Goal: Task Accomplishment & Management: Manage account settings

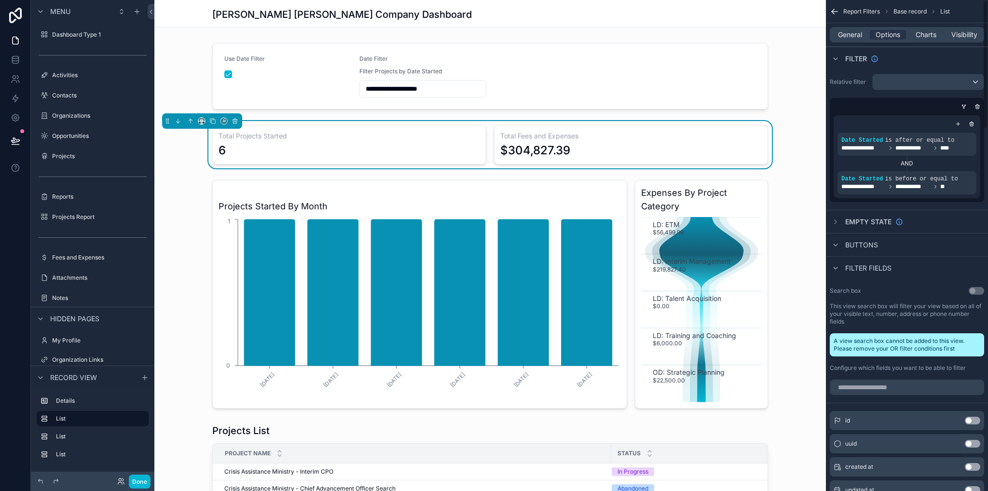
scroll to position [161, 0]
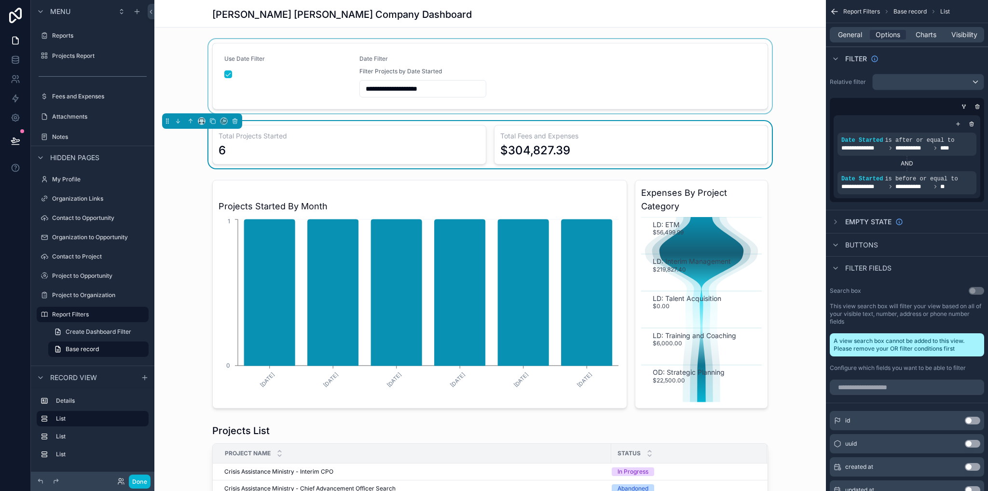
click at [536, 78] on div "scrollable content" at bounding box center [489, 76] width 671 height 74
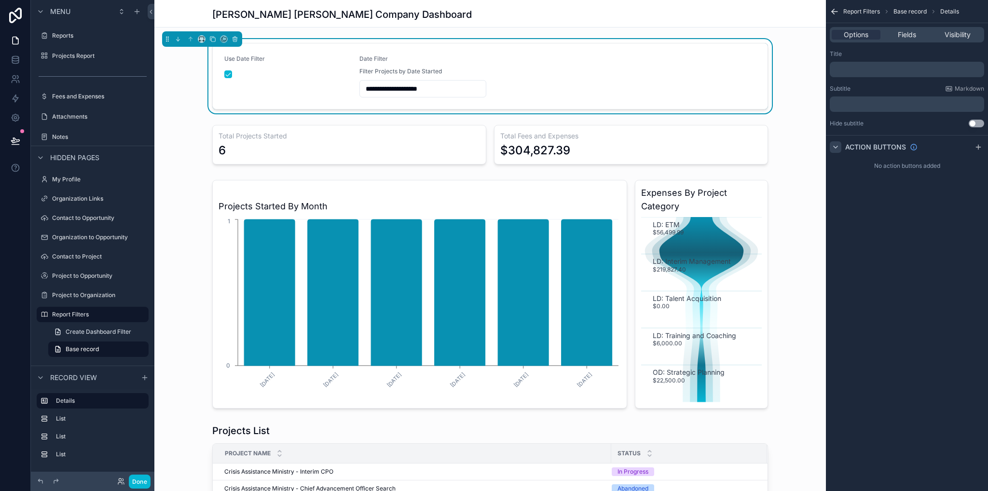
click at [835, 148] on icon "scrollable content" at bounding box center [835, 147] width 8 height 8
click at [835, 148] on icon "scrollable content" at bounding box center [835, 147] width 2 height 4
click at [911, 39] on span "Fields" at bounding box center [907, 35] width 18 height 10
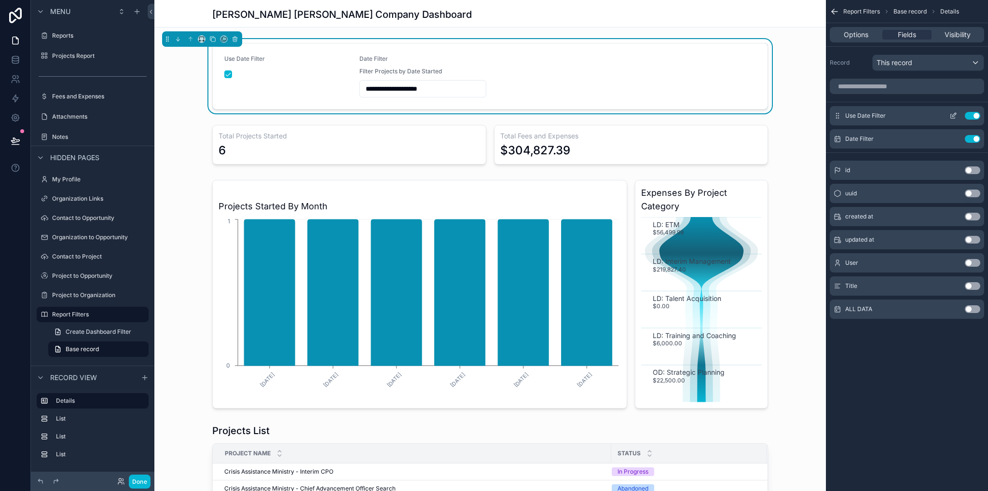
click at [953, 115] on icon "scrollable content" at bounding box center [953, 116] width 8 height 8
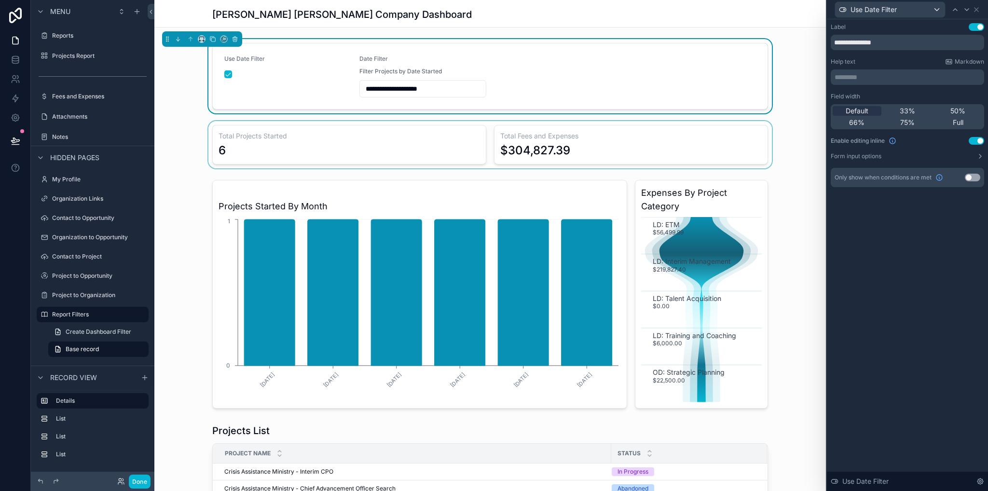
click at [762, 131] on div "scrollable content" at bounding box center [489, 144] width 671 height 47
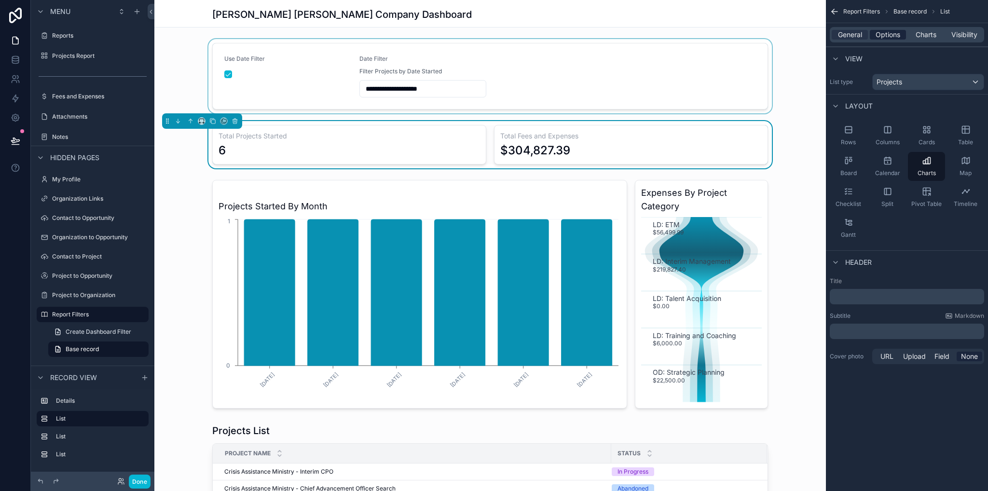
click at [886, 33] on span "Options" at bounding box center [887, 35] width 25 height 10
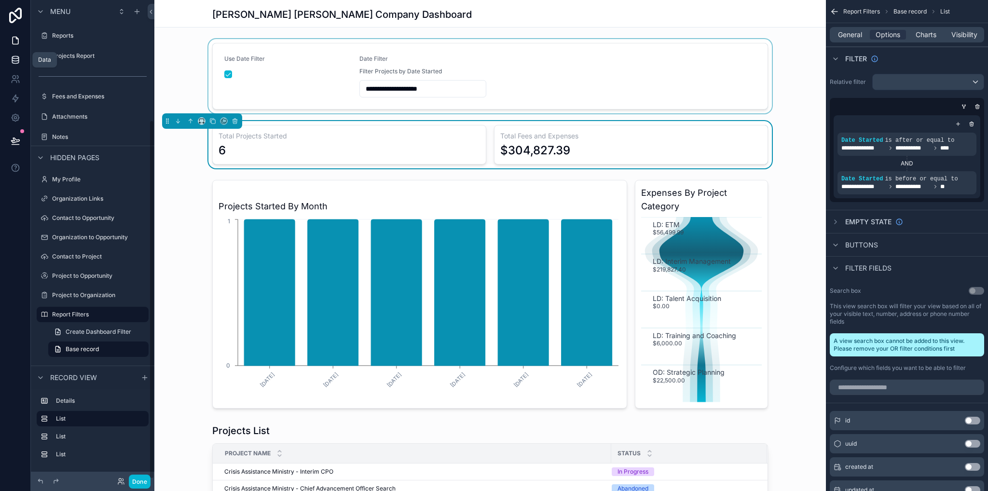
click at [15, 61] on icon at bounding box center [16, 60] width 10 height 10
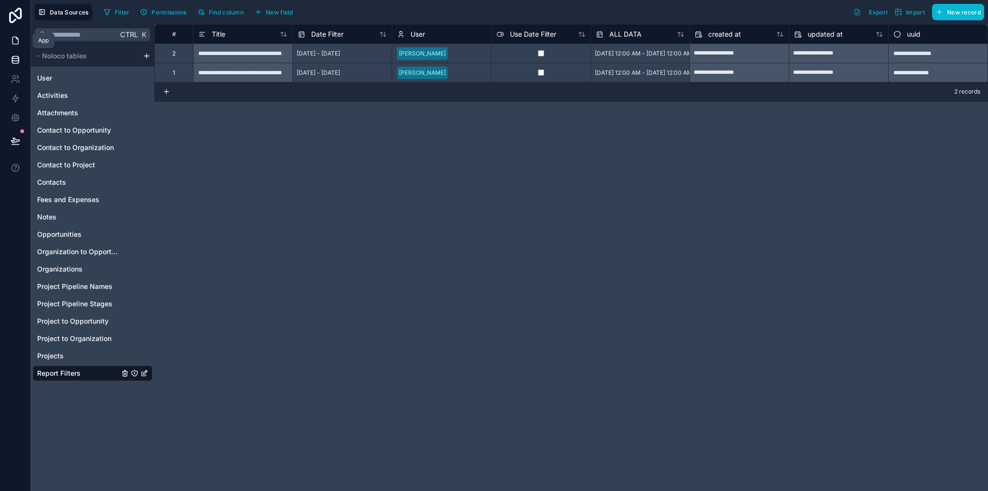
click at [11, 40] on icon at bounding box center [16, 41] width 10 height 10
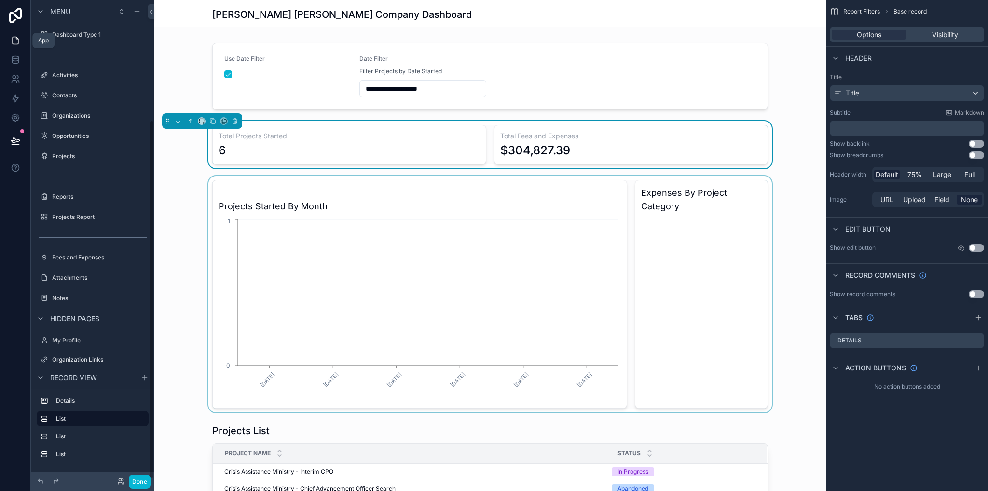
scroll to position [161, 0]
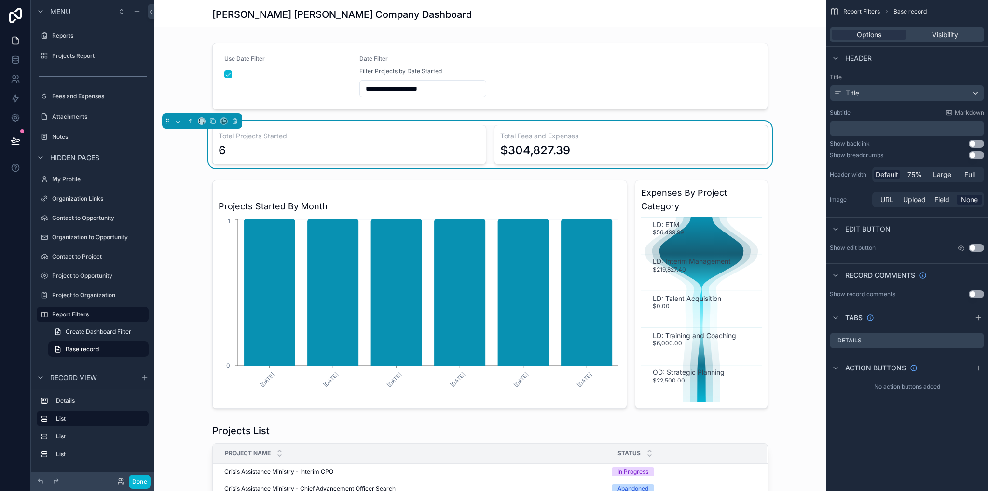
click at [764, 133] on div "Total Projects Started 6 Total Fees and Expenses $304,827.39" at bounding box center [489, 144] width 671 height 47
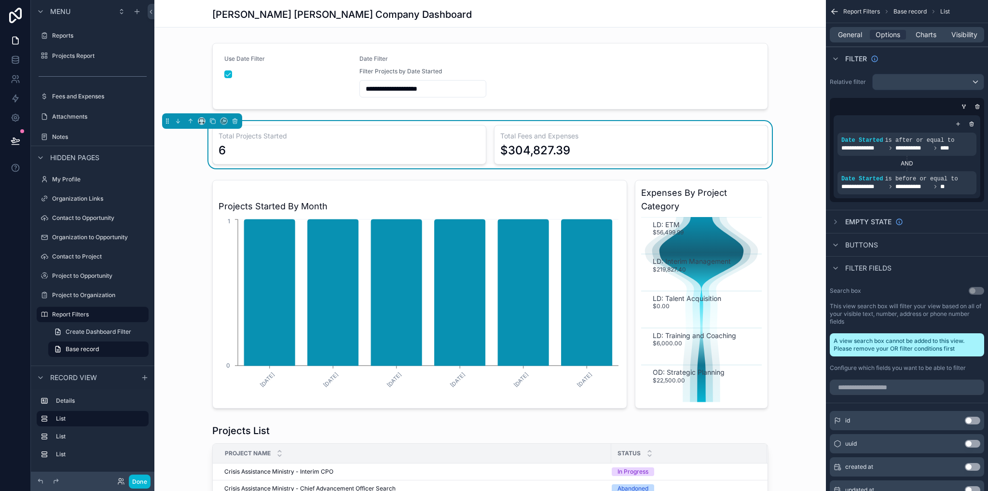
click at [957, 121] on icon "scrollable content" at bounding box center [958, 124] width 6 height 6
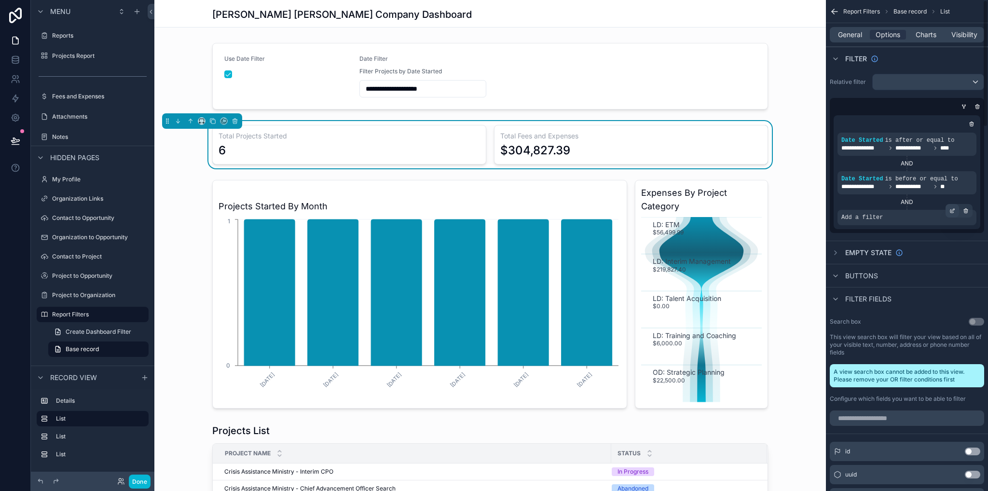
click at [952, 210] on icon "scrollable content" at bounding box center [953, 209] width 3 height 3
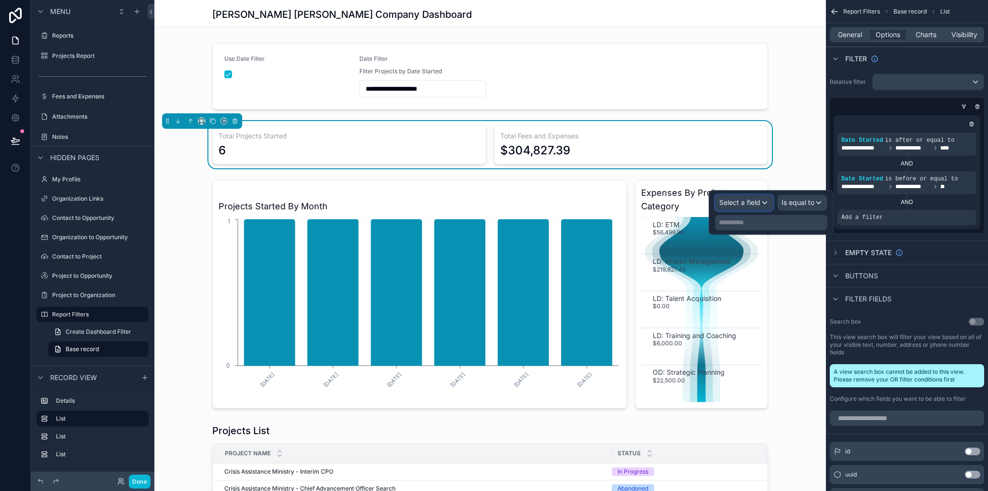
click at [749, 206] on span "Select a field" at bounding box center [739, 202] width 41 height 8
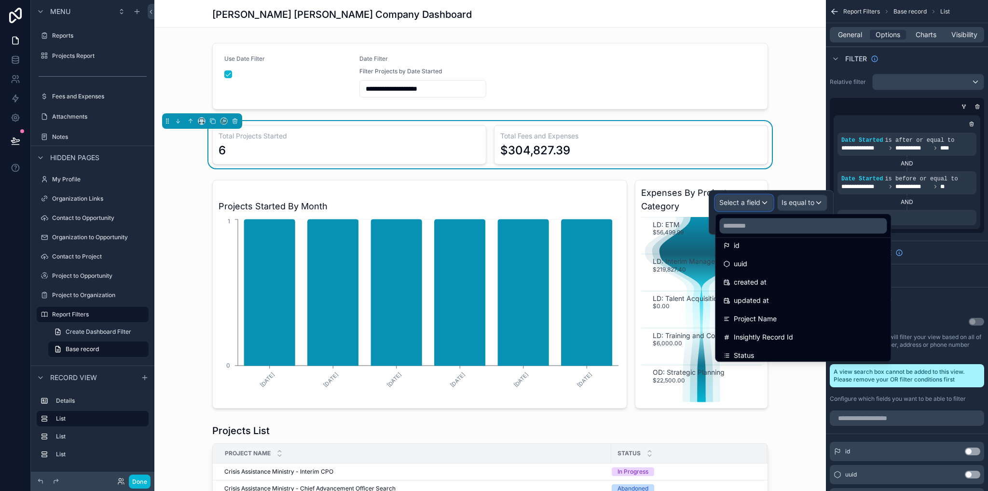
scroll to position [0, 0]
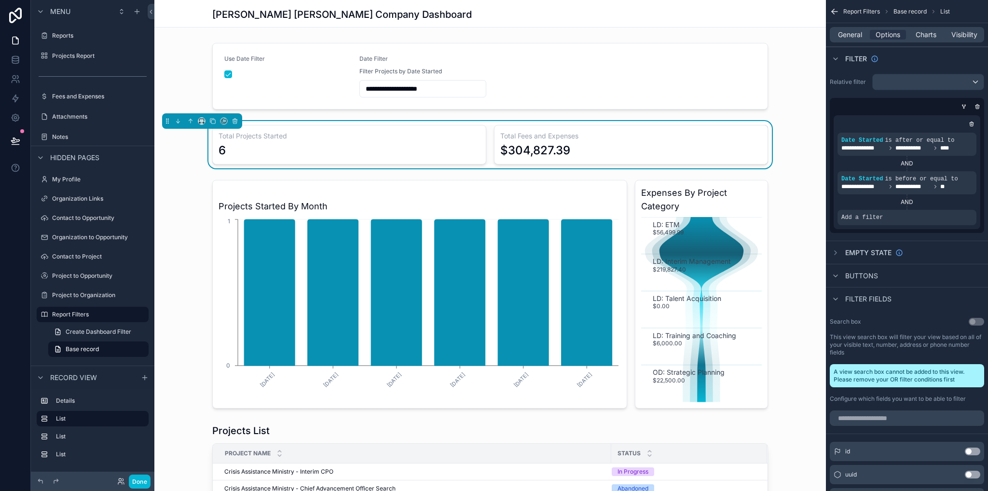
click at [803, 119] on div "**********" at bounding box center [489, 315] width 671 height 553
click at [0, 0] on icon "scrollable content" at bounding box center [0, 0] width 0 height 0
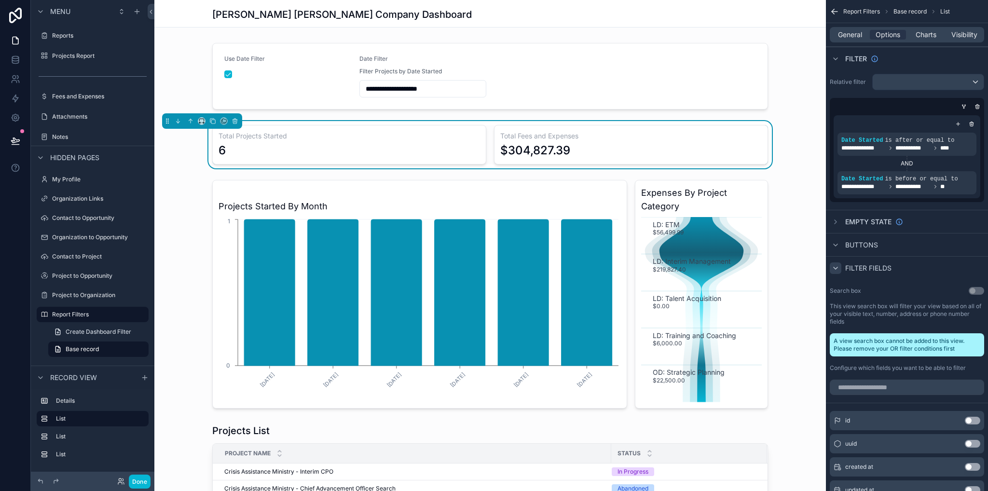
click at [839, 269] on div "scrollable content" at bounding box center [836, 268] width 12 height 12
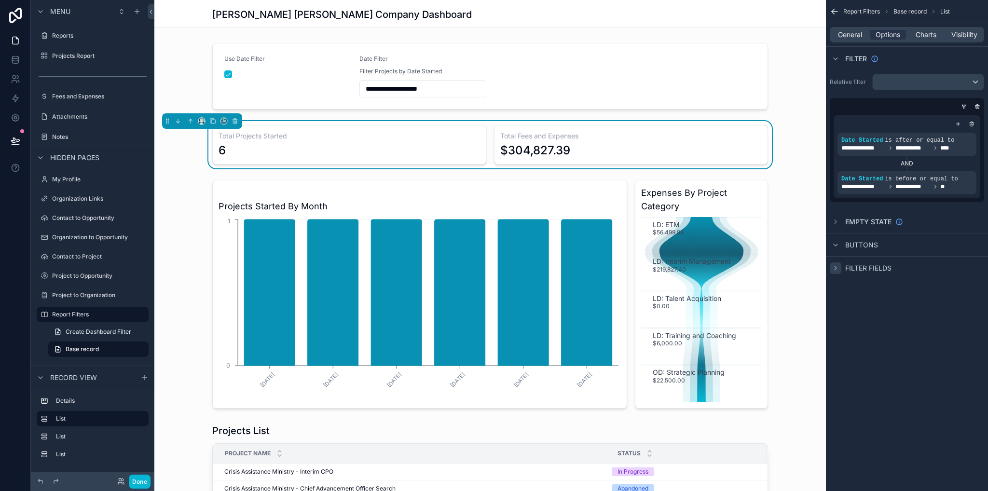
click at [836, 268] on icon "scrollable content" at bounding box center [835, 268] width 8 height 8
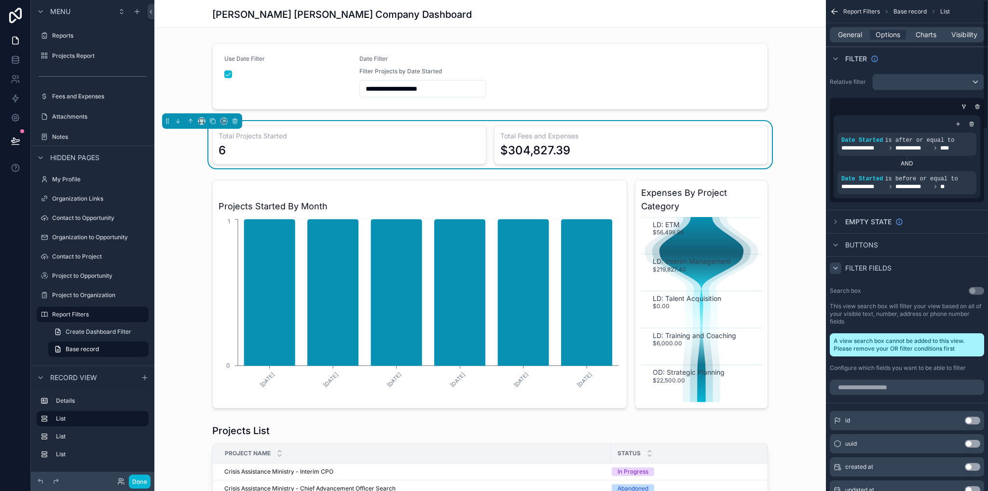
click at [831, 263] on div "scrollable content" at bounding box center [836, 268] width 12 height 12
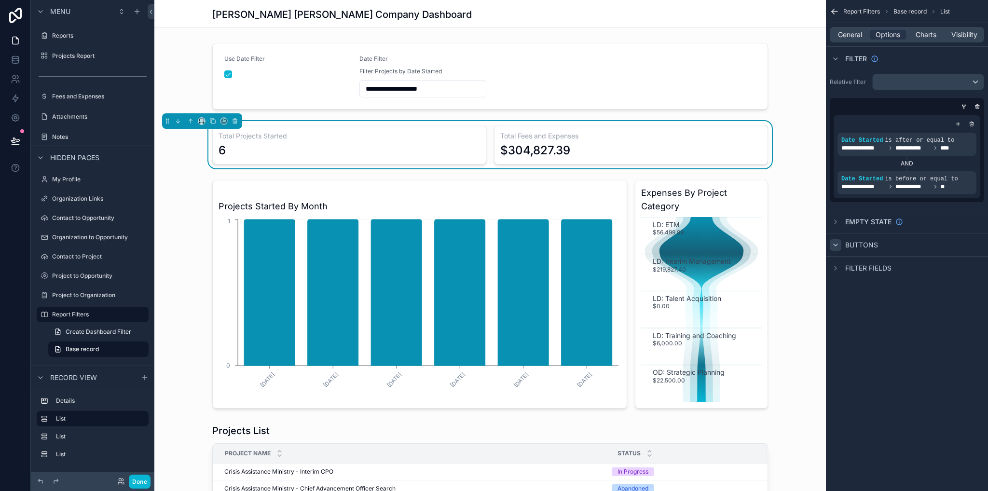
click at [836, 242] on icon "scrollable content" at bounding box center [835, 245] width 8 height 8
click at [838, 240] on div "scrollable content" at bounding box center [836, 245] width 12 height 12
drag, startPoint x: 837, startPoint y: 245, endPoint x: 834, endPoint y: 216, distance: 29.6
click at [837, 244] on icon "scrollable content" at bounding box center [835, 245] width 8 height 8
click at [837, 216] on div "scrollable content" at bounding box center [836, 222] width 12 height 12
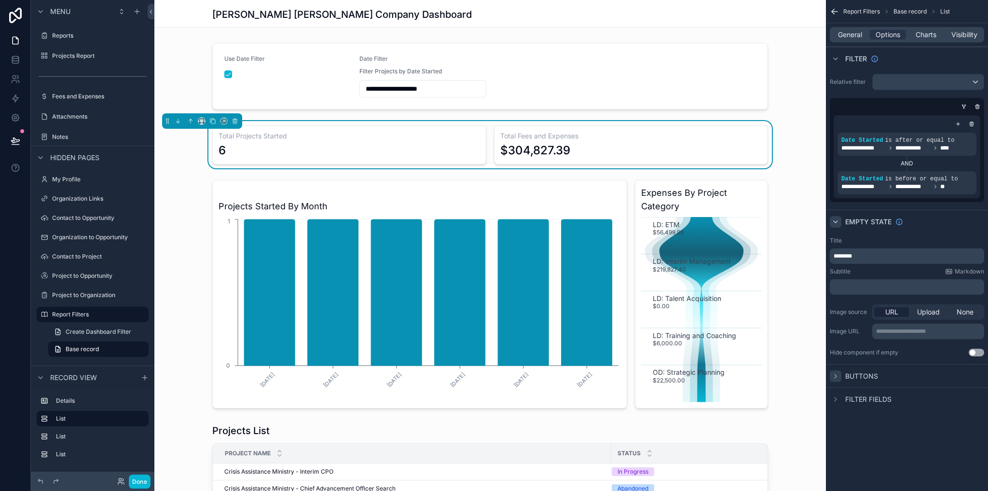
click at [838, 219] on icon "scrollable content" at bounding box center [835, 222] width 8 height 8
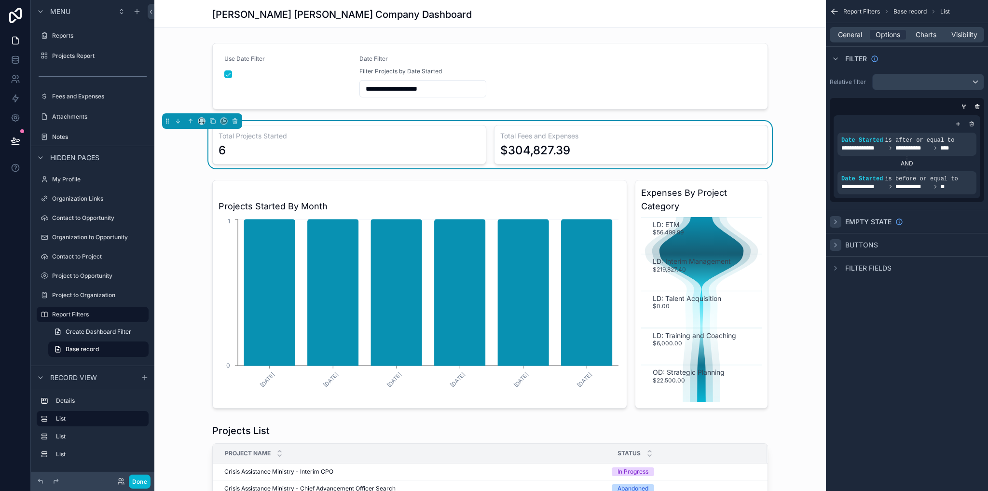
drag, startPoint x: 831, startPoint y: 261, endPoint x: 868, endPoint y: 157, distance: 110.7
click at [860, 172] on div "**********" at bounding box center [907, 139] width 162 height 279
click at [961, 32] on span "Visibility" at bounding box center [964, 35] width 26 height 10
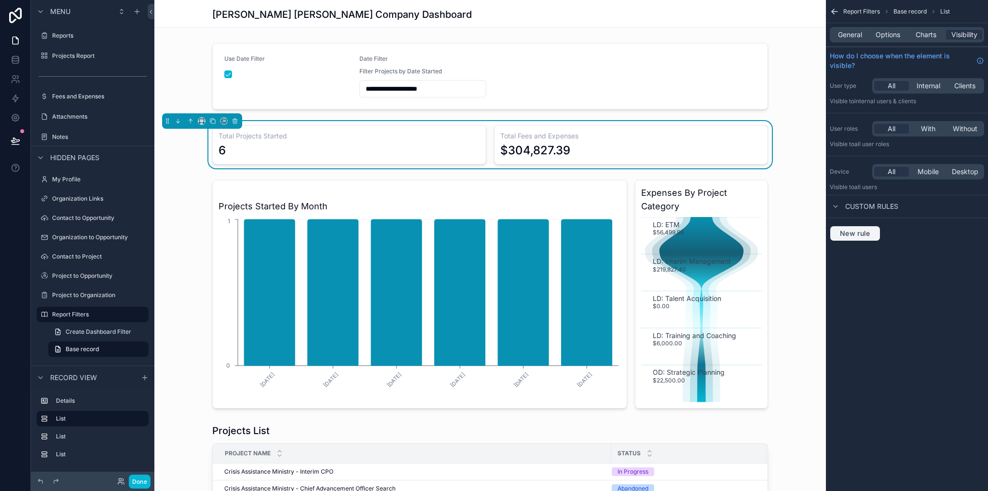
click at [862, 238] on button "New rule" at bounding box center [855, 233] width 51 height 15
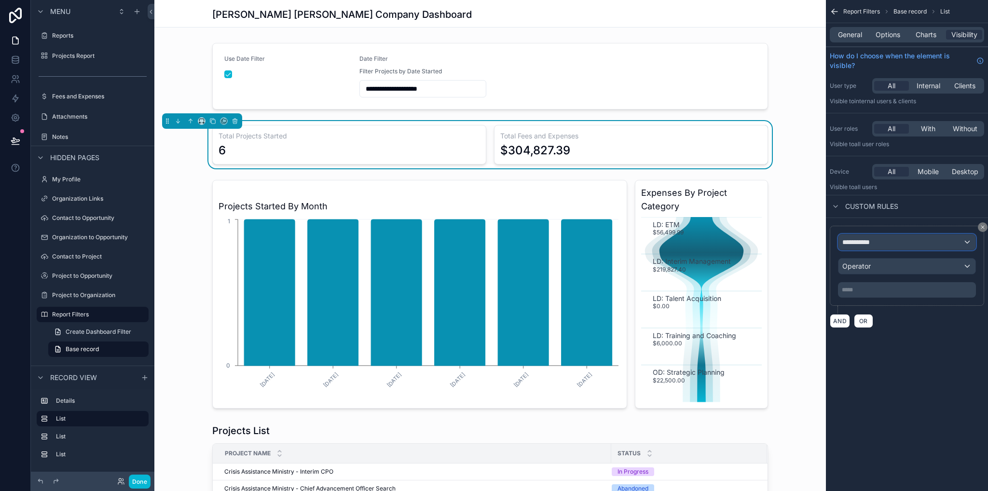
click at [854, 241] on span "**********" at bounding box center [860, 242] width 36 height 10
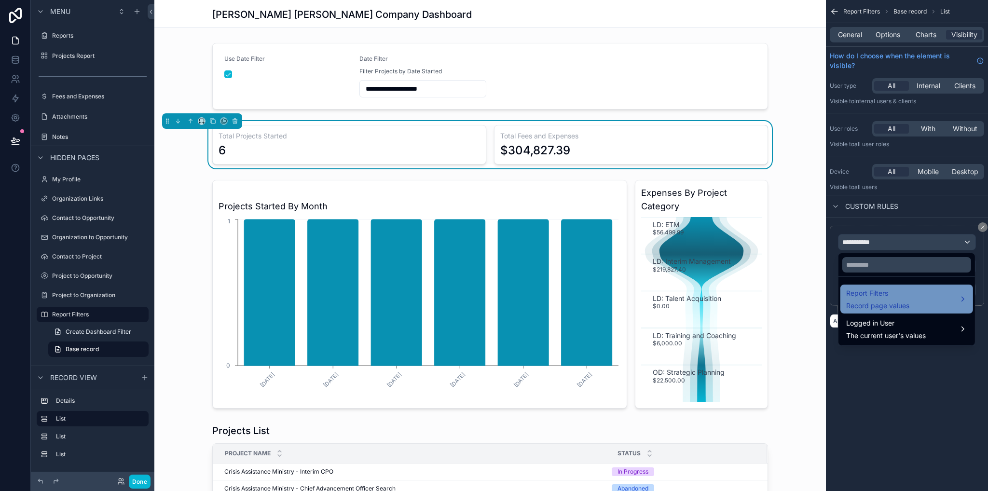
click at [871, 304] on span "Record page values" at bounding box center [877, 306] width 63 height 10
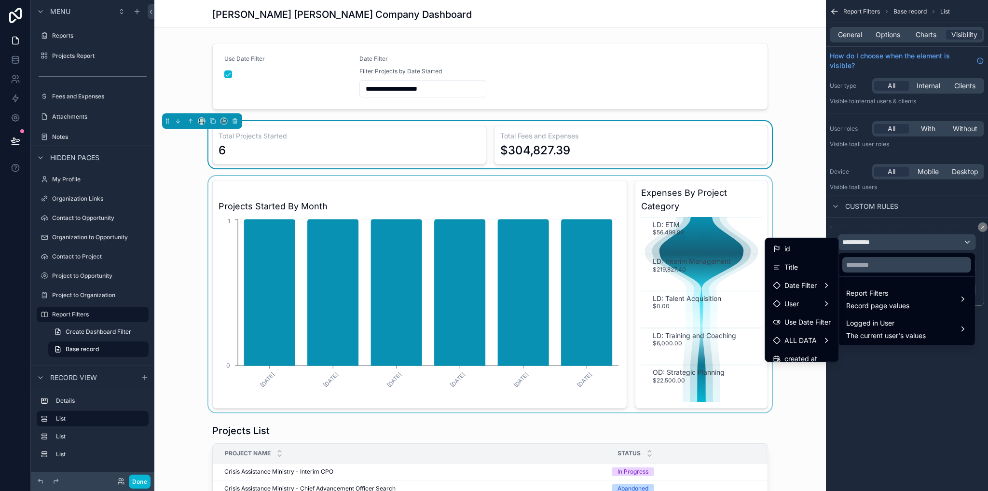
click at [784, 199] on div "scrollable content" at bounding box center [489, 294] width 671 height 236
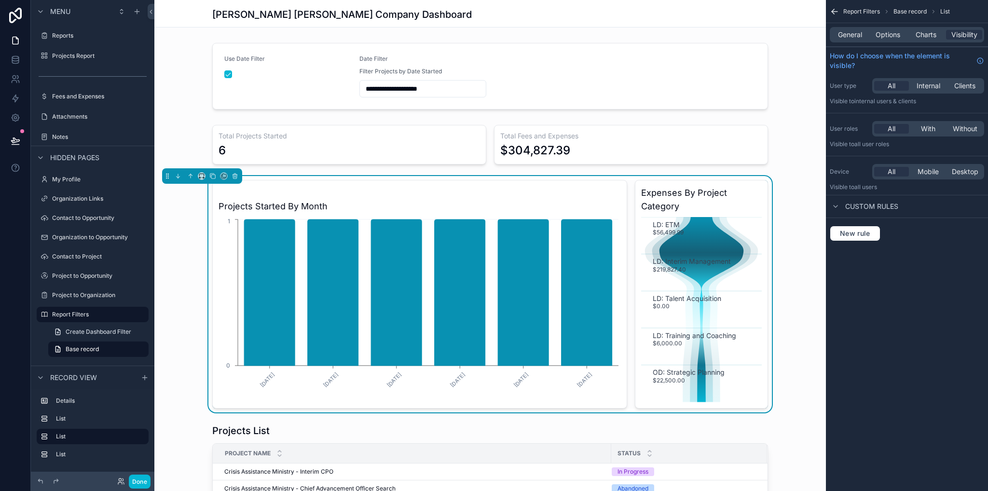
click at [805, 201] on div "Projects Started By Month [DATE] [DATE] [DATE] [DATE] [DATE] [DATE] 0 1 Expense…" at bounding box center [489, 294] width 671 height 236
click at [755, 124] on div "scrollable content" at bounding box center [489, 144] width 671 height 47
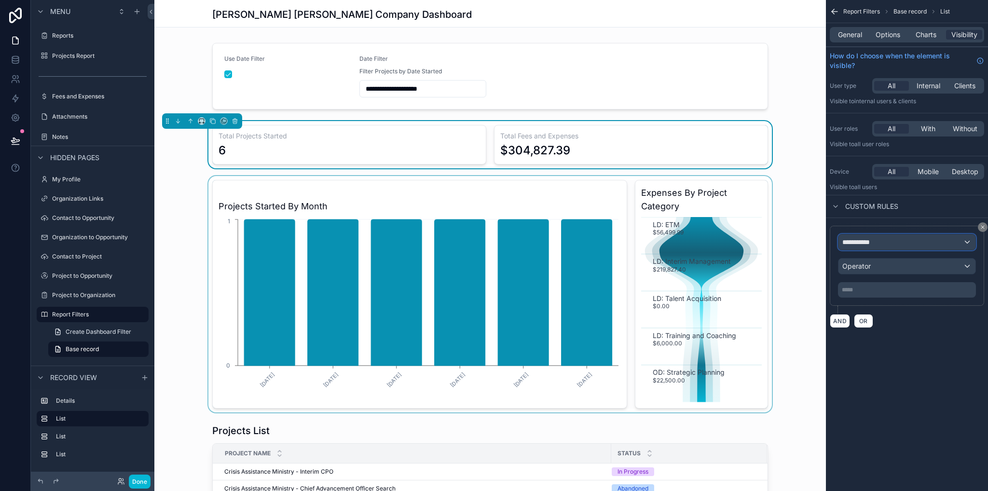
click at [886, 244] on div "**********" at bounding box center [906, 241] width 137 height 15
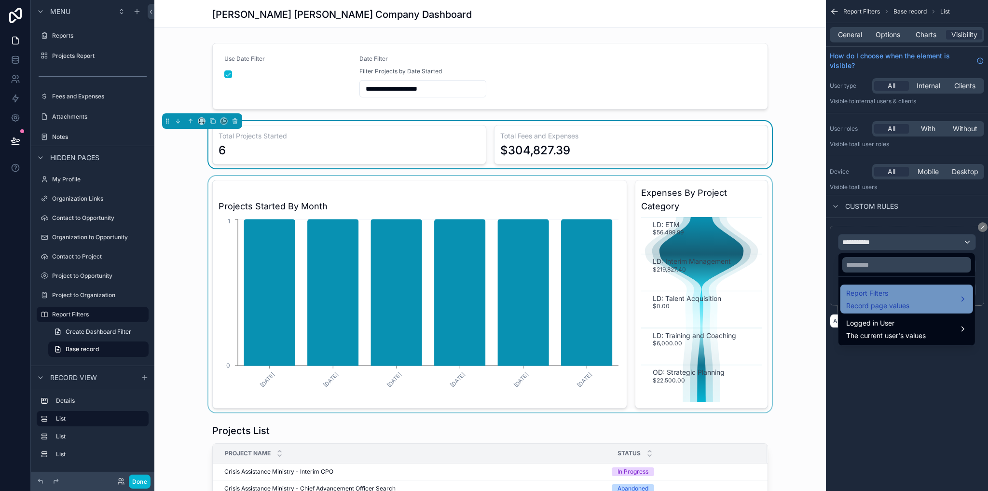
click at [879, 300] on div "Report Filters Record page values" at bounding box center [877, 298] width 63 height 23
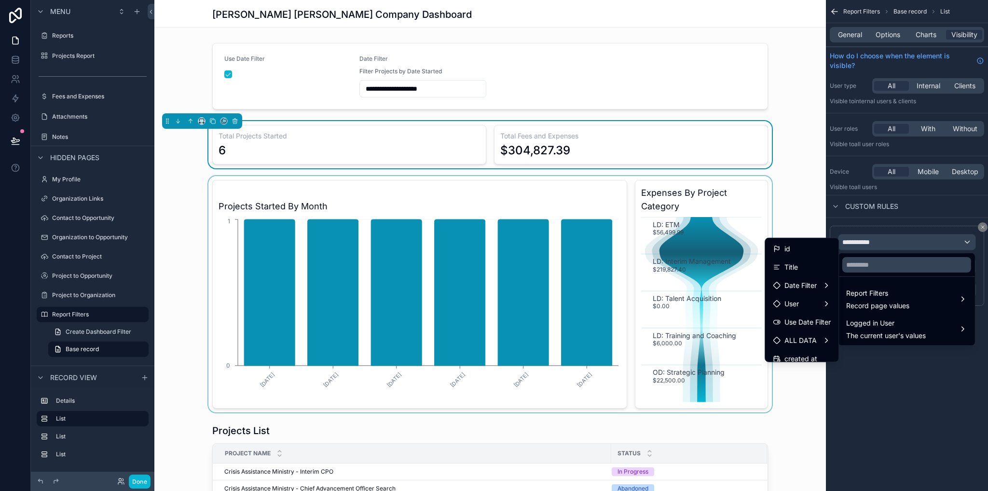
drag, startPoint x: 795, startPoint y: 325, endPoint x: 830, endPoint y: 314, distance: 36.8
click at [795, 325] on span "Use Date Filter" at bounding box center [807, 322] width 46 height 12
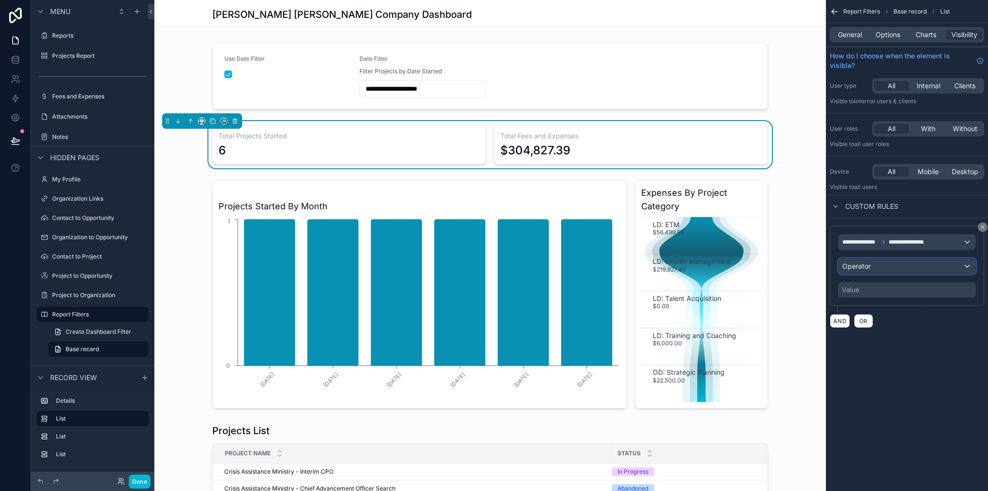
click at [860, 267] on span "Operator" at bounding box center [856, 266] width 28 height 8
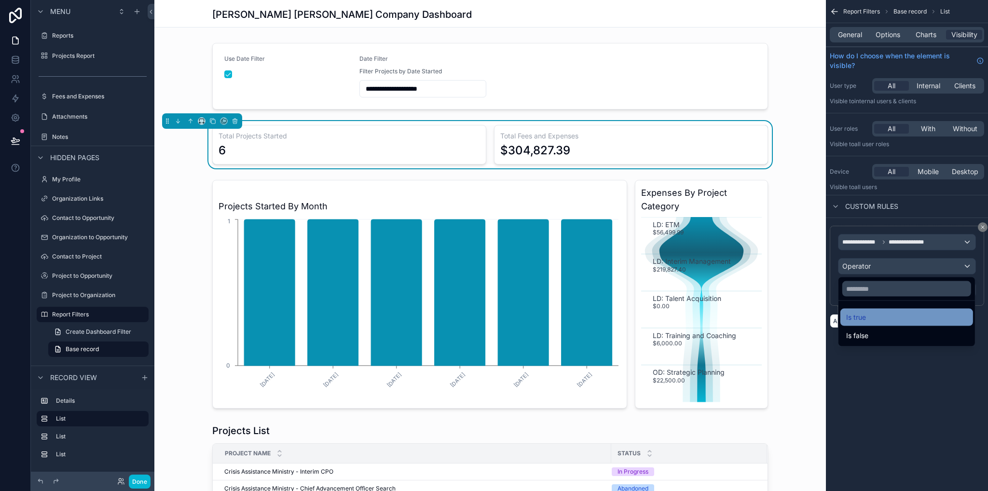
click at [859, 315] on span "Is true" at bounding box center [856, 318] width 20 height 12
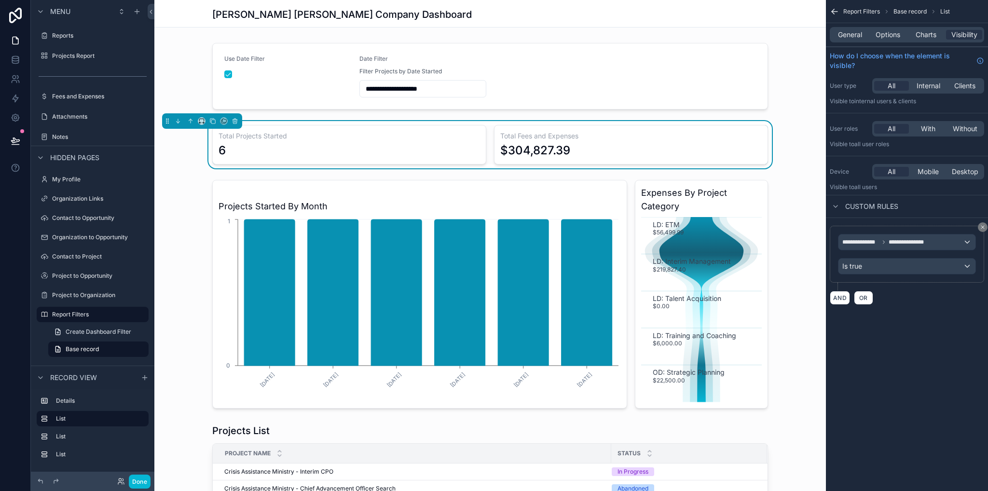
click at [790, 155] on div "Total Projects Started 6 Total Fees and Expenses $304,827.39" at bounding box center [489, 144] width 671 height 47
click at [134, 482] on button "Done" at bounding box center [140, 482] width 22 height 14
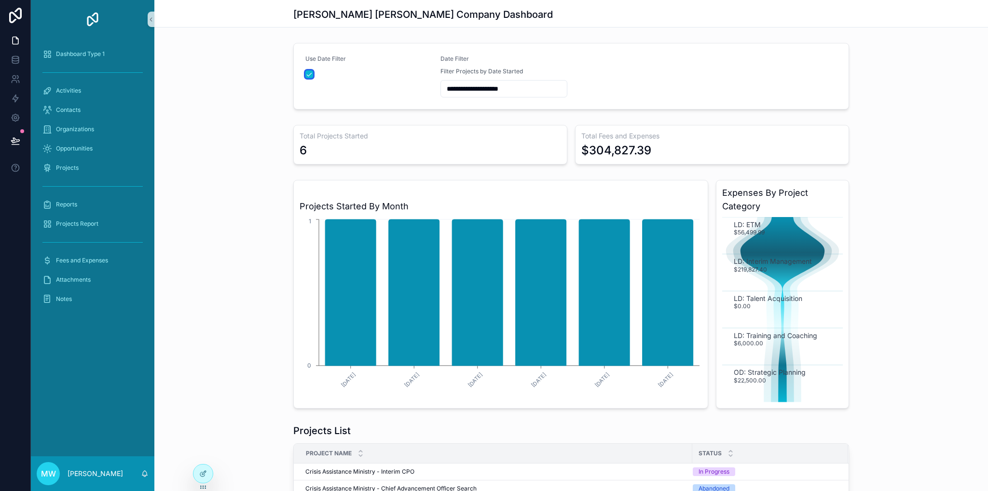
click at [306, 73] on button "scrollable content" at bounding box center [309, 74] width 8 height 8
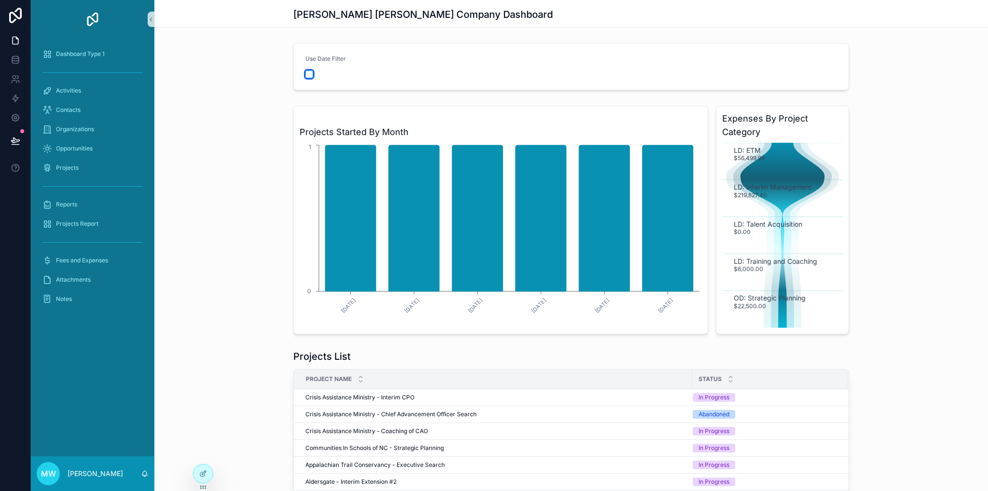
click at [306, 73] on button "scrollable content" at bounding box center [309, 74] width 8 height 8
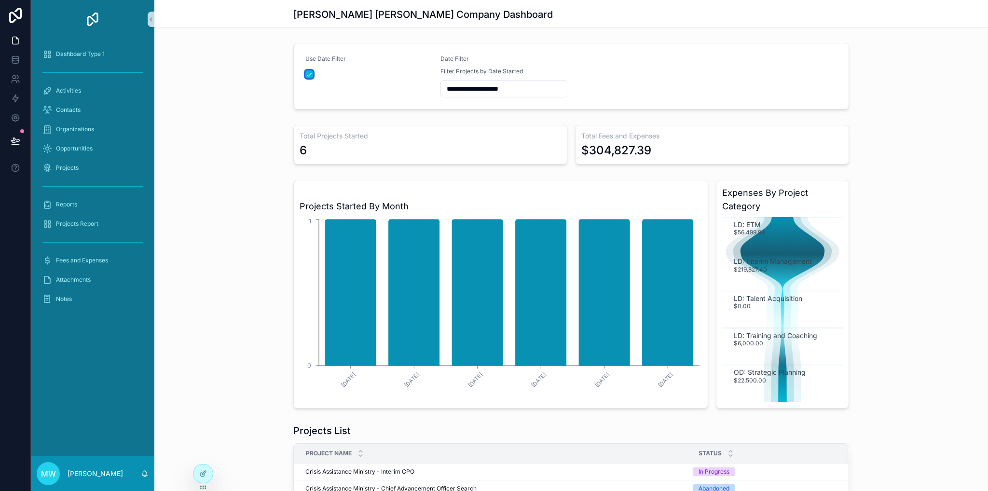
click at [306, 73] on button "scrollable content" at bounding box center [309, 74] width 8 height 8
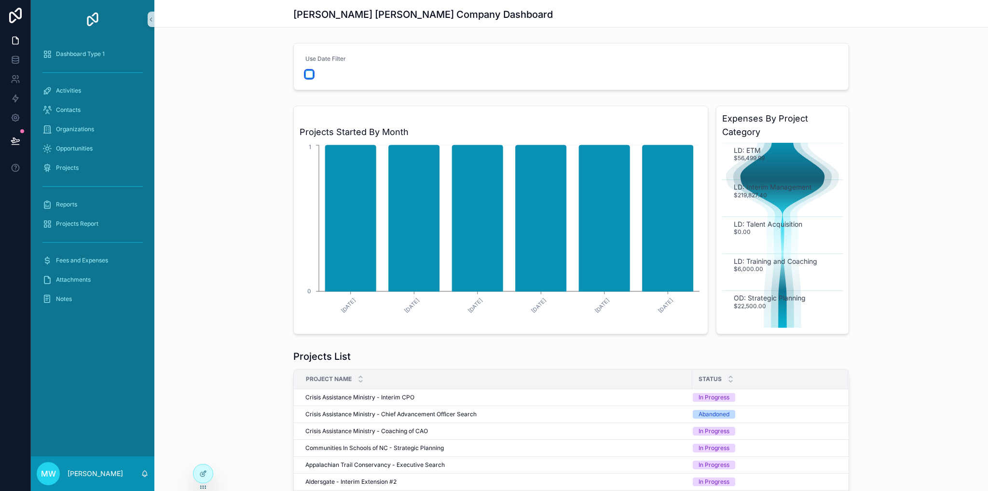
click at [306, 73] on button "scrollable content" at bounding box center [309, 74] width 8 height 8
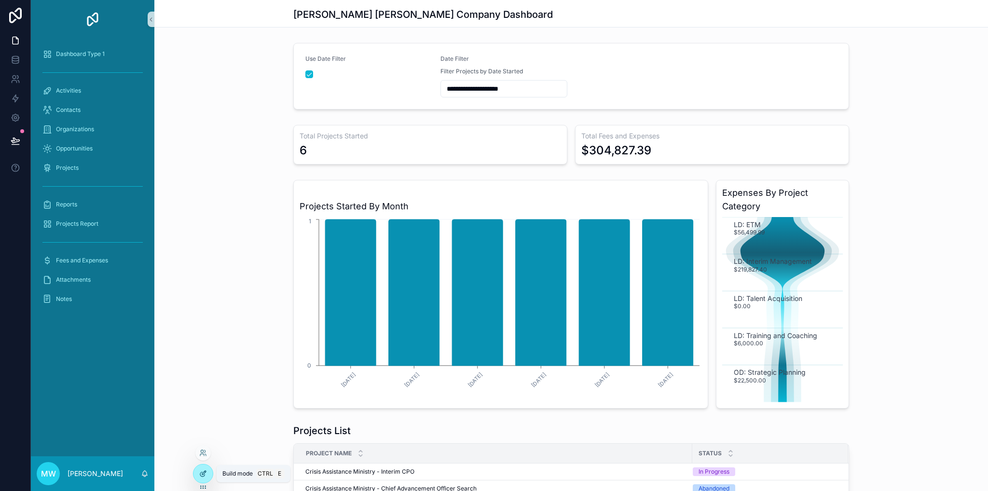
click at [204, 473] on icon at bounding box center [203, 474] width 8 height 8
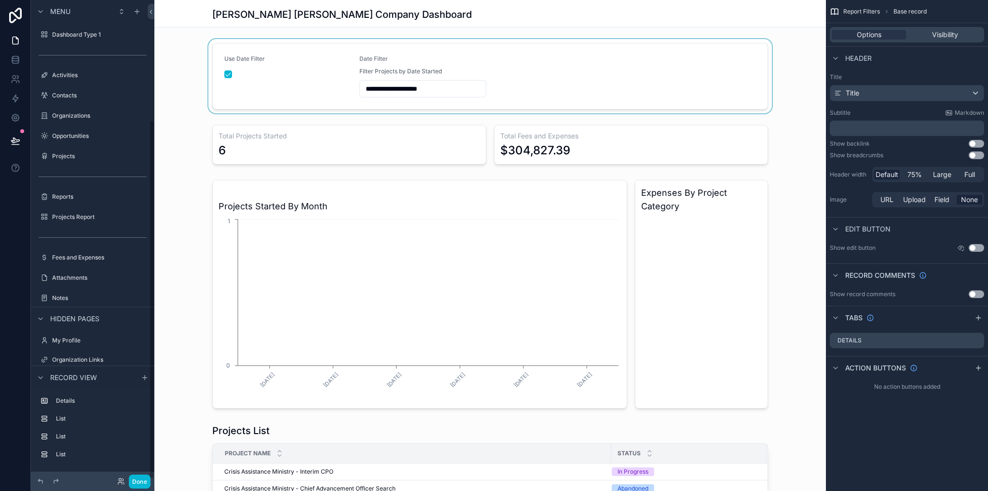
scroll to position [161, 0]
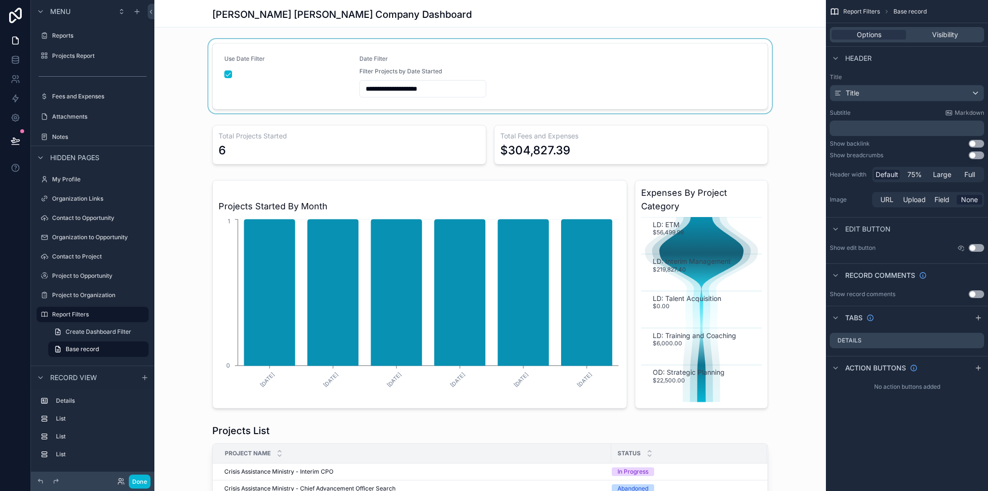
click at [599, 75] on div "scrollable content" at bounding box center [489, 76] width 671 height 74
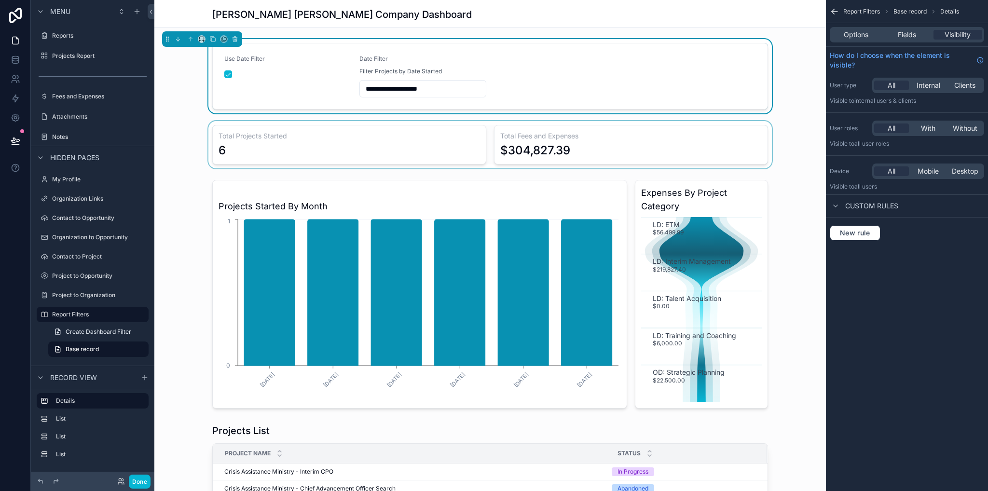
click at [740, 139] on div "scrollable content" at bounding box center [489, 144] width 671 height 47
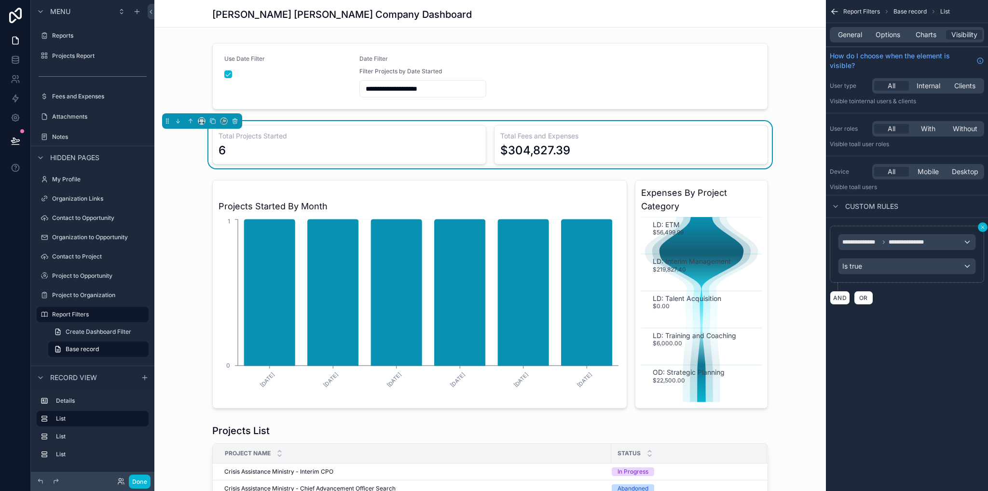
click at [982, 228] on icon "scrollable content" at bounding box center [983, 227] width 6 height 6
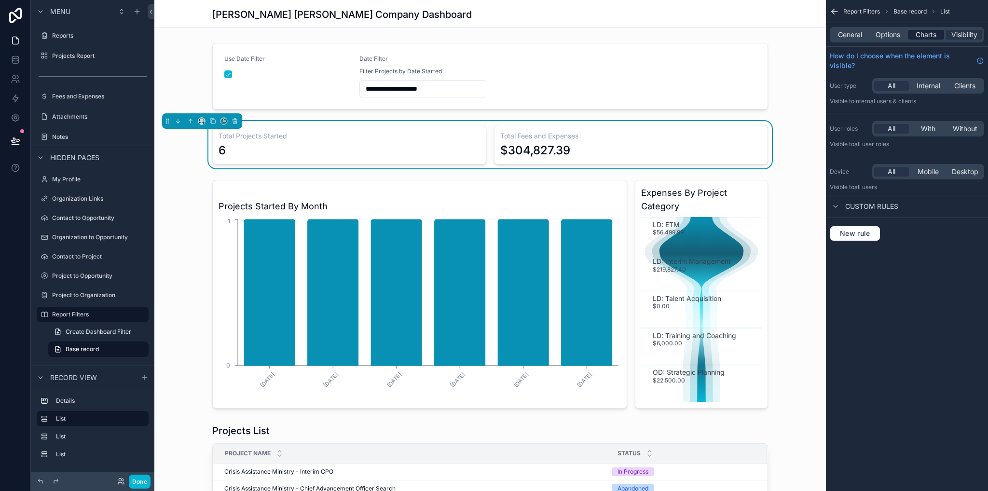
click at [928, 35] on span "Charts" at bounding box center [925, 35] width 21 height 10
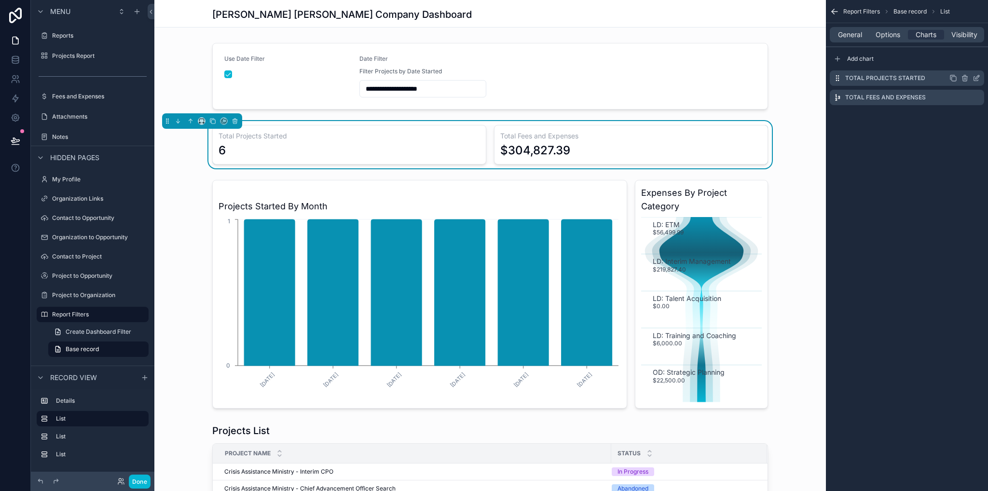
click at [978, 79] on icon "scrollable content" at bounding box center [976, 78] width 8 height 8
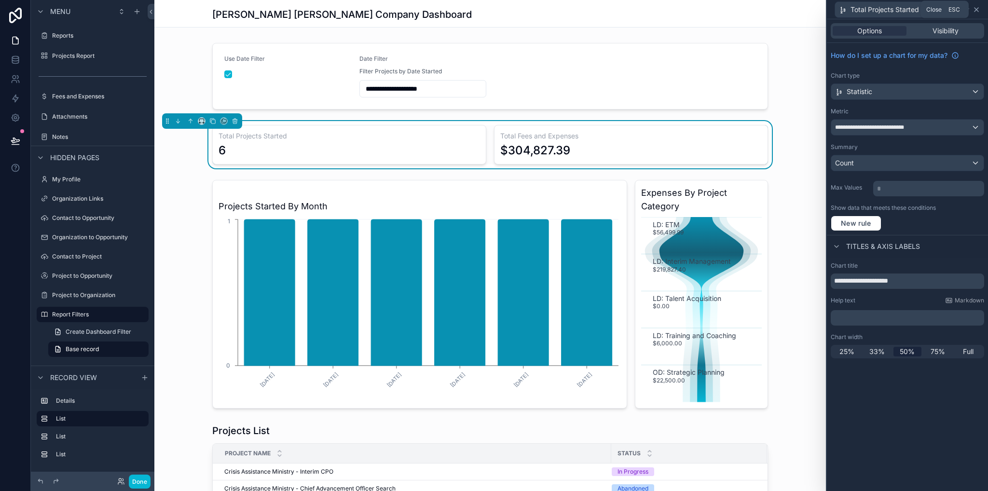
click at [977, 10] on icon at bounding box center [976, 10] width 8 height 8
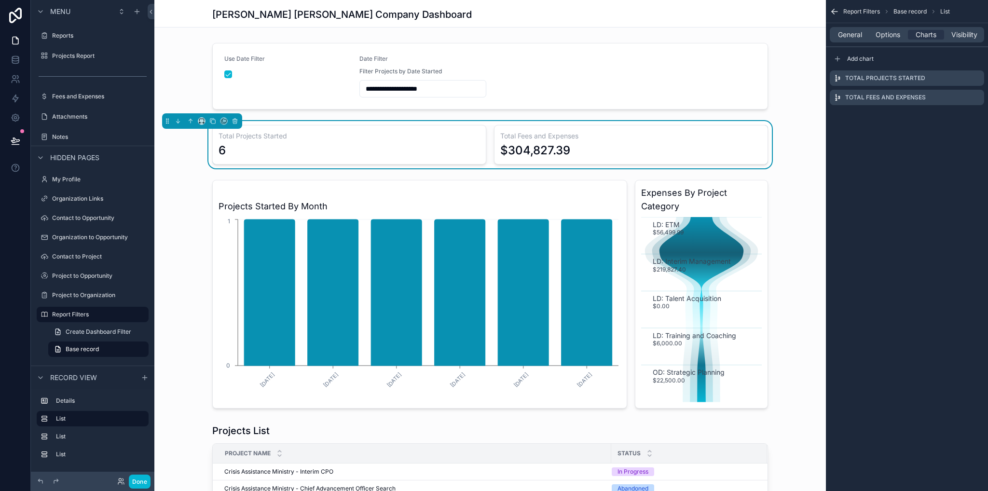
click at [892, 33] on span "Options" at bounding box center [887, 35] width 25 height 10
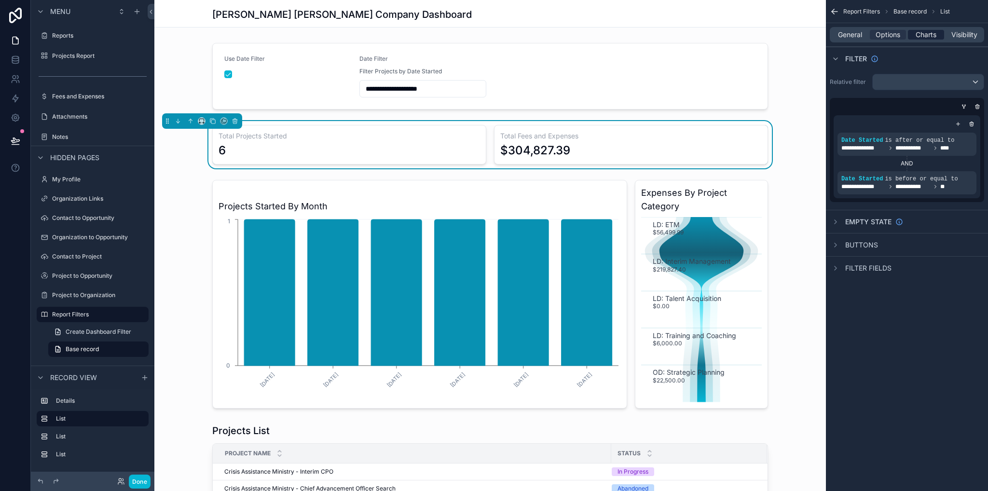
click at [931, 32] on span "Charts" at bounding box center [925, 35] width 21 height 10
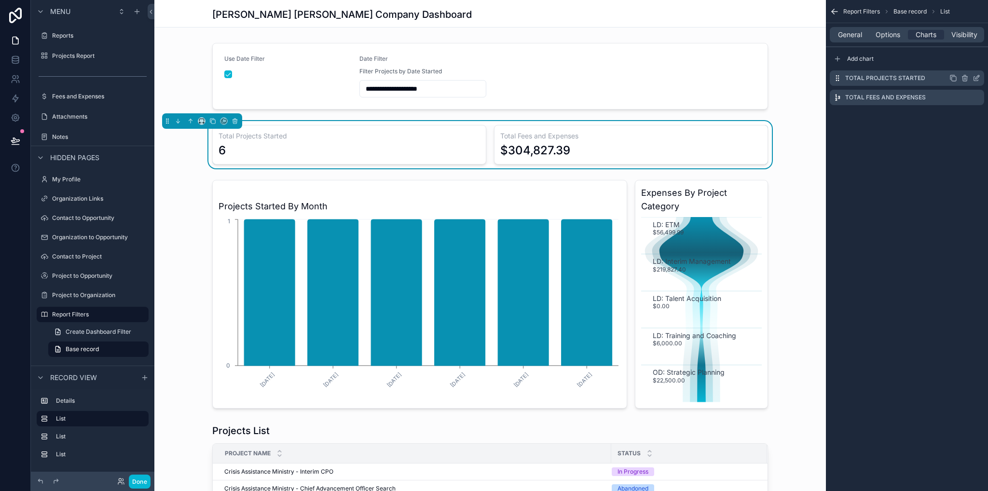
click at [980, 78] on div "Total Projects Started" at bounding box center [907, 77] width 154 height 15
click at [977, 78] on icon "scrollable content" at bounding box center [976, 78] width 8 height 8
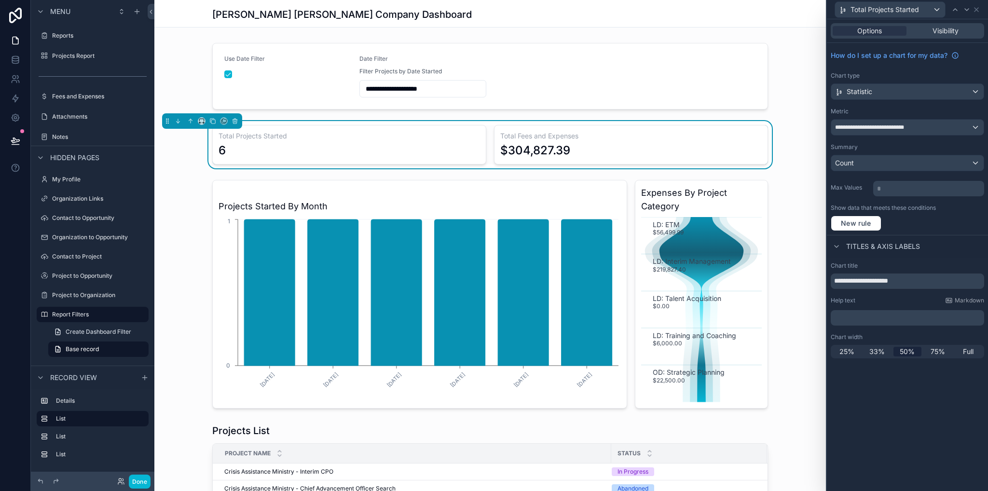
click at [921, 104] on div "**********" at bounding box center [907, 139] width 161 height 192
click at [960, 281] on input "**********" at bounding box center [907, 280] width 153 height 15
click at [894, 186] on p "* ﻿" at bounding box center [929, 189] width 105 height 10
click at [941, 216] on div "New rule" at bounding box center [907, 223] width 153 height 15
click at [894, 189] on p "* ﻿" at bounding box center [929, 189] width 105 height 10
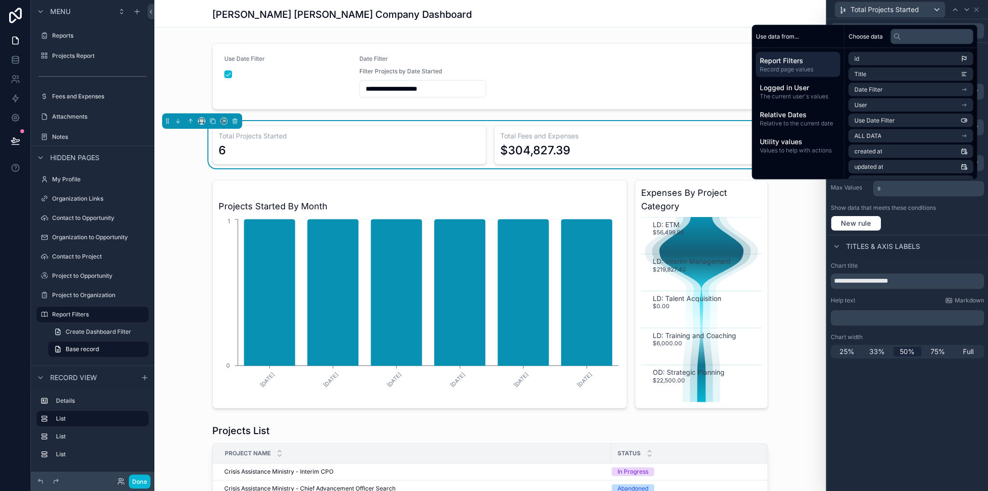
click at [936, 223] on div "New rule" at bounding box center [907, 223] width 153 height 15
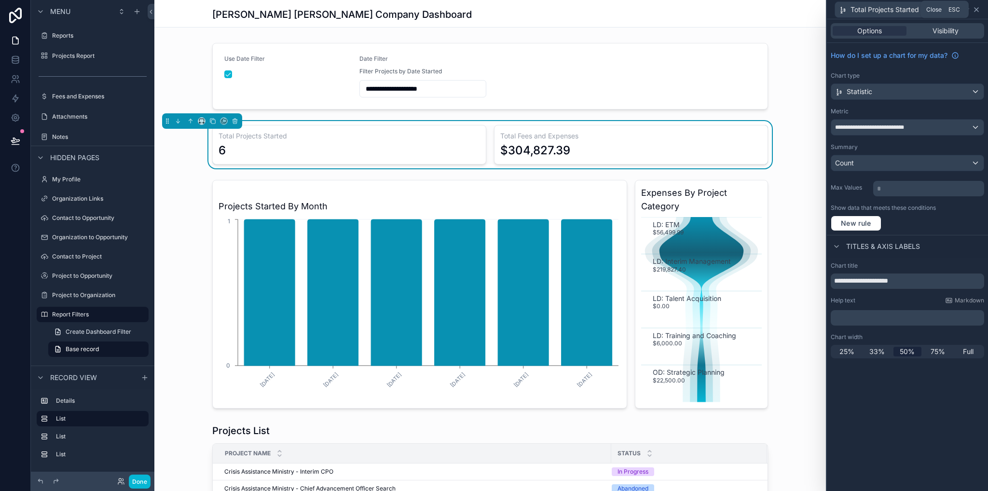
click at [977, 10] on icon at bounding box center [976, 10] width 8 height 8
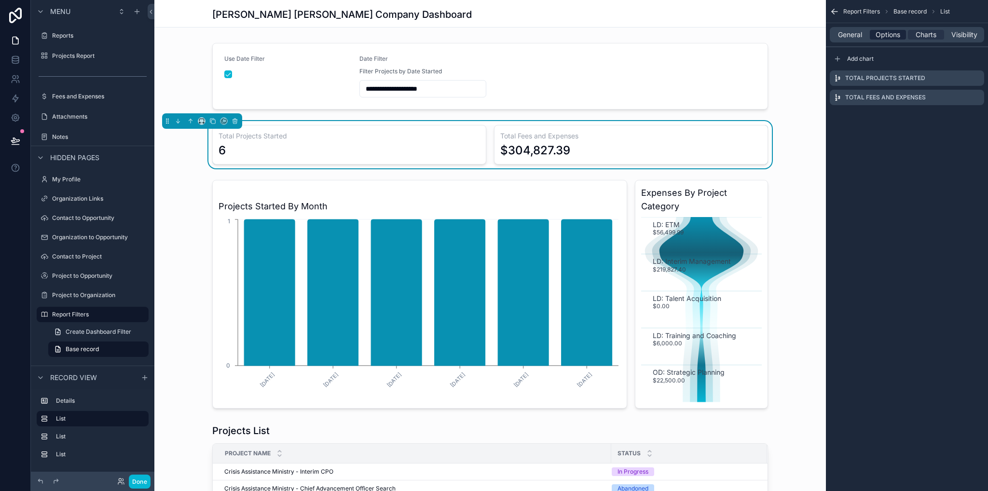
click at [875, 36] on span "Options" at bounding box center [887, 35] width 25 height 10
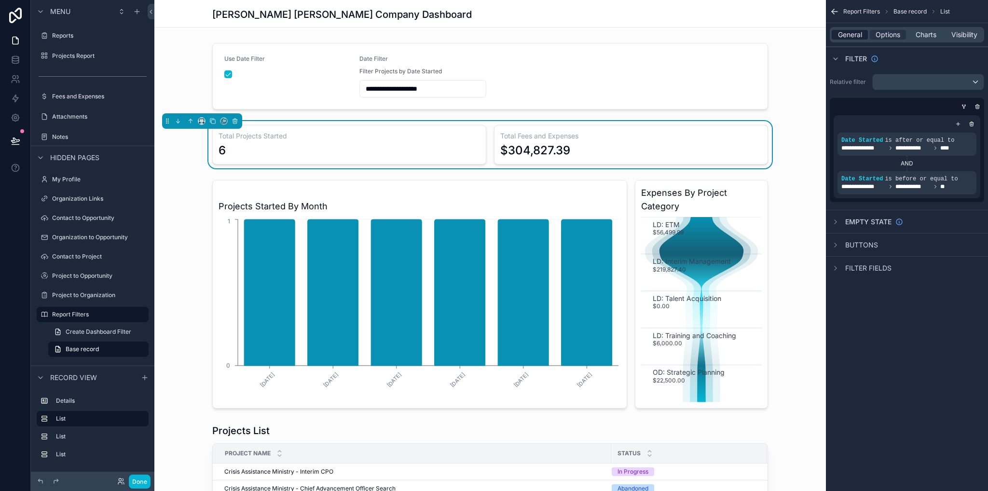
click at [852, 31] on span "General" at bounding box center [850, 35] width 24 height 10
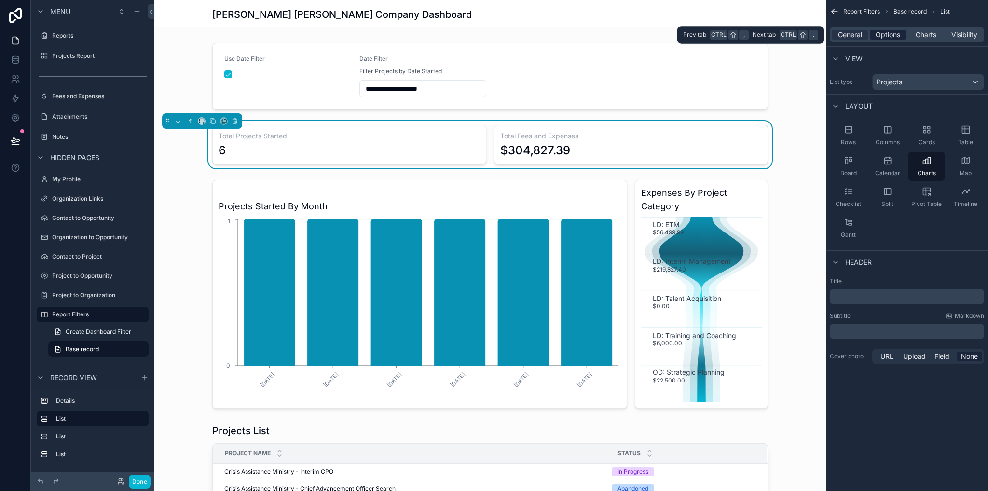
click at [889, 38] on span "Options" at bounding box center [887, 35] width 25 height 10
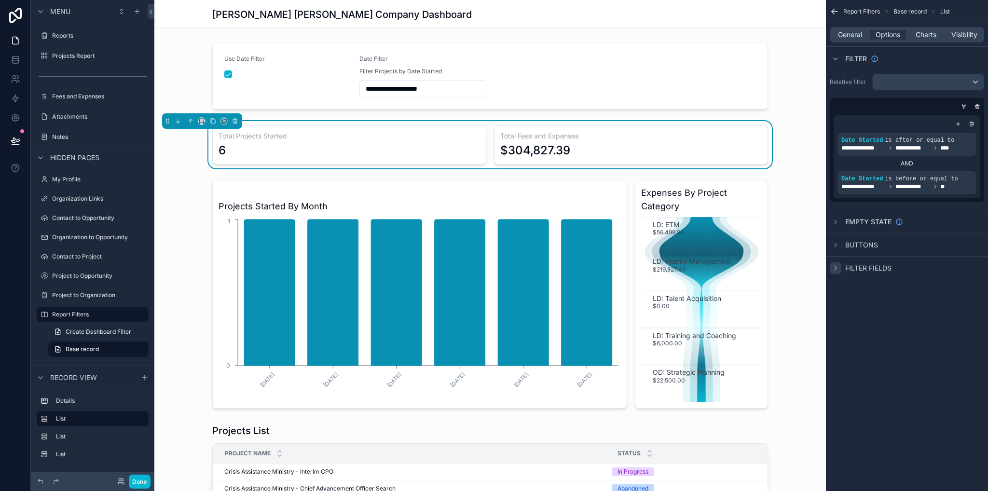
click at [833, 268] on icon "scrollable content" at bounding box center [835, 268] width 8 height 8
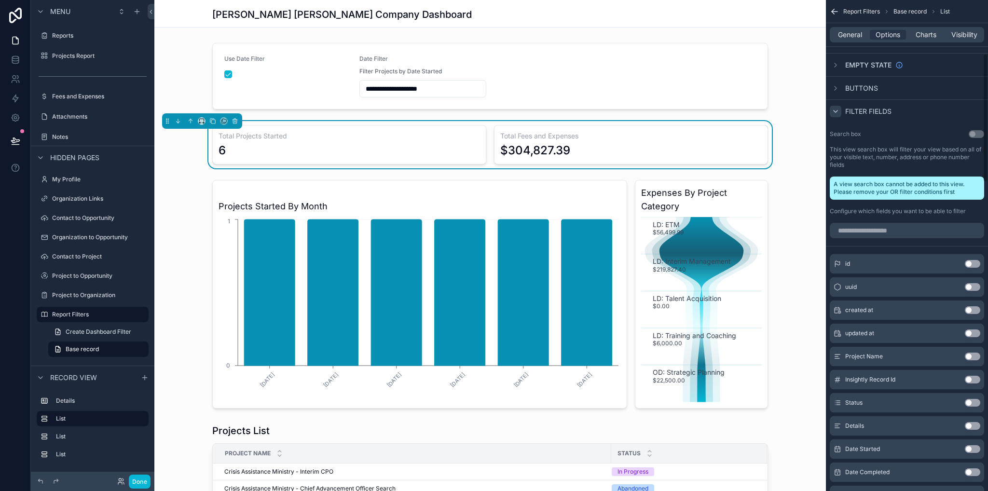
scroll to position [0, 0]
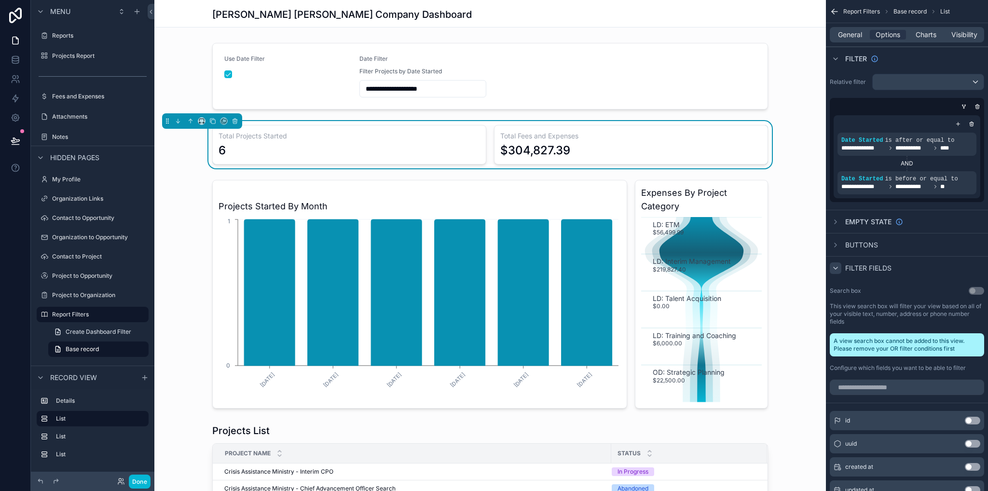
click at [833, 269] on icon "scrollable content" at bounding box center [835, 268] width 8 height 8
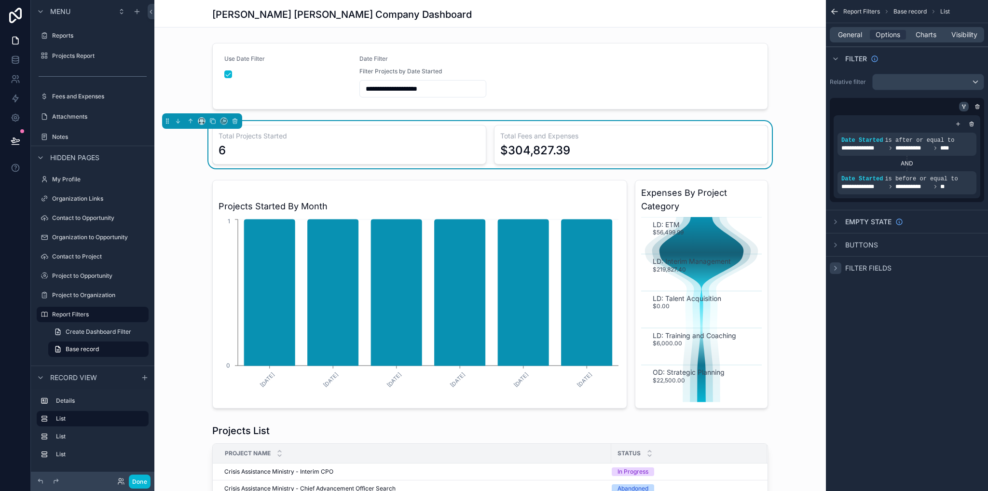
click at [964, 107] on icon "scrollable content" at bounding box center [964, 107] width 0 height 1
click at [952, 232] on icon "scrollable content" at bounding box center [952, 232] width 6 height 6
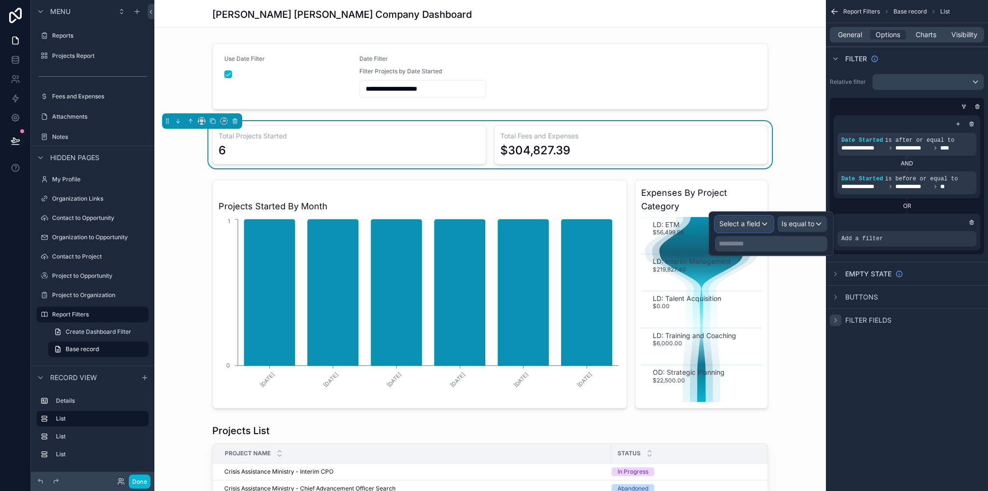
click at [753, 229] on div "Select a field" at bounding box center [743, 223] width 57 height 15
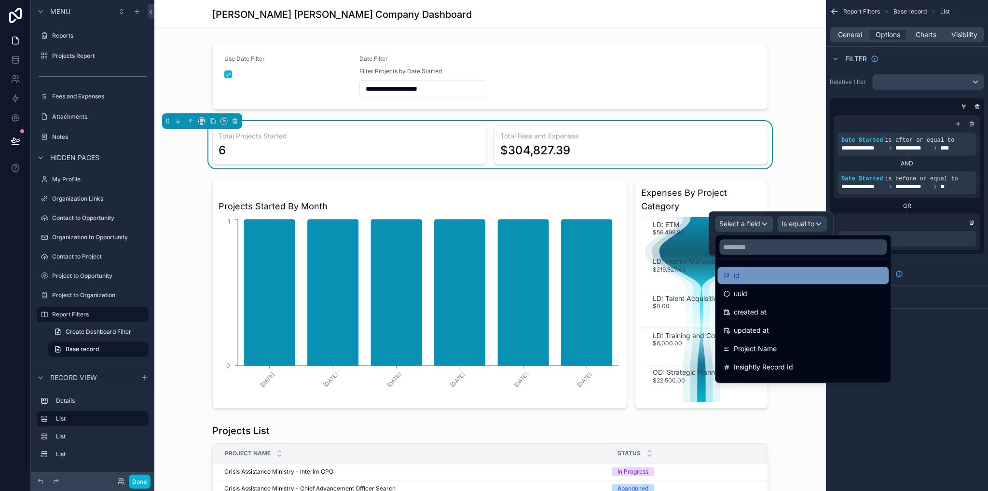
click at [745, 275] on div "id" at bounding box center [803, 276] width 160 height 12
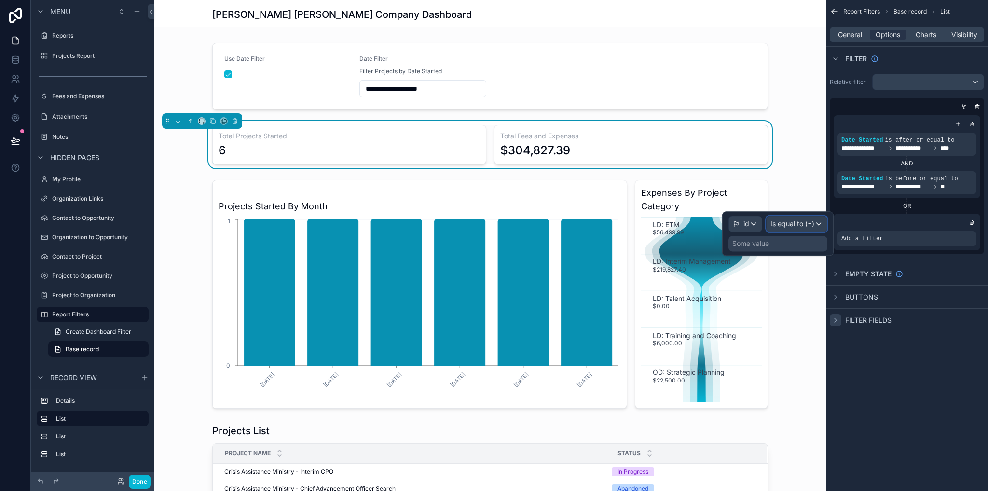
click at [796, 223] on span "Is equal to (=)" at bounding box center [792, 224] width 44 height 10
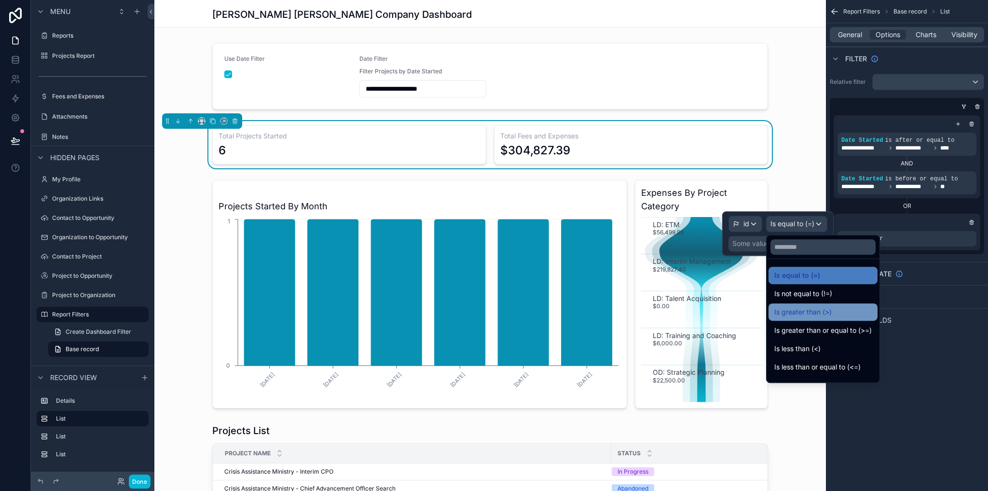
click at [819, 316] on span "Is greater than (>)" at bounding box center [802, 312] width 57 height 12
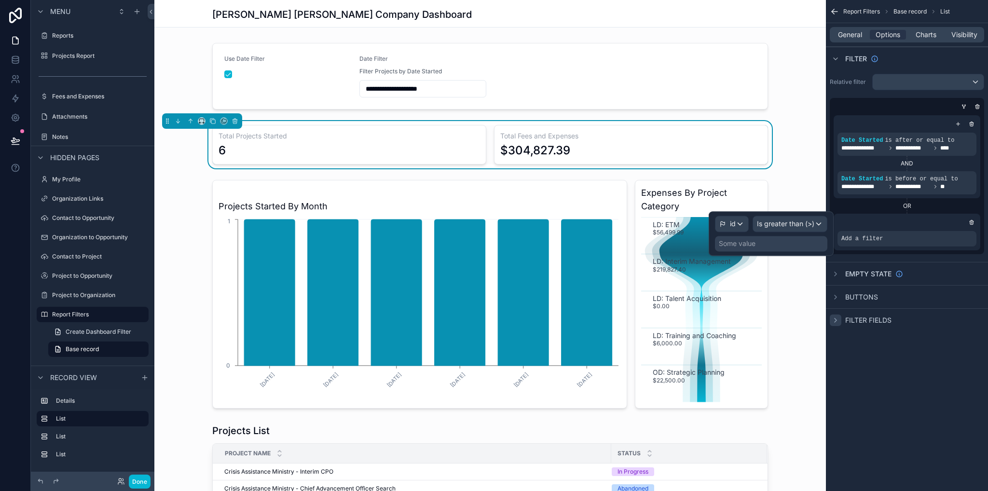
click at [749, 242] on div "Some value" at bounding box center [737, 244] width 37 height 10
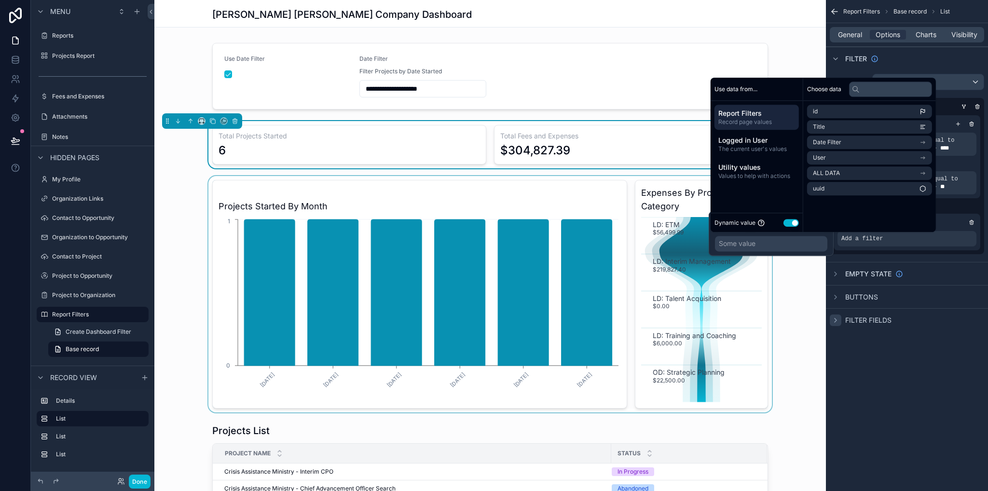
click at [790, 275] on div "scrollable content" at bounding box center [489, 294] width 671 height 236
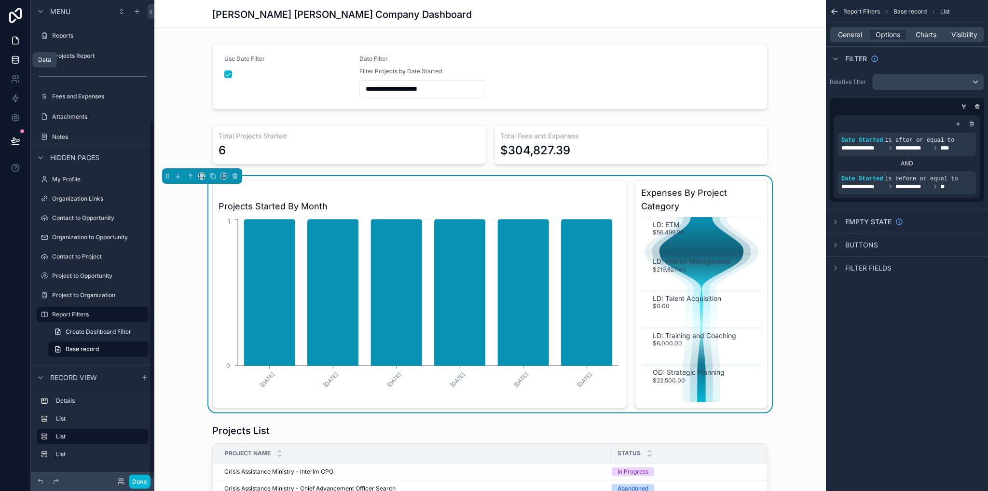
click at [12, 60] on icon at bounding box center [16, 60] width 10 height 10
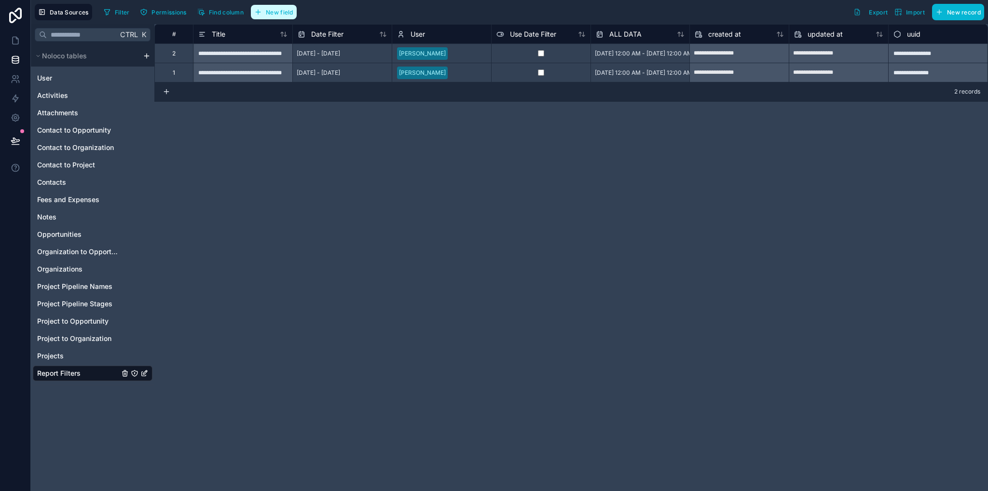
click at [273, 13] on span "New field" at bounding box center [279, 12] width 27 height 7
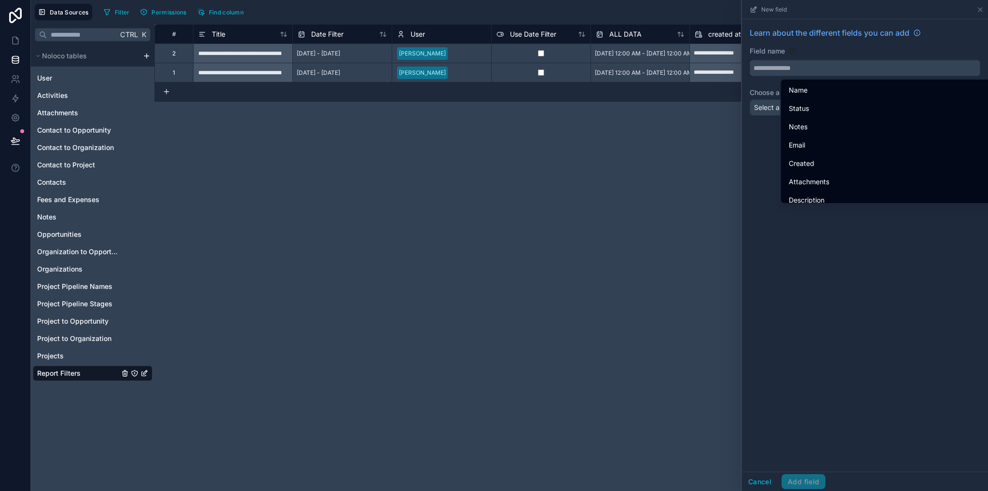
click at [785, 62] on input "text" at bounding box center [865, 67] width 230 height 15
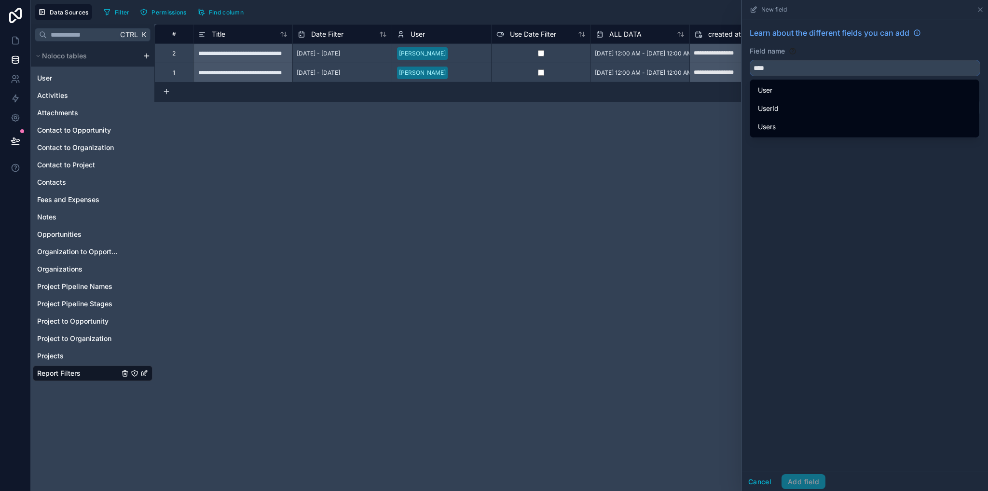
click at [750, 60] on button "***" at bounding box center [865, 68] width 231 height 16
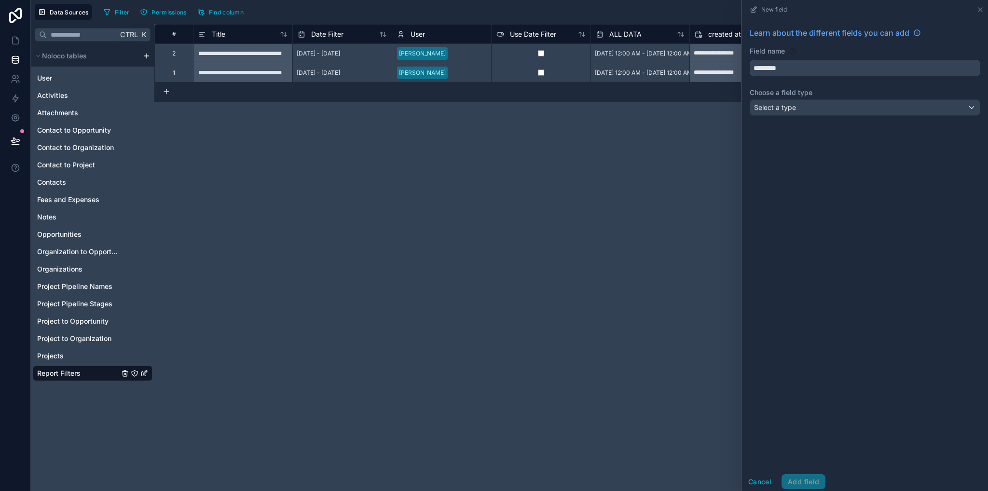
click at [750, 60] on button "********" at bounding box center [865, 68] width 231 height 16
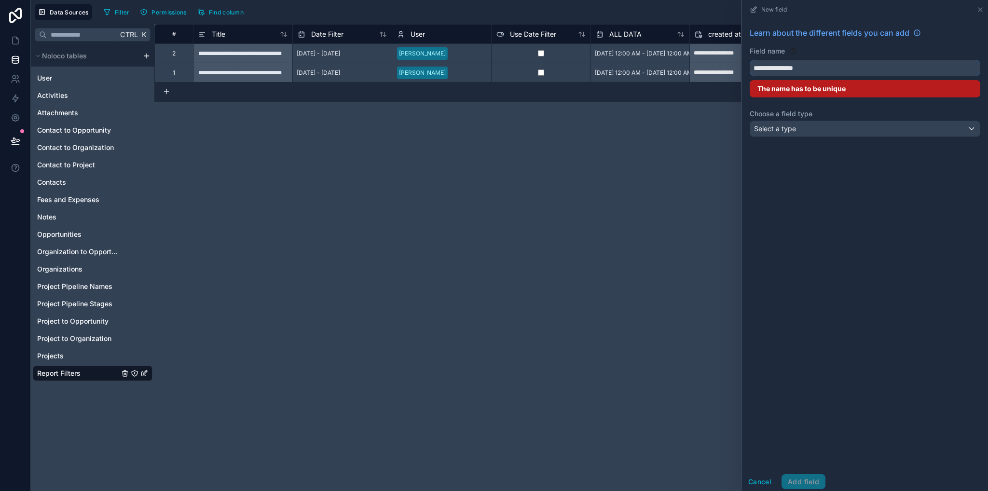
click at [750, 60] on button "**********" at bounding box center [865, 68] width 231 height 16
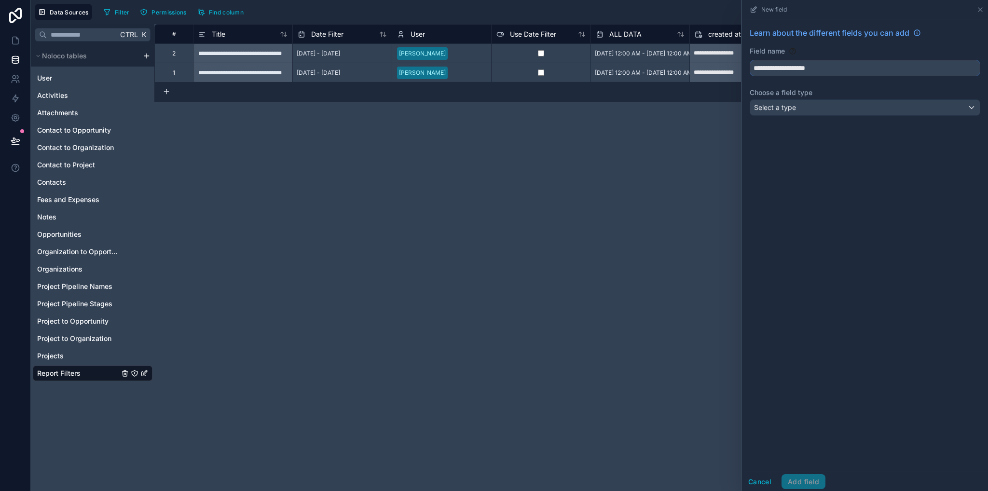
type input "**********"
click at [782, 106] on span "Select a type" at bounding box center [775, 107] width 42 height 8
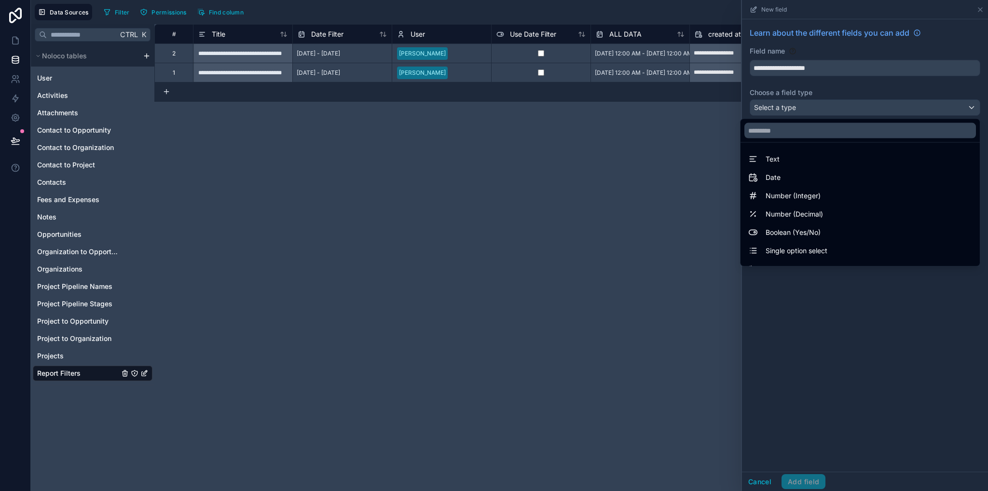
click at [838, 62] on div at bounding box center [865, 245] width 246 height 491
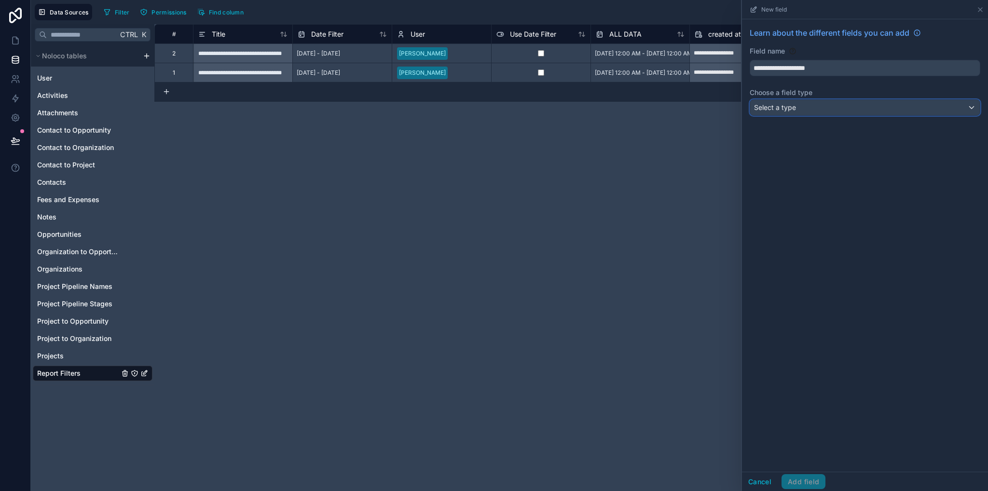
click at [779, 109] on span "Select a type" at bounding box center [775, 107] width 42 height 8
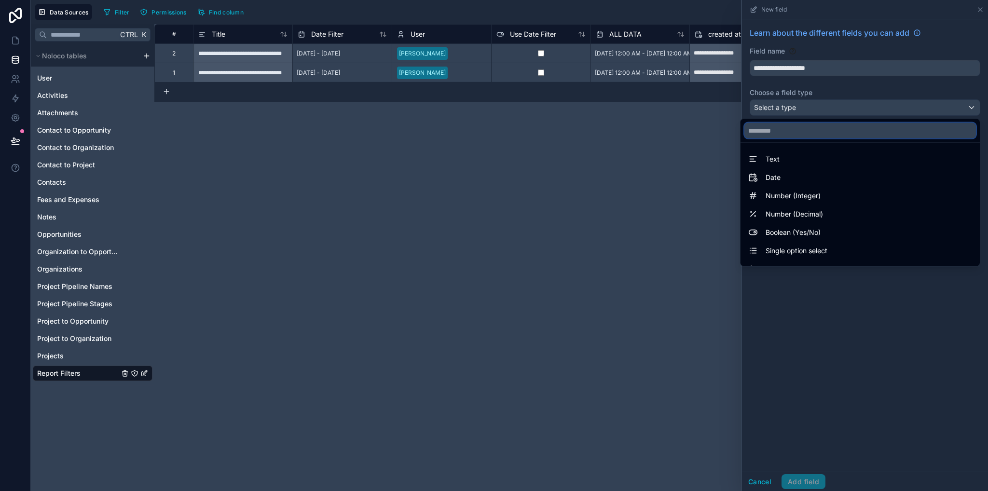
click at [773, 136] on input "text" at bounding box center [860, 130] width 232 height 15
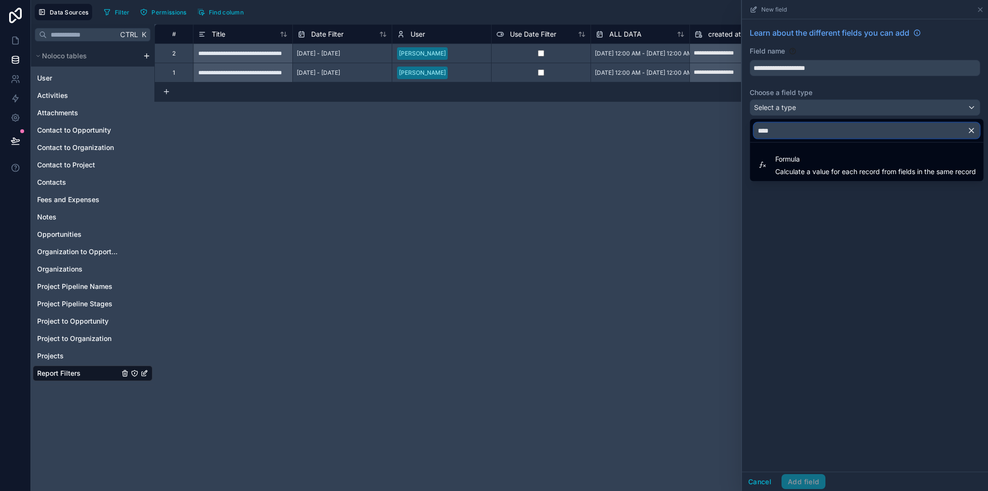
type input "****"
click at [785, 149] on ul "Formula Calculate a value for each record from fields in the same record" at bounding box center [866, 162] width 233 height 39
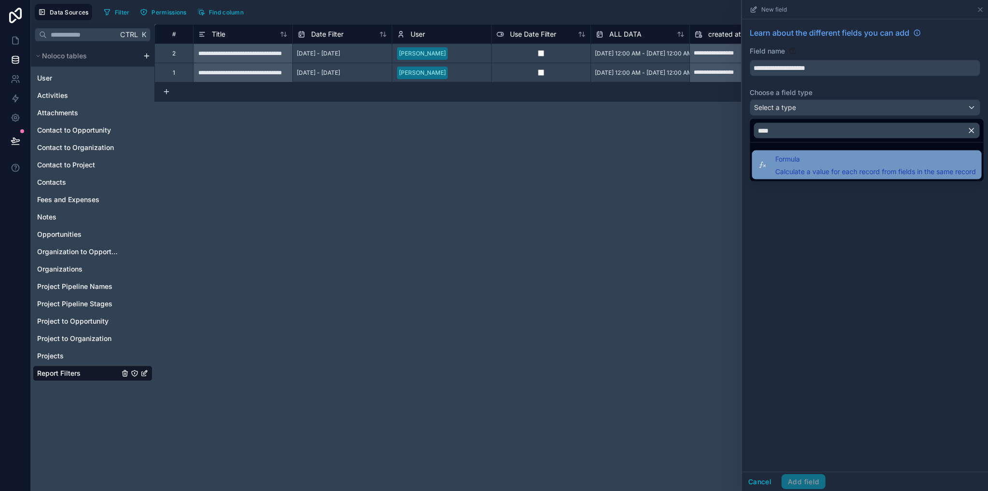
click at [789, 158] on span "Formula" at bounding box center [875, 159] width 201 height 12
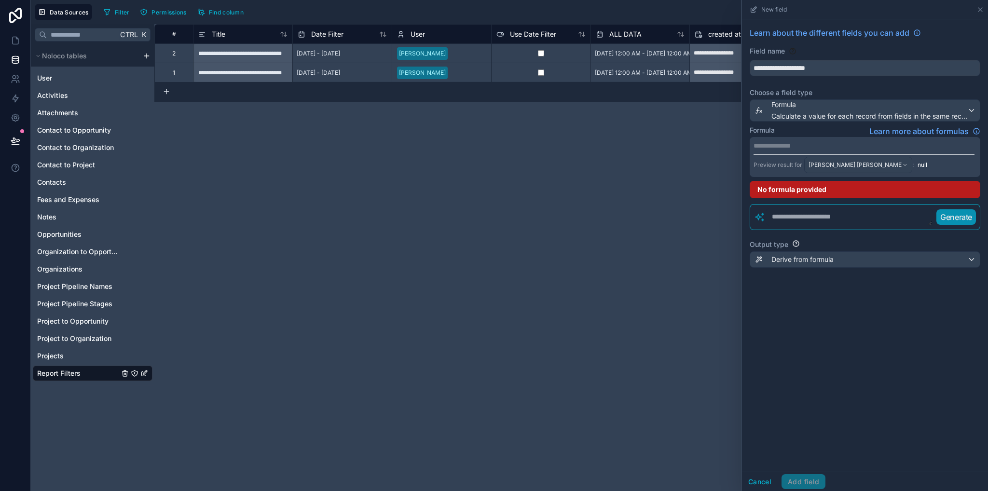
click at [778, 145] on p "**********" at bounding box center [863, 146] width 221 height 10
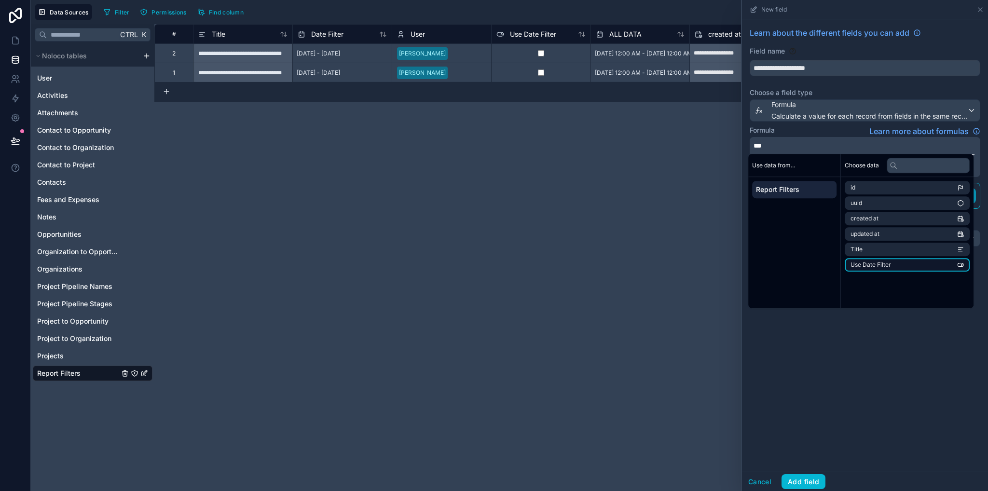
click at [887, 267] on span "Use Date Filter" at bounding box center [870, 265] width 41 height 8
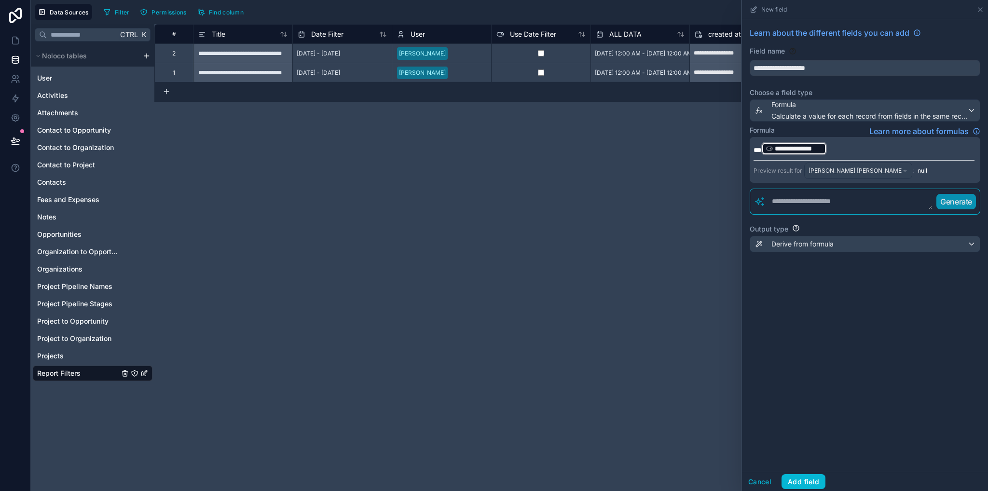
click at [841, 142] on p "**********" at bounding box center [863, 148] width 221 height 15
click at [852, 145] on p "**********" at bounding box center [863, 148] width 221 height 15
click at [815, 414] on div "**********" at bounding box center [865, 245] width 246 height 452
click at [834, 172] on span "[PERSON_NAME] [PERSON_NAME] Company Dashboard" at bounding box center [855, 171] width 94 height 8
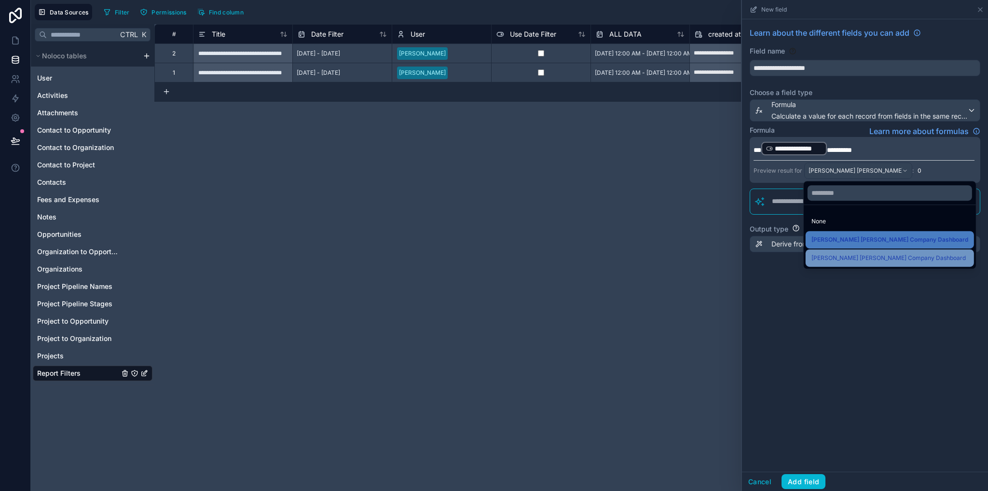
click at [839, 263] on span "[PERSON_NAME] [PERSON_NAME] Company Dashboard" at bounding box center [888, 258] width 154 height 12
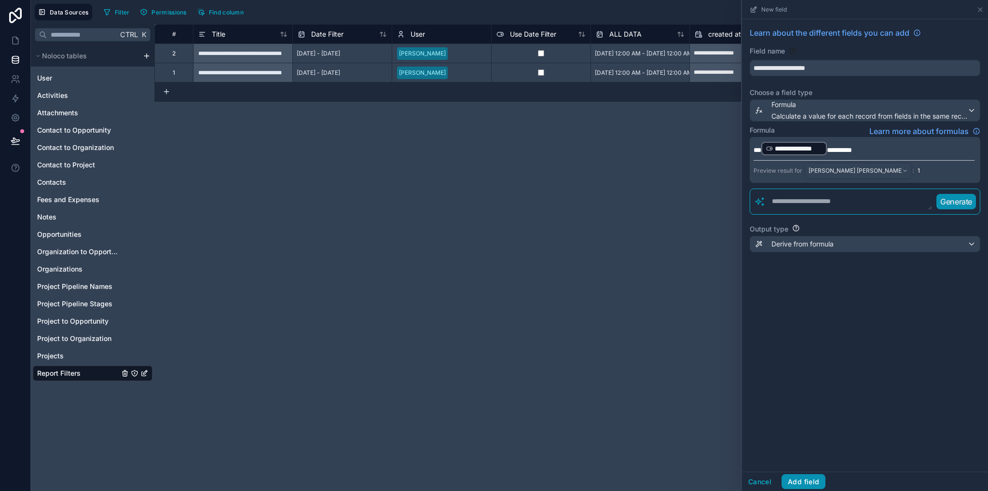
click at [811, 483] on button "Add field" at bounding box center [803, 481] width 44 height 15
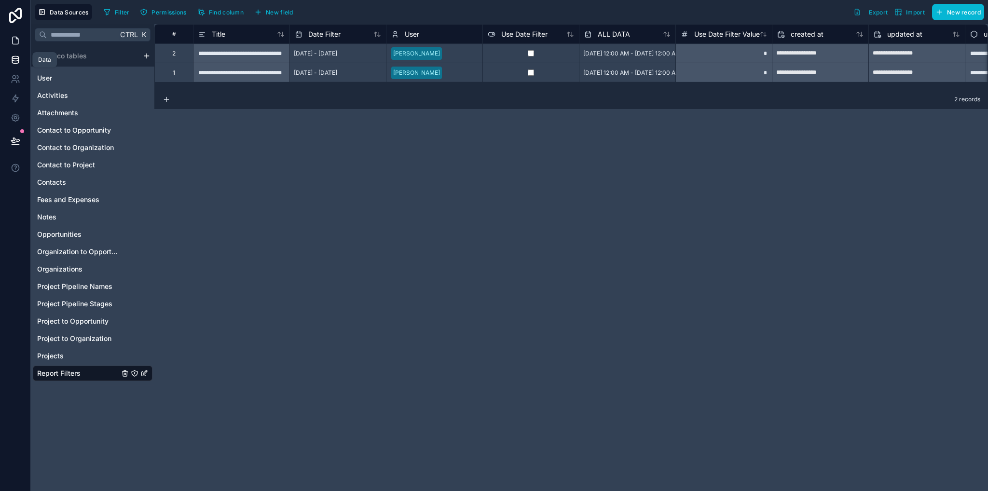
click at [14, 43] on icon at bounding box center [16, 41] width 10 height 10
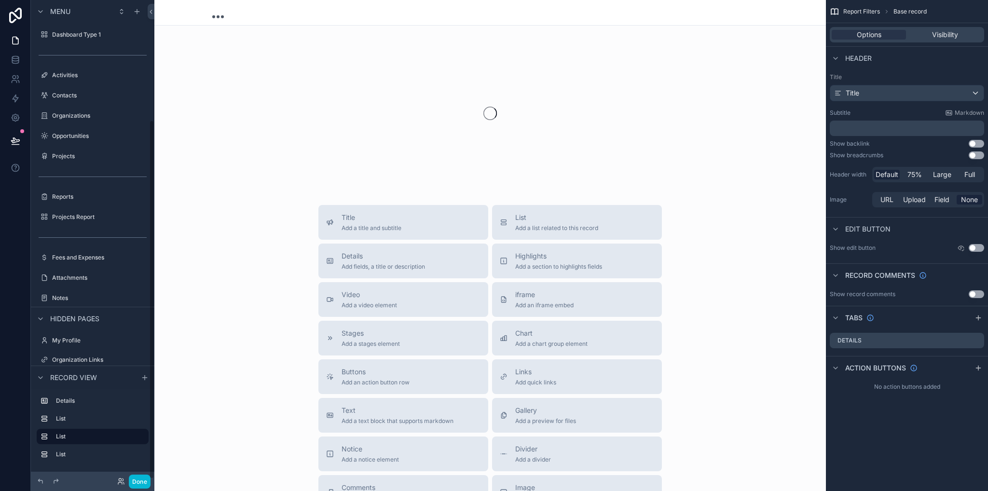
scroll to position [161, 0]
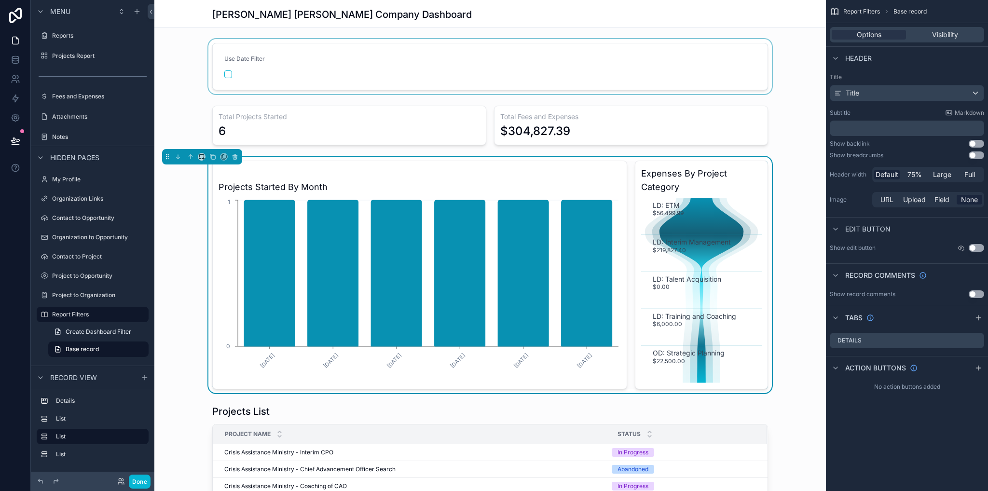
click at [320, 53] on div "scrollable content" at bounding box center [489, 66] width 671 height 55
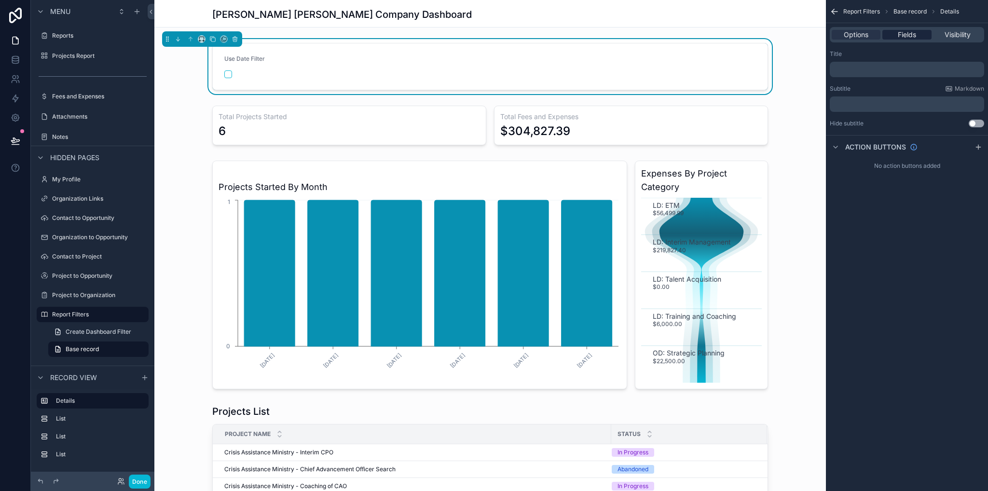
click at [906, 35] on span "Fields" at bounding box center [907, 35] width 18 height 10
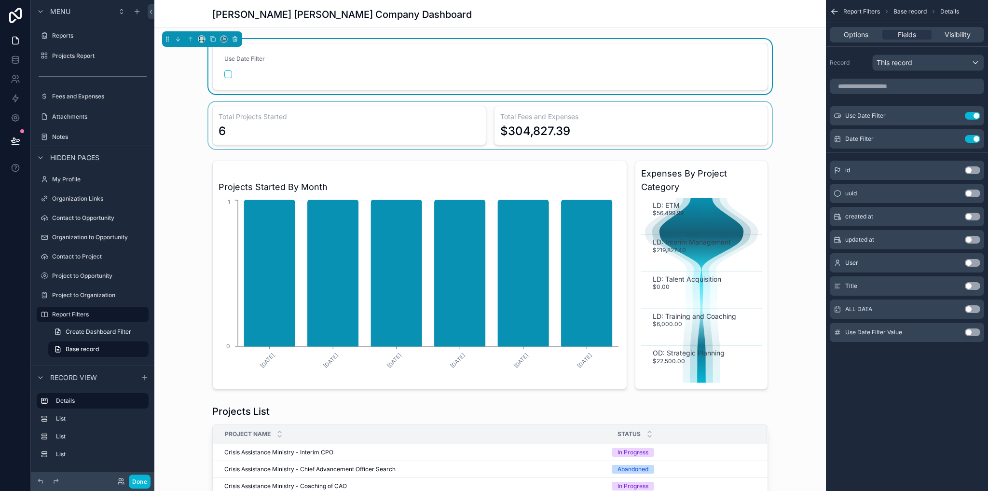
click at [733, 122] on div "scrollable content" at bounding box center [489, 125] width 671 height 47
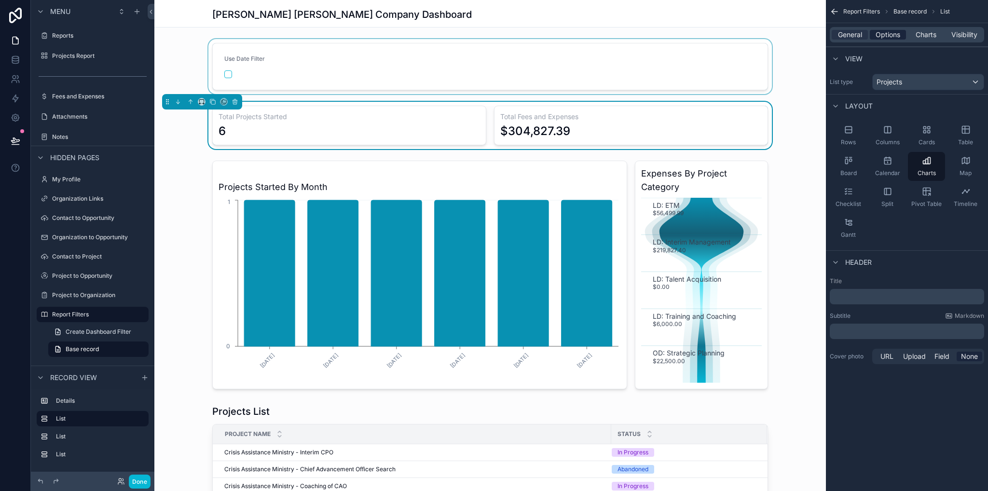
click at [885, 35] on span "Options" at bounding box center [887, 35] width 25 height 10
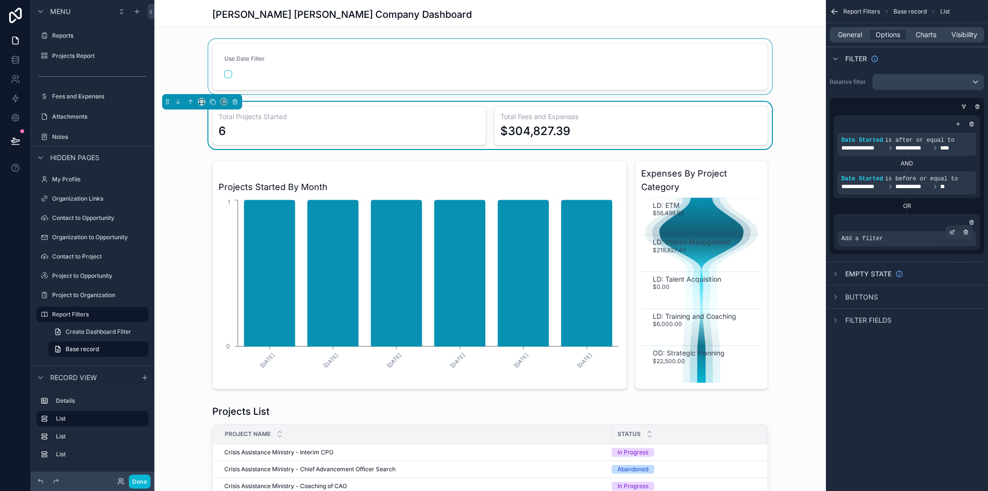
click at [897, 236] on div "Add a filter" at bounding box center [906, 238] width 139 height 15
click at [953, 230] on icon "scrollable content" at bounding box center [952, 232] width 6 height 6
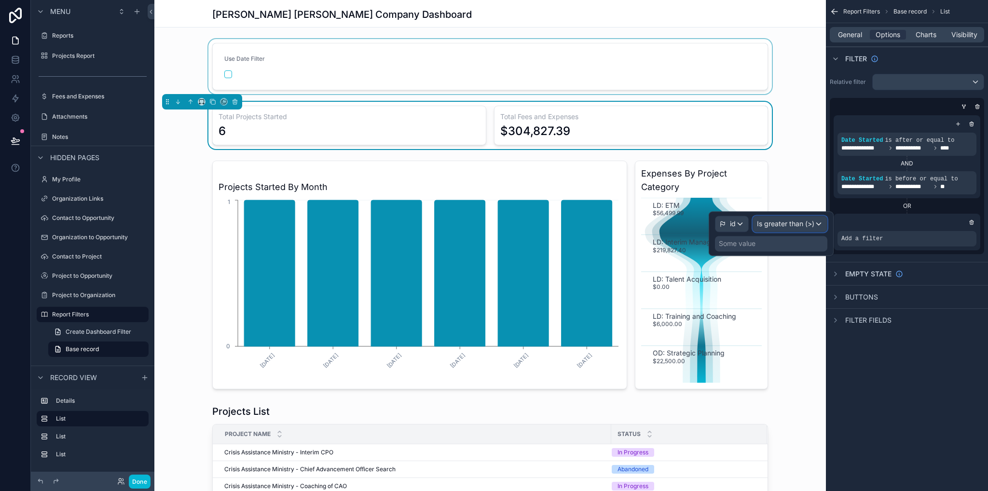
click at [778, 227] on span "Is greater than (>)" at bounding box center [785, 224] width 57 height 10
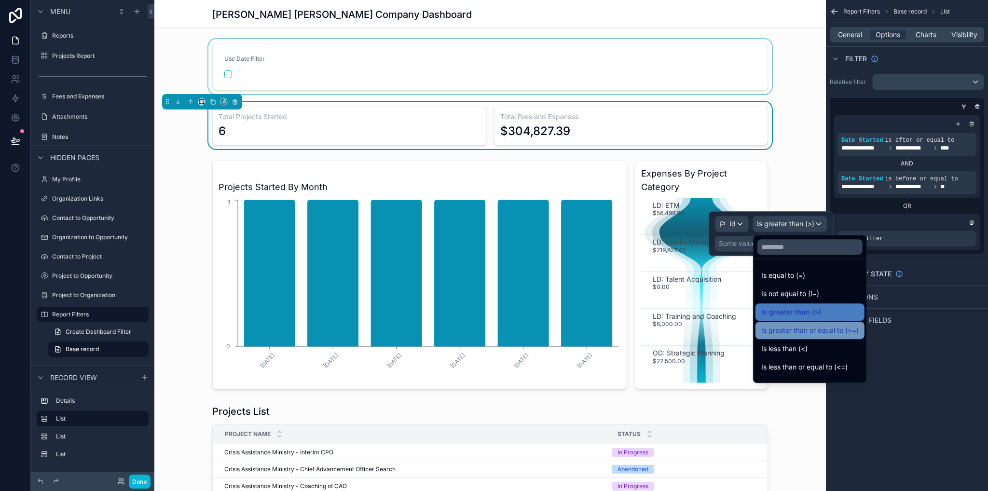
click at [804, 332] on span "Is greater than or equal to (>=)" at bounding box center [809, 331] width 97 height 12
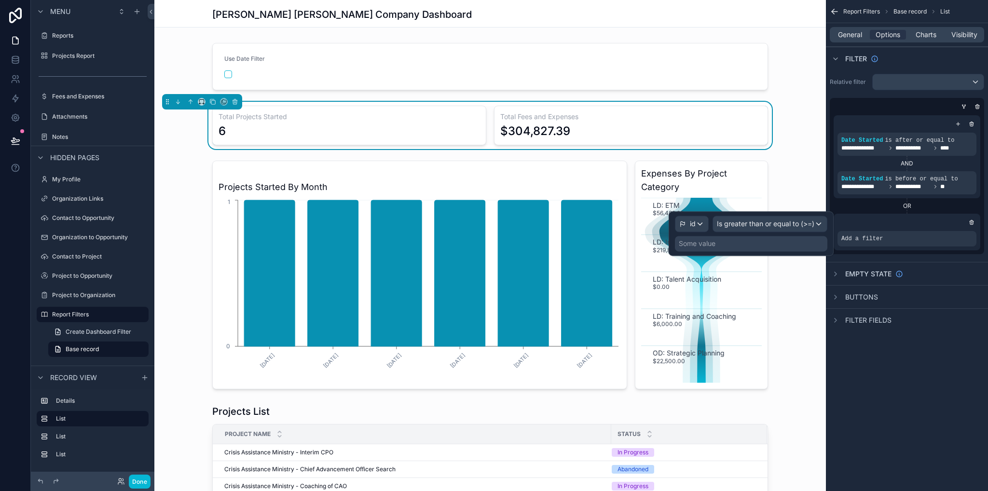
click at [737, 245] on div "Some value" at bounding box center [751, 243] width 152 height 15
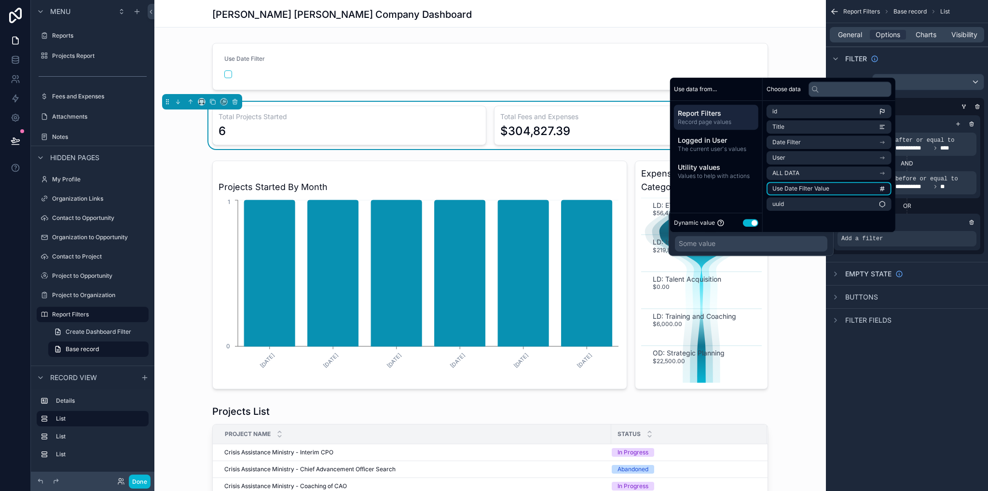
click at [799, 188] on span "Use Date Filter Value" at bounding box center [800, 189] width 57 height 8
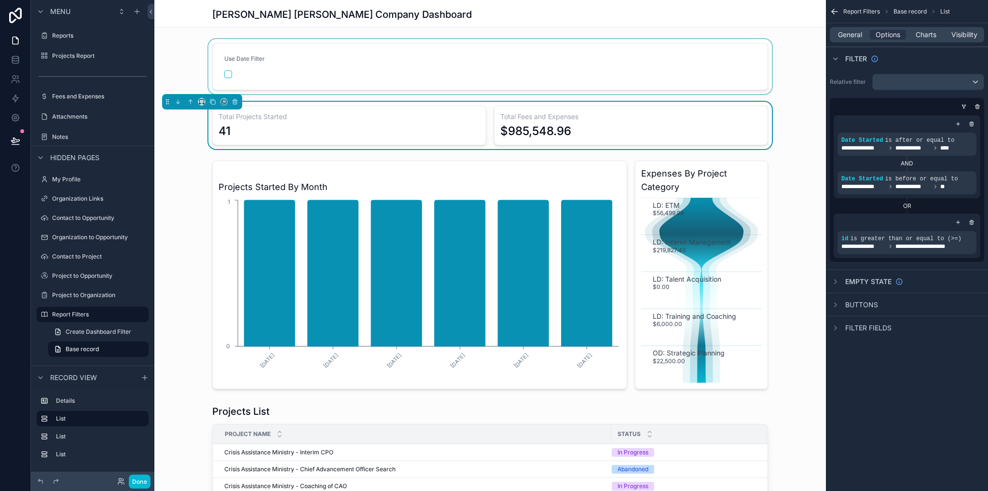
click at [800, 49] on div "scrollable content" at bounding box center [489, 66] width 671 height 55
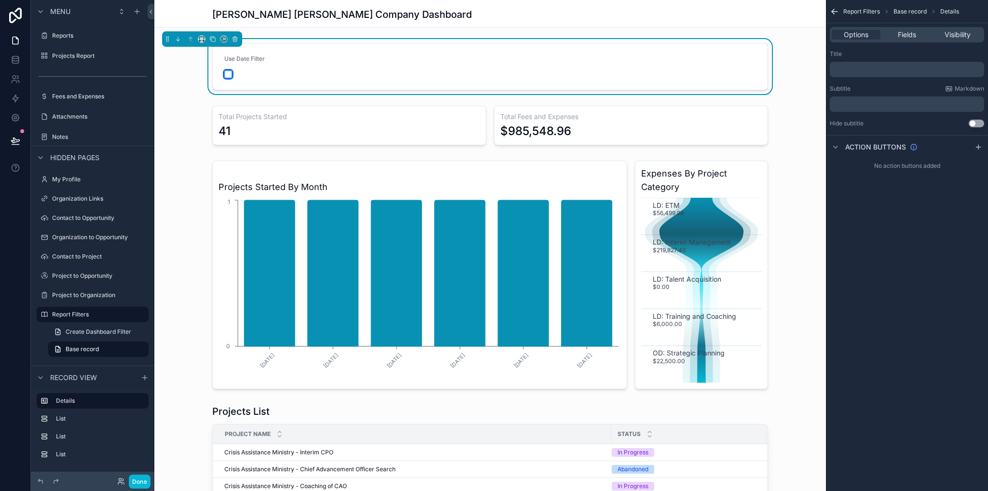
click at [225, 74] on button "scrollable content" at bounding box center [228, 74] width 8 height 8
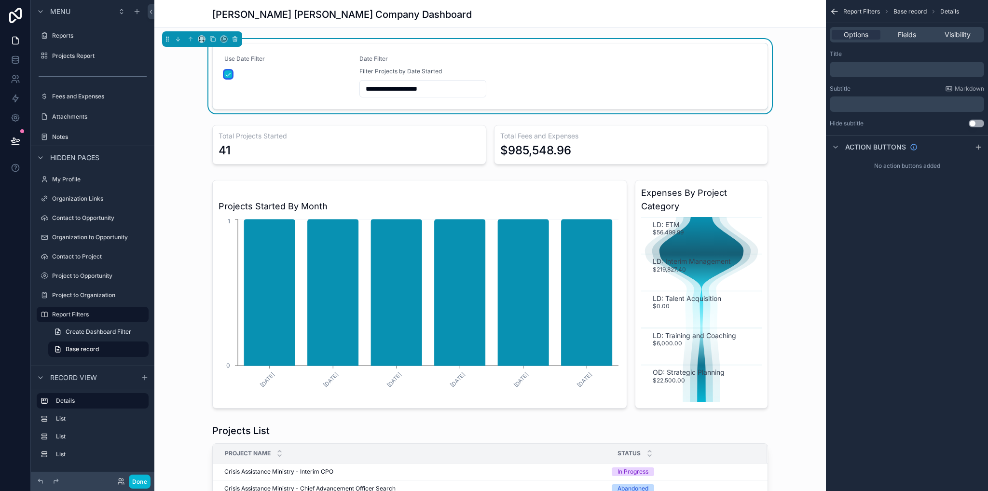
click at [225, 74] on button "scrollable content" at bounding box center [228, 74] width 8 height 8
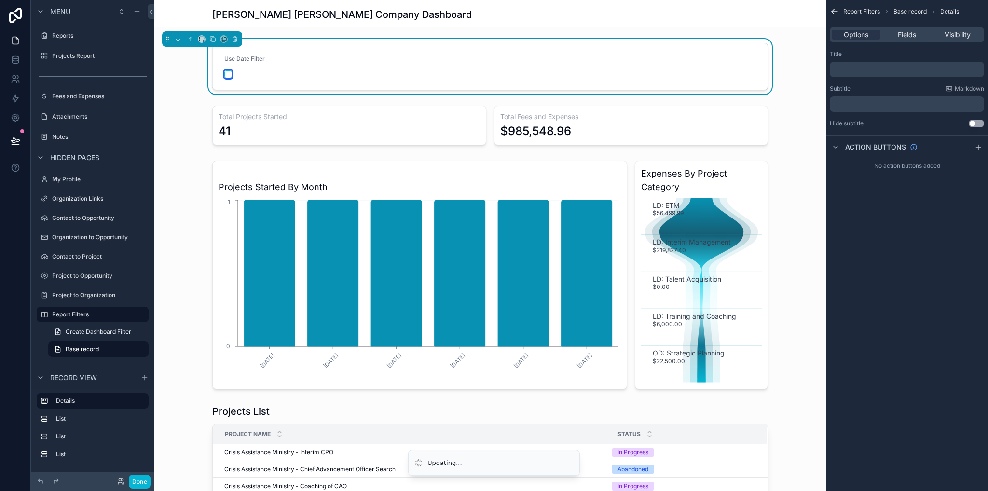
click at [226, 75] on button "scrollable content" at bounding box center [228, 74] width 8 height 8
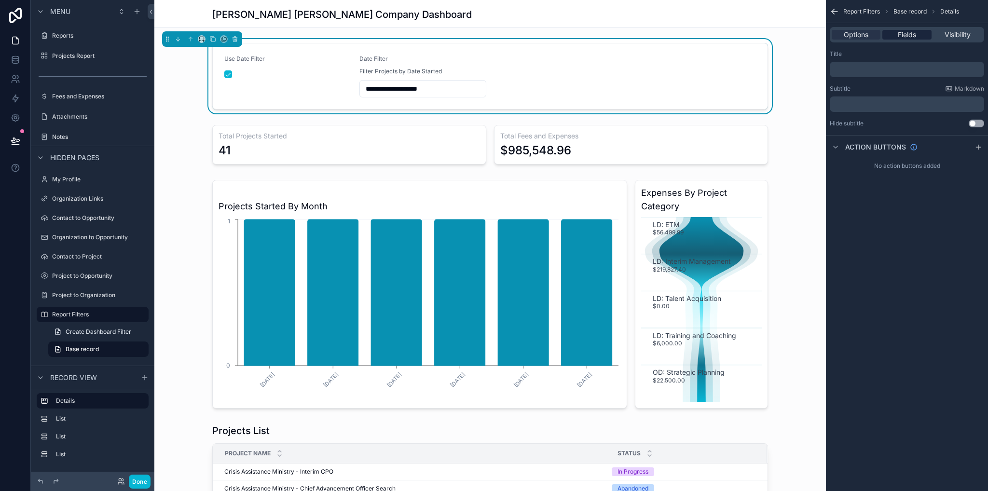
click at [913, 31] on span "Fields" at bounding box center [907, 35] width 18 height 10
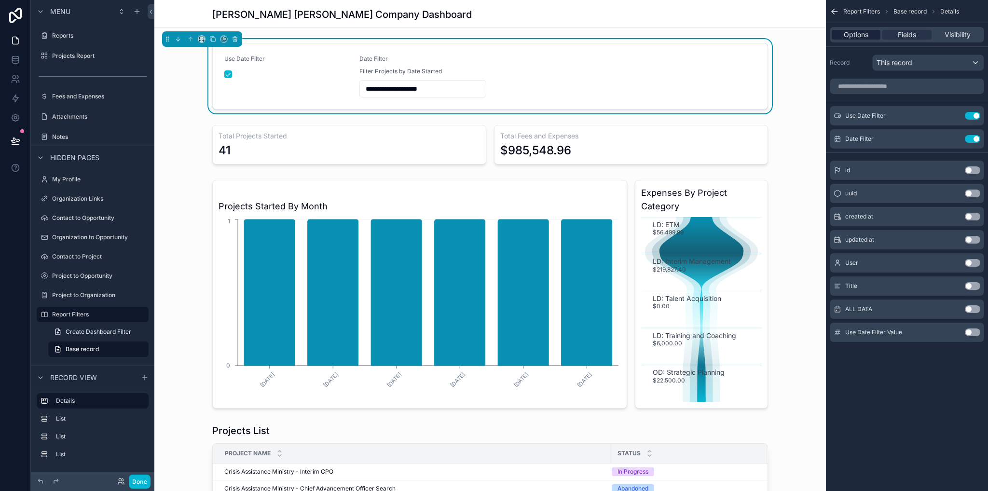
click at [853, 35] on span "Options" at bounding box center [856, 35] width 25 height 10
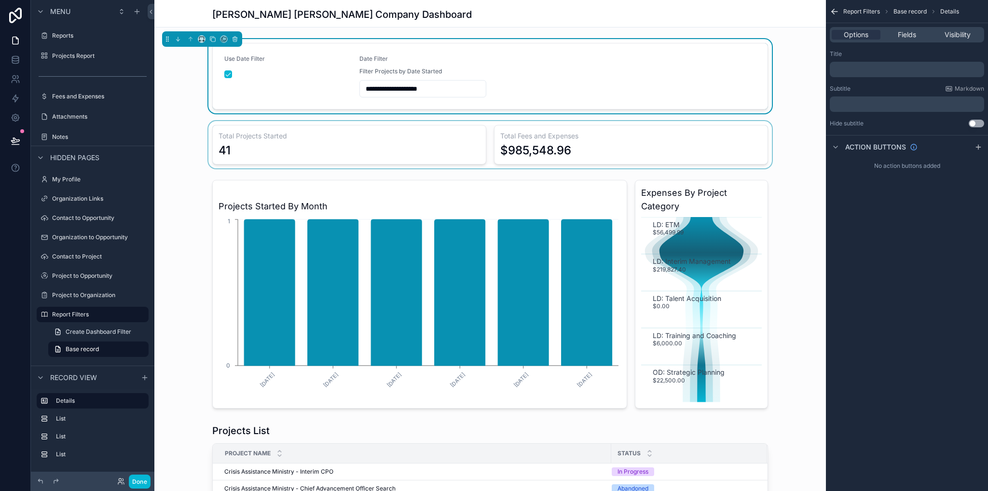
click at [716, 128] on div "scrollable content" at bounding box center [489, 144] width 671 height 47
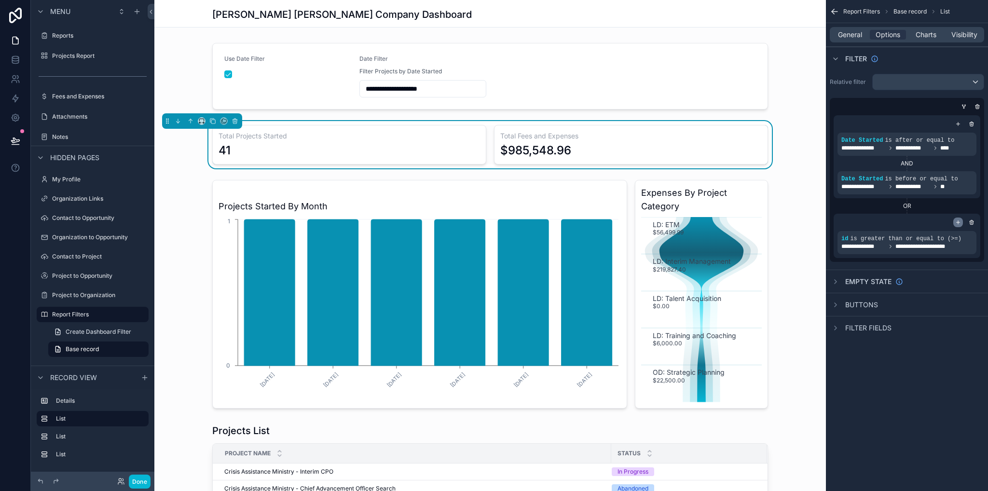
click at [956, 219] on icon "scrollable content" at bounding box center [958, 222] width 6 height 6
click at [0, 0] on icon "scrollable content" at bounding box center [0, 0] width 0 height 0
click at [928, 237] on span "is greater than or equal to (>=)" at bounding box center [905, 238] width 111 height 7
click at [954, 230] on icon "scrollable content" at bounding box center [952, 232] width 6 height 6
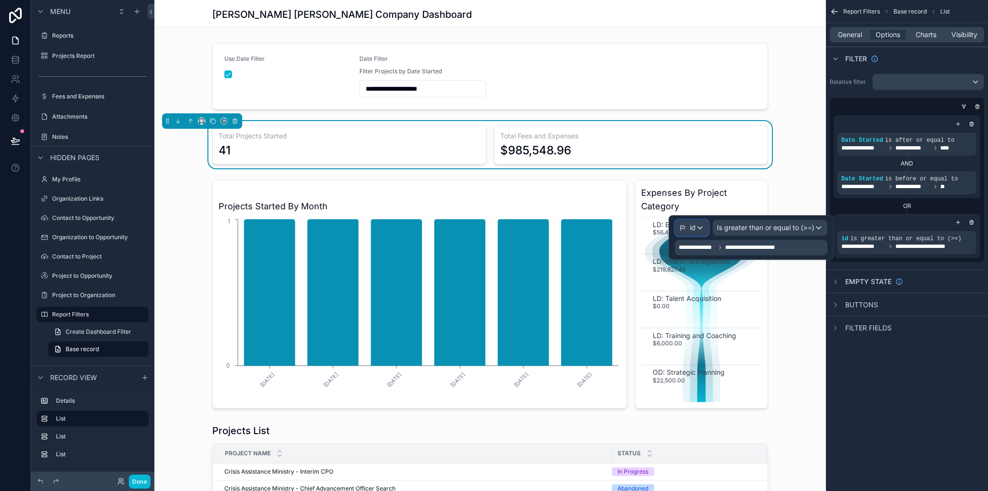
click at [697, 228] on div "id" at bounding box center [691, 227] width 33 height 15
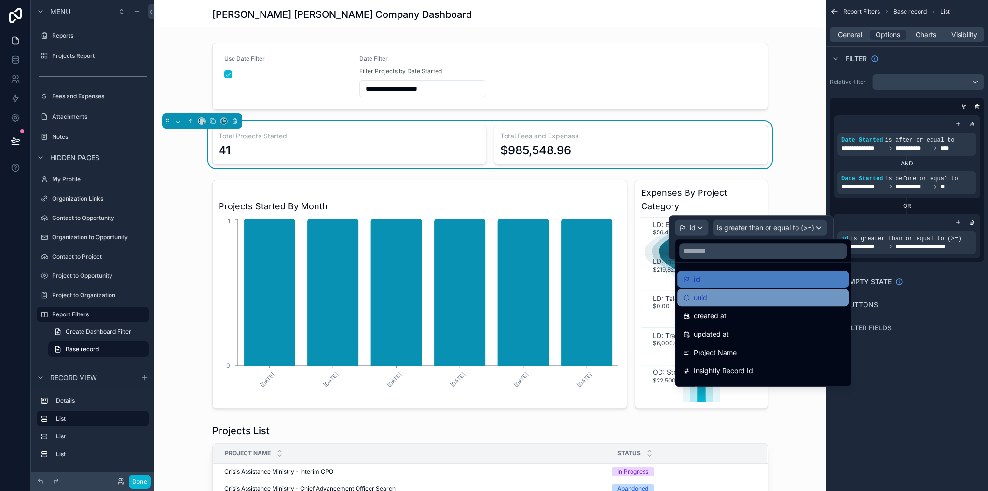
click at [734, 303] on div "uuid" at bounding box center [763, 298] width 160 height 12
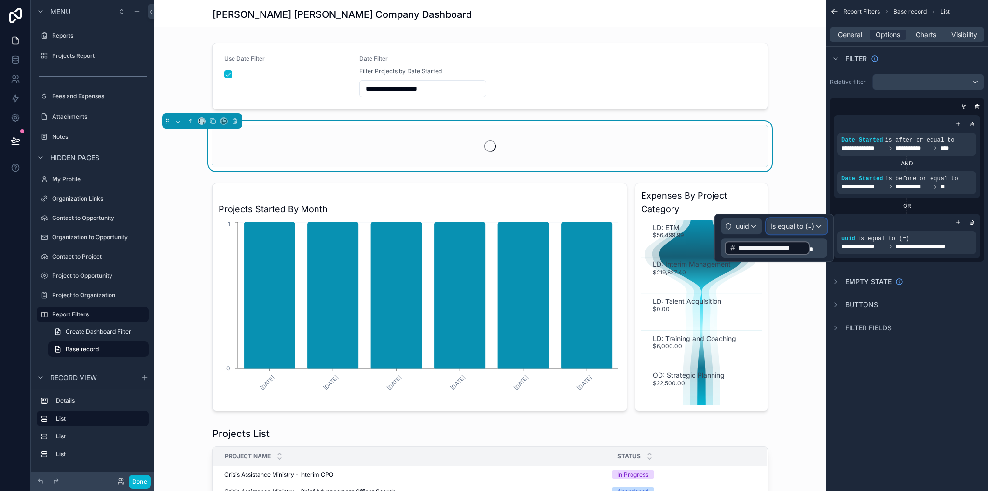
click at [779, 232] on div "Is equal to (=)" at bounding box center [796, 225] width 60 height 15
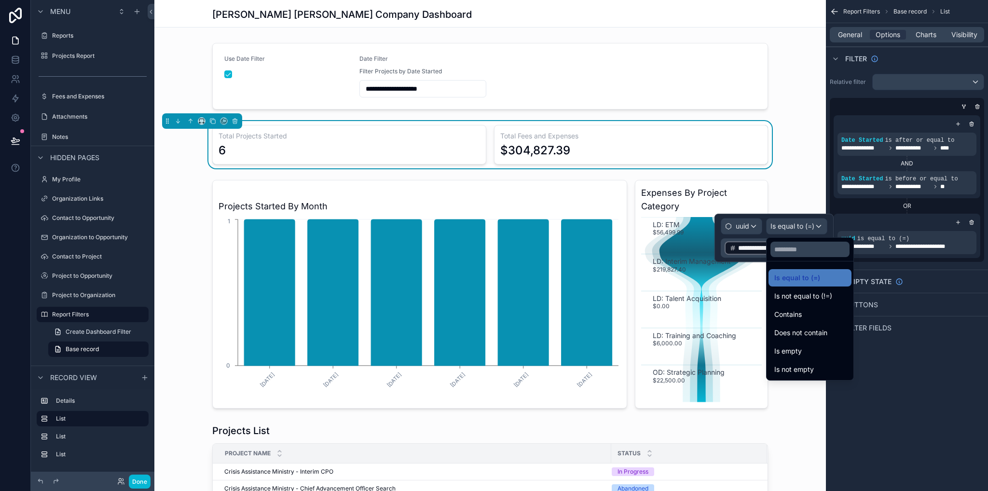
click at [747, 227] on div at bounding box center [773, 238] width 119 height 48
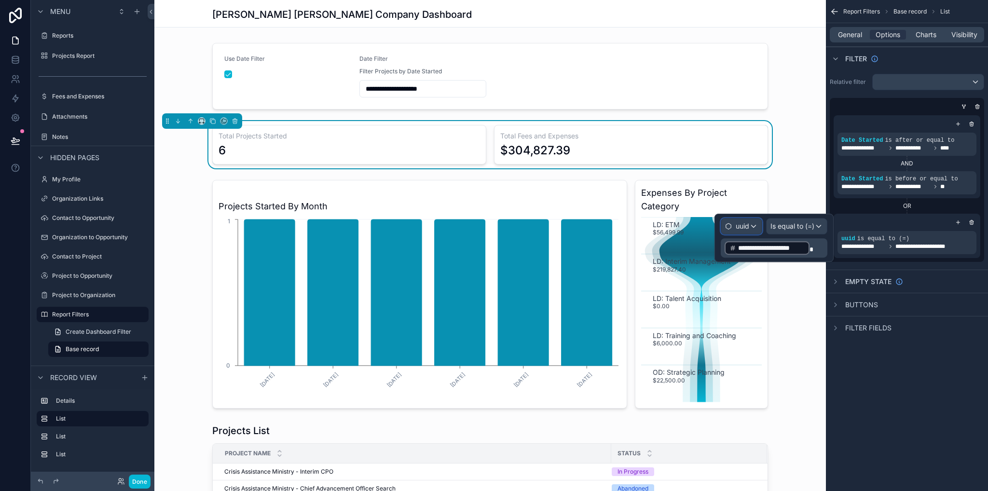
click at [747, 228] on span "uuid" at bounding box center [743, 226] width 14 height 10
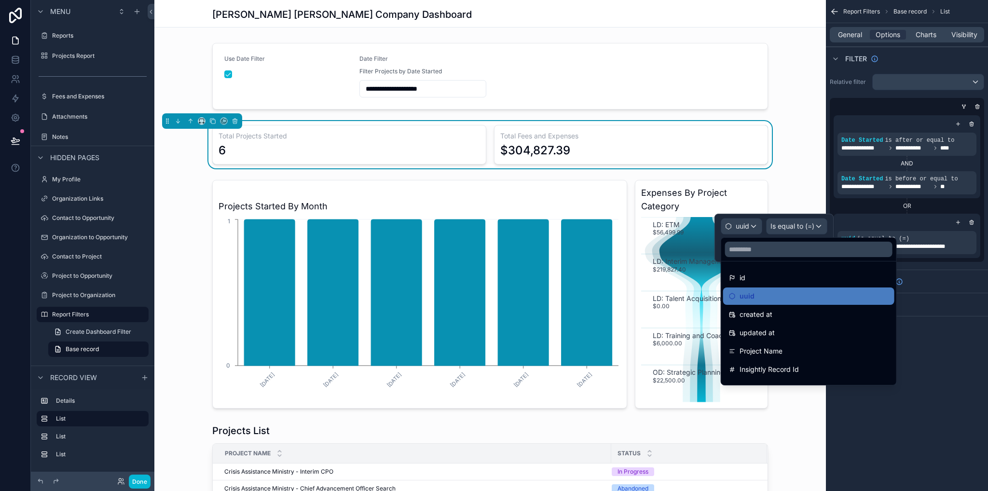
click at [762, 274] on div "id" at bounding box center [809, 278] width 160 height 12
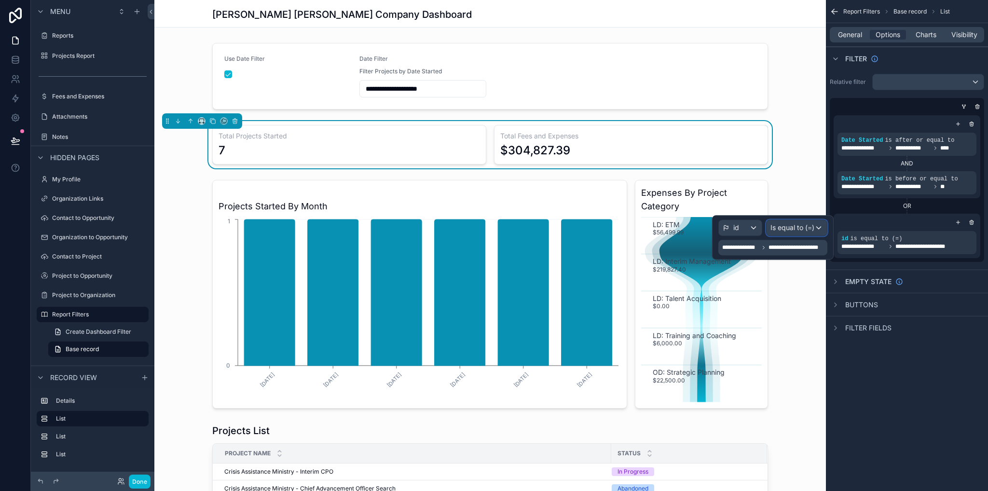
click at [789, 223] on span "Is equal to (=)" at bounding box center [792, 228] width 44 height 10
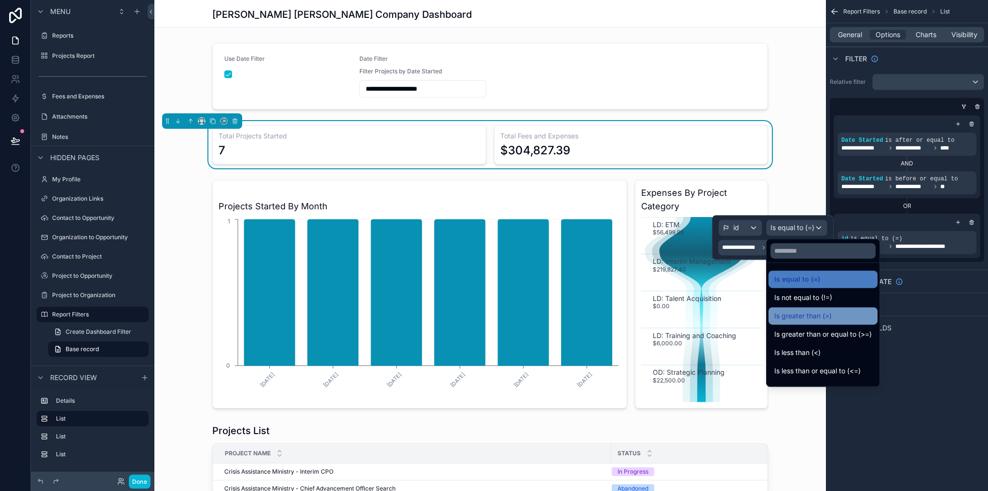
click at [813, 318] on span "Is greater than (>)" at bounding box center [802, 316] width 57 height 12
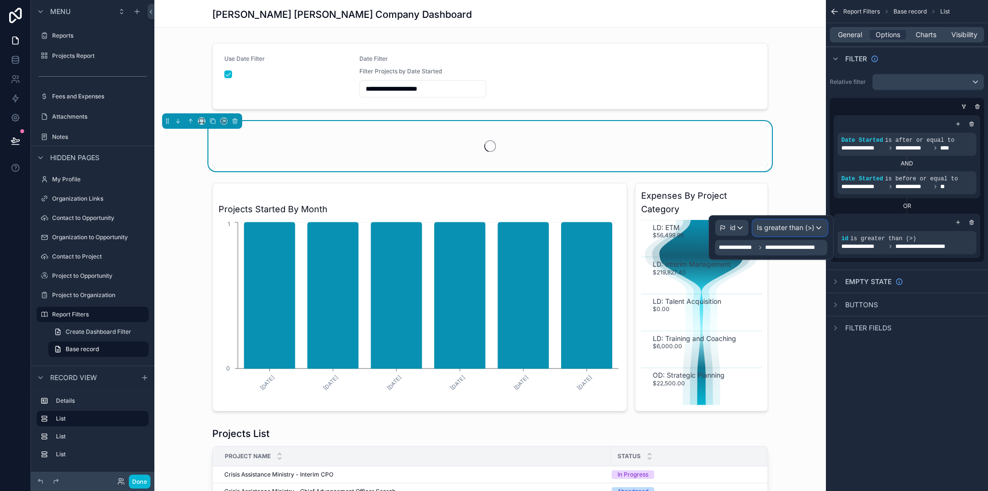
click at [780, 226] on span "Is greater than (>)" at bounding box center [785, 228] width 57 height 10
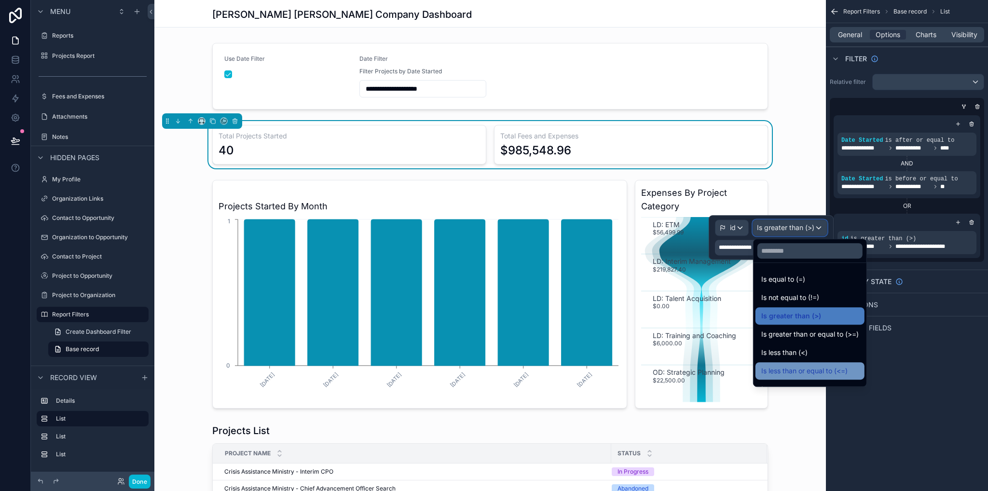
scroll to position [68, 0]
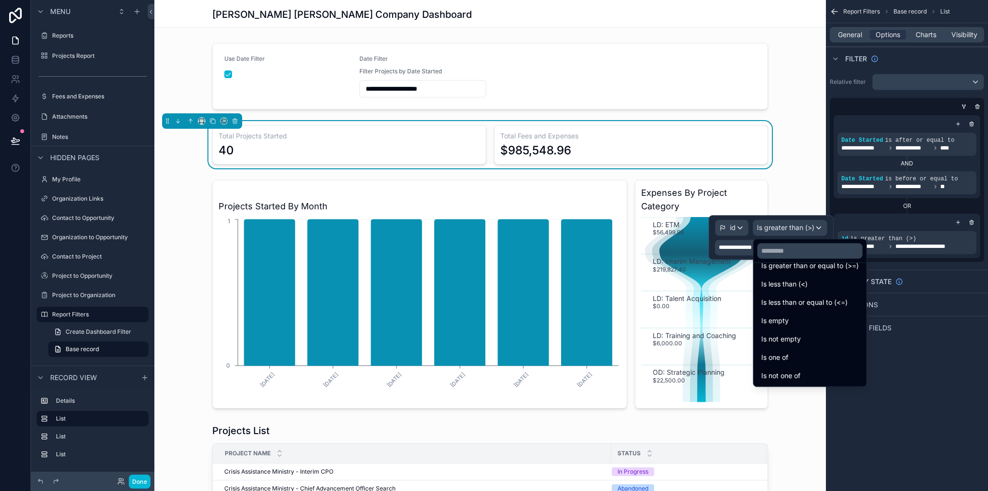
click at [735, 245] on div at bounding box center [771, 237] width 125 height 44
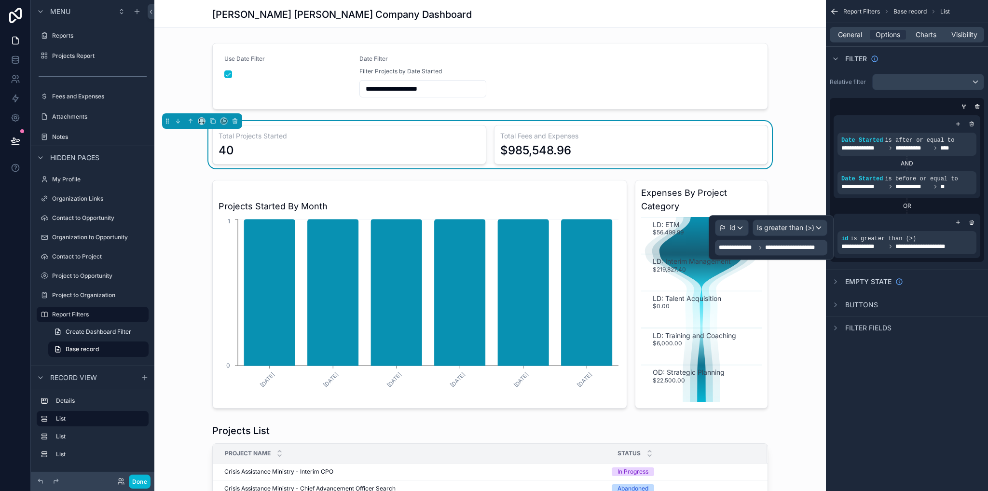
click at [914, 403] on div "**********" at bounding box center [907, 245] width 162 height 491
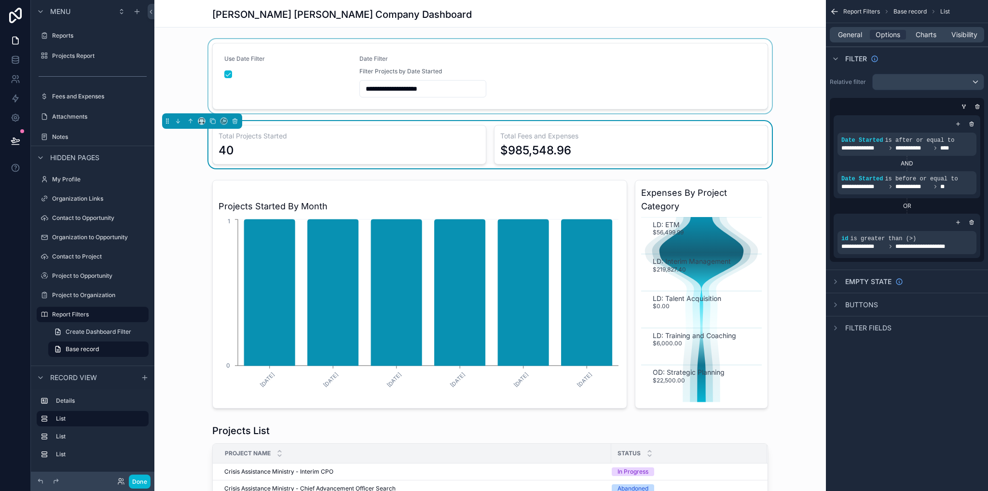
click at [224, 73] on div "scrollable content" at bounding box center [489, 76] width 671 height 74
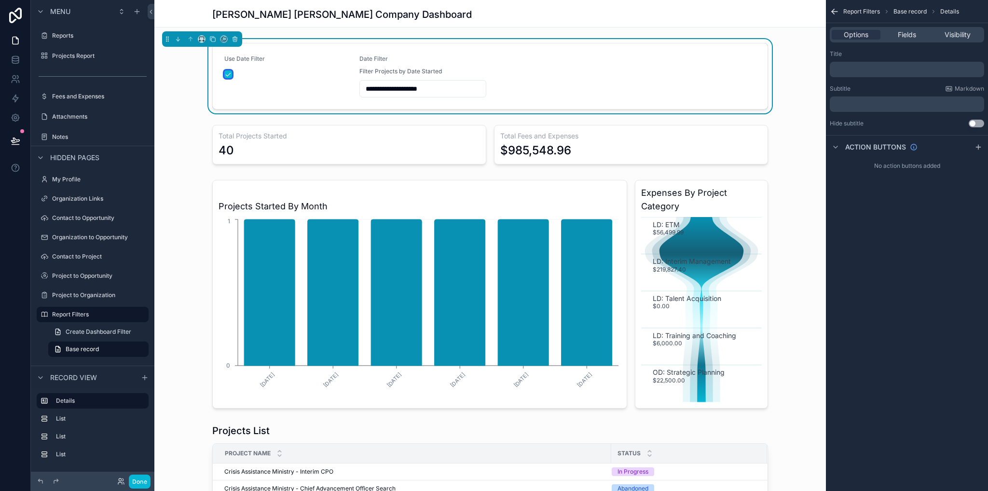
click at [226, 75] on button "scrollable content" at bounding box center [228, 74] width 8 height 8
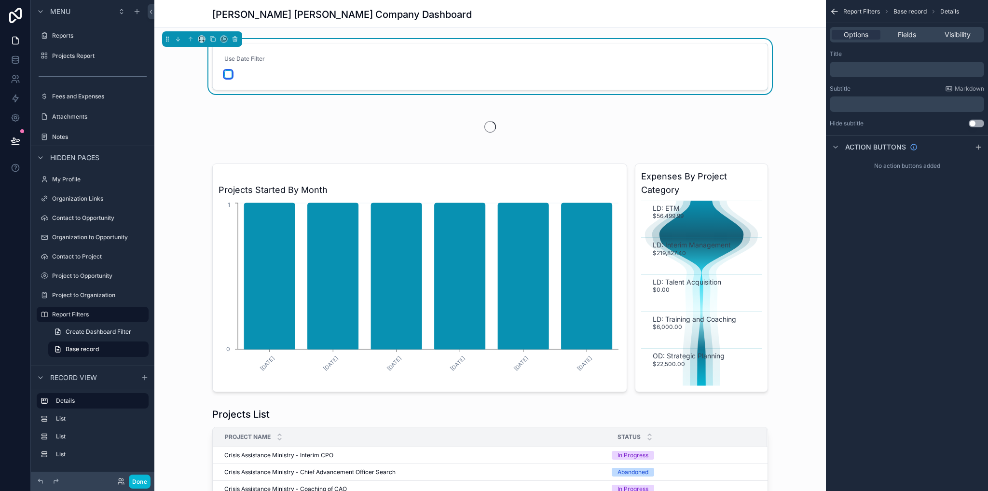
click at [224, 74] on button "scrollable content" at bounding box center [228, 74] width 8 height 8
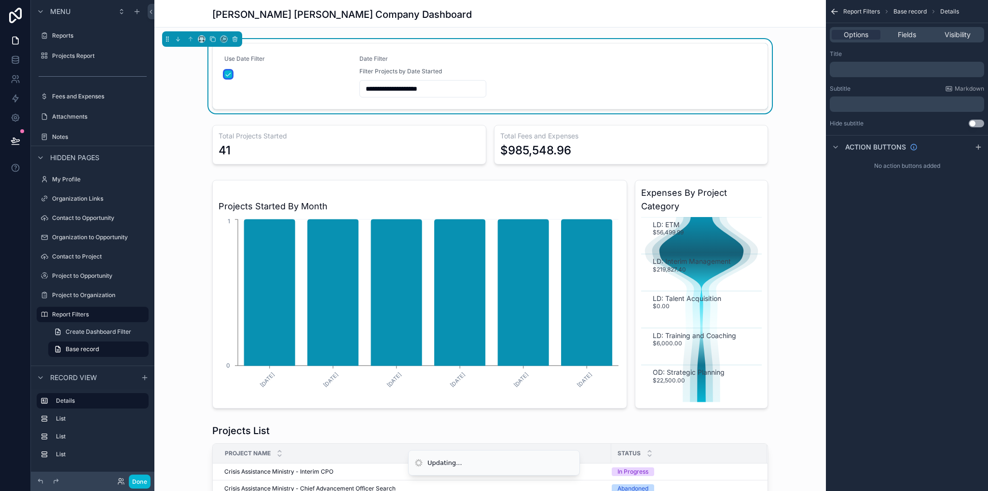
click at [224, 74] on button "scrollable content" at bounding box center [228, 74] width 8 height 8
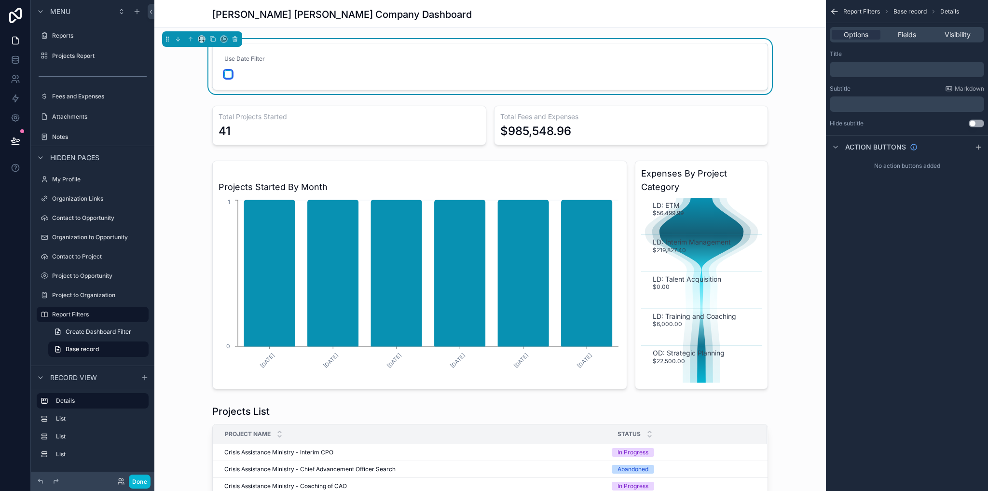
click at [224, 74] on button "scrollable content" at bounding box center [228, 74] width 8 height 8
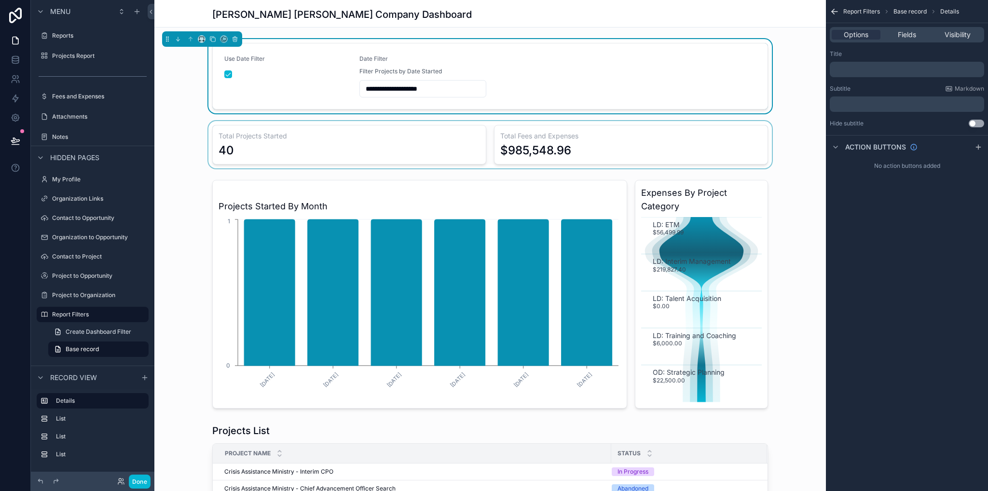
click at [659, 124] on div "scrollable content" at bounding box center [489, 144] width 671 height 47
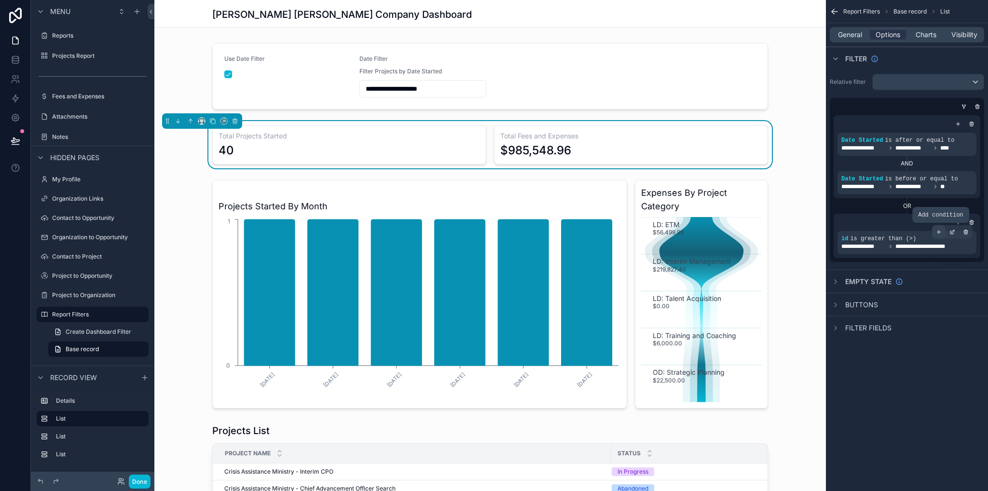
click at [941, 230] on icon "scrollable content" at bounding box center [939, 232] width 6 height 6
click at [966, 270] on icon "scrollable content" at bounding box center [966, 271] width 6 height 6
click at [954, 233] on icon "scrollable content" at bounding box center [952, 232] width 6 height 6
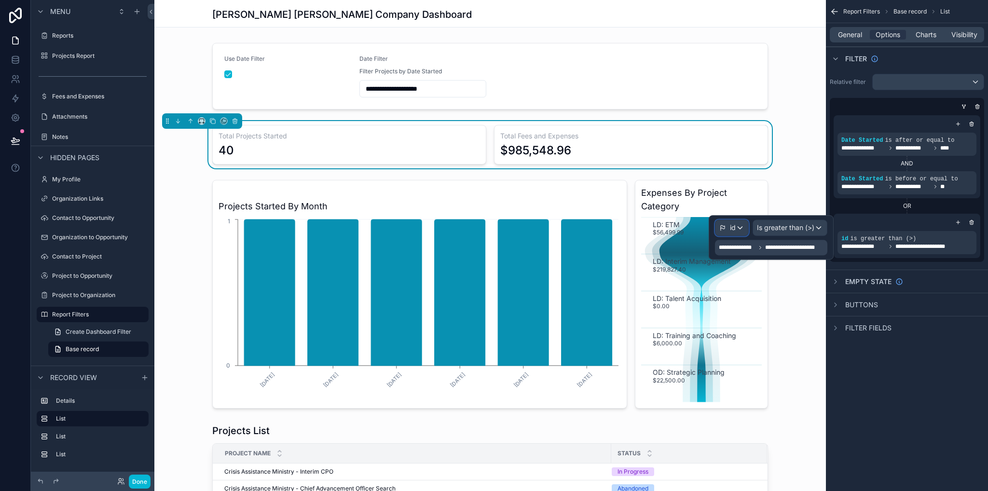
click at [722, 228] on icon at bounding box center [722, 227] width 7 height 7
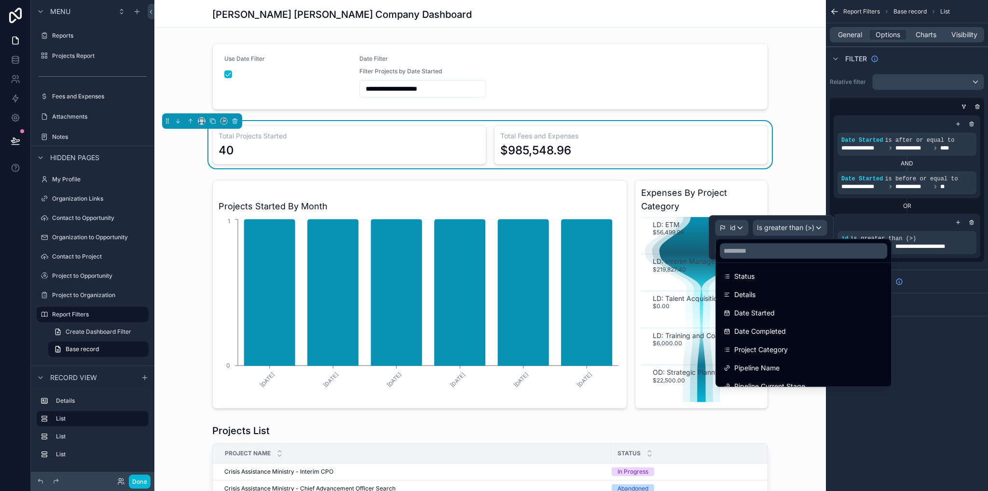
scroll to position [0, 0]
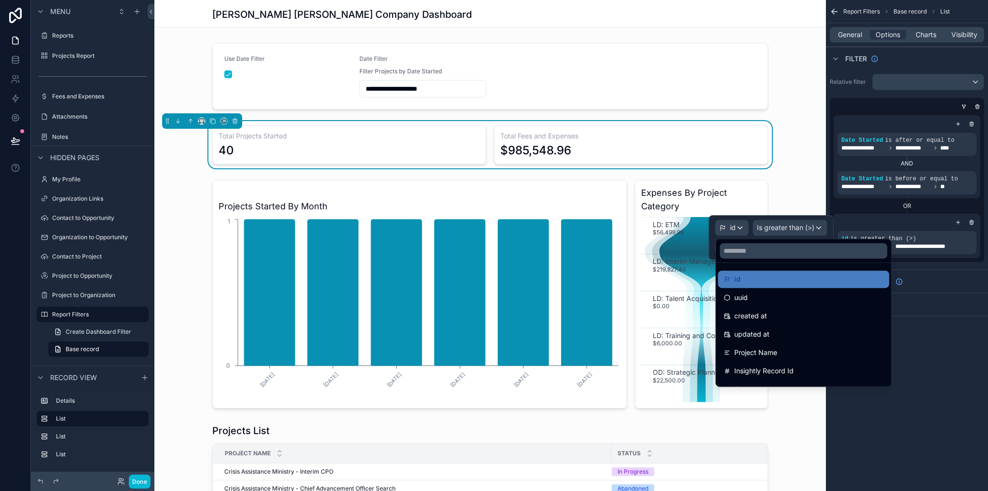
click at [799, 151] on div "Total Projects Started 40 Total Fees and Expenses $985,548.96" at bounding box center [489, 144] width 671 height 47
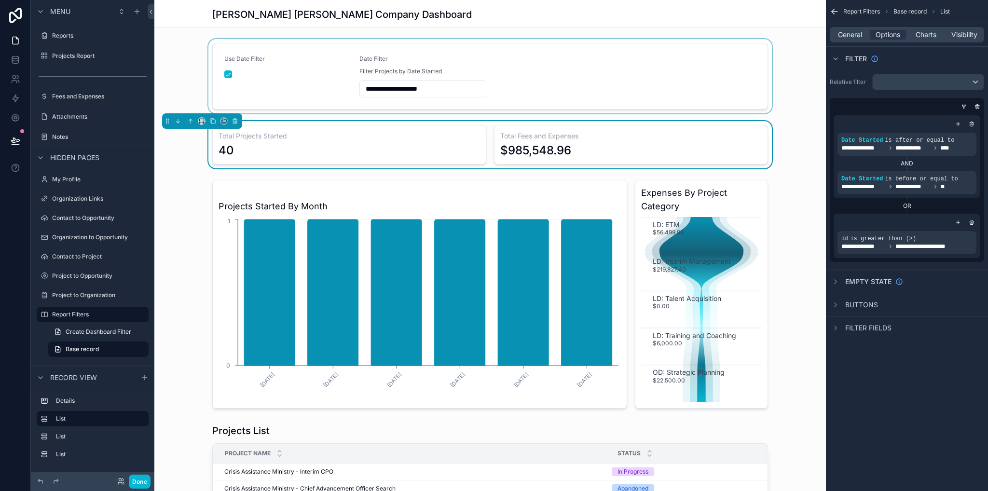
click at [225, 76] on div "scrollable content" at bounding box center [489, 76] width 671 height 74
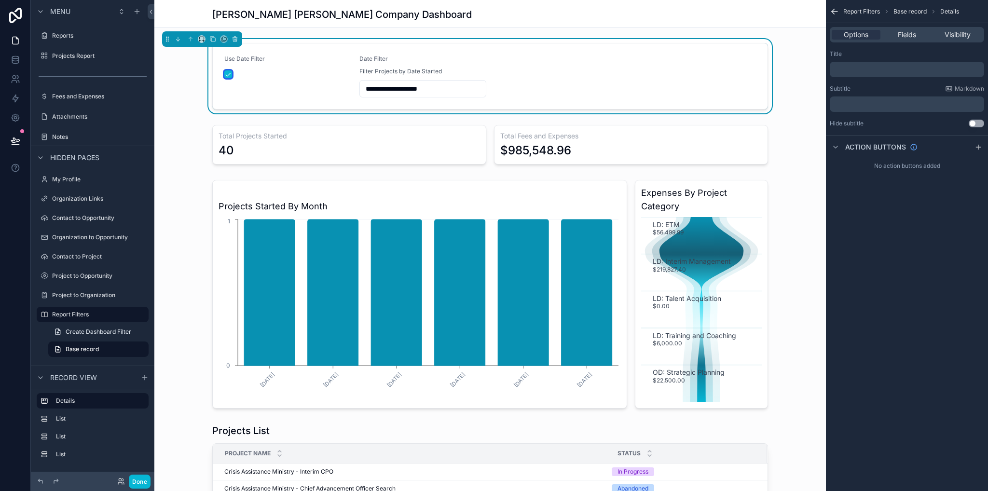
click at [224, 75] on button "scrollable content" at bounding box center [228, 74] width 8 height 8
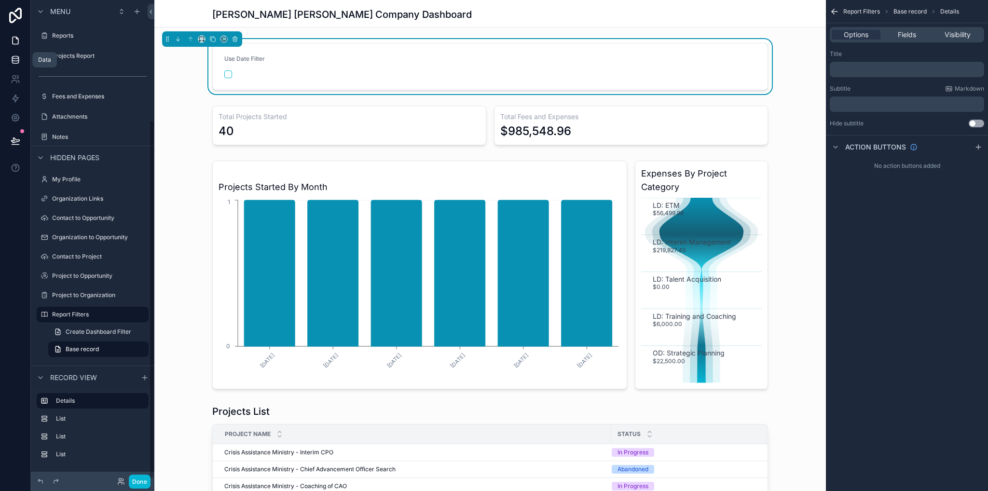
click at [15, 59] on icon at bounding box center [16, 60] width 10 height 10
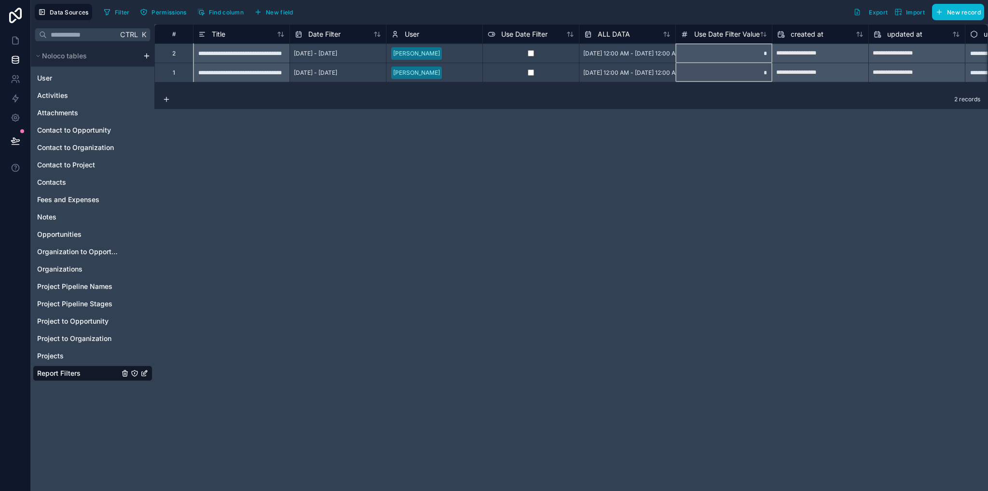
click at [710, 40] on div "Use Date Filter Value" at bounding box center [723, 33] width 96 height 19
click at [709, 37] on span "Use Date Filter Value" at bounding box center [727, 34] width 66 height 10
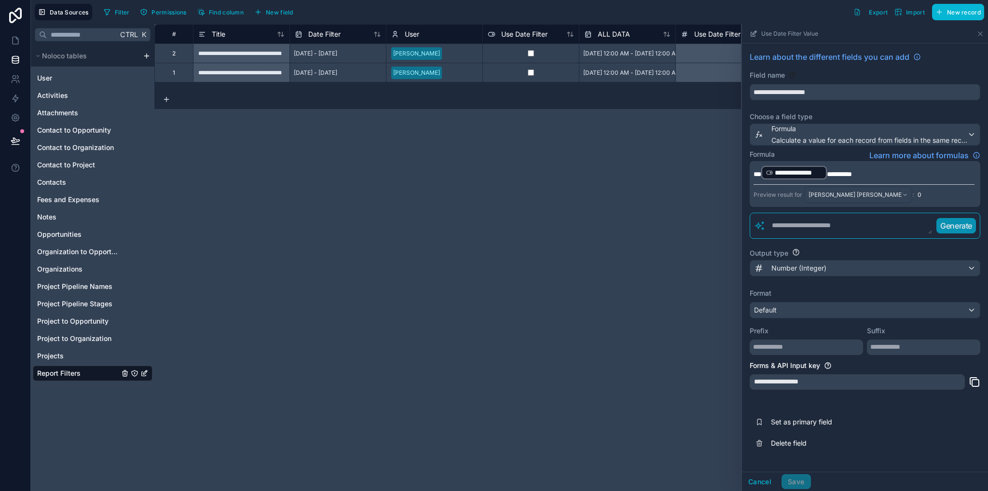
click at [867, 173] on p "**********" at bounding box center [863, 172] width 221 height 15
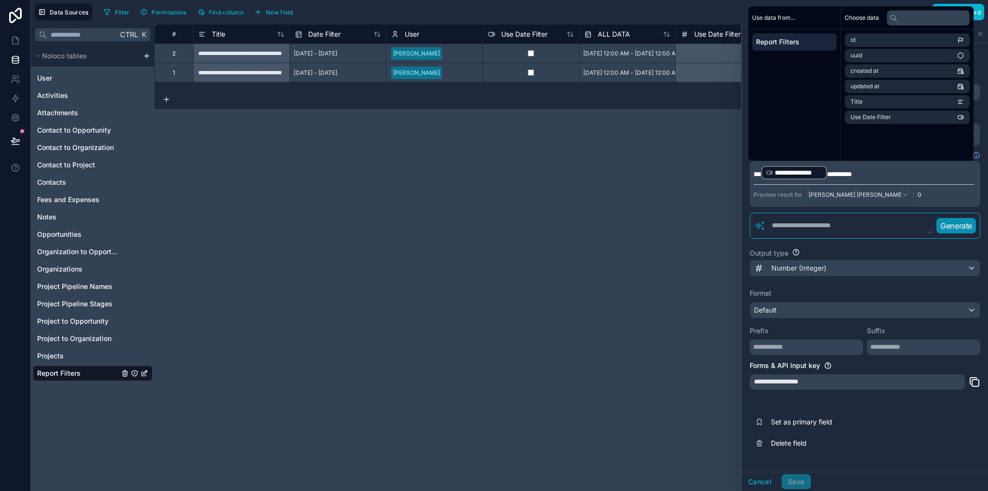
click at [852, 173] on span "**********" at bounding box center [839, 174] width 25 height 7
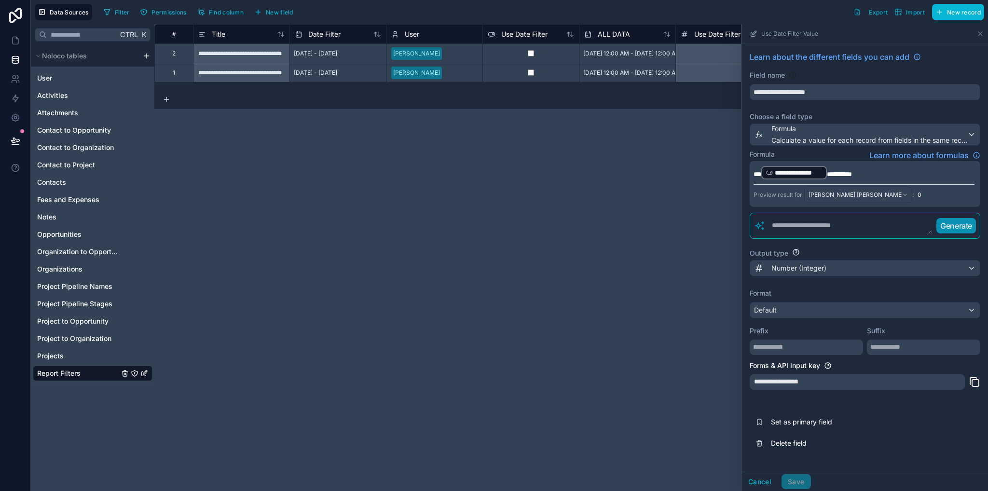
click at [852, 174] on span "**********" at bounding box center [839, 174] width 25 height 7
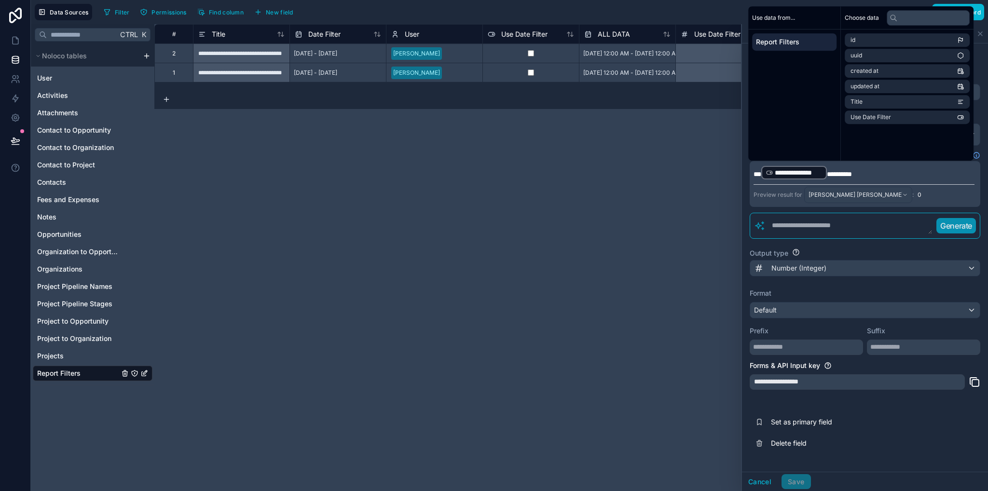
click at [852, 174] on span "**********" at bounding box center [839, 174] width 25 height 7
click at [796, 481] on button "Save" at bounding box center [795, 481] width 29 height 15
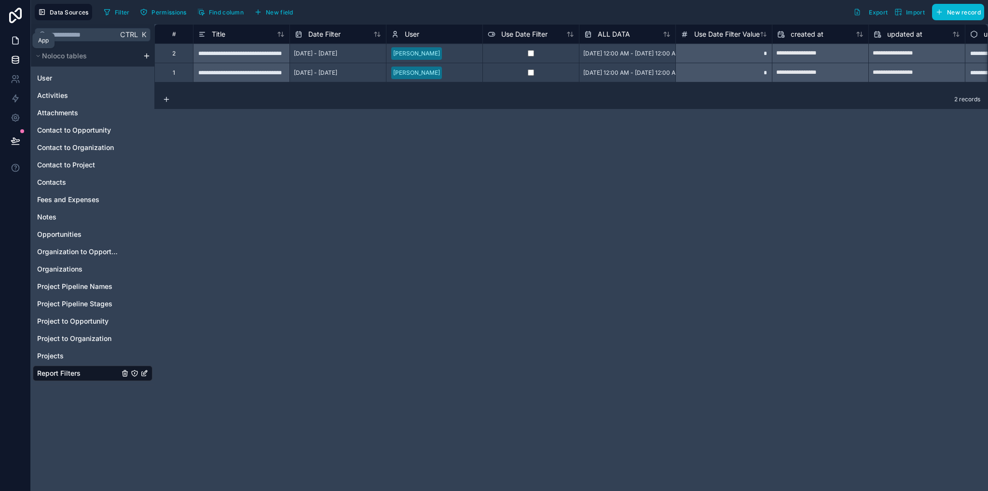
click at [19, 43] on icon at bounding box center [16, 41] width 10 height 10
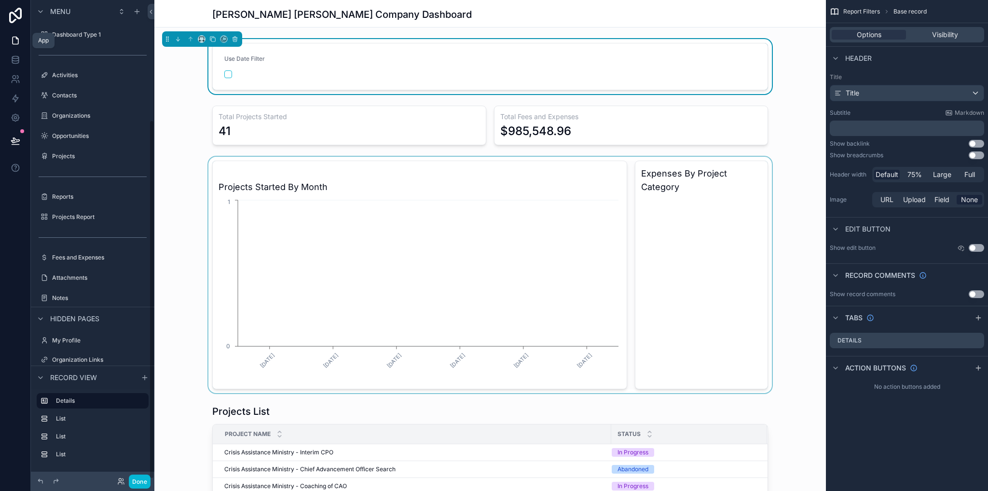
scroll to position [161, 0]
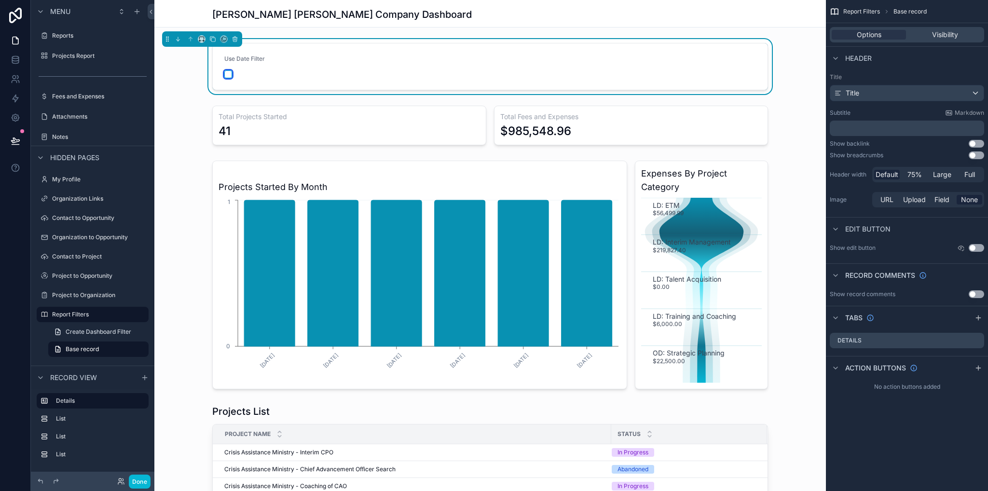
click at [224, 74] on button "scrollable content" at bounding box center [228, 74] width 8 height 8
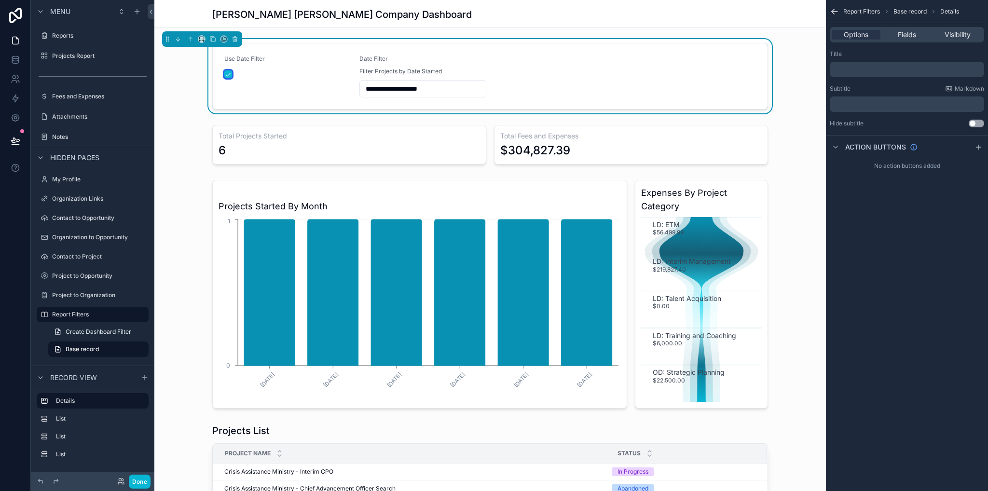
click at [224, 75] on button "scrollable content" at bounding box center [228, 74] width 8 height 8
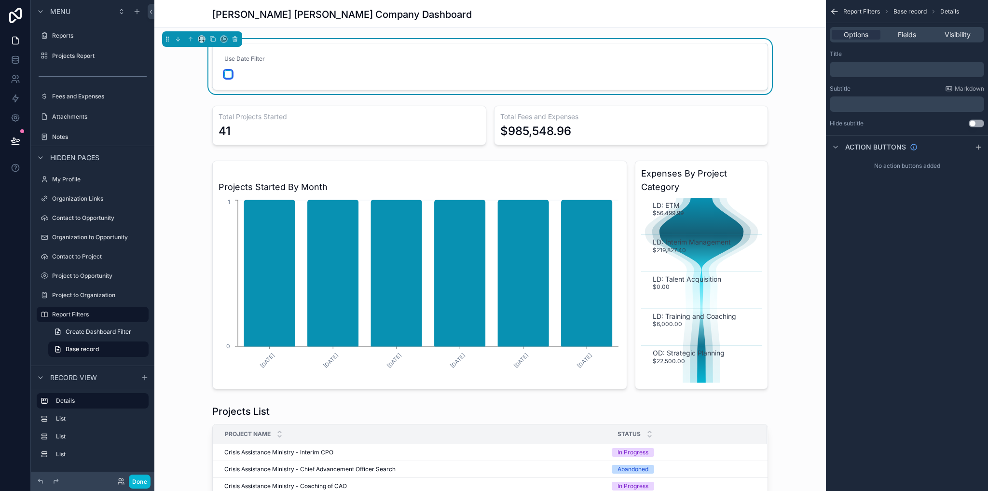
click at [224, 75] on button "scrollable content" at bounding box center [228, 74] width 8 height 8
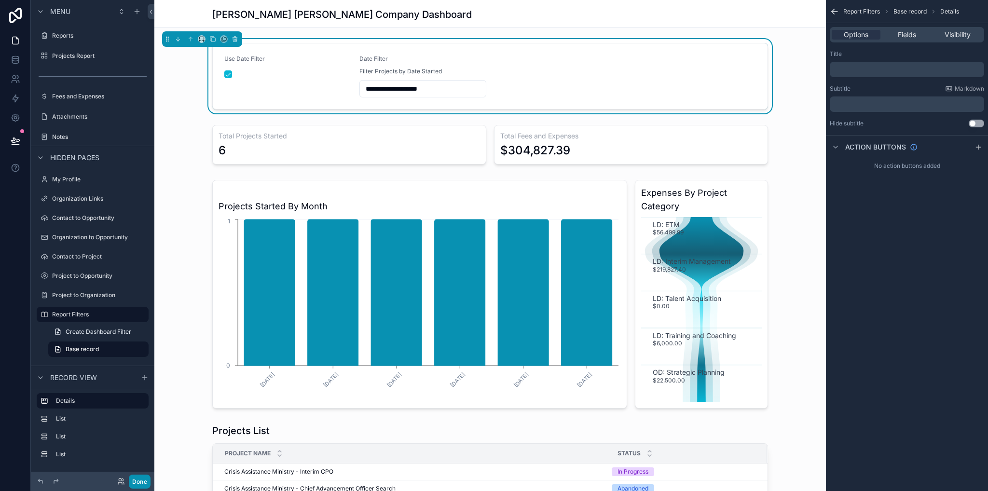
click at [131, 487] on button "Done" at bounding box center [140, 482] width 22 height 14
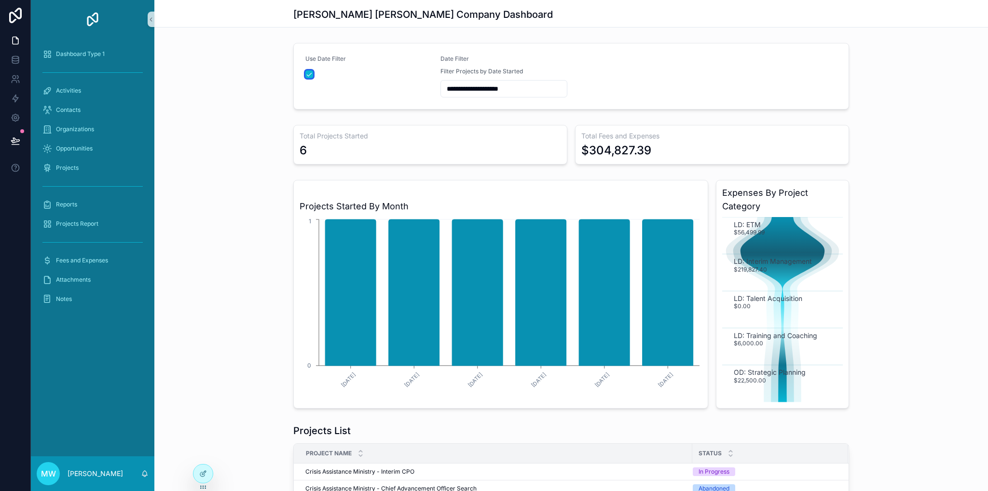
click at [305, 74] on button "scrollable content" at bounding box center [309, 74] width 8 height 8
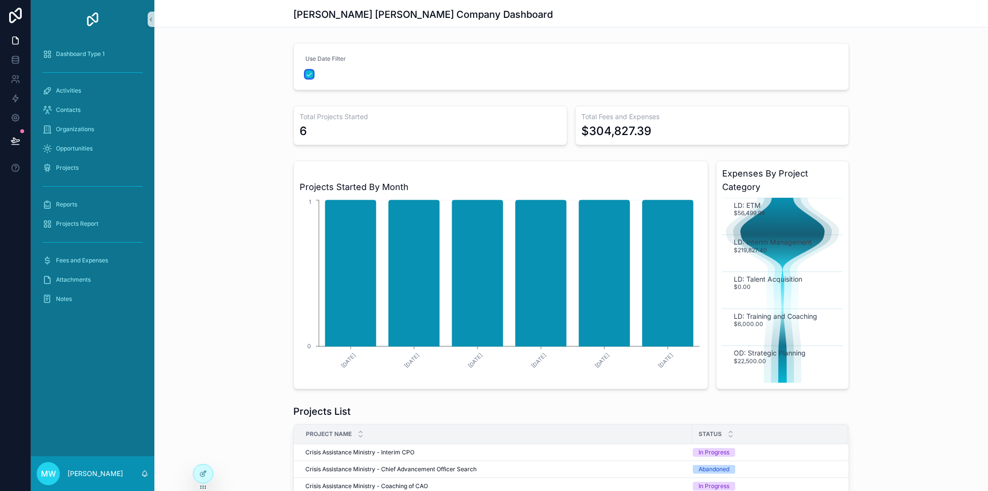
click at [305, 74] on button "scrollable content" at bounding box center [309, 74] width 8 height 8
click at [262, 197] on div "Projects Started By Month [DATE] [DATE] [DATE] [DATE] [DATE] [DATE] 0 1 Expense…" at bounding box center [570, 275] width 833 height 236
click at [305, 75] on button "scrollable content" at bounding box center [309, 74] width 8 height 8
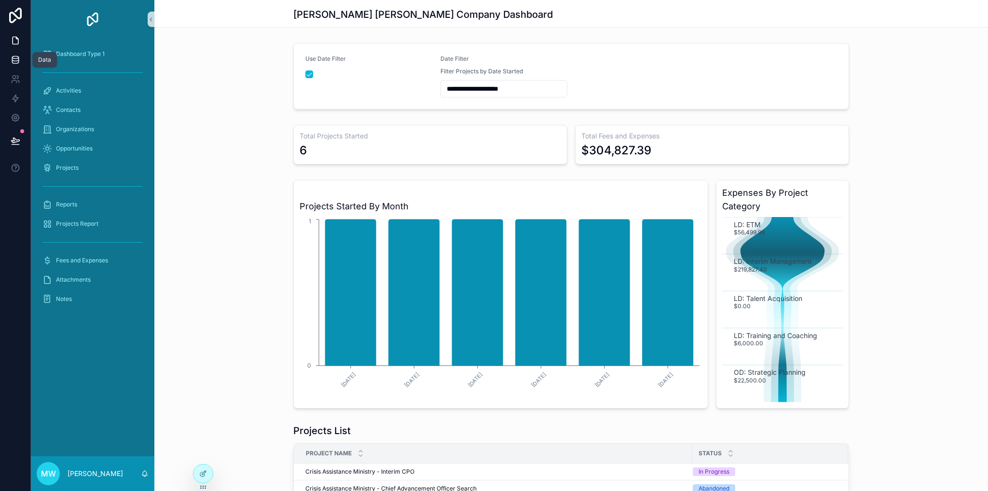
click at [15, 60] on icon at bounding box center [16, 60] width 10 height 10
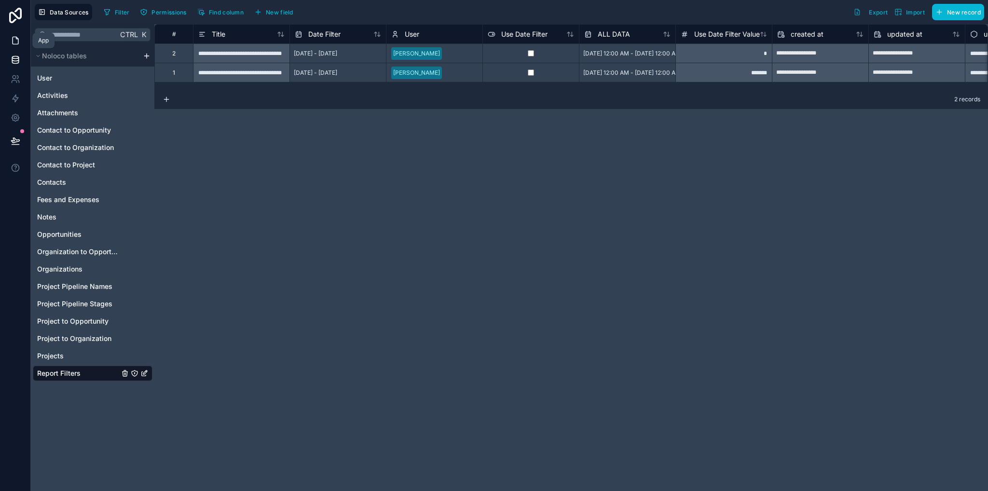
click at [18, 44] on link at bounding box center [15, 40] width 30 height 19
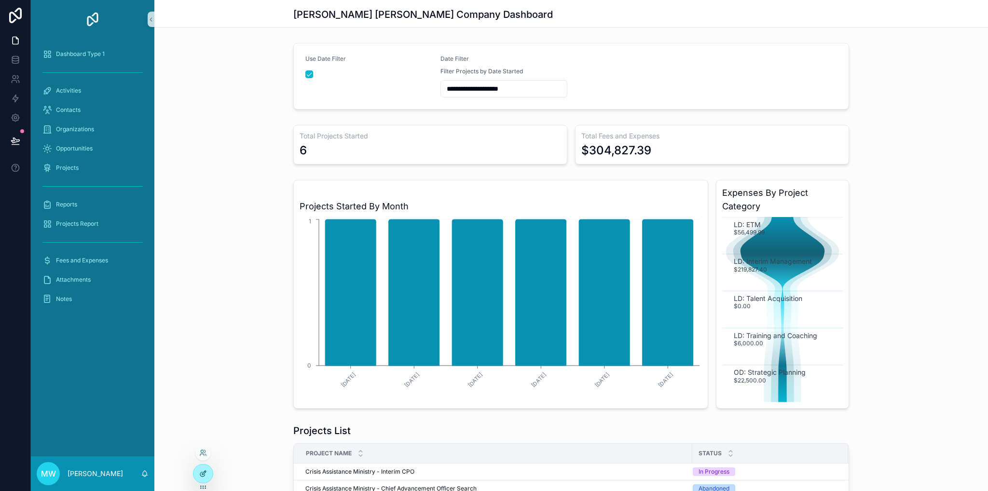
click at [201, 477] on icon at bounding box center [203, 474] width 8 height 8
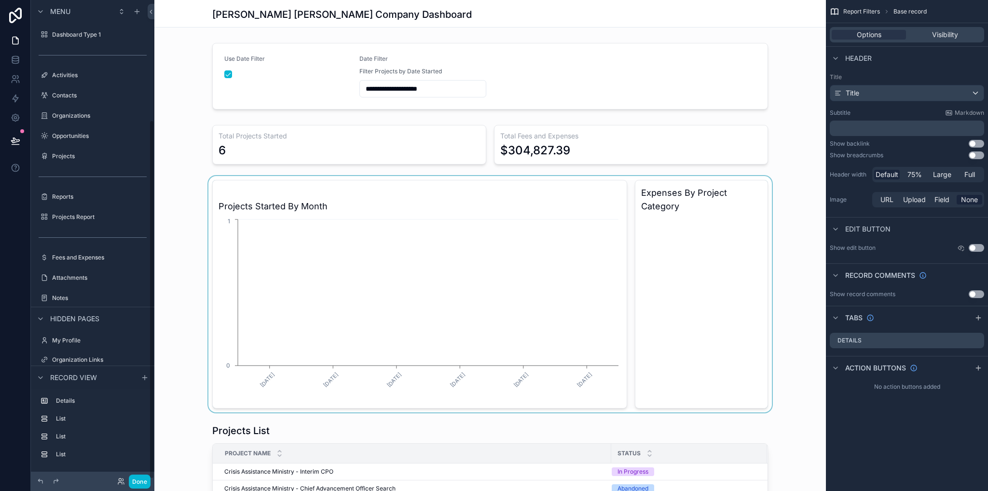
scroll to position [161, 0]
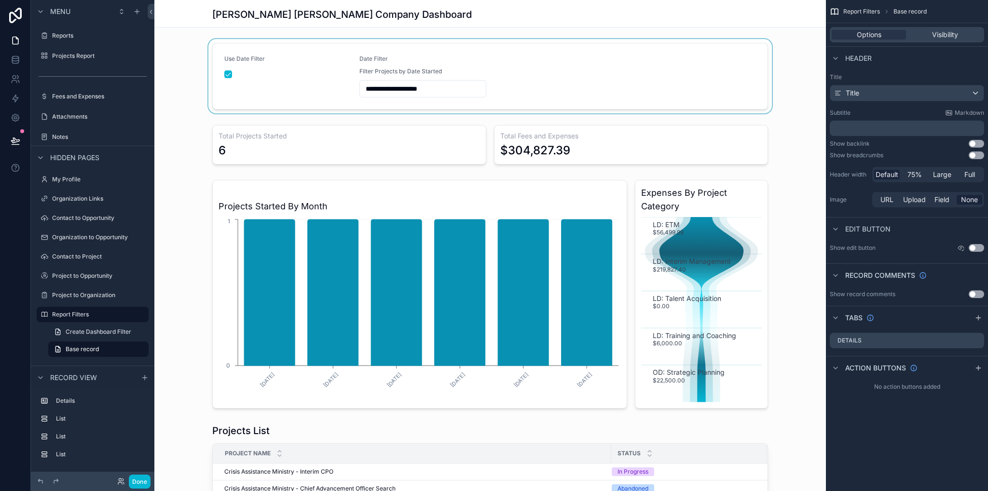
click at [268, 84] on div "scrollable content" at bounding box center [489, 76] width 671 height 74
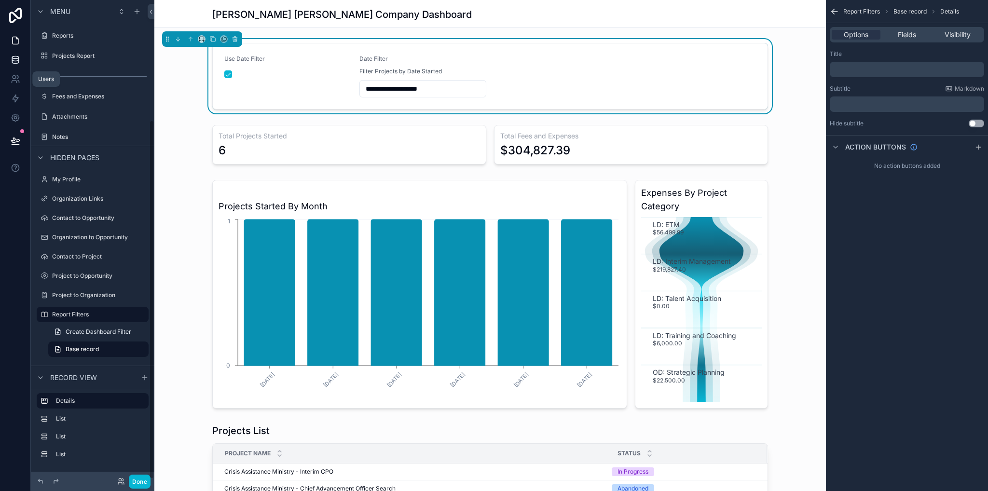
click at [15, 67] on link at bounding box center [15, 59] width 30 height 19
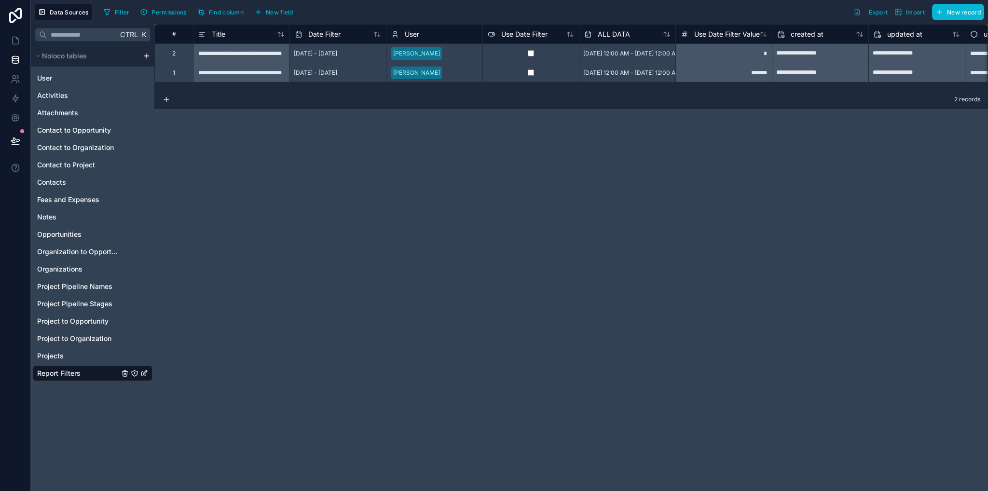
scroll to position [0, 73]
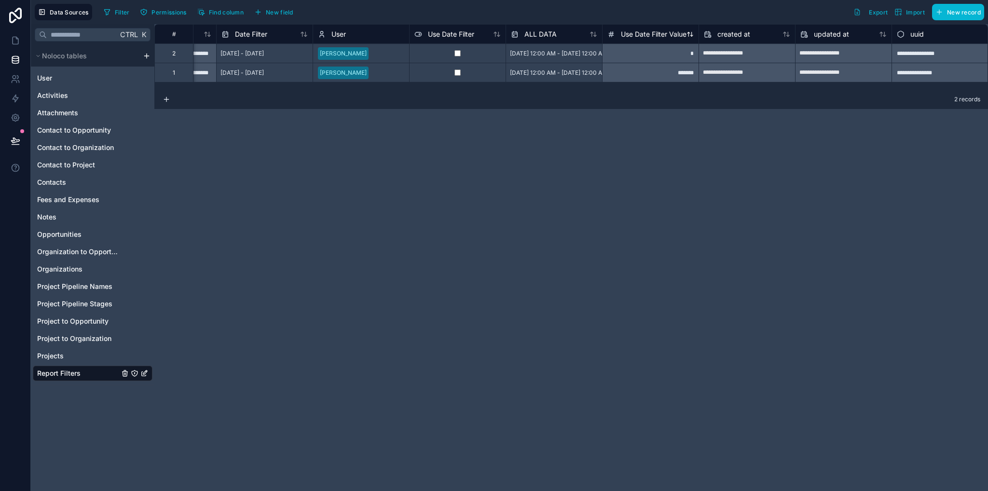
click at [652, 33] on span "Use Date Filter Value" at bounding box center [654, 34] width 66 height 10
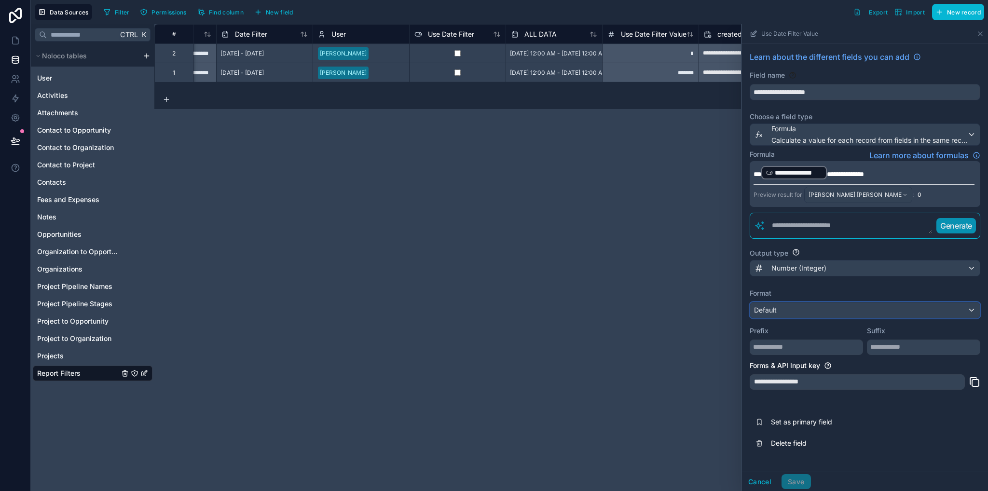
click at [790, 306] on div "Default" at bounding box center [865, 309] width 230 height 15
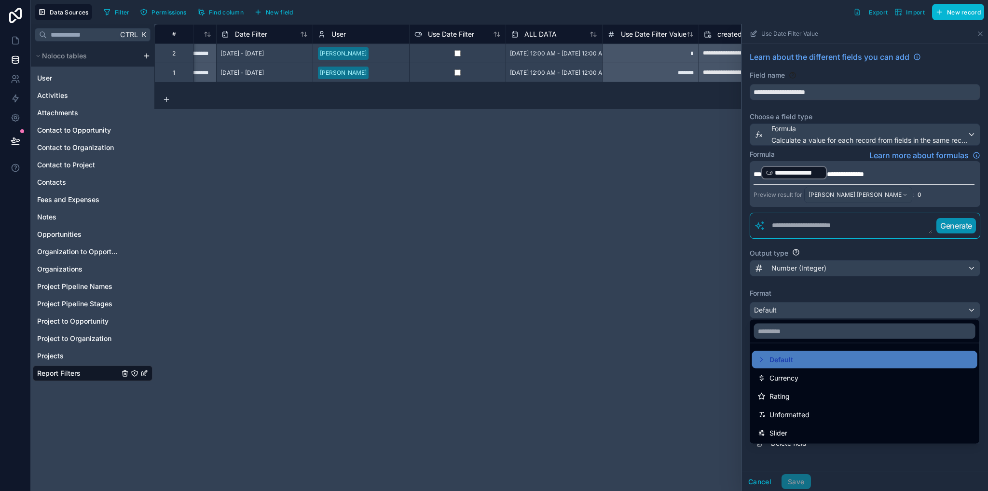
click at [631, 327] on div "**********" at bounding box center [570, 257] width 833 height 467
click at [814, 462] on div at bounding box center [865, 257] width 246 height 467
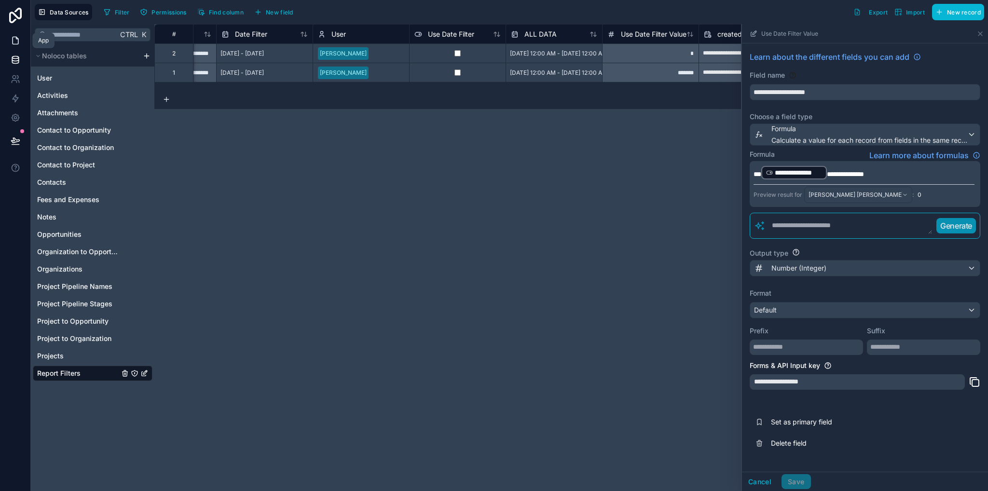
click at [14, 33] on link at bounding box center [15, 40] width 30 height 19
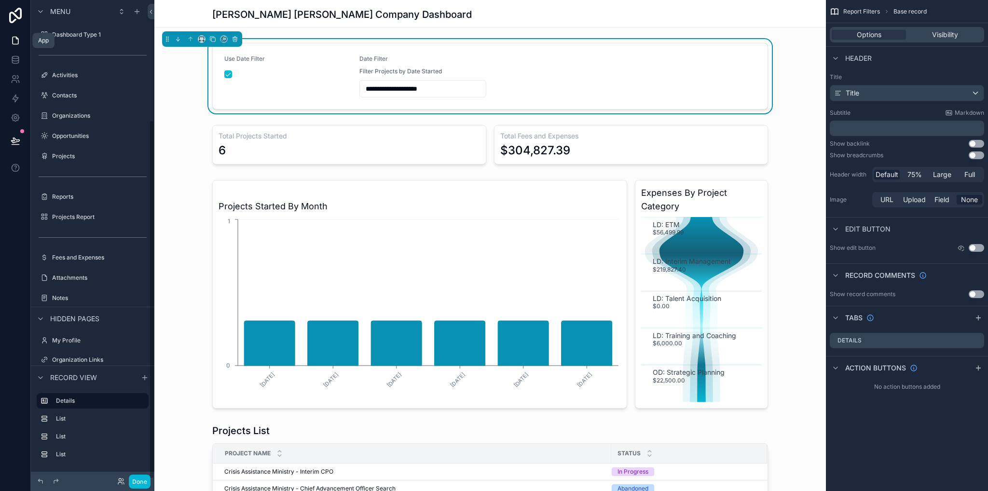
scroll to position [161, 0]
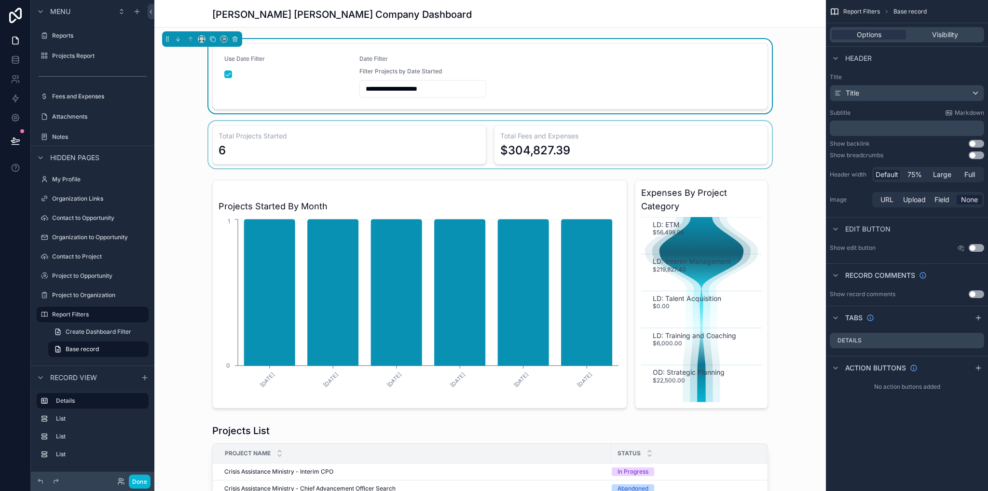
click at [710, 128] on div "scrollable content" at bounding box center [489, 144] width 671 height 47
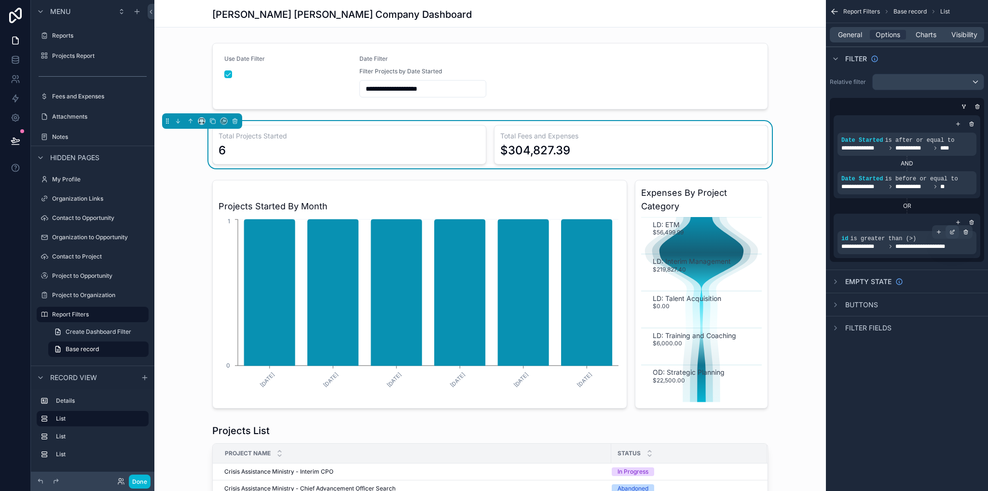
click at [954, 233] on icon "scrollable content" at bounding box center [952, 232] width 6 height 6
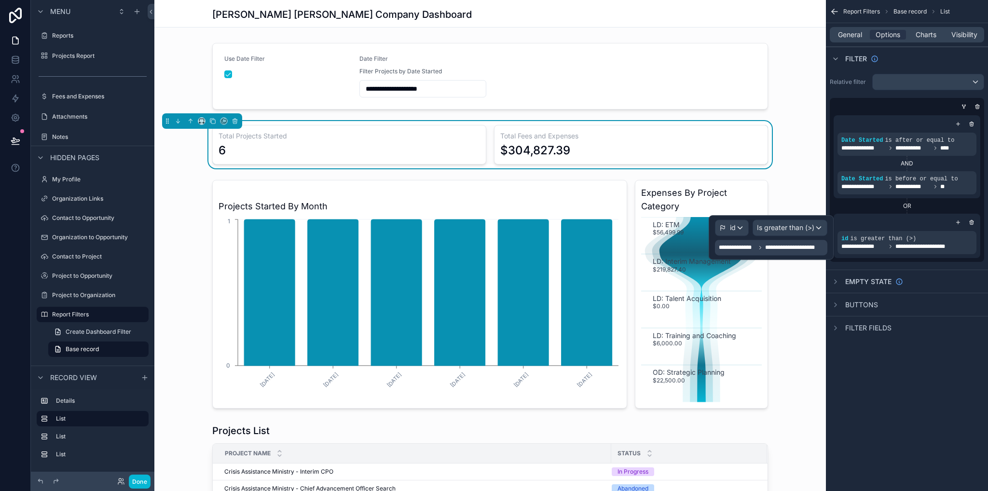
click at [767, 248] on span "**********" at bounding box center [793, 248] width 57 height 8
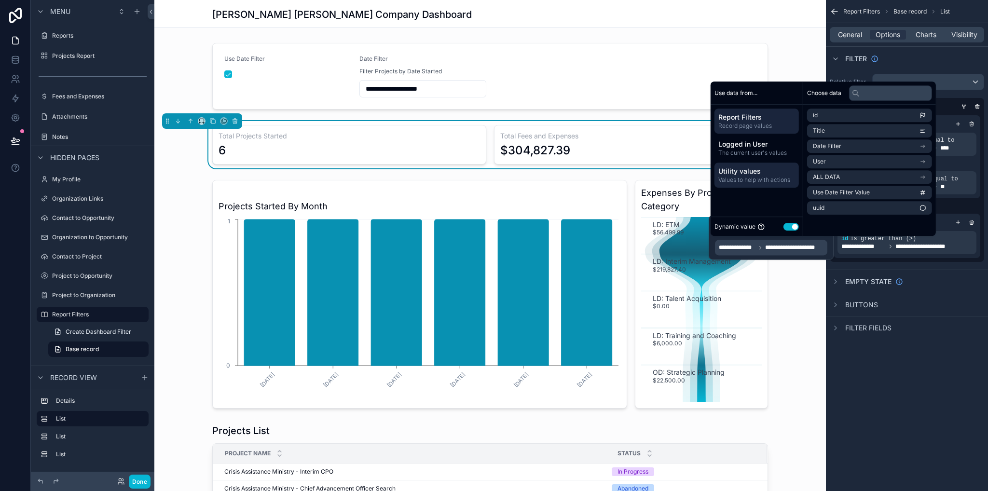
click at [765, 177] on span "Values to help with actions" at bounding box center [756, 180] width 77 height 8
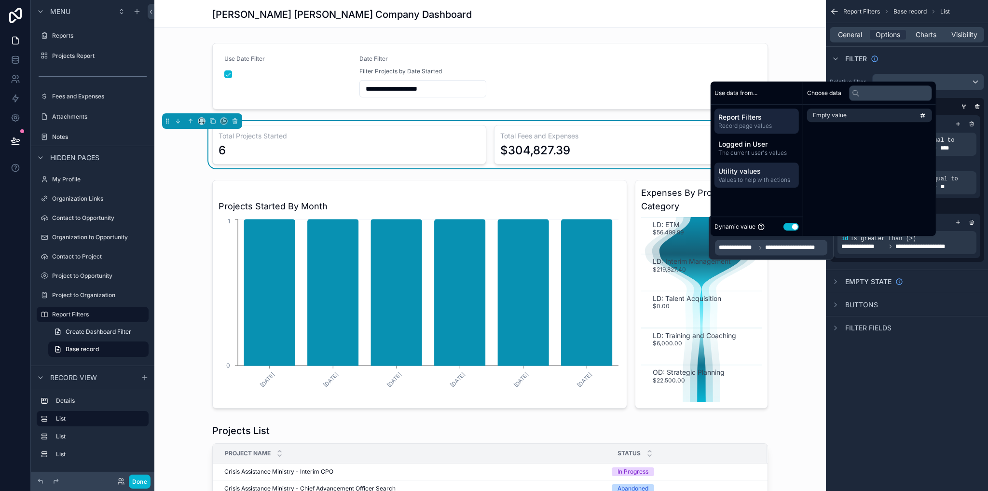
click at [749, 125] on span "Record page values" at bounding box center [756, 126] width 77 height 8
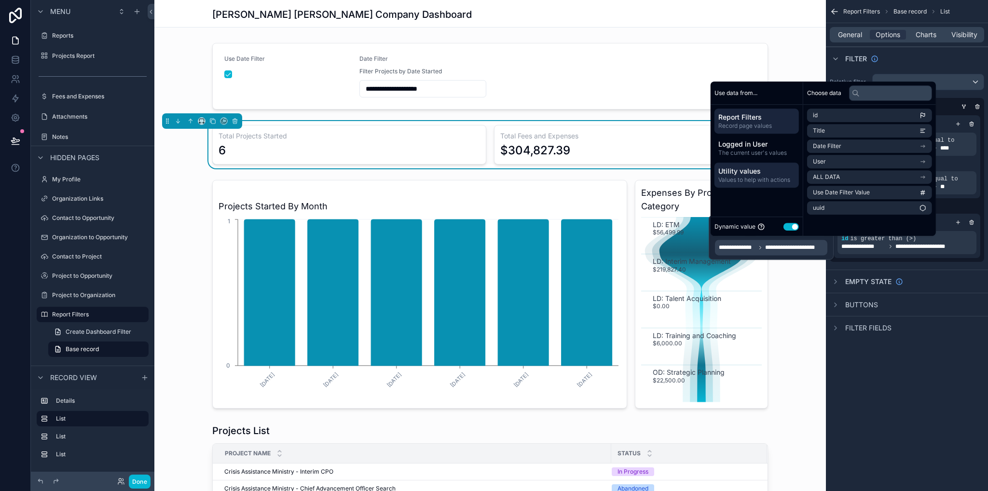
click at [755, 169] on span "Utility values" at bounding box center [756, 171] width 77 height 10
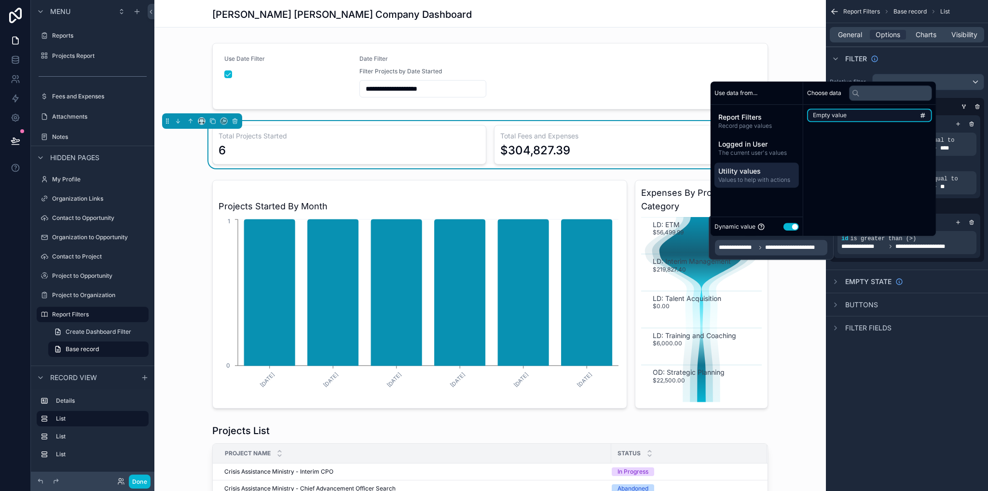
click at [829, 118] on span "Empty value" at bounding box center [830, 115] width 34 height 8
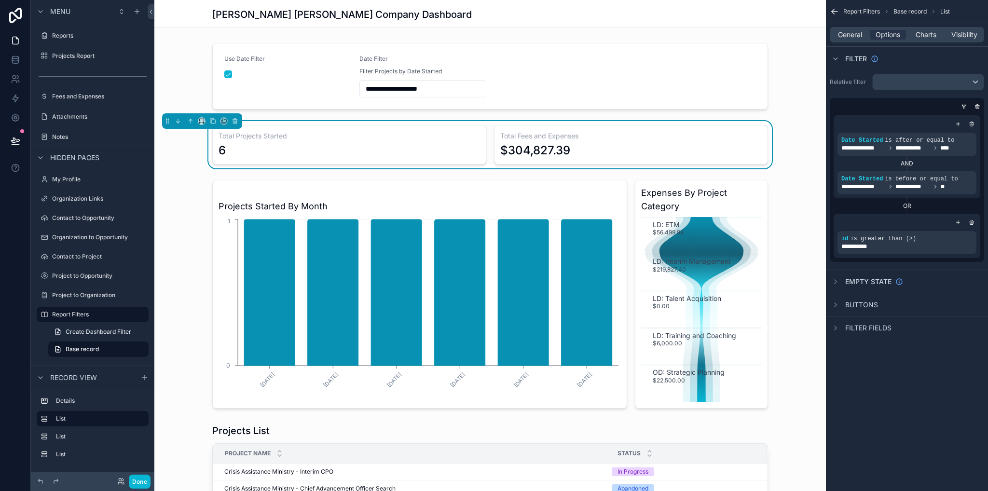
click at [932, 413] on div "**********" at bounding box center [907, 245] width 162 height 491
click at [225, 75] on div "scrollable content" at bounding box center [489, 76] width 671 height 74
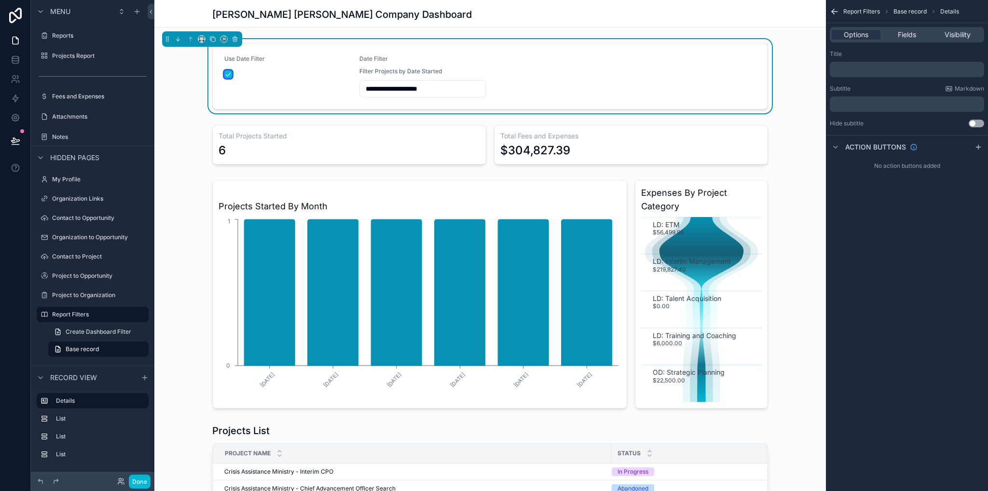
click at [227, 75] on button "scrollable content" at bounding box center [228, 74] width 8 height 8
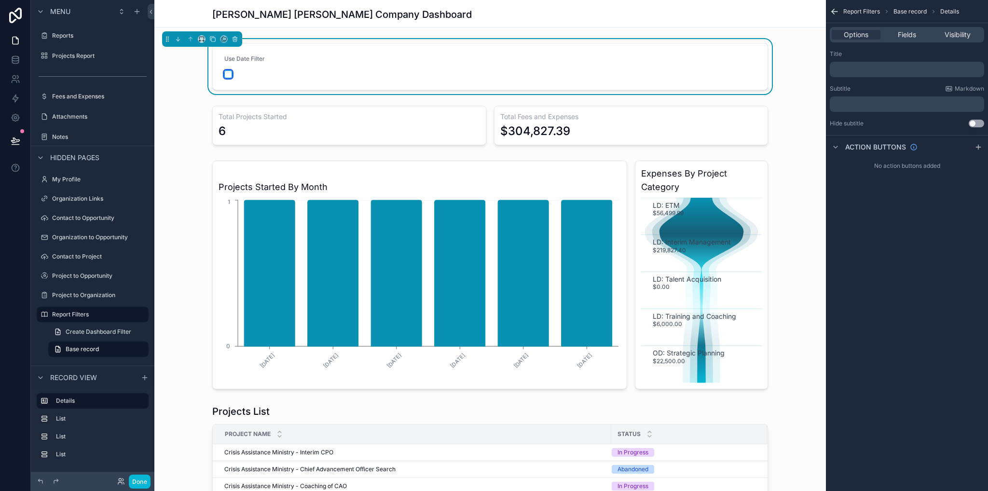
click at [226, 74] on button "scrollable content" at bounding box center [228, 74] width 8 height 8
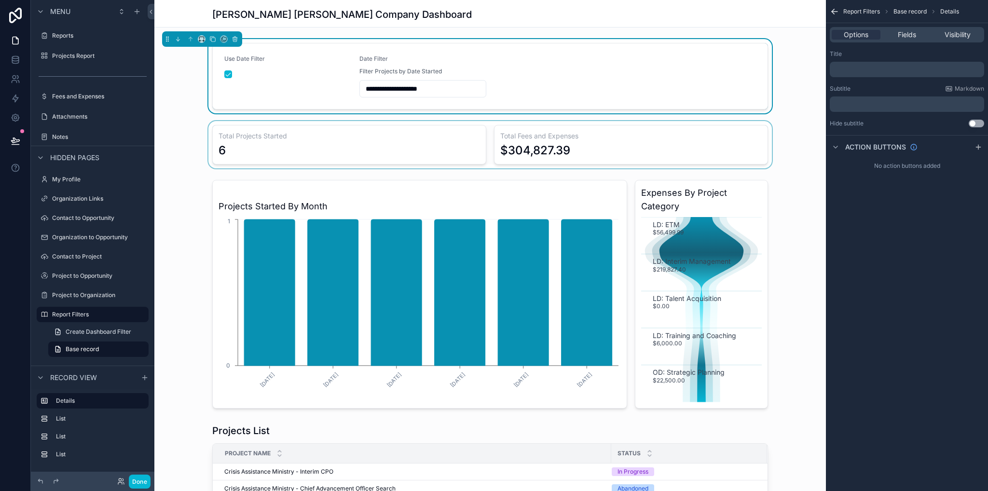
click at [388, 122] on div "scrollable content" at bounding box center [489, 144] width 671 height 47
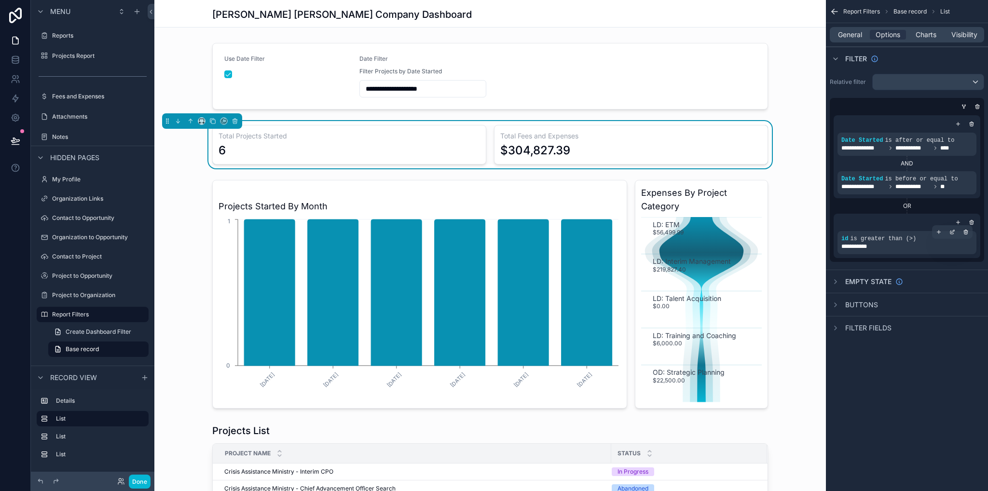
click at [909, 248] on div "**********" at bounding box center [906, 247] width 131 height 8
click at [954, 233] on icon "scrollable content" at bounding box center [952, 232] width 6 height 6
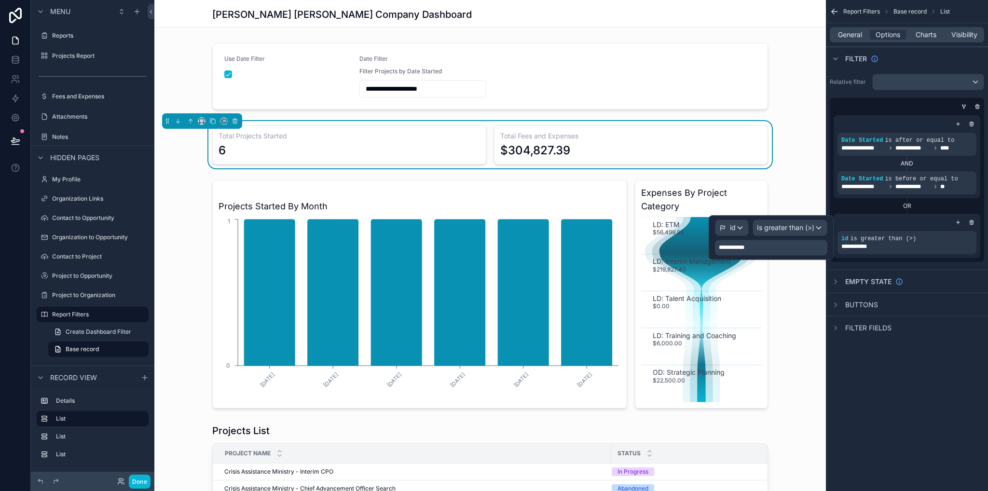
click at [748, 252] on div "**********" at bounding box center [736, 248] width 34 height 12
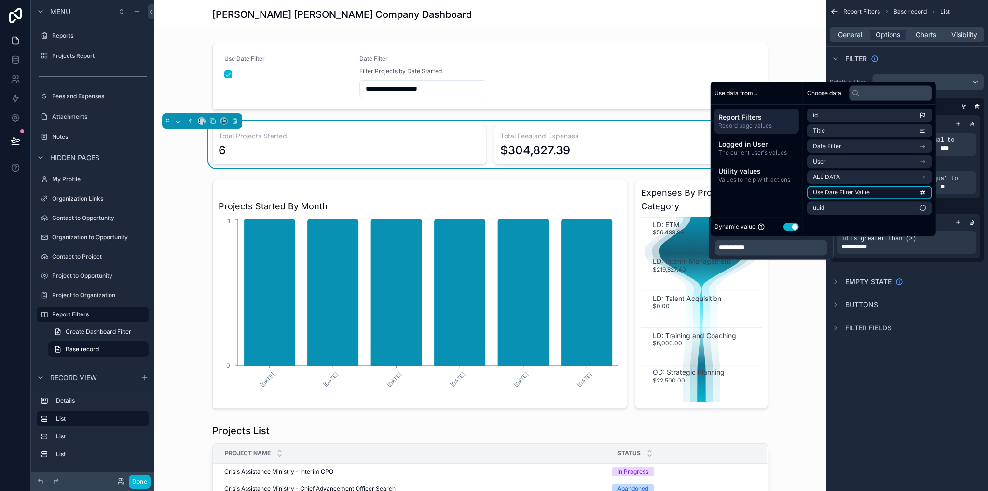
click at [845, 194] on span "Use Date Filter Value" at bounding box center [841, 193] width 57 height 8
click at [838, 129] on li "Title" at bounding box center [869, 131] width 125 height 14
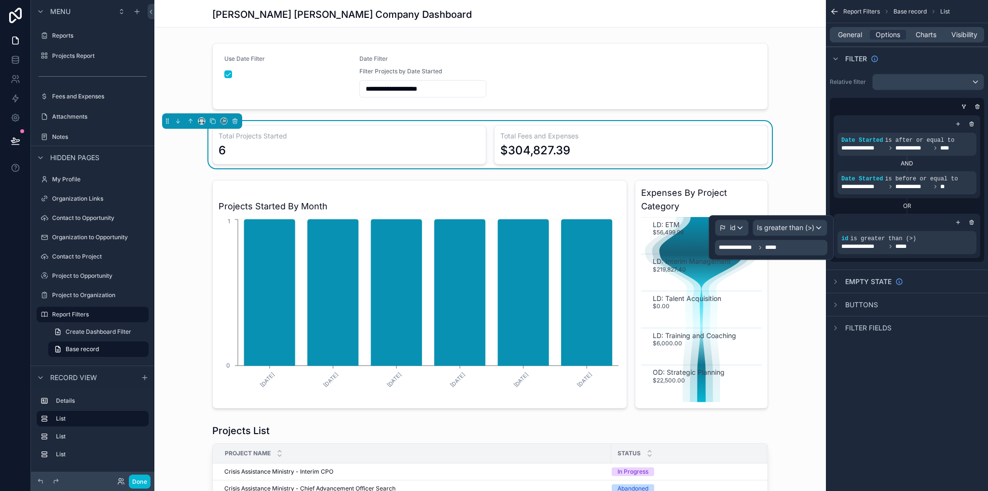
click at [825, 246] on div "**********" at bounding box center [771, 247] width 112 height 15
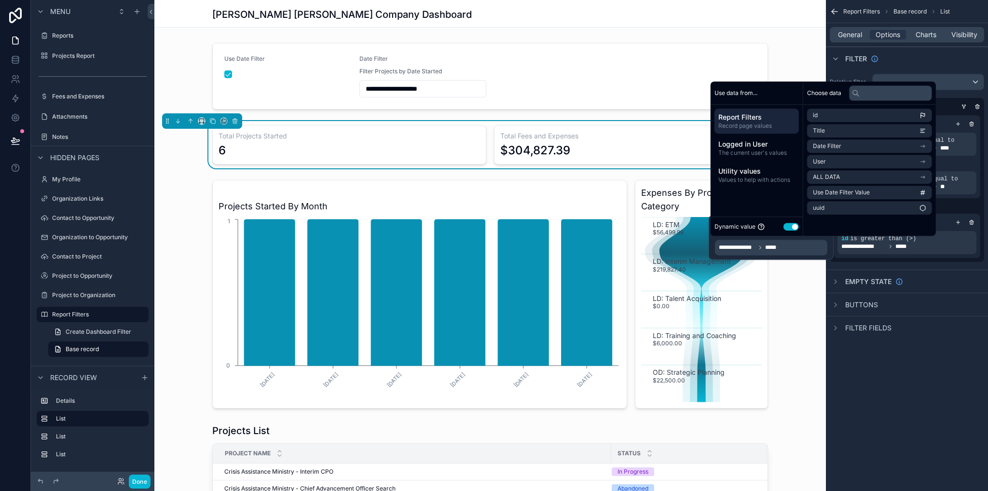
click at [792, 252] on div "**********" at bounding box center [771, 247] width 112 height 15
click at [793, 250] on div "**********" at bounding box center [771, 247] width 112 height 15
click at [824, 115] on li "id" at bounding box center [869, 116] width 125 height 14
click at [832, 193] on span "Use Date Filter Value" at bounding box center [841, 193] width 57 height 8
click at [807, 249] on span "**********" at bounding box center [793, 248] width 57 height 8
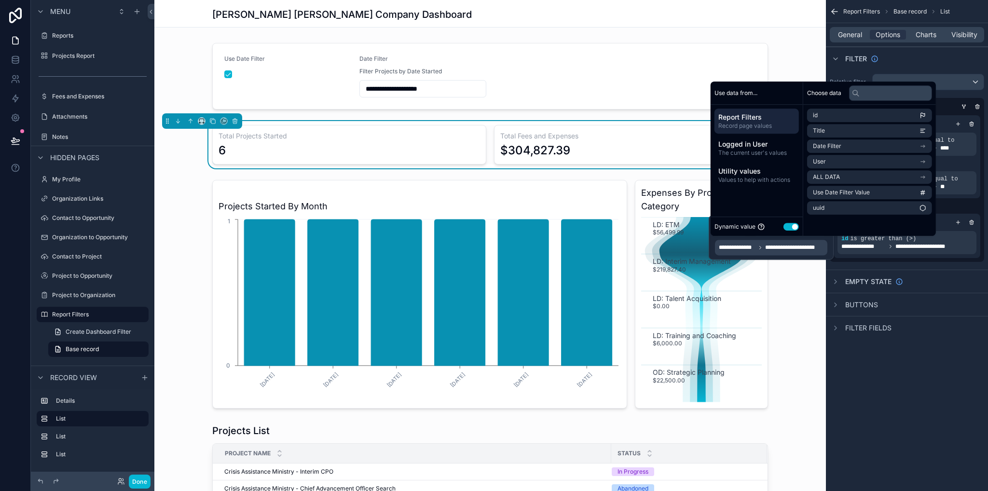
click at [713, 249] on div "**********" at bounding box center [771, 237] width 125 height 44
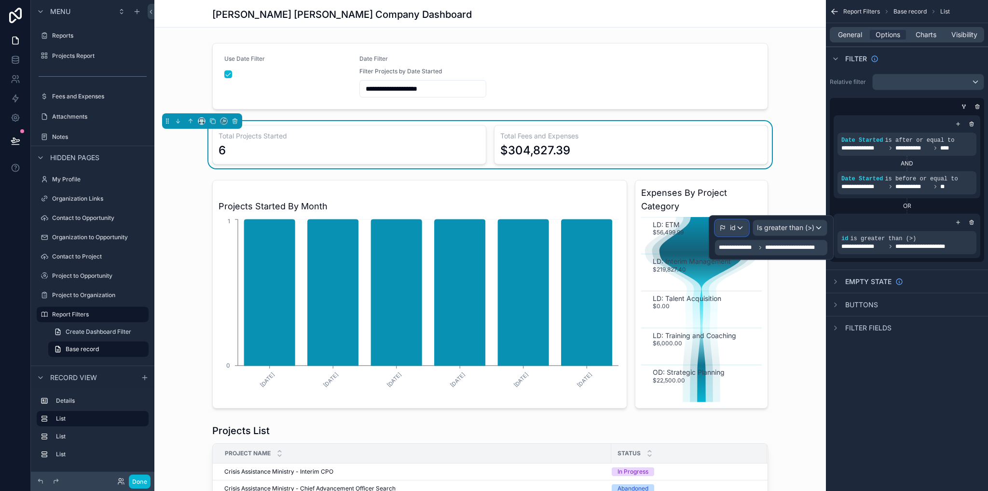
click at [732, 227] on span "id" at bounding box center [733, 228] width 6 height 10
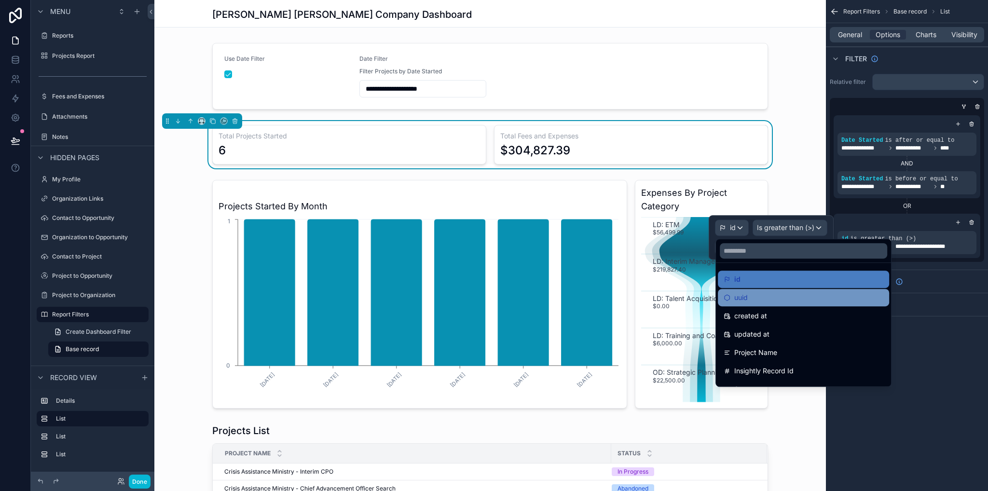
click at [772, 296] on div "uuid" at bounding box center [803, 298] width 160 height 12
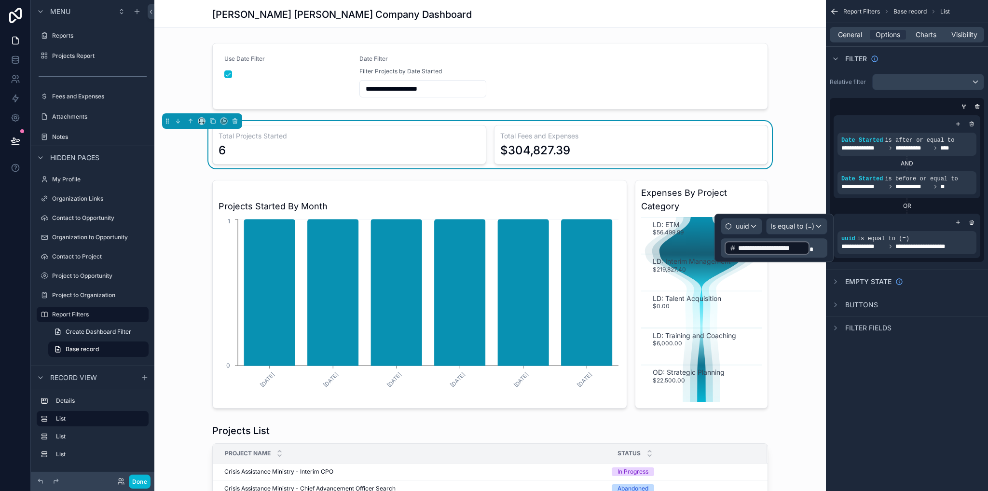
click at [824, 242] on p "**********" at bounding box center [774, 247] width 101 height 15
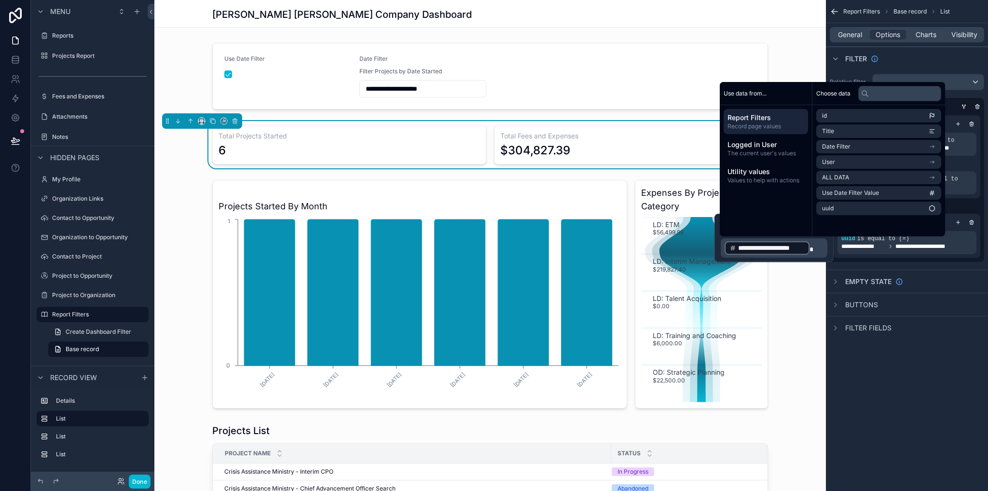
click at [720, 241] on div "**********" at bounding box center [773, 238] width 119 height 48
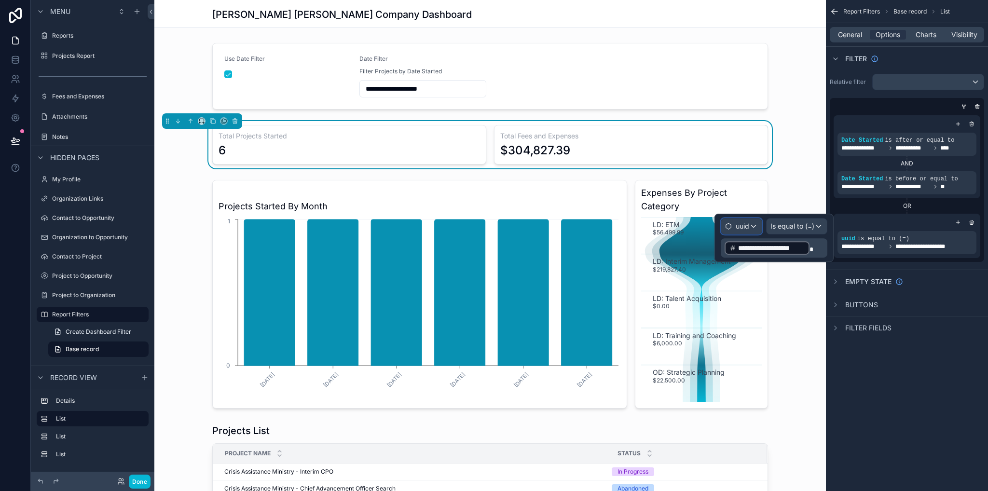
click at [743, 229] on span "uuid" at bounding box center [743, 226] width 14 height 10
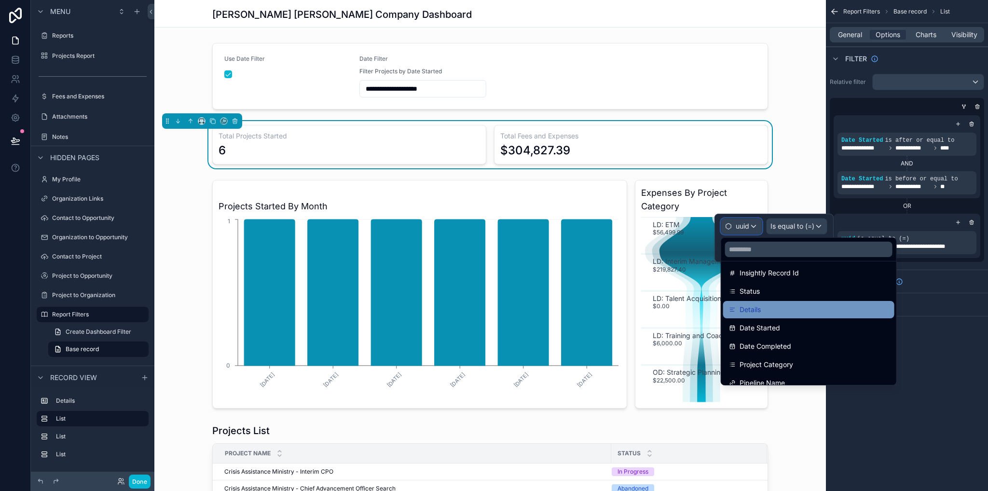
scroll to position [0, 0]
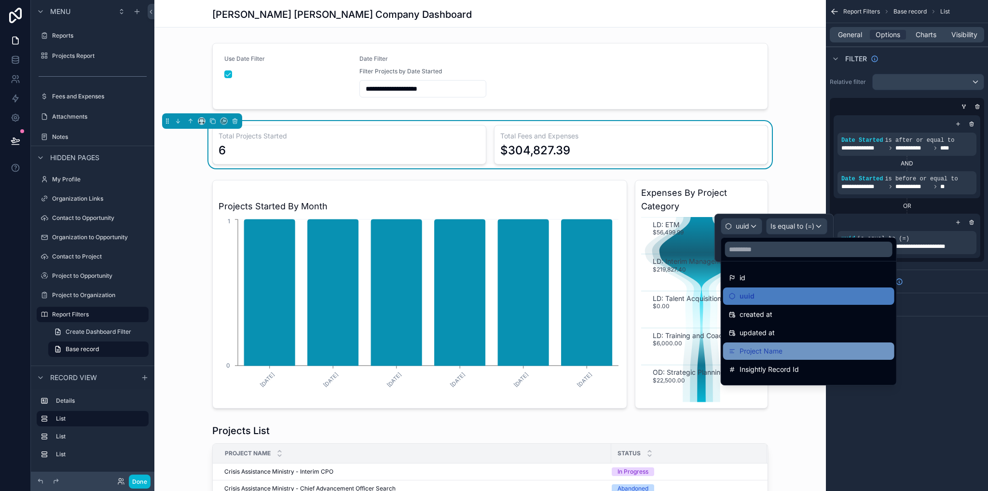
click at [774, 347] on span "Project Name" at bounding box center [760, 351] width 43 height 12
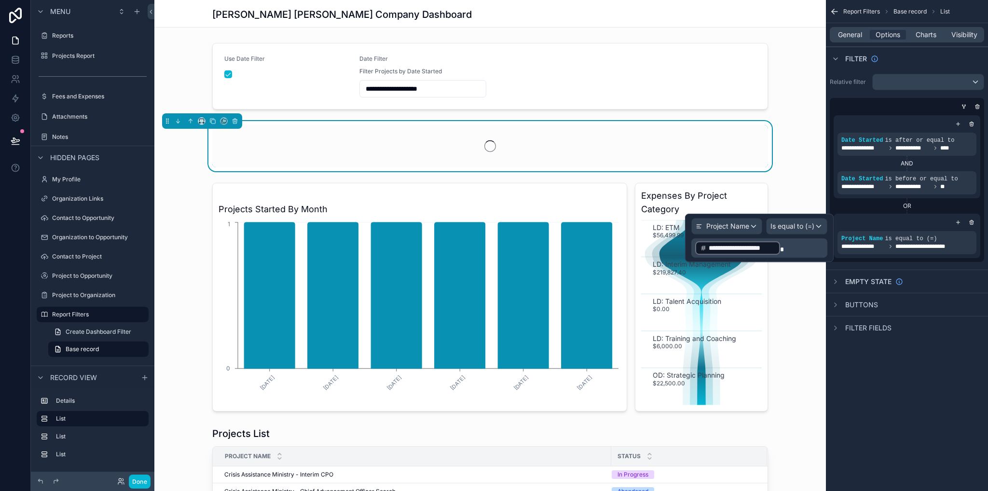
click at [803, 245] on p "**********" at bounding box center [760, 247] width 130 height 15
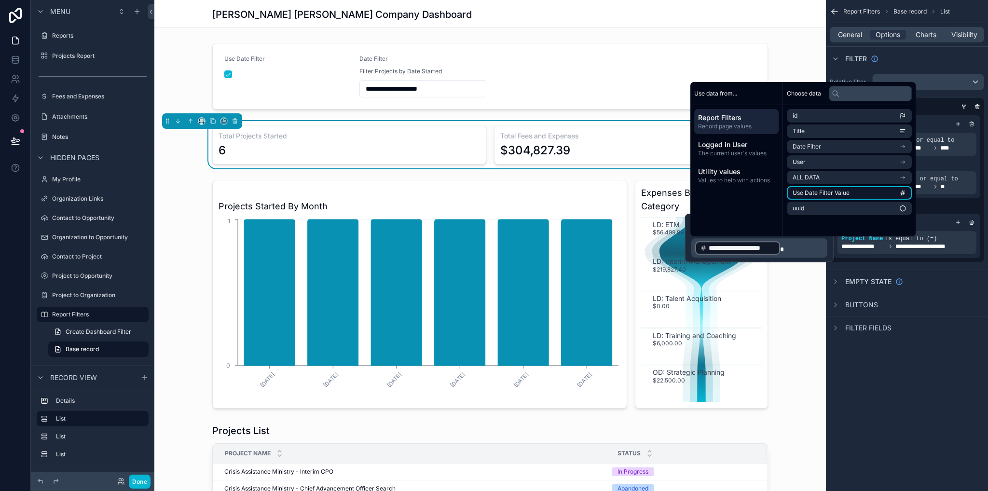
click at [812, 190] on span "Use Date Filter Value" at bounding box center [820, 193] width 57 height 8
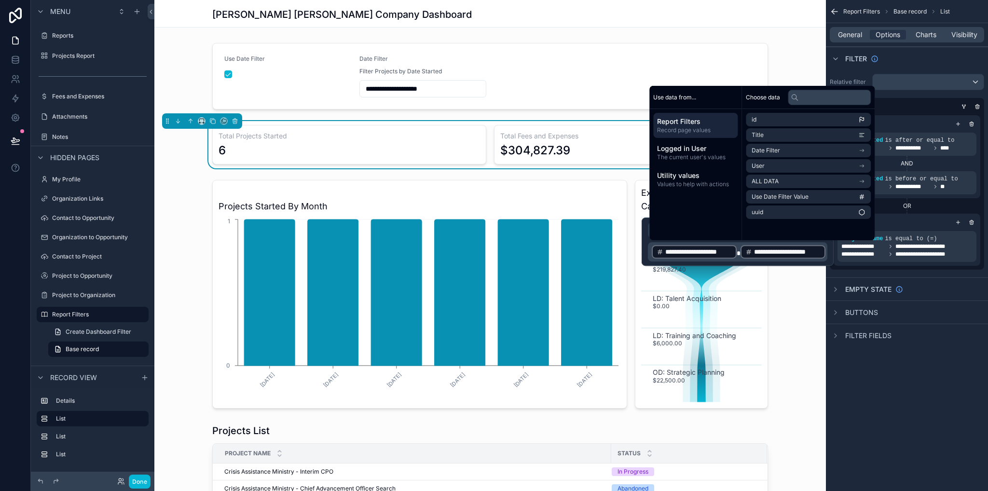
click at [648, 249] on div "**********" at bounding box center [737, 242] width 192 height 48
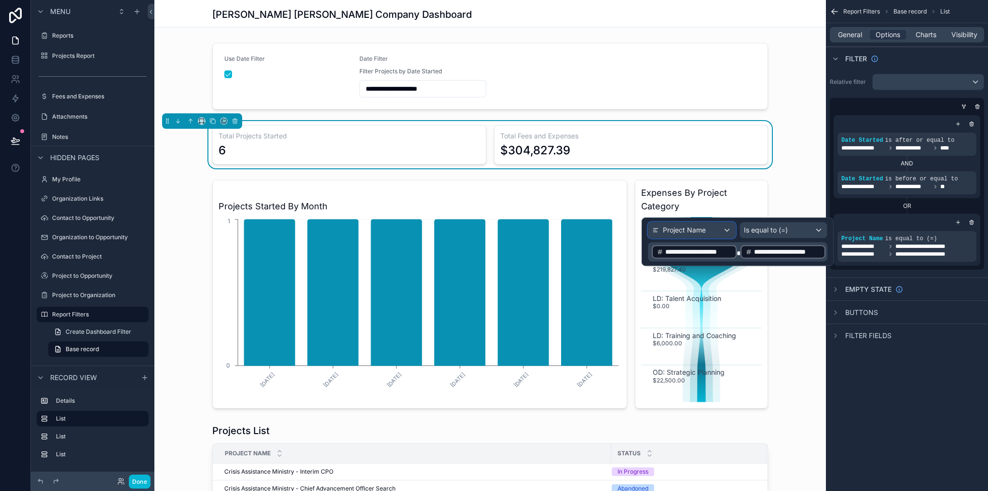
click at [725, 225] on div "Project Name" at bounding box center [691, 229] width 87 height 15
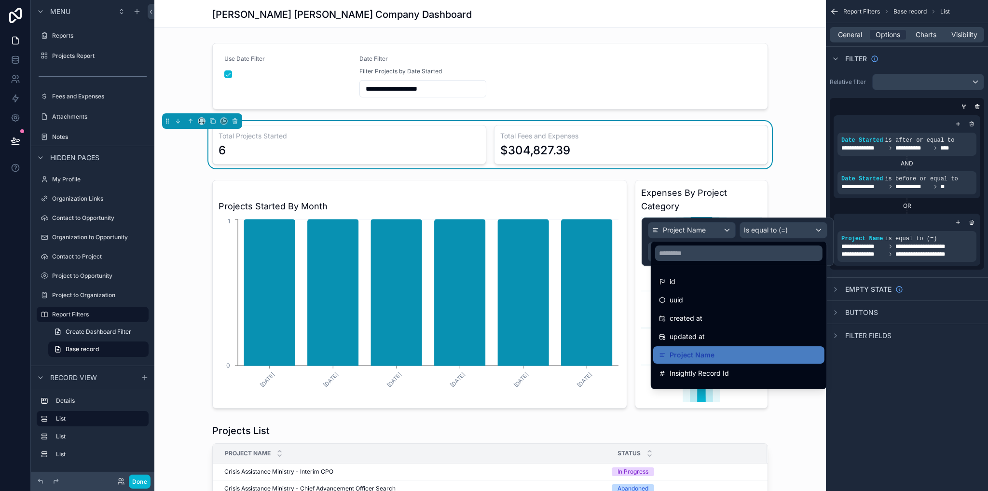
drag, startPoint x: 689, startPoint y: 274, endPoint x: 726, endPoint y: 259, distance: 40.0
click at [688, 275] on div "id" at bounding box center [738, 281] width 171 height 17
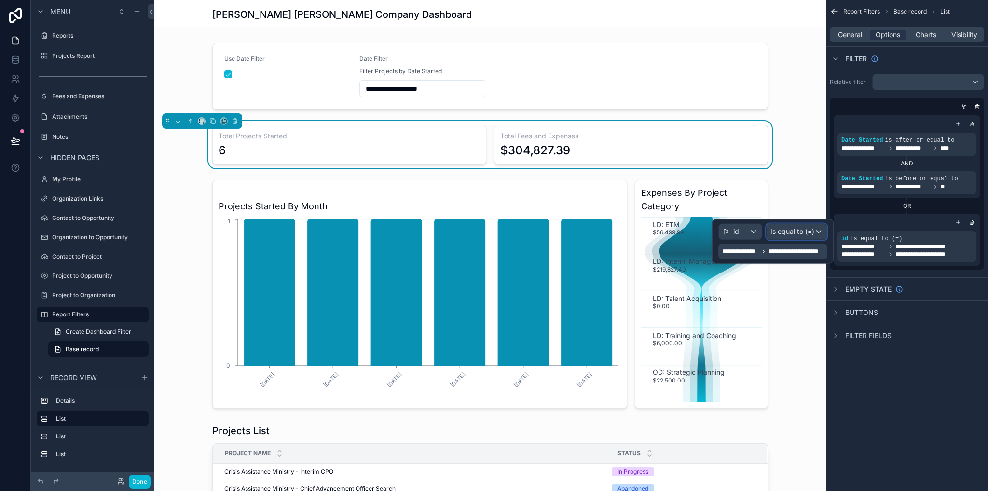
click at [778, 231] on span "Is equal to (=)" at bounding box center [792, 232] width 44 height 10
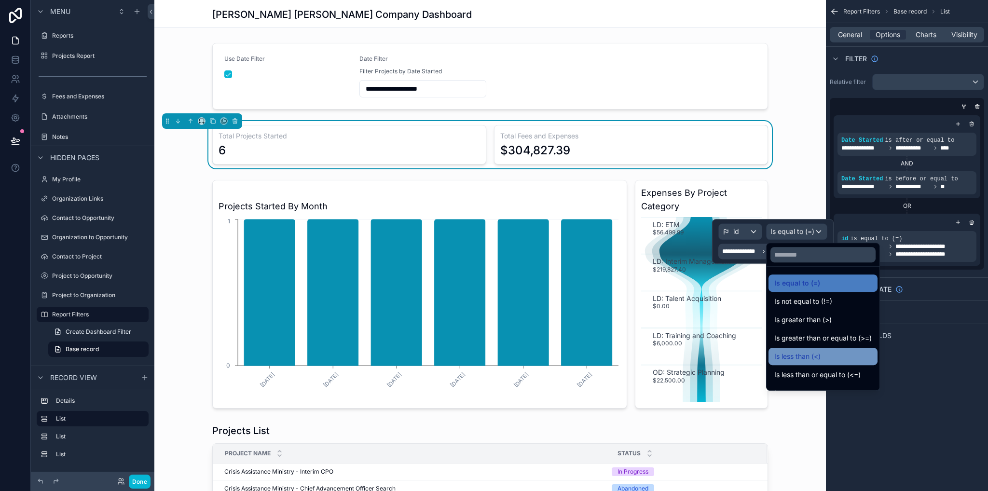
click at [820, 353] on span "Is less than (<)" at bounding box center [797, 357] width 46 height 12
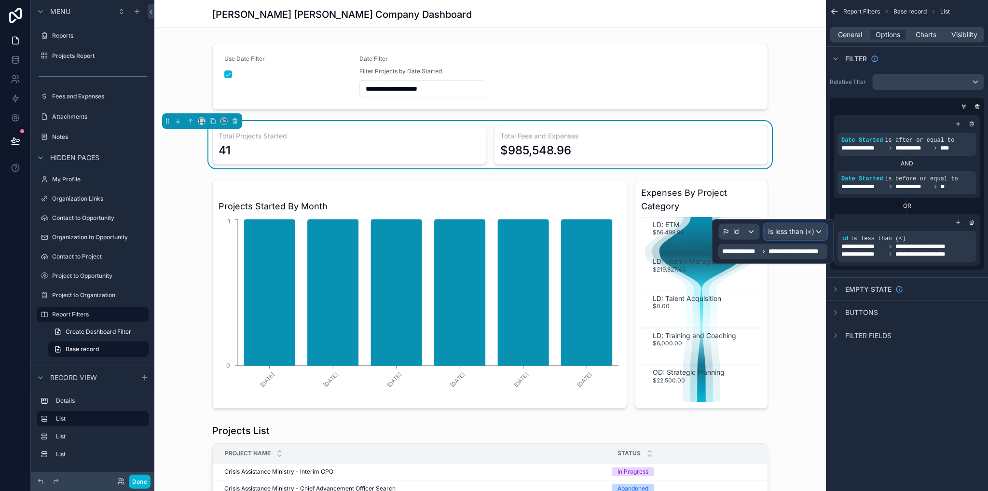
click at [800, 232] on span "Is less than (<)" at bounding box center [791, 232] width 46 height 10
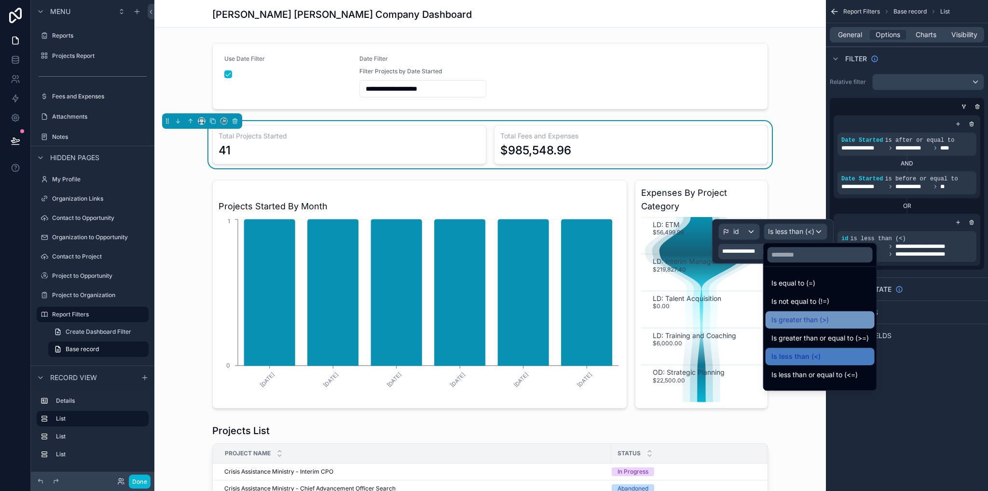
click at [816, 323] on span "Is greater than (>)" at bounding box center [799, 320] width 57 height 12
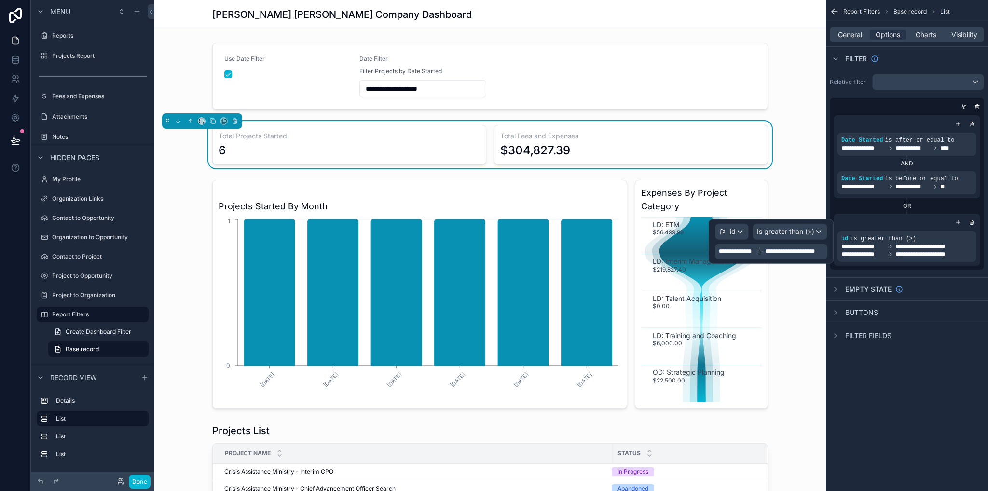
click at [802, 170] on div "**********" at bounding box center [489, 315] width 671 height 553
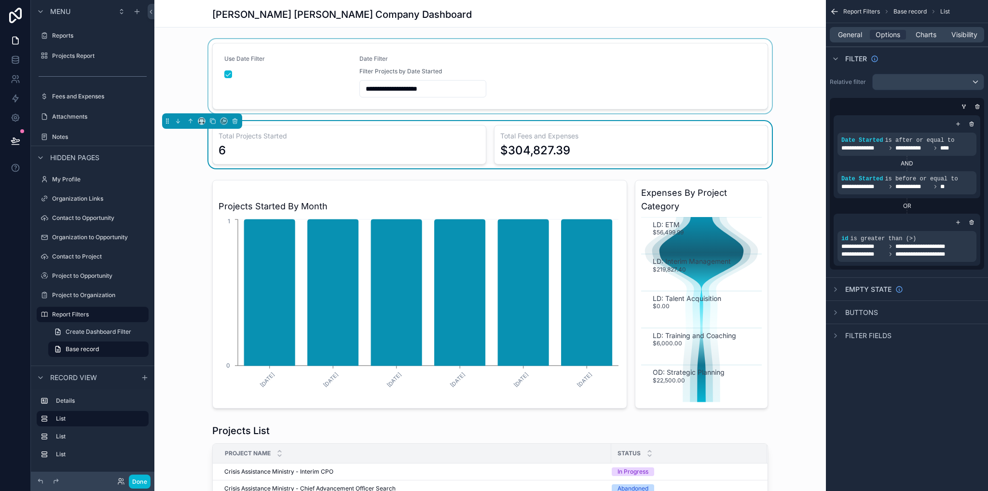
click at [526, 68] on div "scrollable content" at bounding box center [489, 76] width 671 height 74
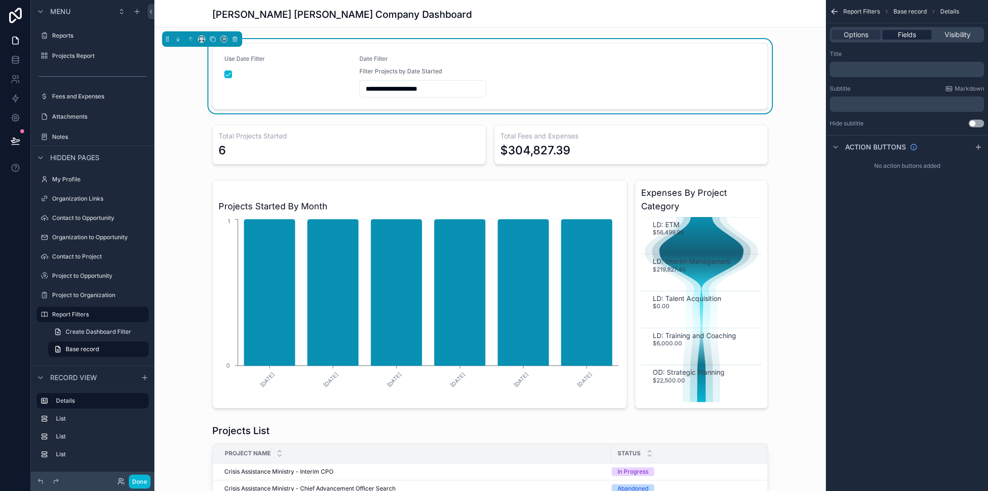
click at [916, 31] on span "Fields" at bounding box center [907, 35] width 18 height 10
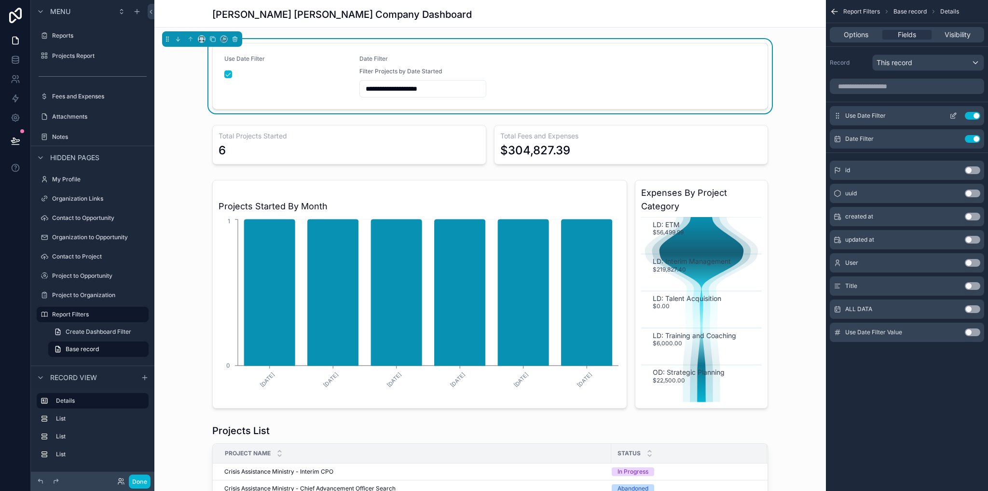
click at [954, 118] on icon "scrollable content" at bounding box center [953, 116] width 4 height 4
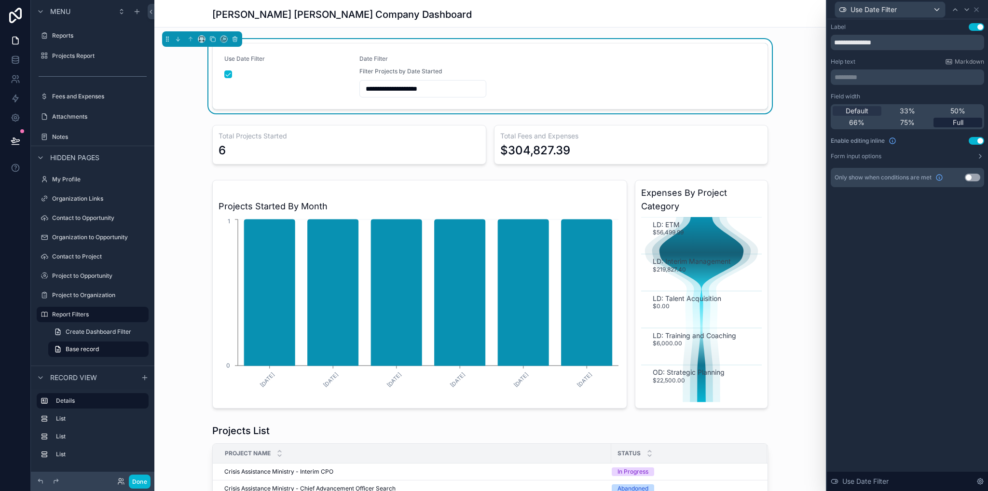
click at [976, 140] on button "Use setting" at bounding box center [975, 141] width 15 height 8
click at [980, 9] on icon at bounding box center [976, 10] width 8 height 8
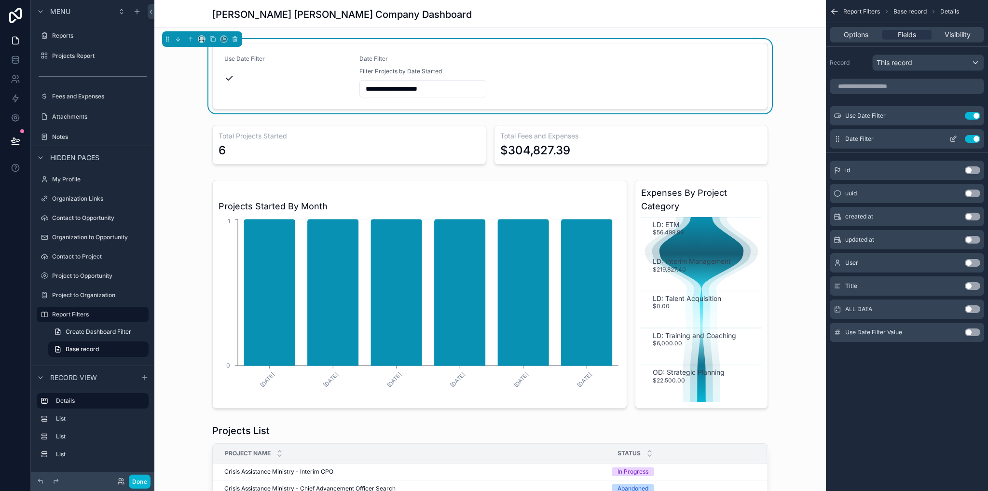
click at [951, 137] on icon "scrollable content" at bounding box center [953, 139] width 4 height 4
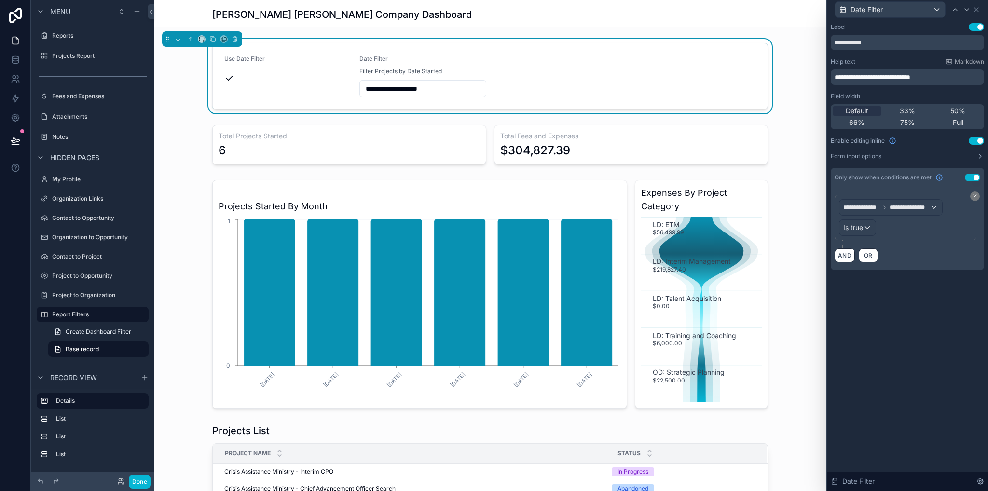
click at [976, 138] on button "Use setting" at bounding box center [975, 141] width 15 height 8
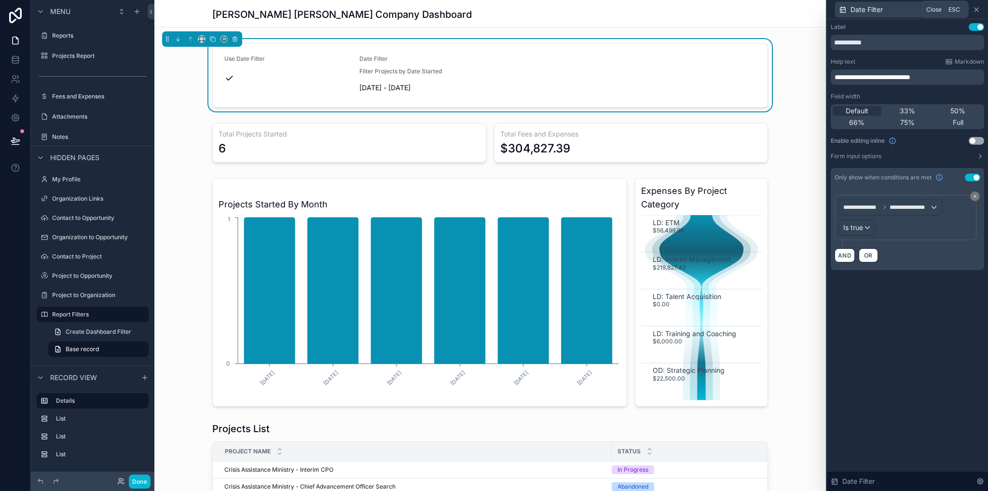
click at [976, 12] on icon at bounding box center [976, 10] width 8 height 8
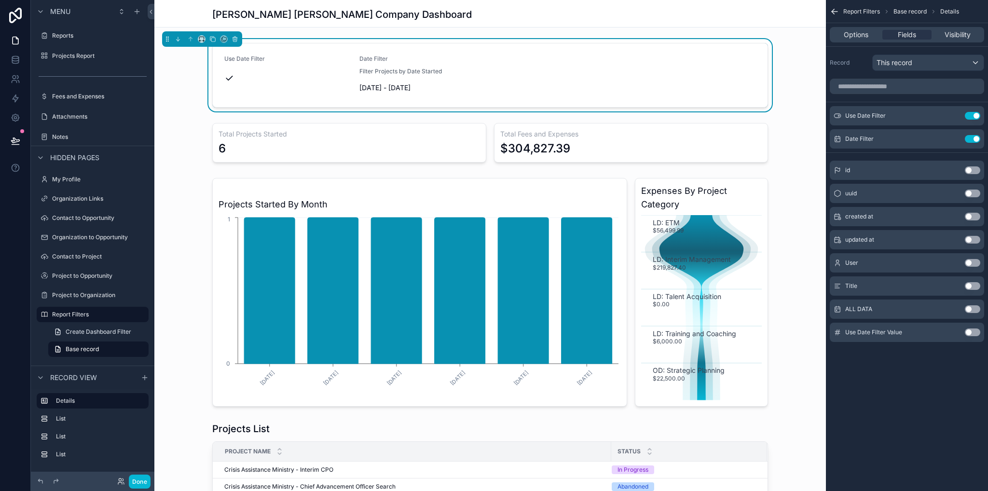
click at [861, 26] on div "Options Fields Visibility" at bounding box center [907, 34] width 162 height 23
click at [862, 33] on span "Options" at bounding box center [856, 35] width 25 height 10
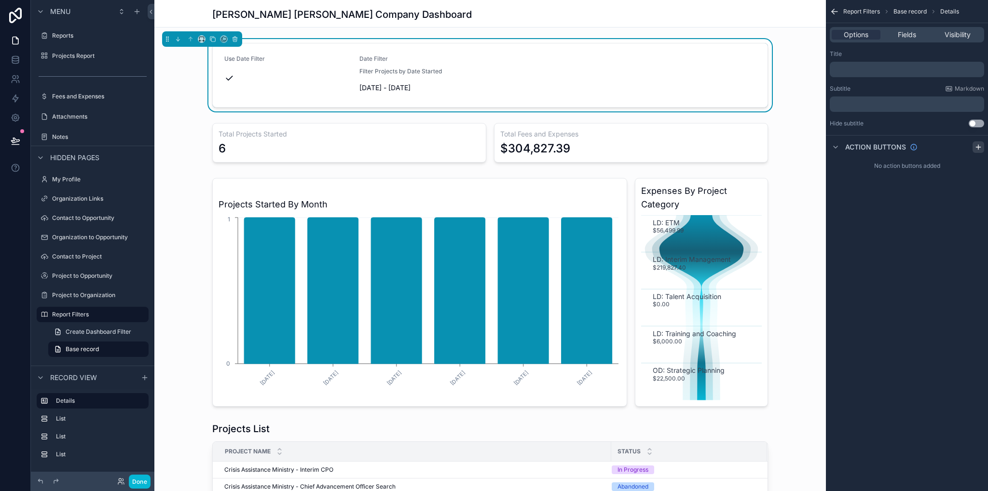
click at [980, 147] on icon "scrollable content" at bounding box center [978, 147] width 8 height 8
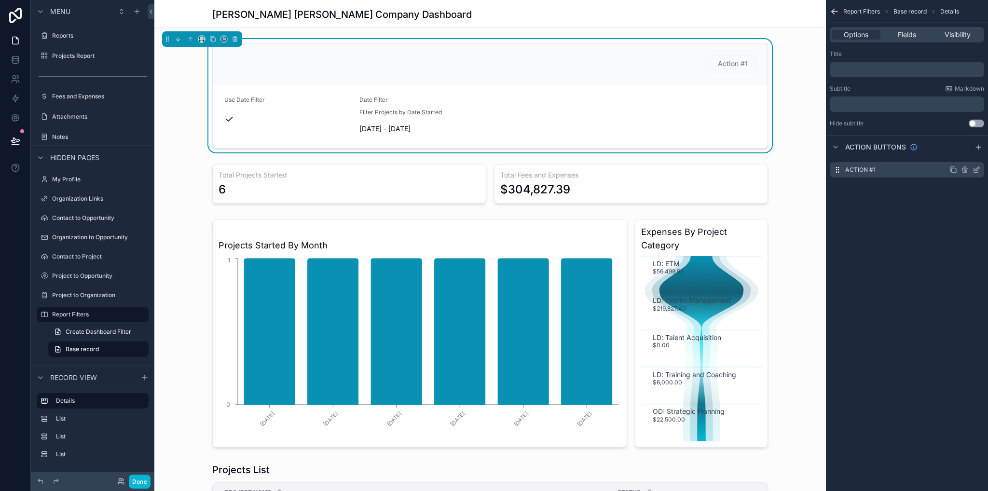
click at [978, 168] on icon "scrollable content" at bounding box center [978, 167] width 1 height 1
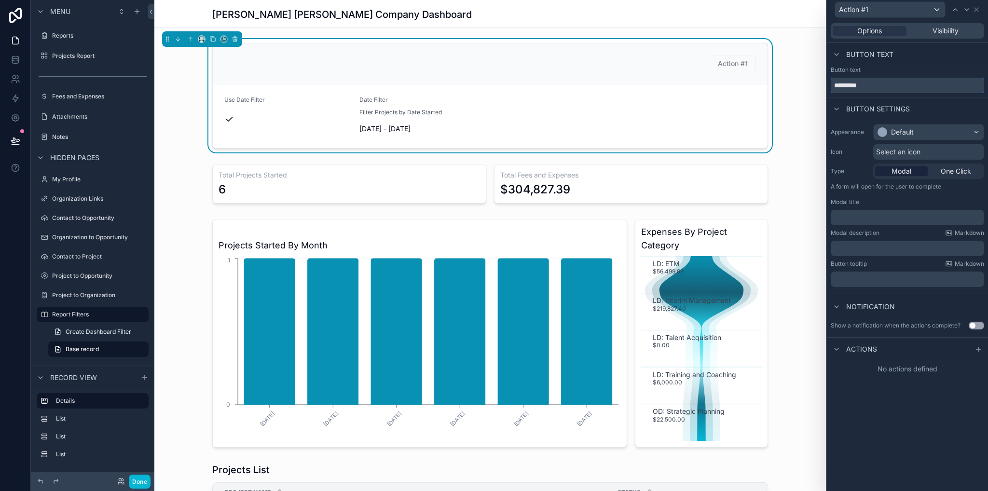
click at [887, 84] on input "*********" at bounding box center [907, 85] width 153 height 15
type input "*"
type input "**********"
click at [949, 173] on span "One Click" at bounding box center [955, 171] width 30 height 10
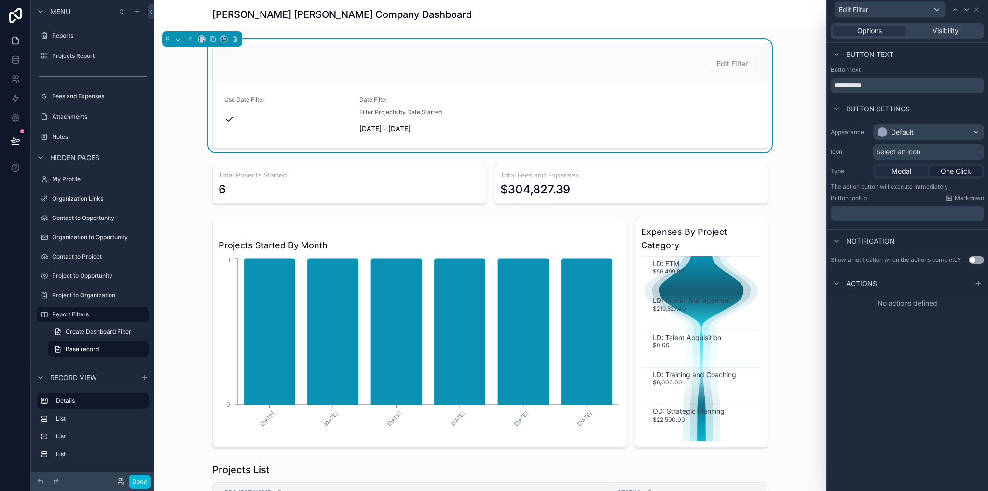
click at [902, 172] on span "Modal" at bounding box center [901, 171] width 20 height 10
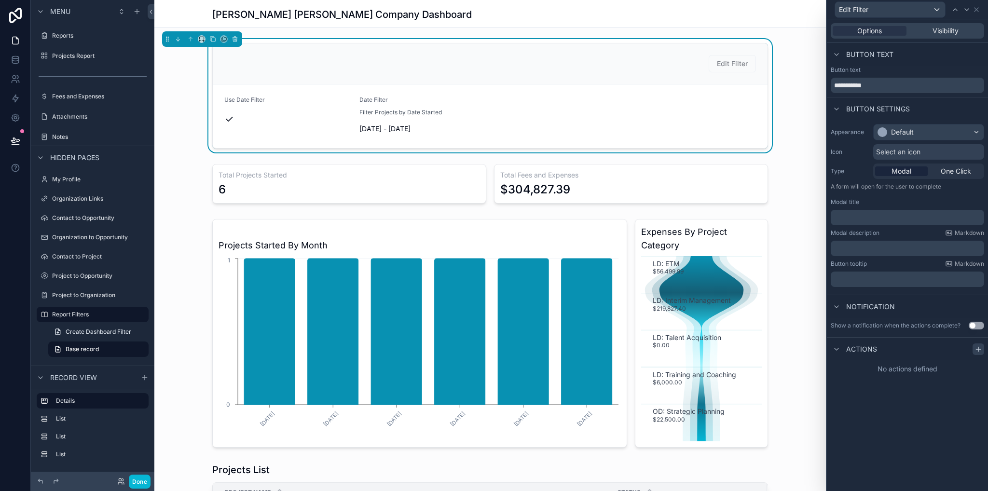
click at [978, 349] on icon at bounding box center [978, 349] width 4 height 0
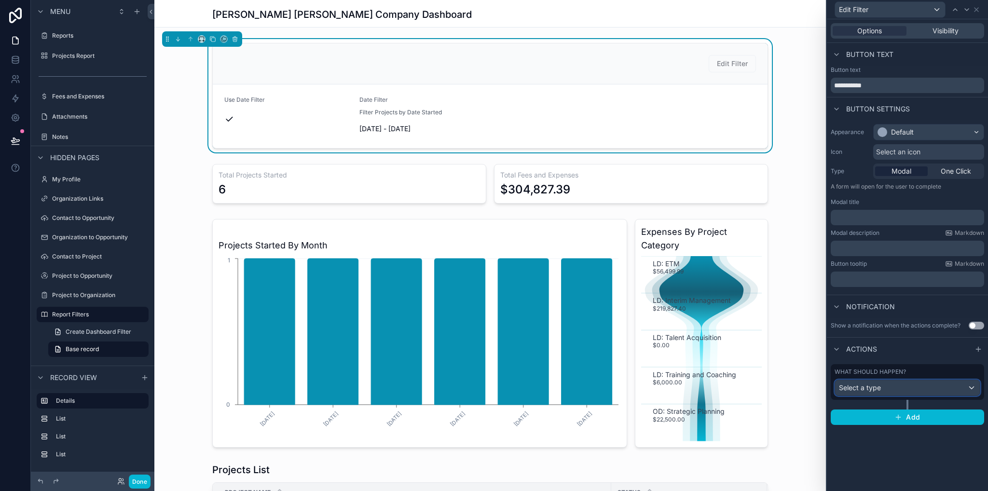
click at [878, 390] on span "Select a type" at bounding box center [860, 387] width 42 height 8
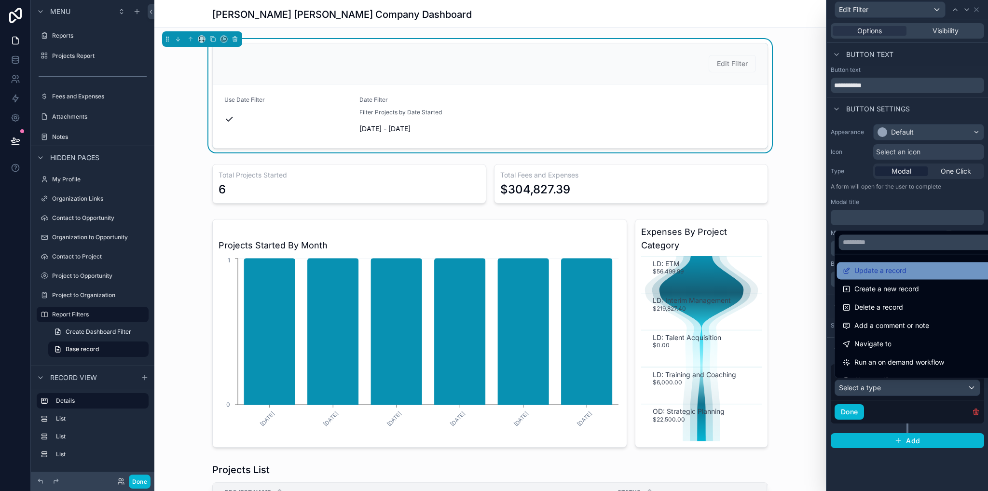
click at [876, 269] on span "Update a record" at bounding box center [880, 271] width 52 height 12
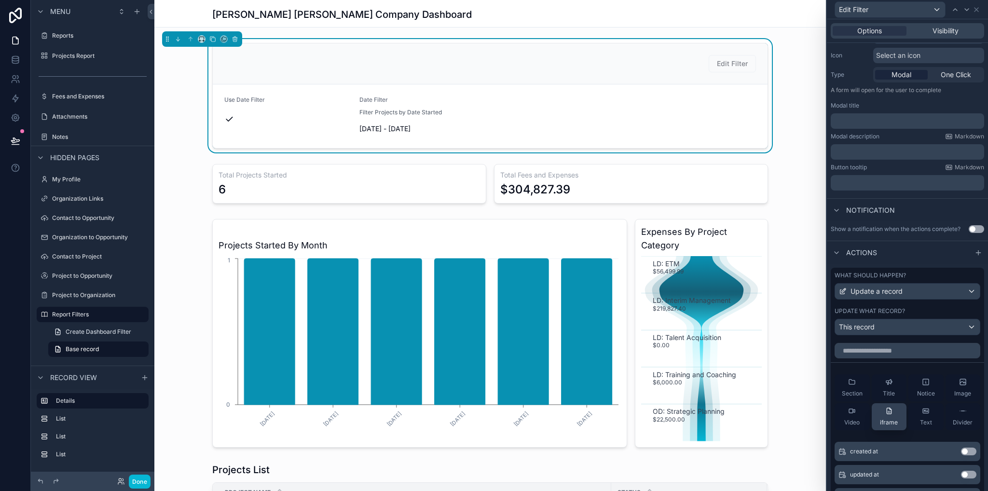
scroll to position [145, 0]
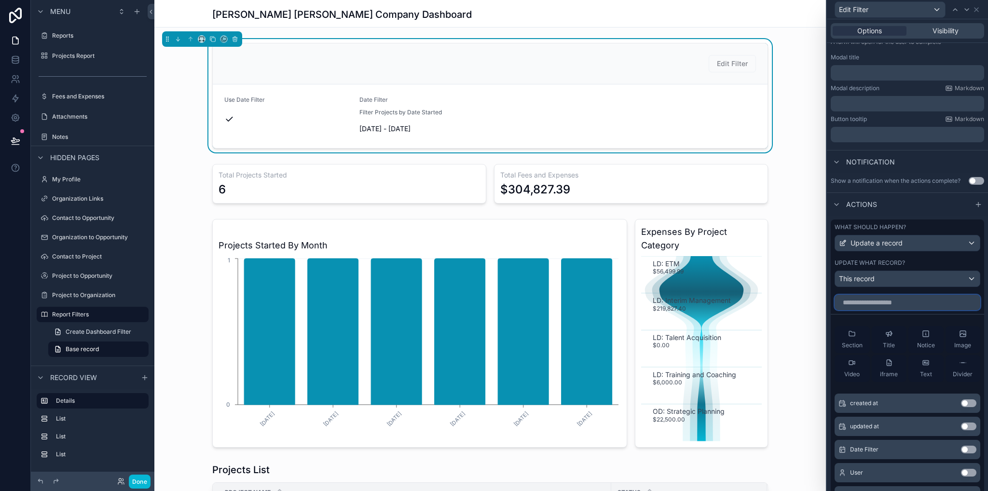
click at [860, 300] on input "text" at bounding box center [907, 302] width 146 height 15
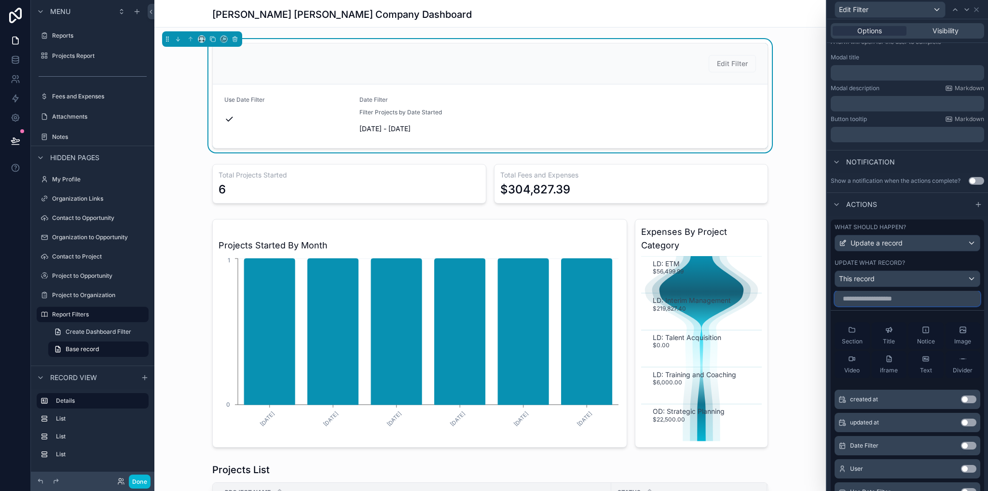
scroll to position [241, 0]
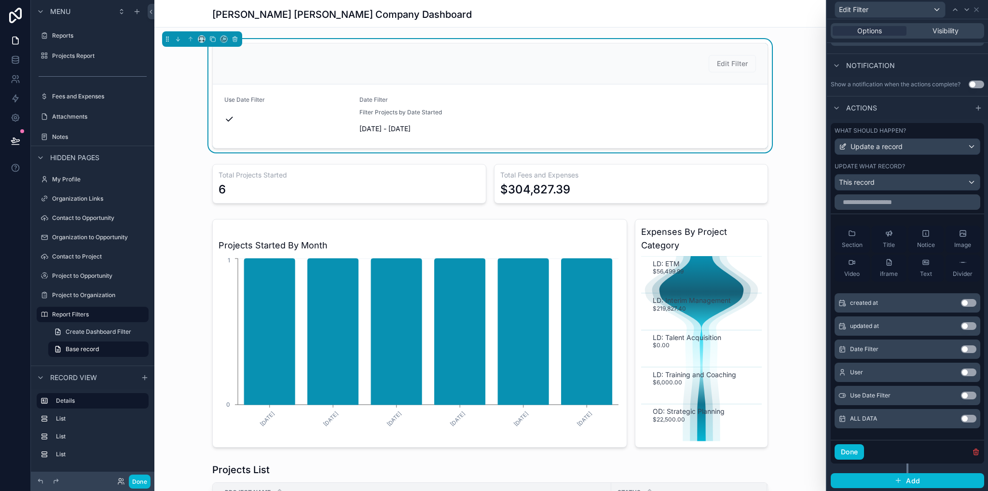
click at [961, 395] on button "Use setting" at bounding box center [968, 396] width 15 height 8
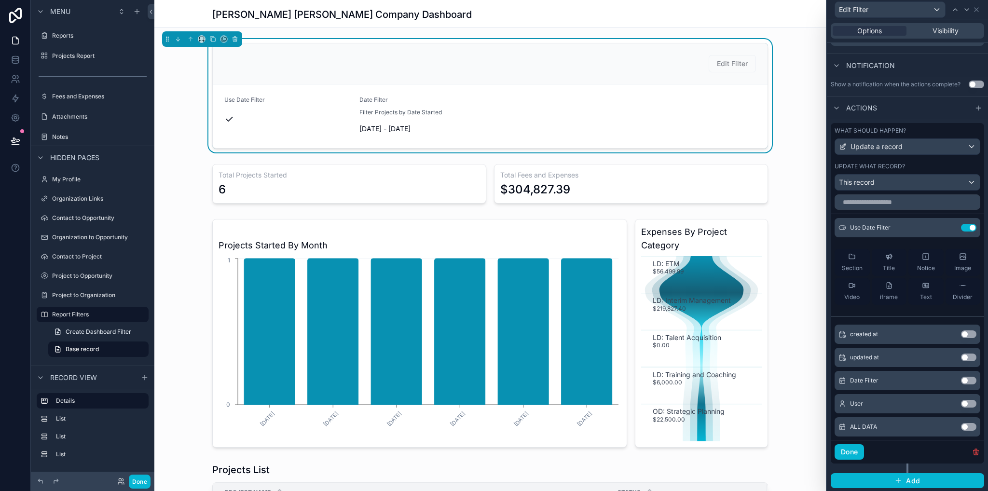
click at [961, 381] on button "Use setting" at bounding box center [968, 381] width 15 height 8
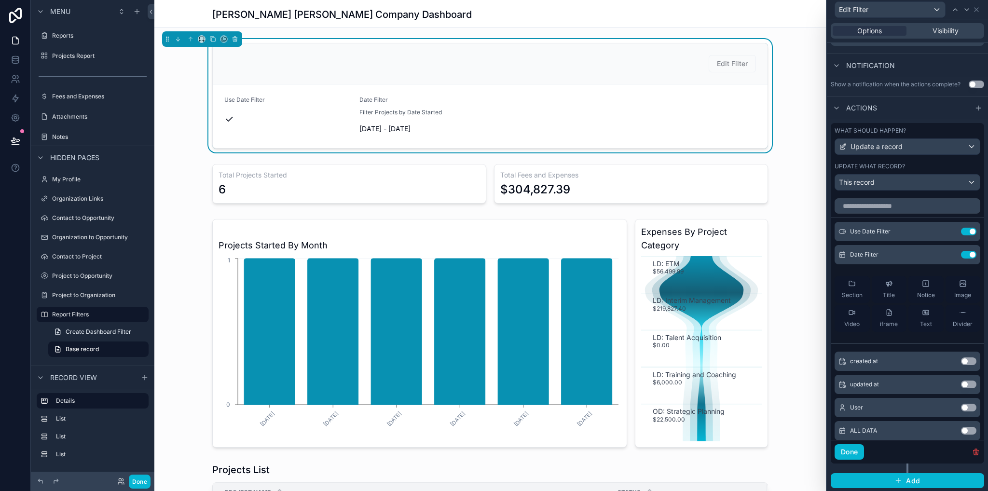
scroll to position [48, 0]
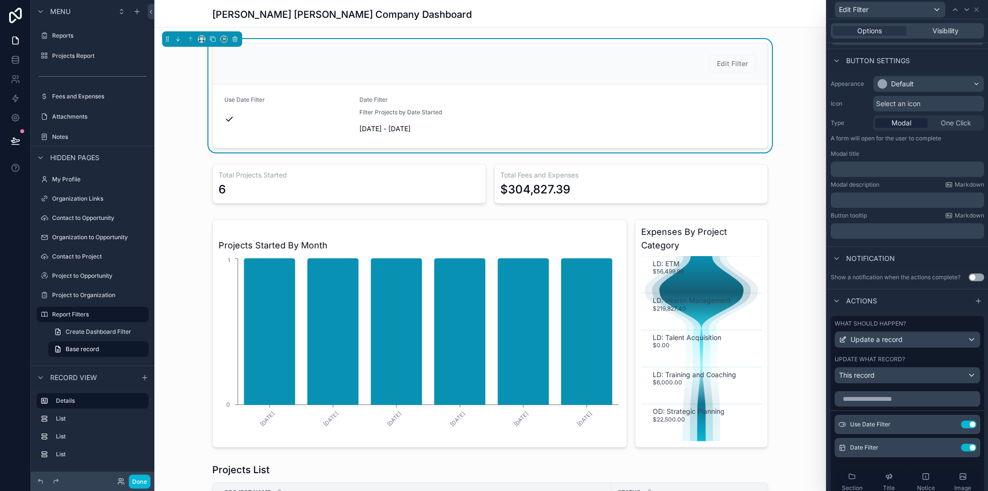
click at [798, 143] on div "Edit Filter Use Date Filter Date Filter Filter Projects by Date Started [DATE] …" at bounding box center [489, 95] width 671 height 113
click at [146, 477] on button "Done" at bounding box center [140, 482] width 22 height 14
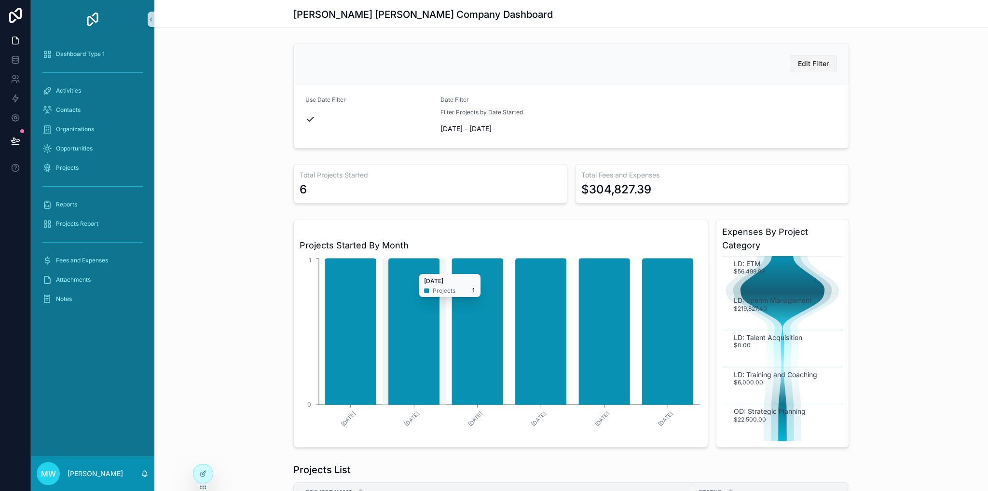
click at [826, 64] on button "Edit Filter" at bounding box center [813, 63] width 47 height 17
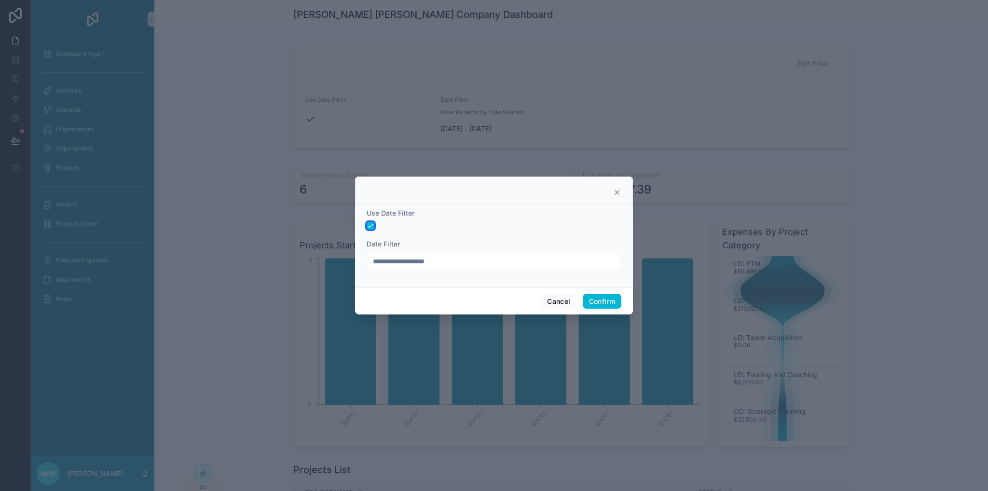
click at [371, 228] on button "button" at bounding box center [371, 226] width 8 height 8
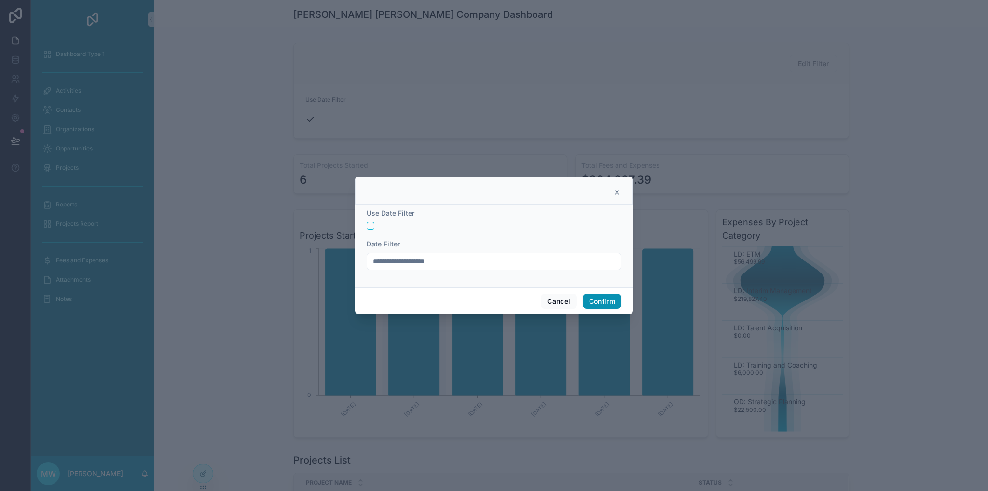
click at [594, 297] on button "Confirm" at bounding box center [602, 301] width 39 height 15
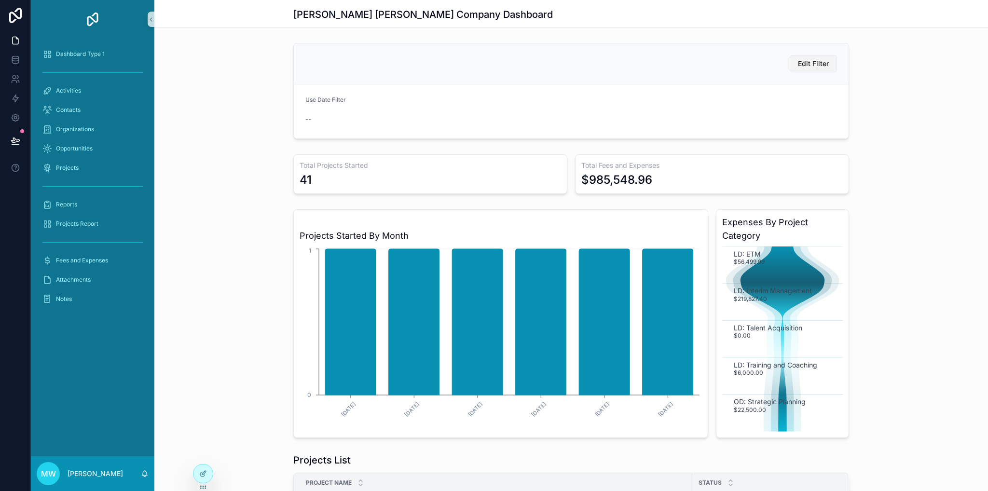
click at [812, 65] on span "Edit Filter" at bounding box center [813, 64] width 31 height 10
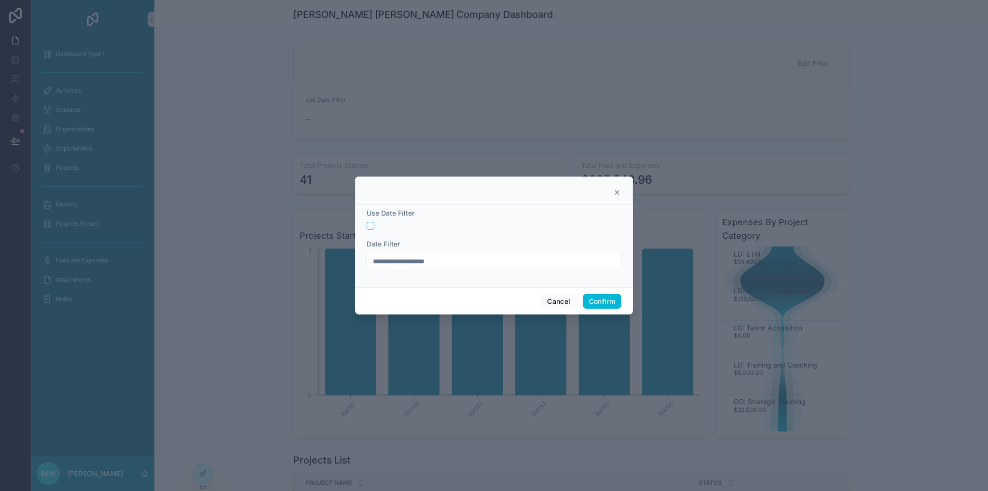
click at [374, 226] on div at bounding box center [494, 226] width 255 height 8
click at [372, 226] on button "button" at bounding box center [371, 226] width 8 height 8
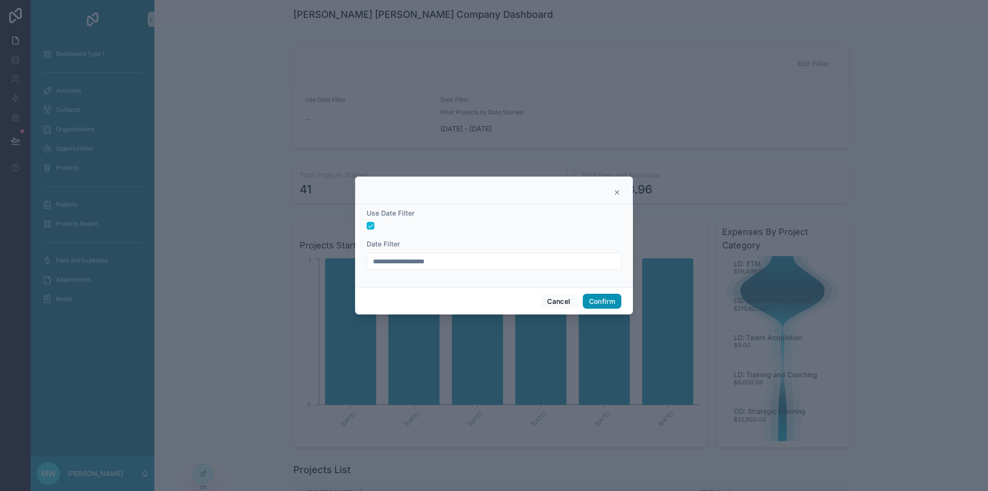
click at [594, 302] on button "Confirm" at bounding box center [602, 301] width 39 height 15
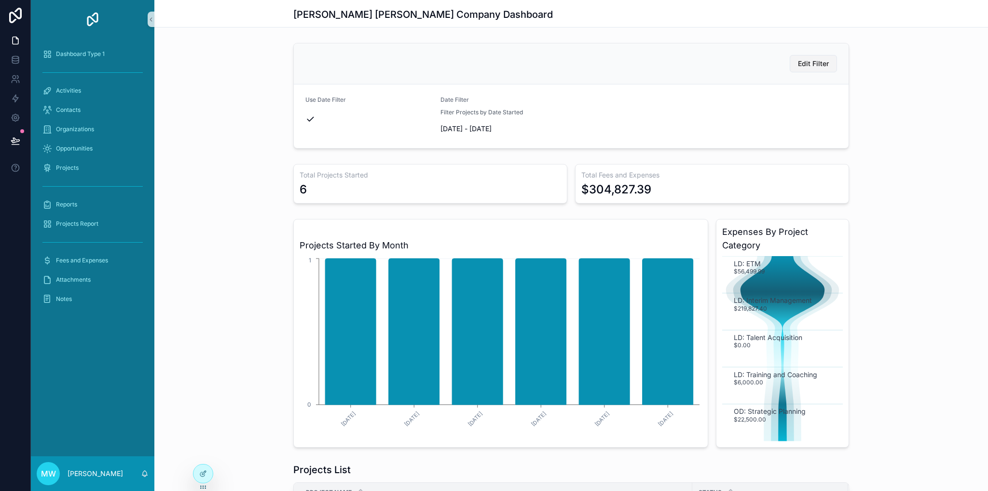
click at [805, 63] on span "Edit Filter" at bounding box center [813, 64] width 31 height 10
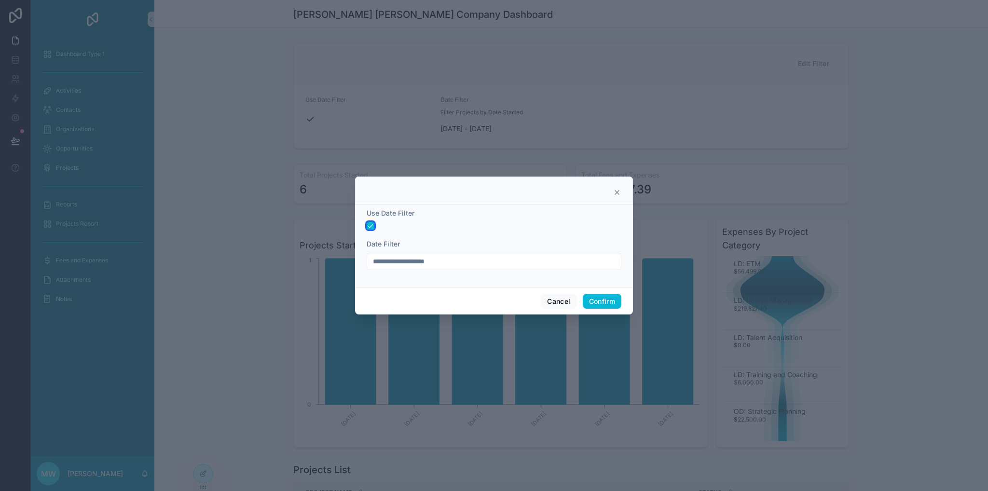
click at [370, 225] on button "button" at bounding box center [371, 226] width 8 height 8
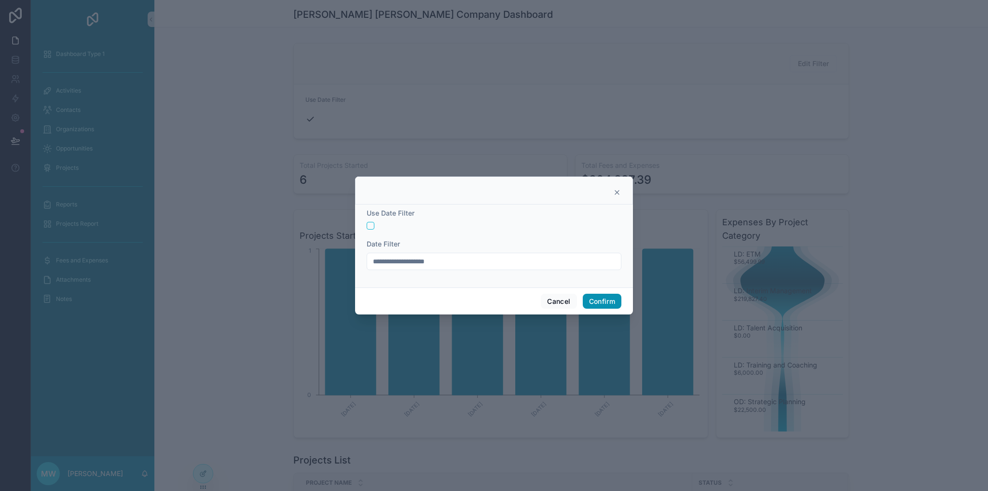
click at [612, 300] on button "Confirm" at bounding box center [602, 301] width 39 height 15
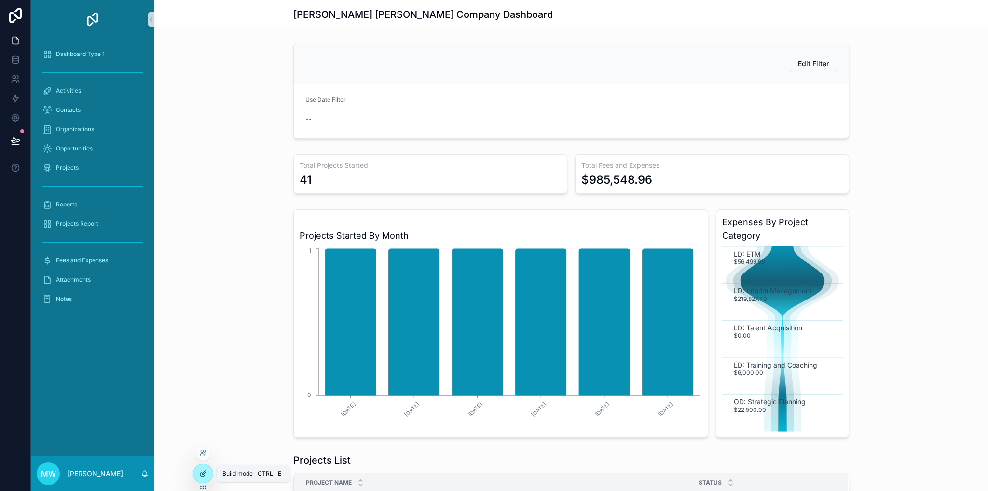
click at [204, 472] on icon at bounding box center [204, 473] width 4 height 4
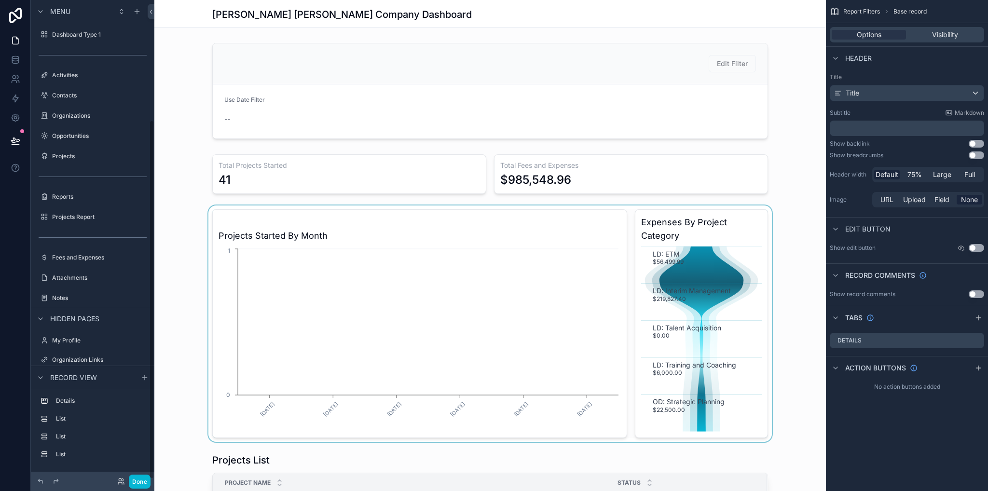
scroll to position [161, 0]
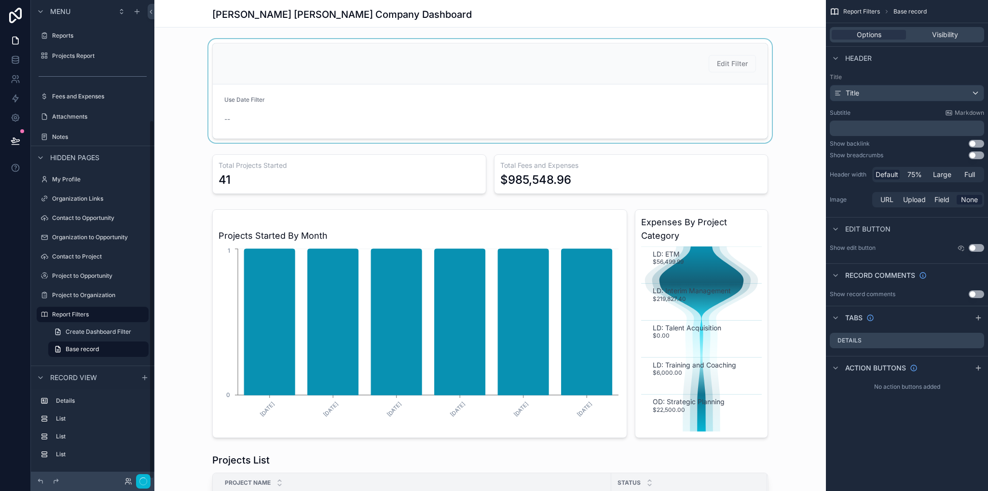
click at [343, 104] on div "scrollable content" at bounding box center [489, 91] width 671 height 104
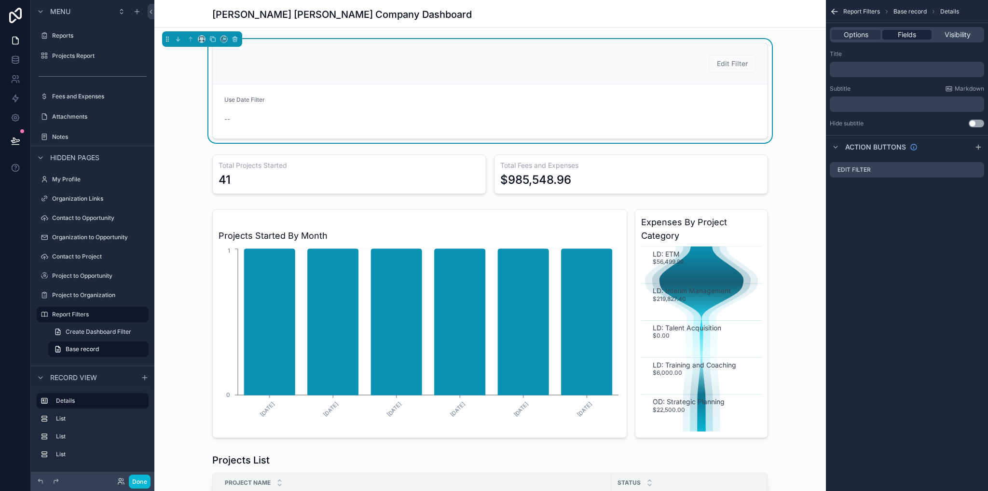
click at [904, 35] on span "Fields" at bounding box center [907, 35] width 18 height 10
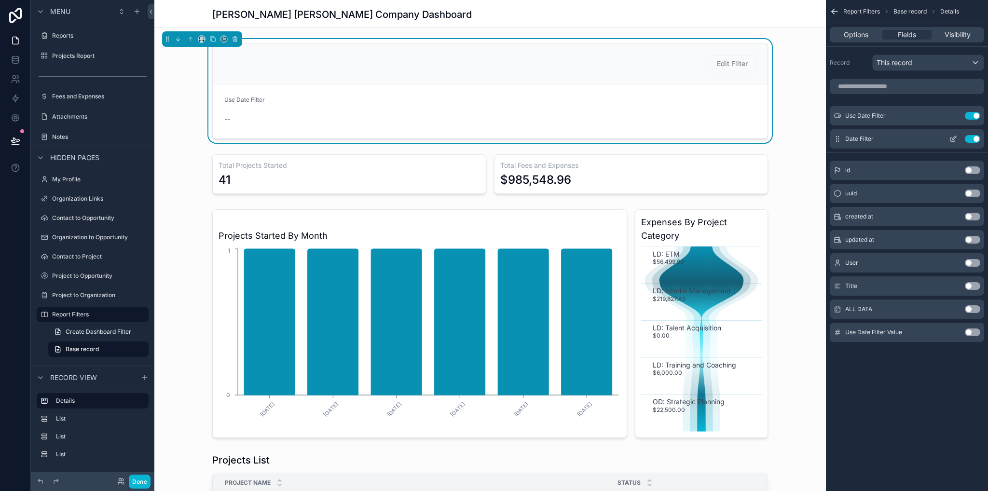
click at [953, 139] on icon "scrollable content" at bounding box center [954, 138] width 4 height 4
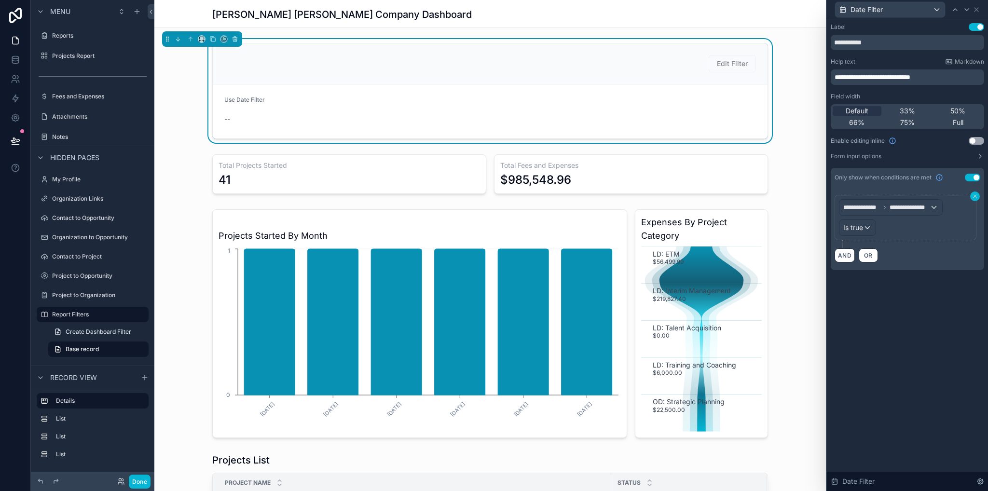
click at [974, 195] on icon at bounding box center [975, 196] width 6 height 6
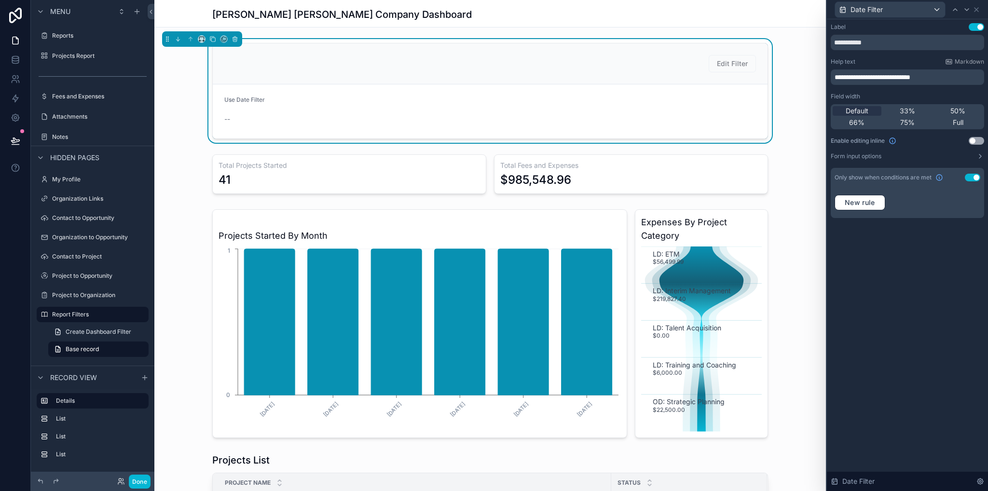
click at [967, 174] on button "Use setting" at bounding box center [972, 178] width 15 height 8
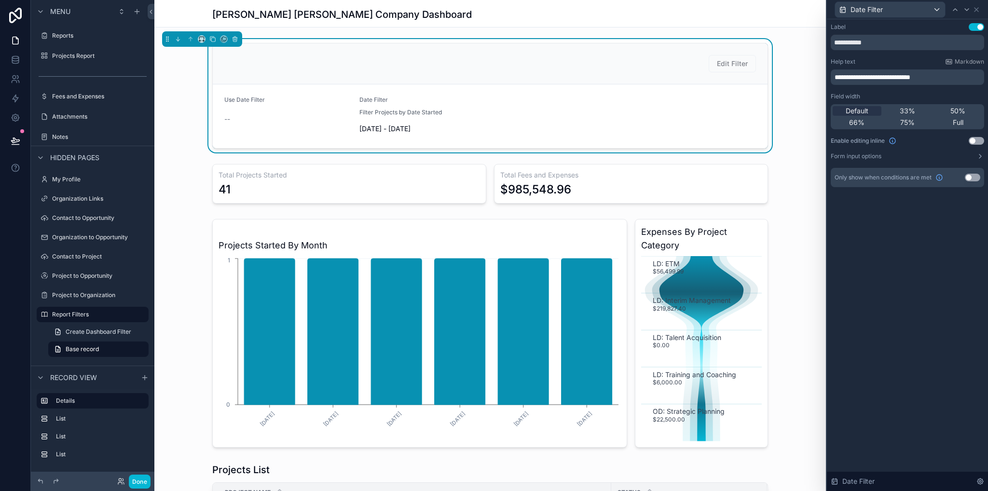
click at [793, 43] on div "Edit Filter Use Date Filter -- Date Filter Filter Projects by Date Started [DAT…" at bounding box center [489, 95] width 671 height 113
click at [783, 92] on div "Edit Filter Use Date Filter -- Date Filter Filter Projects by Date Started [DAT…" at bounding box center [489, 95] width 671 height 113
click at [186, 82] on div "Edit Filter Use Date Filter -- Date Filter Filter Projects by Date Started [DAT…" at bounding box center [489, 95] width 671 height 113
click at [611, 64] on div "Edit Filter" at bounding box center [490, 63] width 532 height 17
click at [596, 105] on form "Use Date Filter -- Date Filter Filter Projects by Date Started [DATE] - [DATE]" at bounding box center [490, 116] width 555 height 64
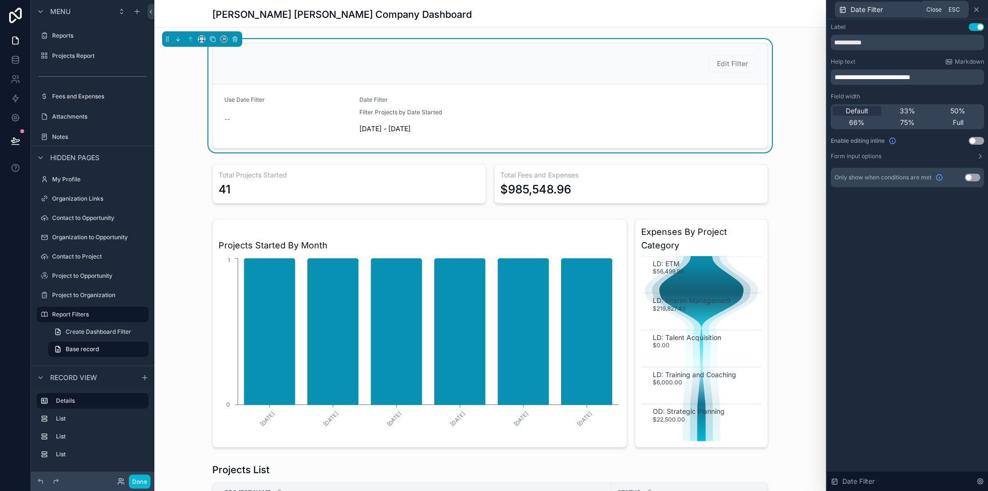
click at [978, 10] on icon at bounding box center [976, 10] width 8 height 8
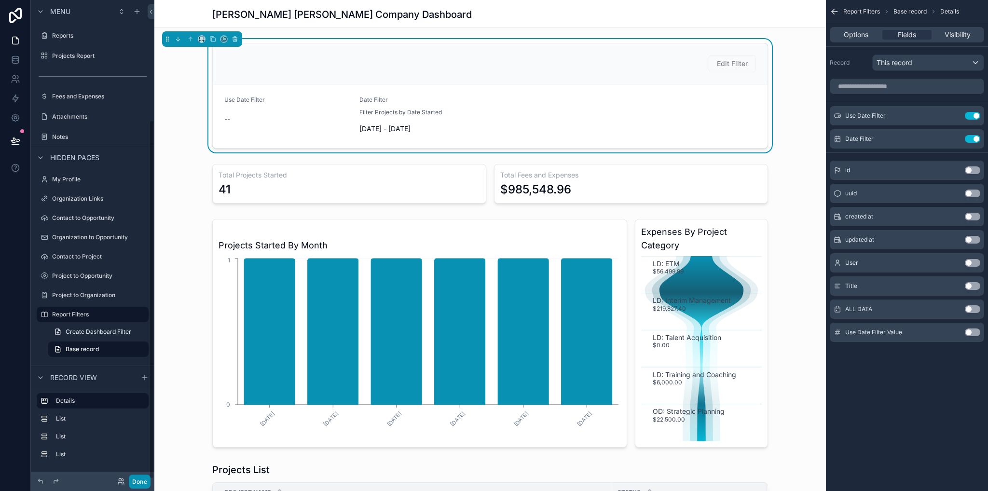
click at [144, 480] on button "Done" at bounding box center [140, 482] width 22 height 14
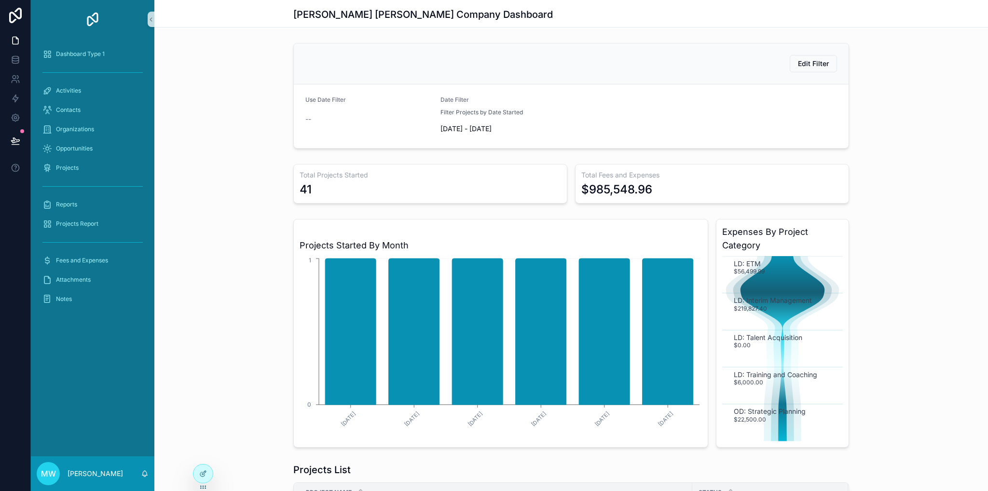
click at [305, 120] on span "--" at bounding box center [308, 119] width 6 height 10
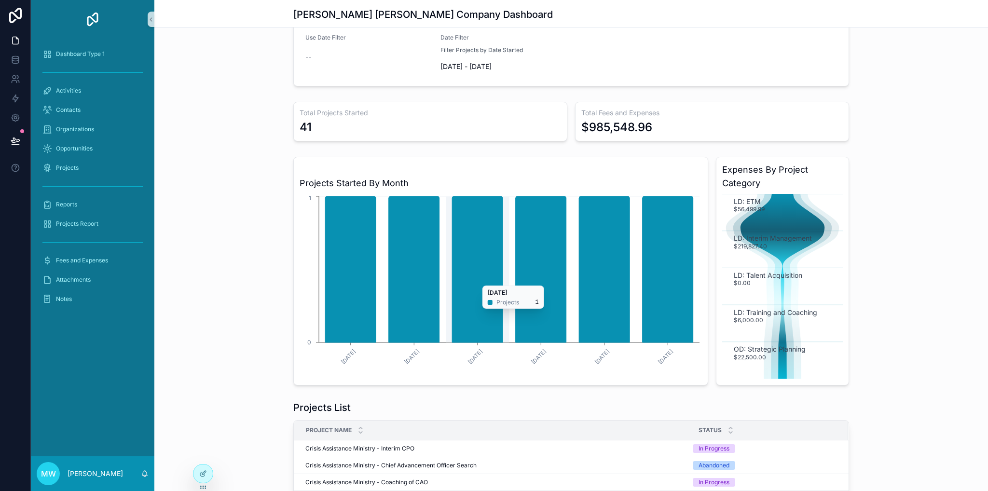
scroll to position [0, 0]
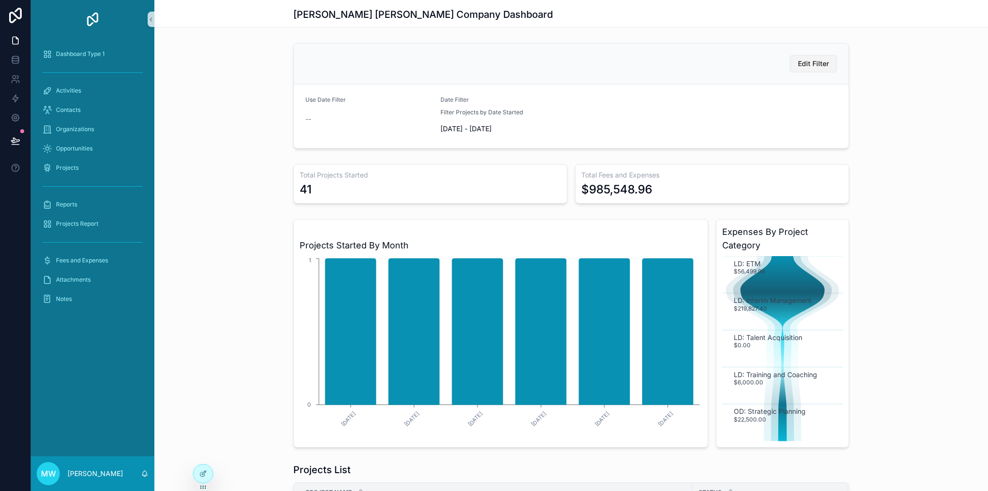
click at [798, 68] on span "Edit Filter" at bounding box center [813, 64] width 31 height 10
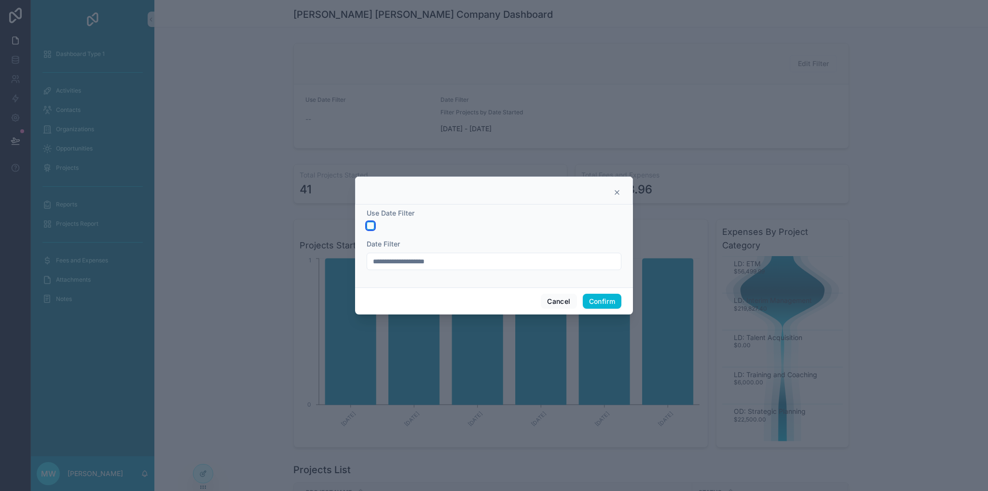
click at [368, 224] on button "button" at bounding box center [371, 226] width 8 height 8
click at [598, 302] on button "Confirm" at bounding box center [602, 301] width 39 height 15
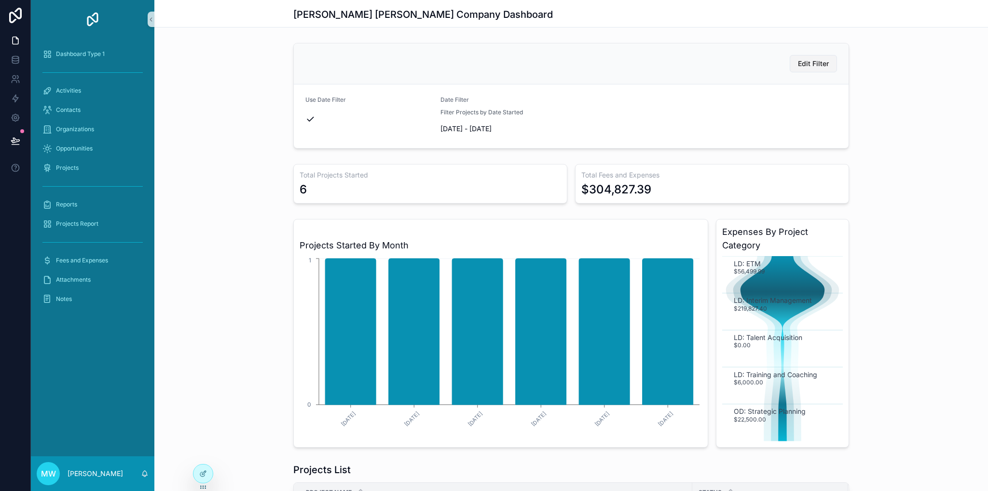
click at [798, 65] on span "Edit Filter" at bounding box center [813, 64] width 31 height 10
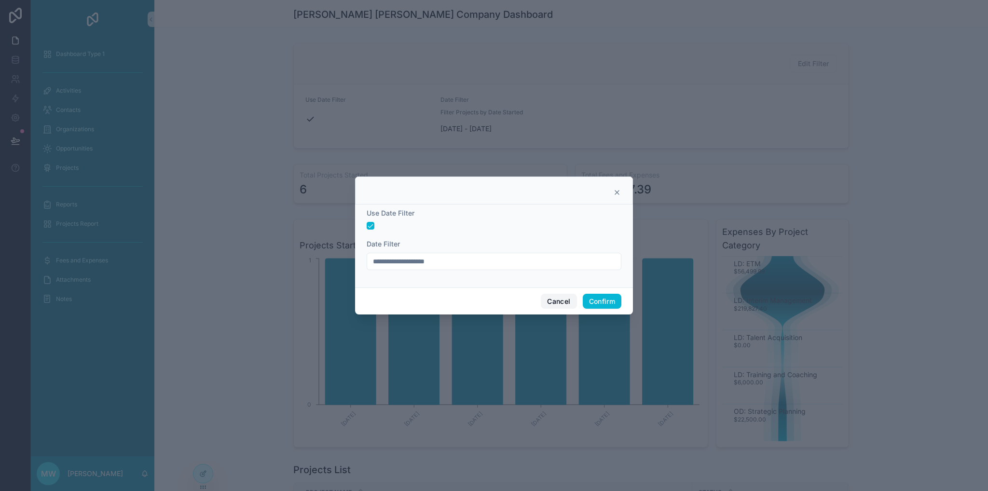
click at [559, 298] on button "Cancel" at bounding box center [559, 301] width 36 height 15
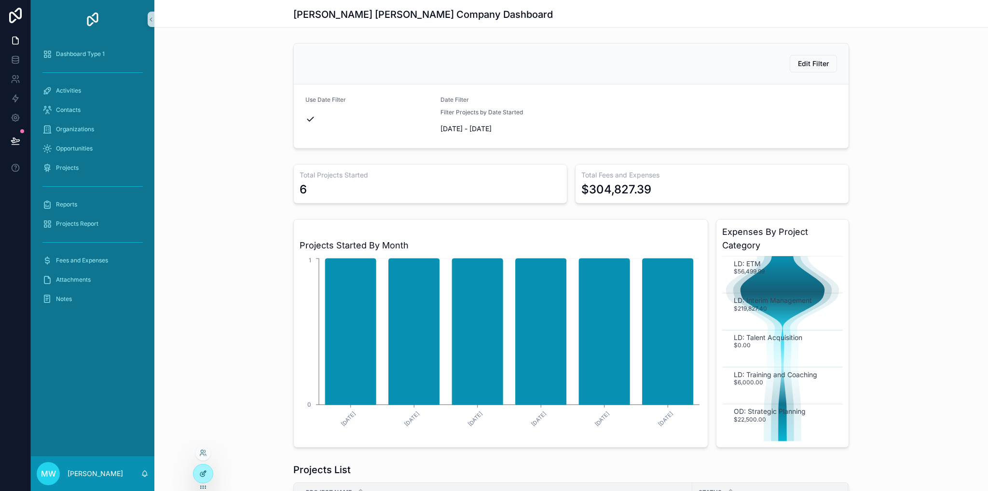
click at [202, 471] on icon at bounding box center [203, 474] width 8 height 8
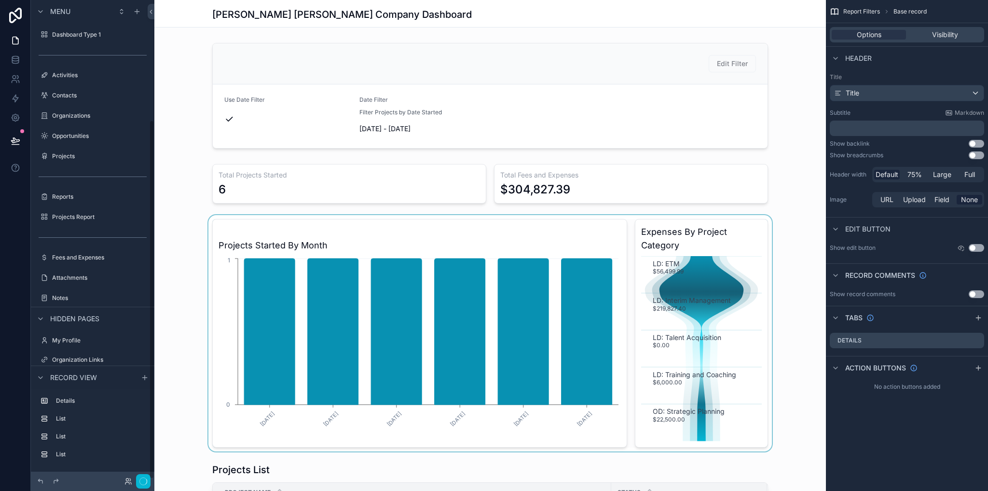
scroll to position [161, 0]
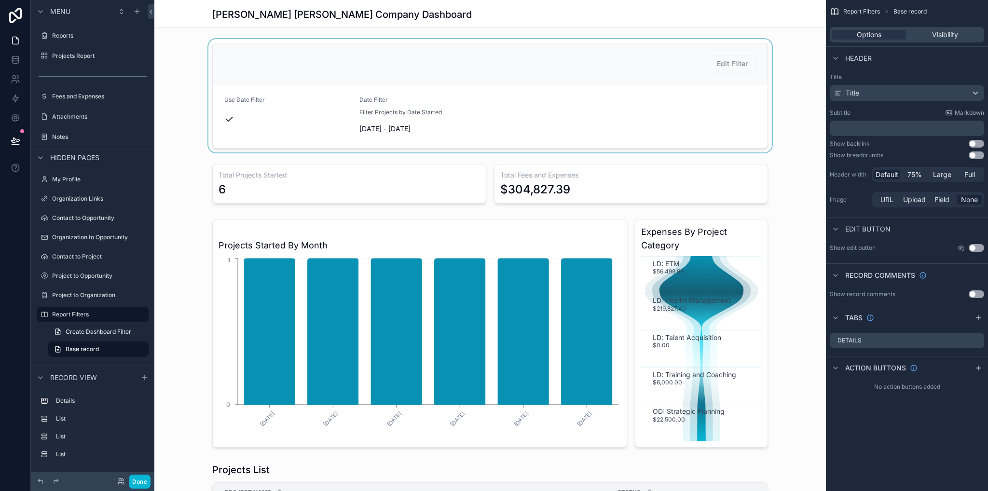
click at [519, 111] on div "scrollable content" at bounding box center [489, 95] width 671 height 113
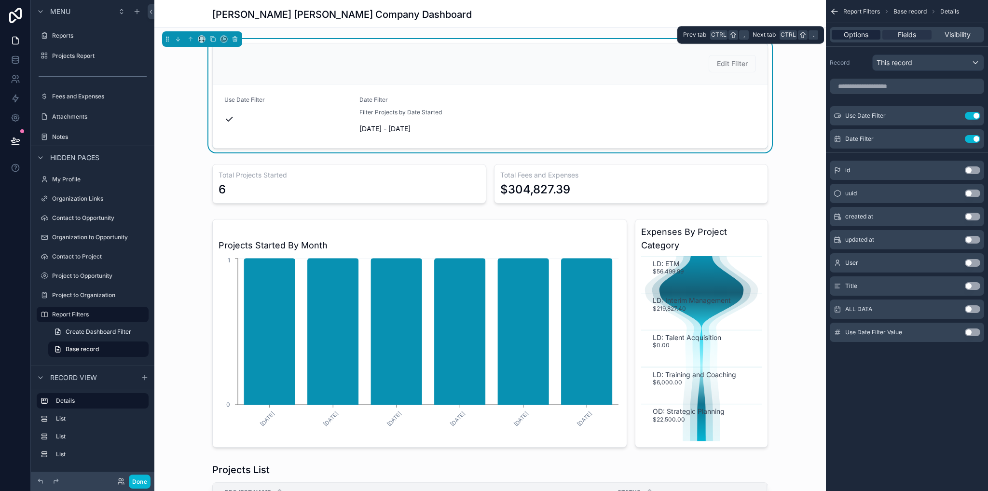
click at [866, 37] on span "Options" at bounding box center [856, 35] width 25 height 10
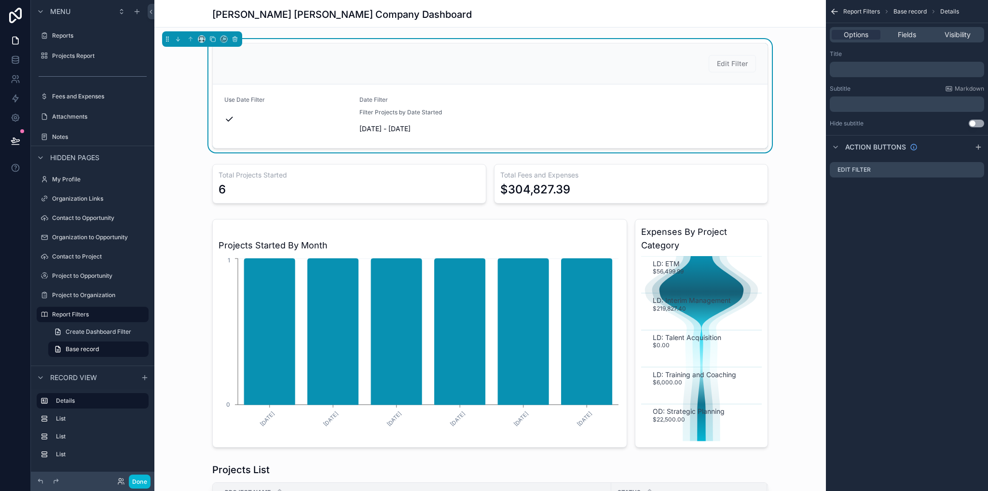
click at [878, 64] on div "﻿" at bounding box center [907, 69] width 154 height 15
click at [875, 72] on p "﻿" at bounding box center [907, 70] width 149 height 8
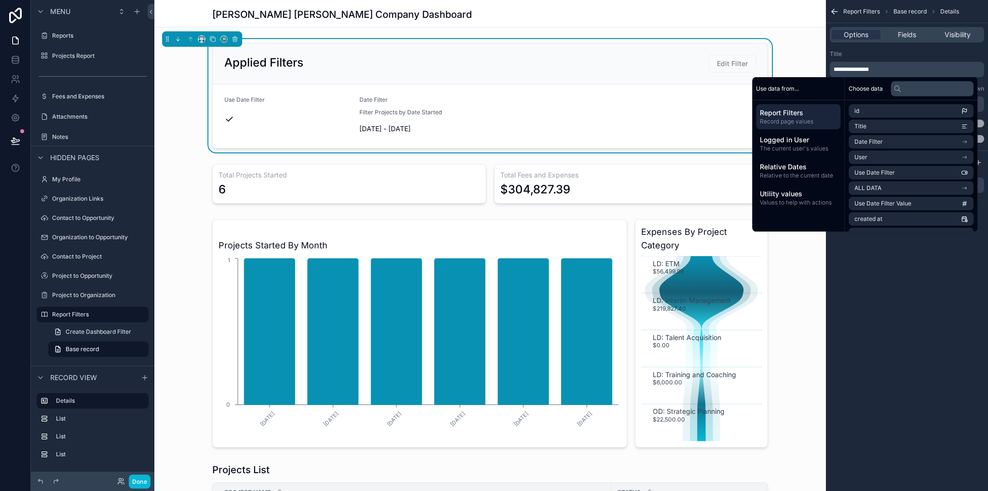
click at [861, 362] on div "**********" at bounding box center [907, 245] width 162 height 491
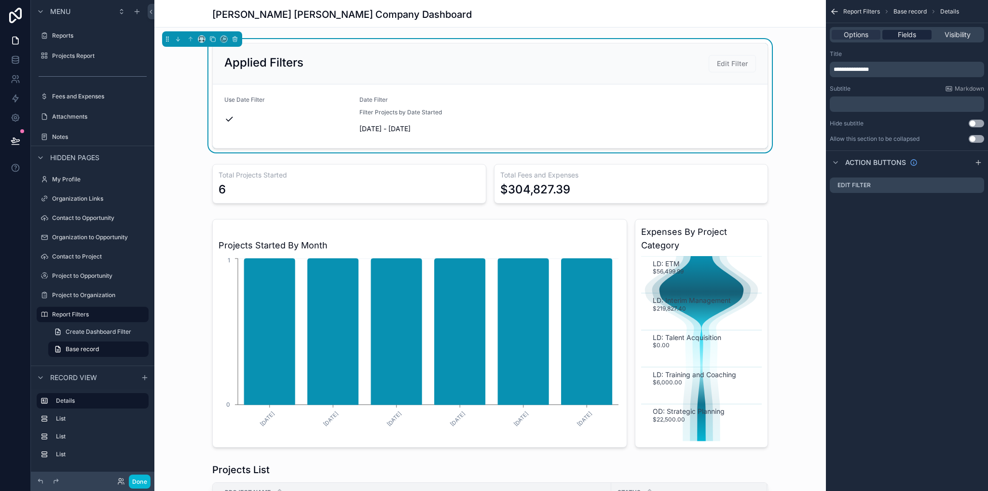
click at [909, 34] on span "Fields" at bounding box center [907, 35] width 18 height 10
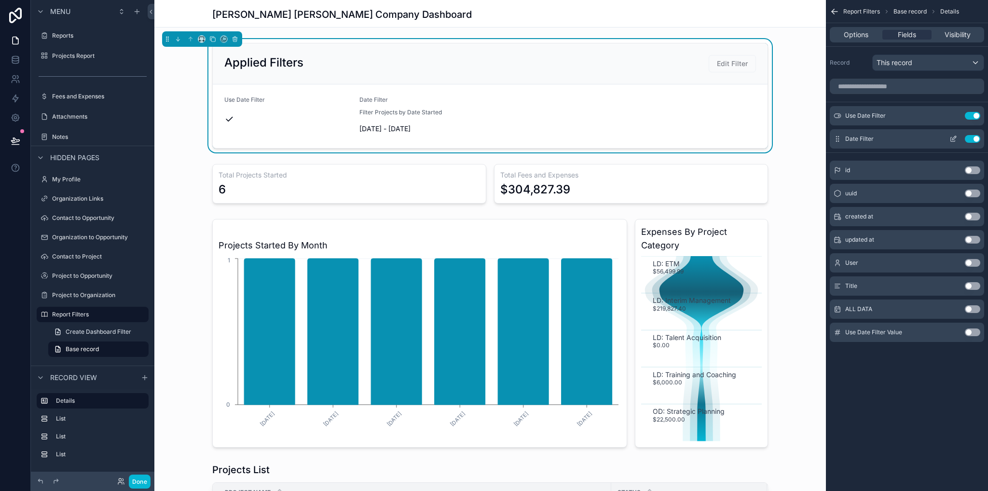
click at [972, 140] on button "Use setting" at bounding box center [972, 139] width 15 height 8
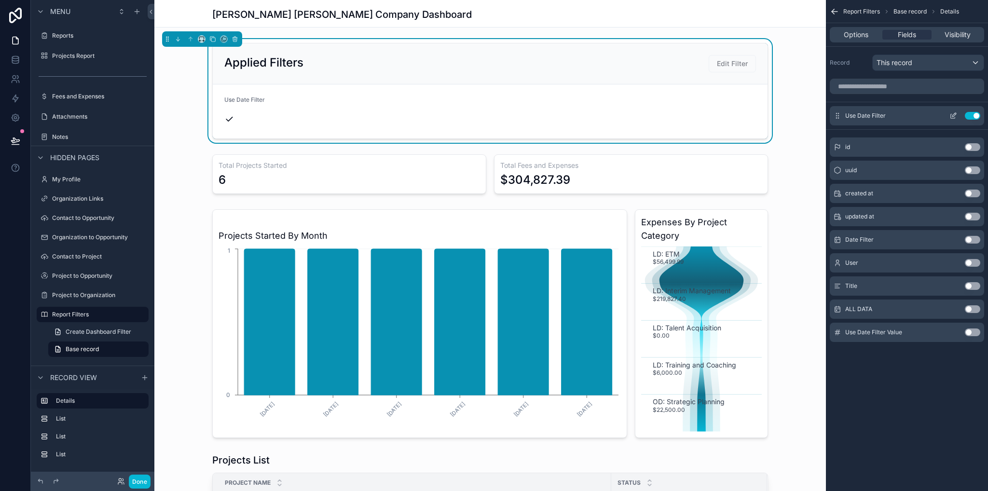
click at [971, 117] on button "Use setting" at bounding box center [972, 116] width 15 height 8
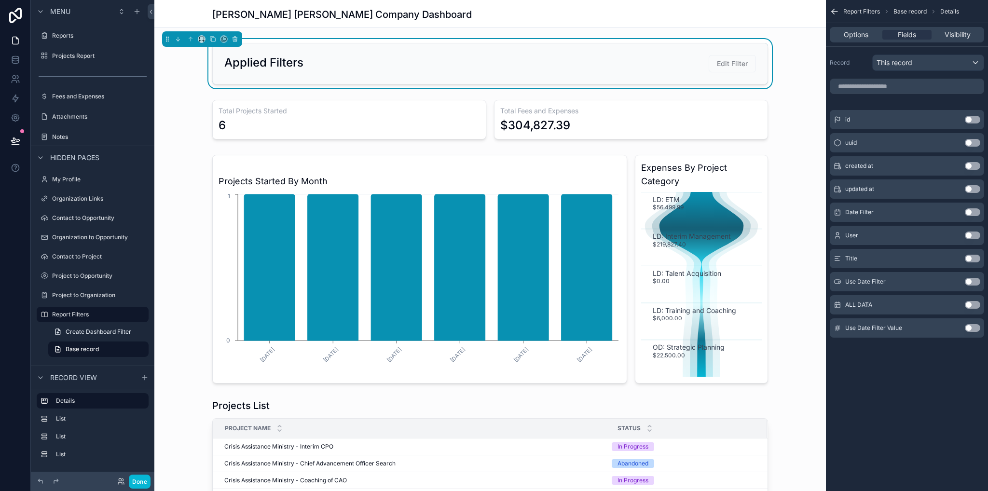
click at [969, 216] on div "Date Filter Use setting" at bounding box center [907, 212] width 154 height 19
click at [970, 211] on button "Use setting" at bounding box center [972, 212] width 15 height 8
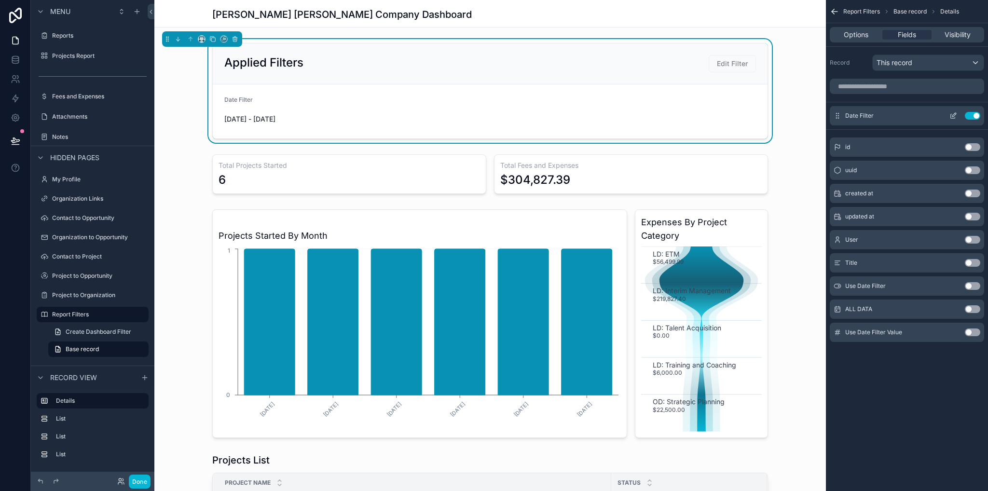
click at [953, 116] on icon "scrollable content" at bounding box center [954, 115] width 4 height 4
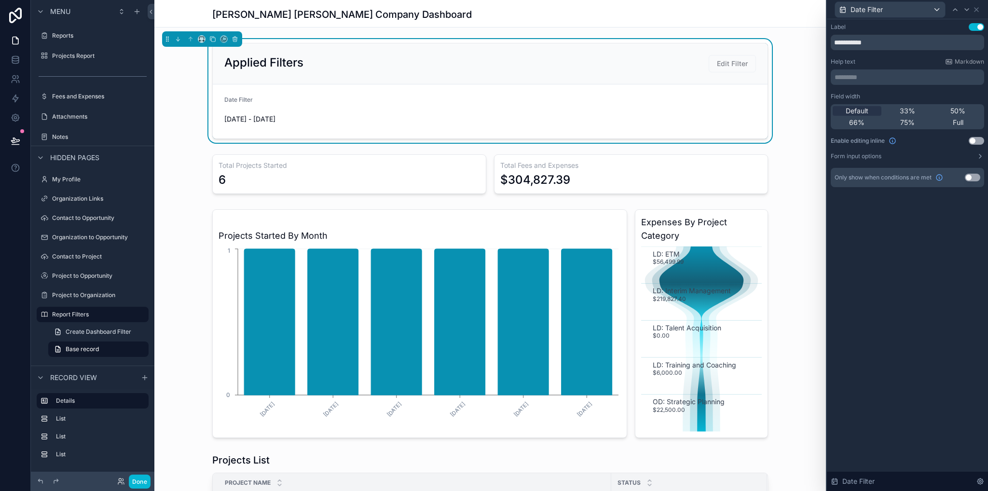
click at [971, 181] on button "Use setting" at bounding box center [972, 178] width 15 height 8
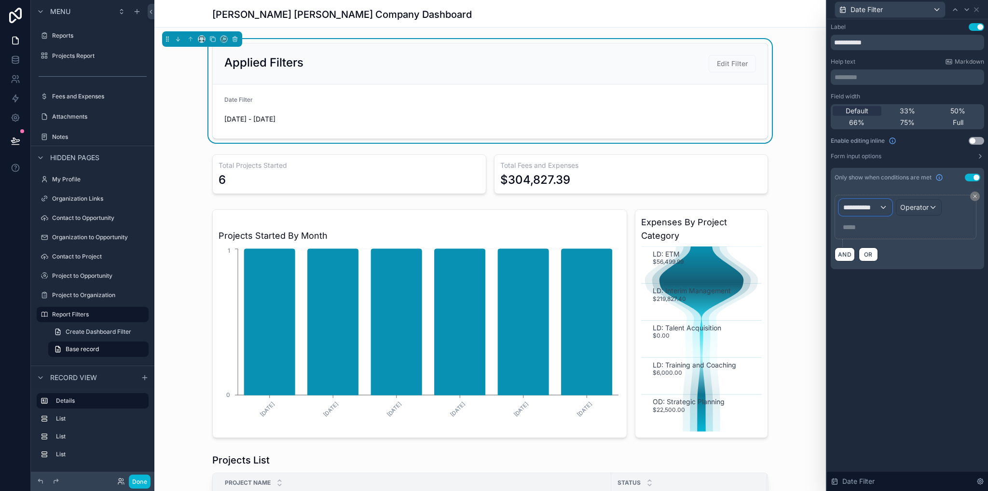
click at [875, 207] on span "**********" at bounding box center [861, 208] width 36 height 10
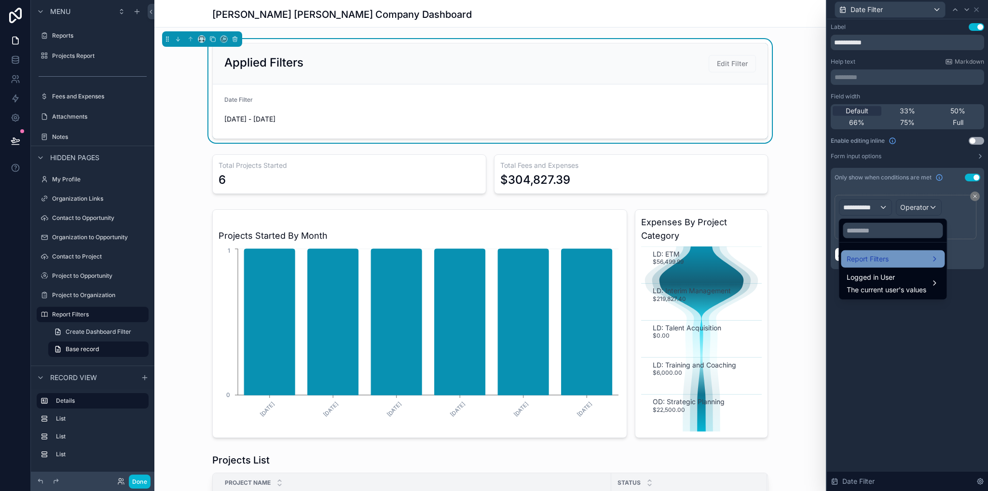
click at [877, 261] on span "Report Filters" at bounding box center [867, 259] width 42 height 12
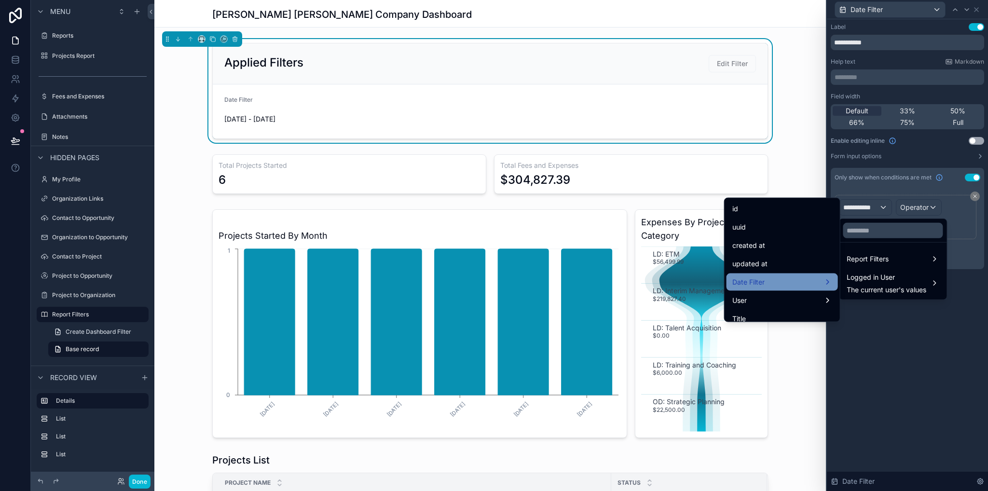
scroll to position [81, 0]
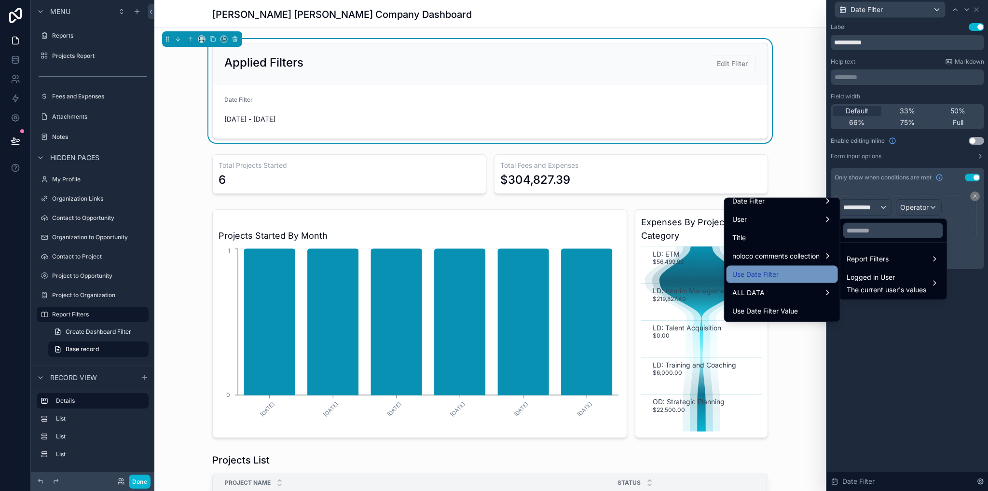
click at [753, 278] on span "Use Date Filter" at bounding box center [755, 275] width 46 height 12
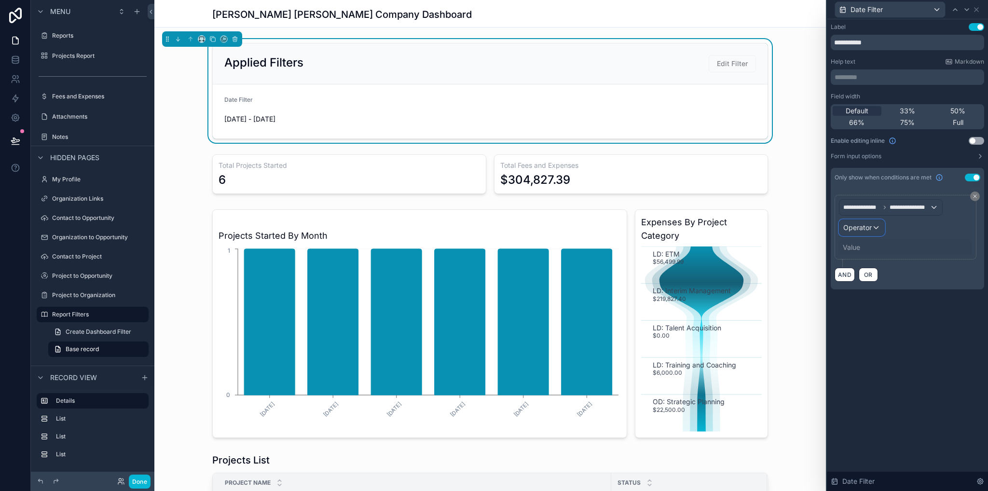
click at [870, 232] on div "Operator" at bounding box center [861, 227] width 45 height 15
click at [860, 284] on span "Is true" at bounding box center [856, 279] width 20 height 12
click at [903, 324] on div "**********" at bounding box center [907, 255] width 161 height 472
click at [976, 10] on icon at bounding box center [976, 10] width 8 height 8
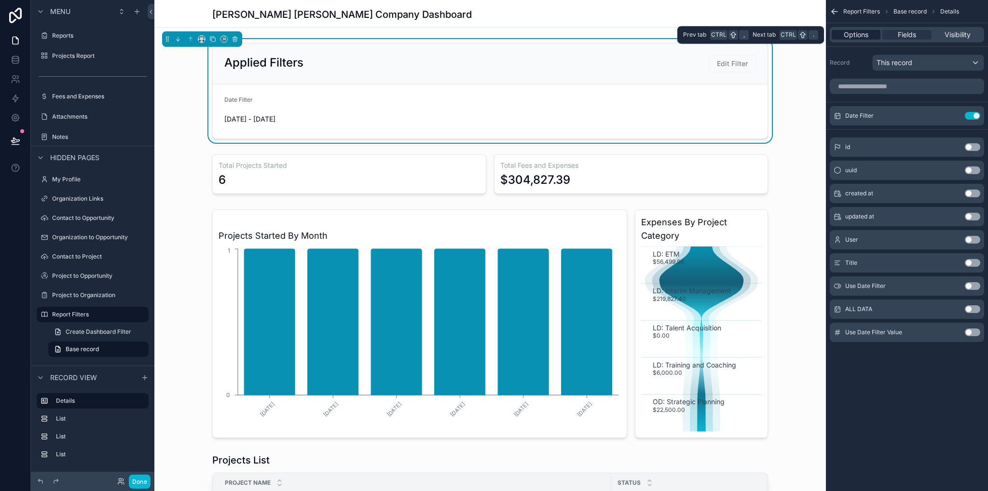
click at [868, 35] on div "Options" at bounding box center [855, 35] width 49 height 10
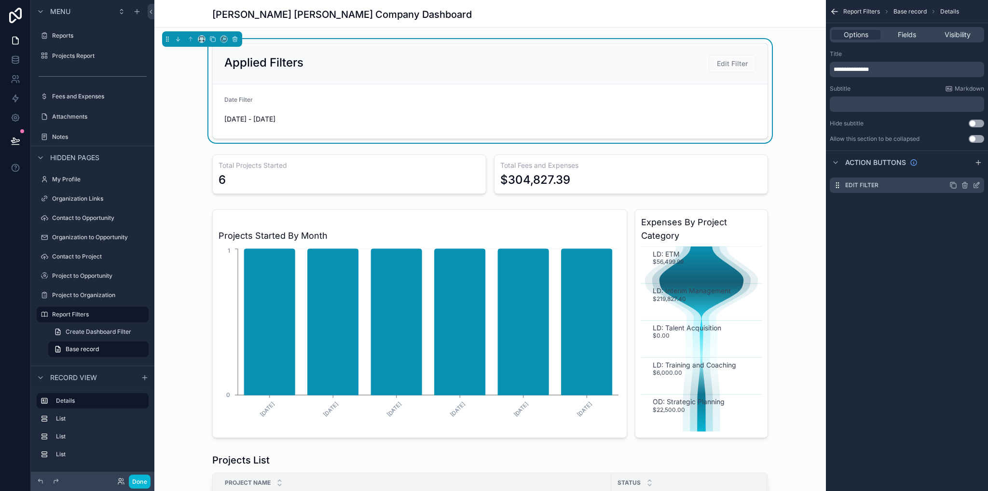
click at [883, 185] on div "Edit Filter" at bounding box center [907, 184] width 154 height 15
click at [977, 187] on icon "scrollable content" at bounding box center [976, 185] width 8 height 8
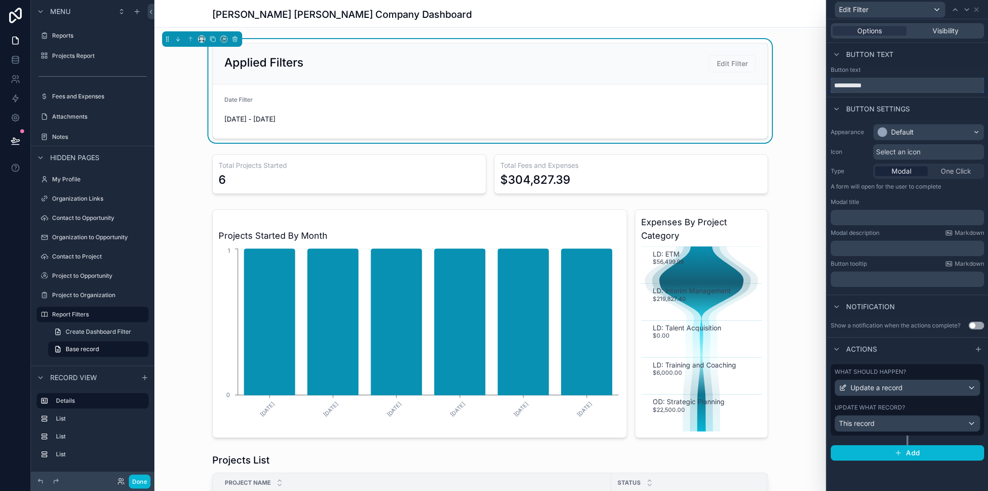
click at [876, 89] on input "**********" at bounding box center [907, 85] width 153 height 15
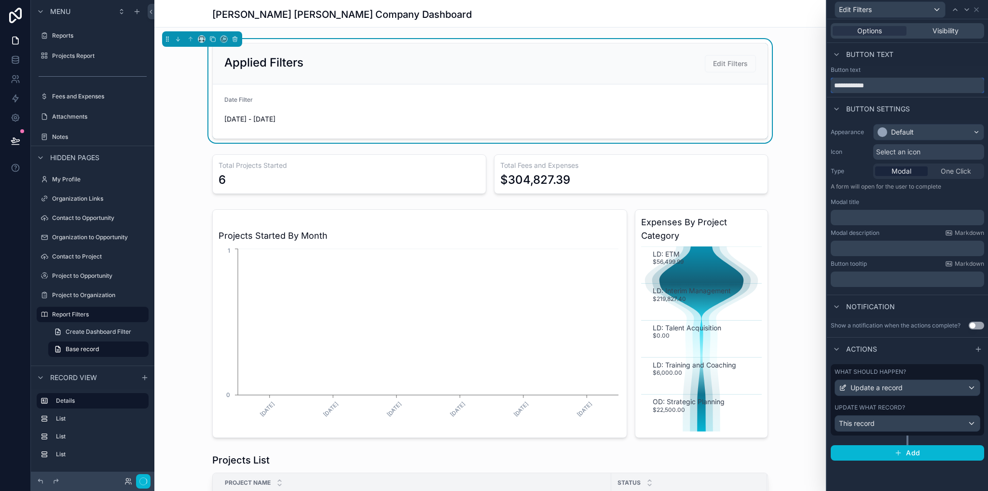
type input "**********"
click at [790, 149] on div "Applied Filters Edit Filters Date Filter [DATE] - [DATE] Total Projects Started…" at bounding box center [489, 330] width 671 height 582
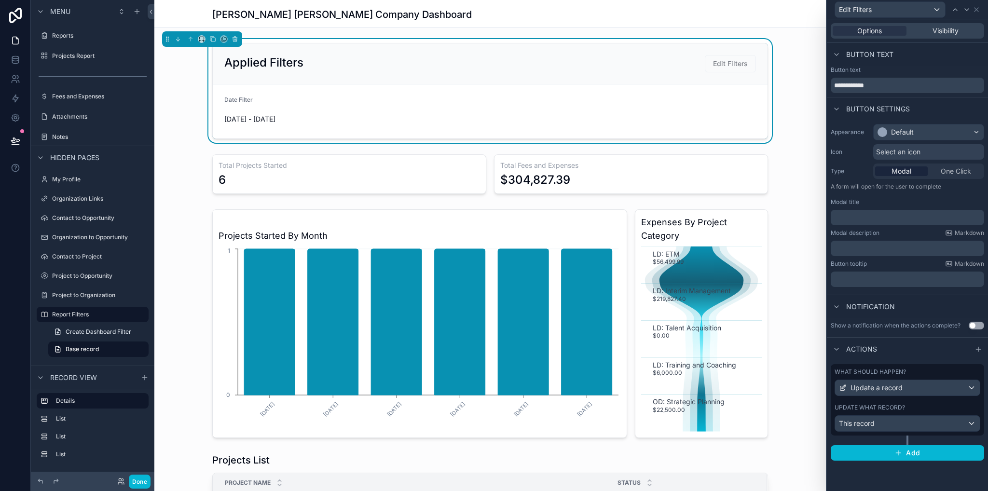
click at [957, 405] on div "Update what record?" at bounding box center [907, 408] width 146 height 8
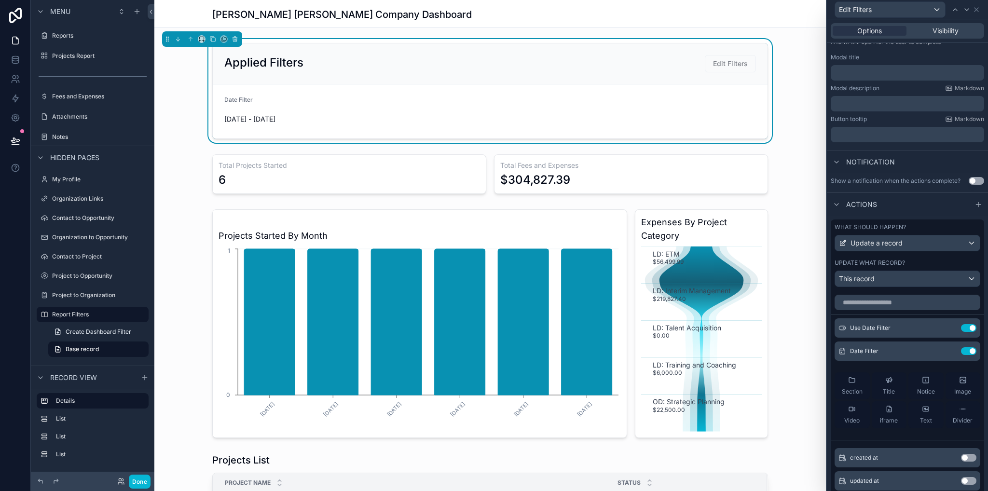
scroll to position [241, 0]
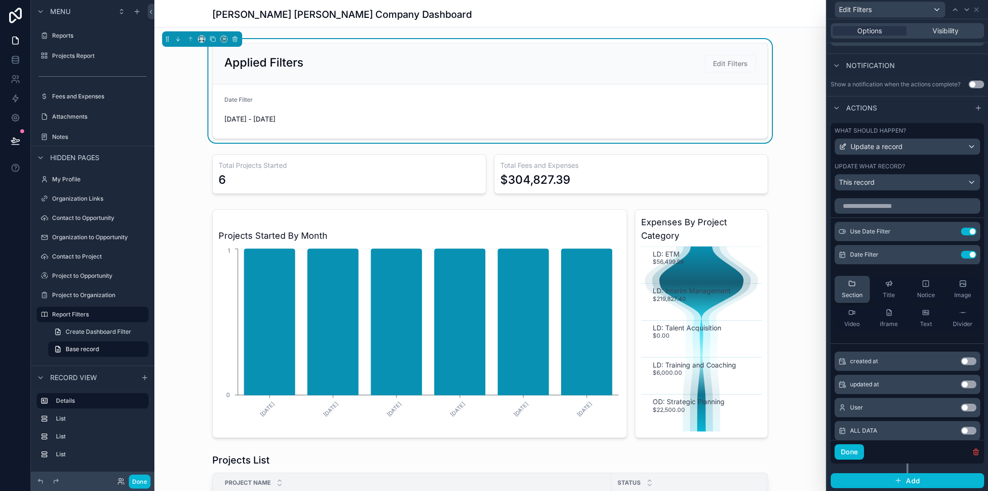
click at [846, 296] on span "Section" at bounding box center [852, 295] width 21 height 8
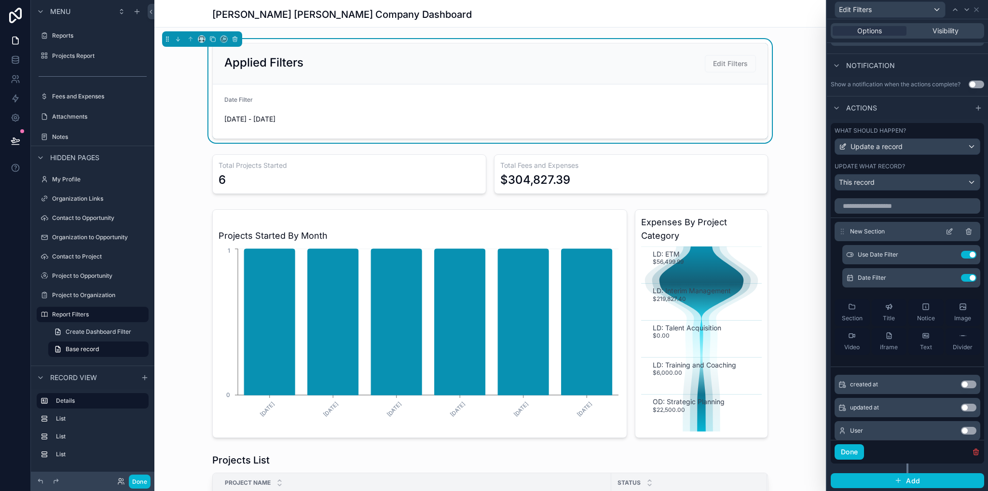
click at [856, 230] on span "New Section" at bounding box center [867, 232] width 35 height 8
drag, startPoint x: 939, startPoint y: 228, endPoint x: 931, endPoint y: 230, distance: 8.4
click at [945, 228] on div at bounding box center [960, 232] width 31 height 8
click at [945, 231] on icon at bounding box center [949, 232] width 8 height 8
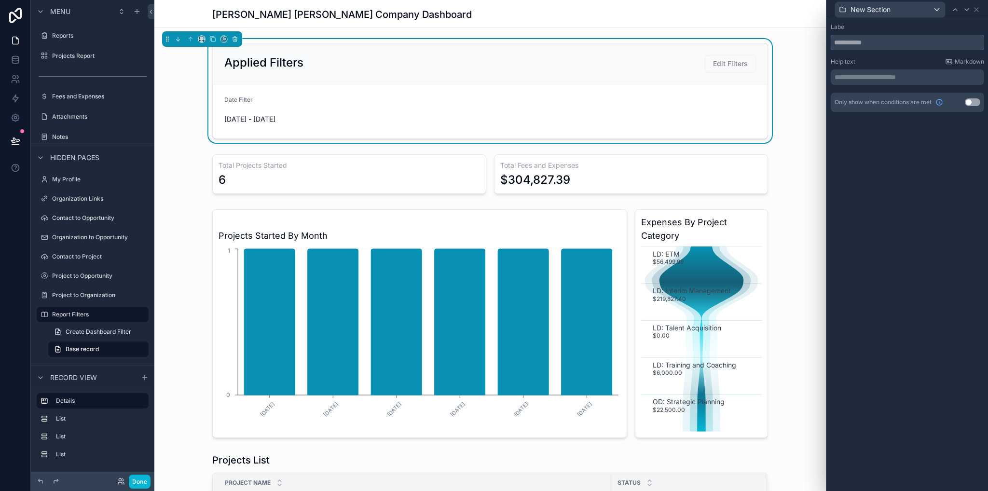
click at [860, 45] on input "text" at bounding box center [907, 42] width 153 height 15
type input "*"
type input "**********"
click at [893, 168] on div "**********" at bounding box center [907, 255] width 161 height 472
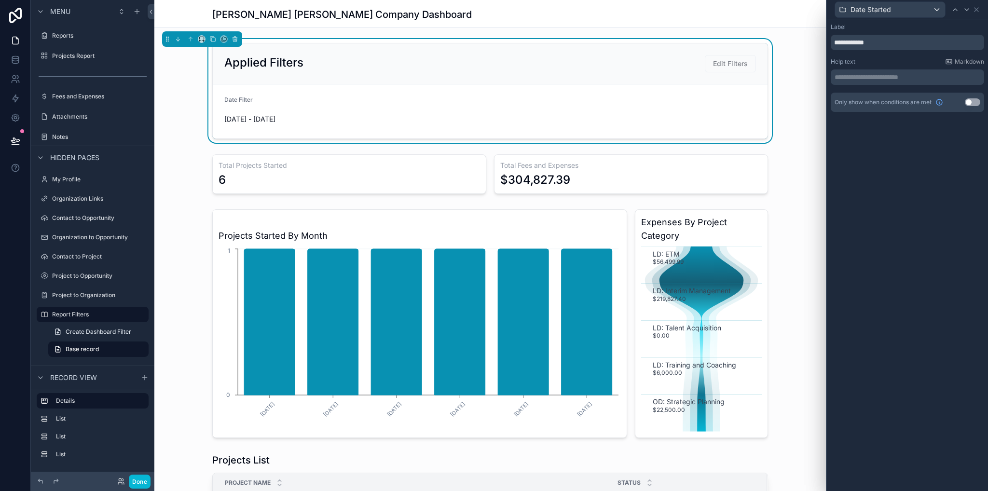
click at [709, 95] on form "Date Filter [DATE] - [DATE]" at bounding box center [490, 111] width 555 height 54
click at [976, 11] on icon at bounding box center [976, 10] width 8 height 8
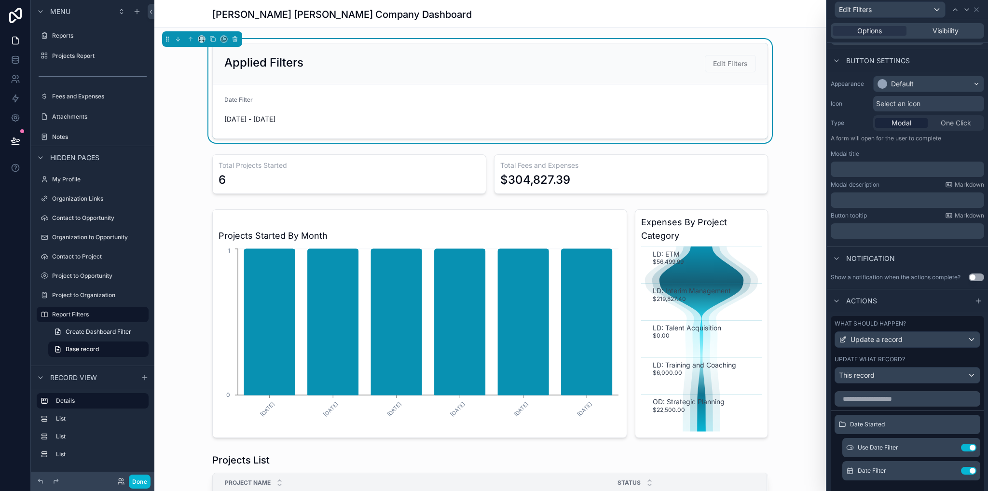
scroll to position [0, 0]
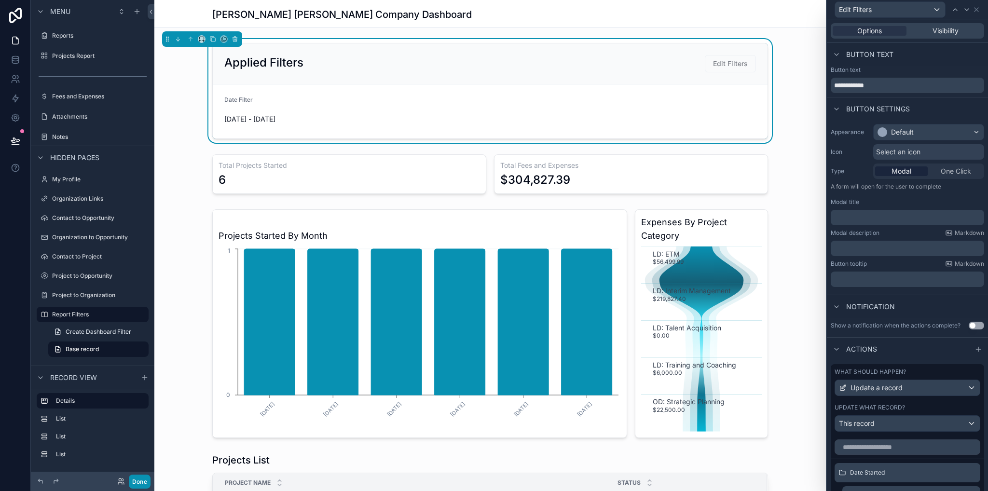
click at [135, 478] on button "Done" at bounding box center [140, 482] width 22 height 14
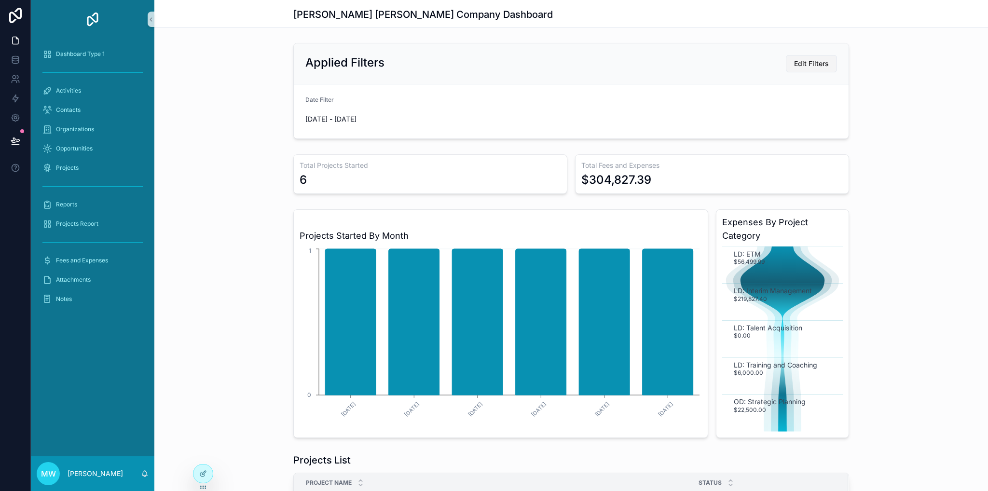
click at [808, 68] on span "Edit Filters" at bounding box center [811, 64] width 35 height 10
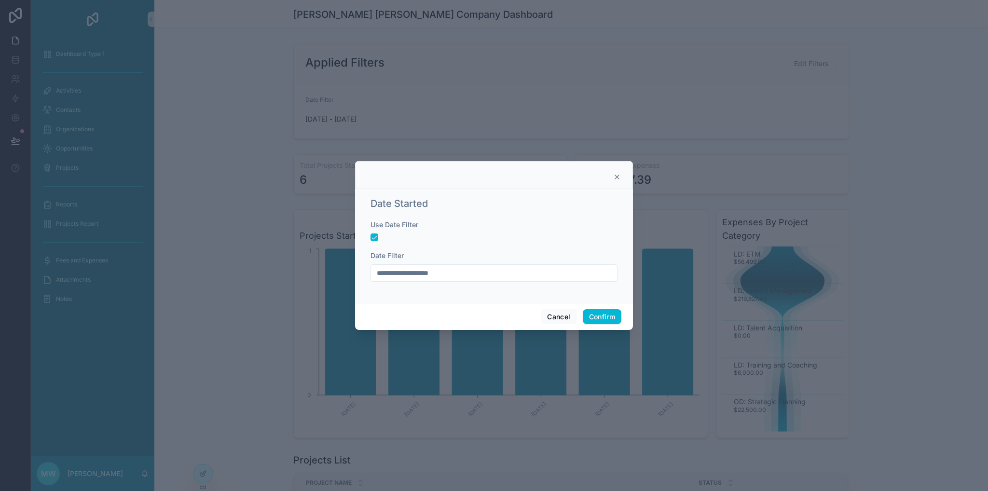
click at [618, 179] on icon at bounding box center [617, 177] width 8 height 8
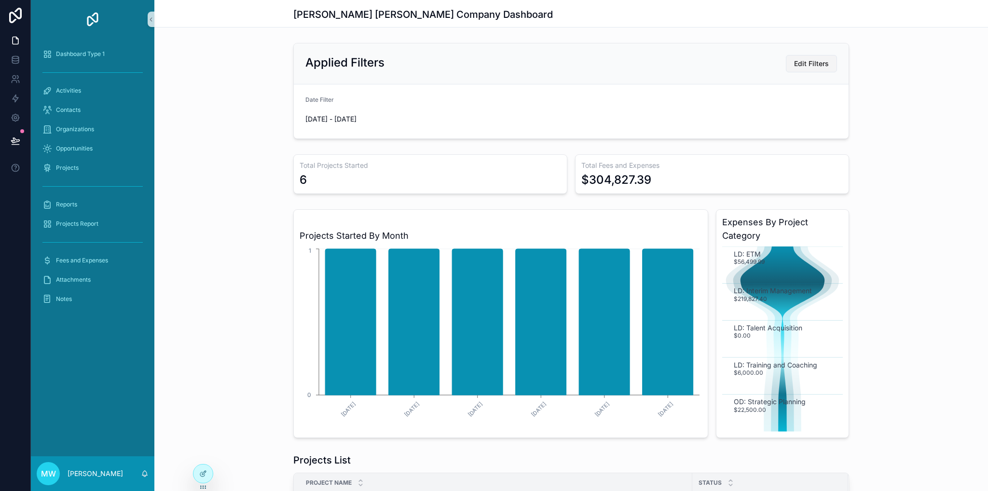
click at [814, 59] on span "Edit Filters" at bounding box center [811, 64] width 35 height 10
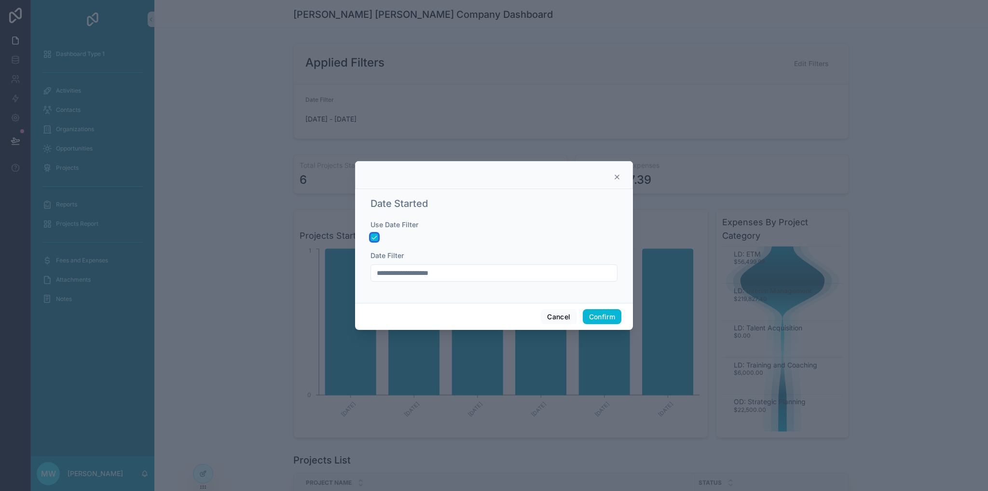
click at [374, 237] on button "button" at bounding box center [374, 237] width 8 height 8
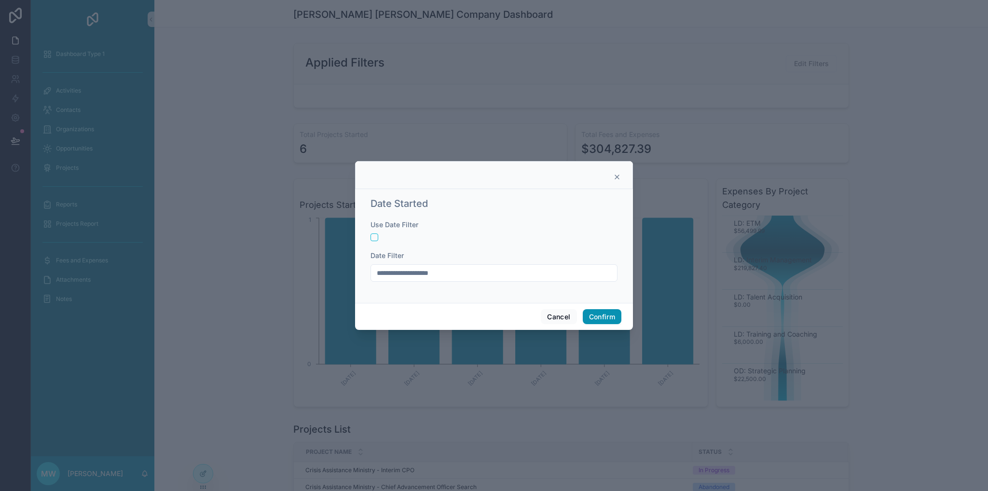
click at [604, 319] on button "Confirm" at bounding box center [602, 316] width 39 height 15
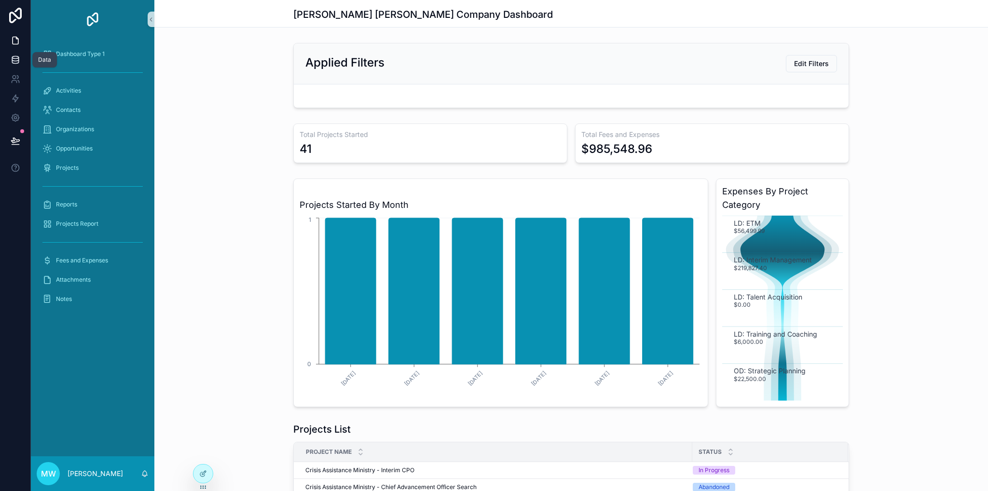
click at [15, 60] on icon at bounding box center [15, 59] width 6 height 4
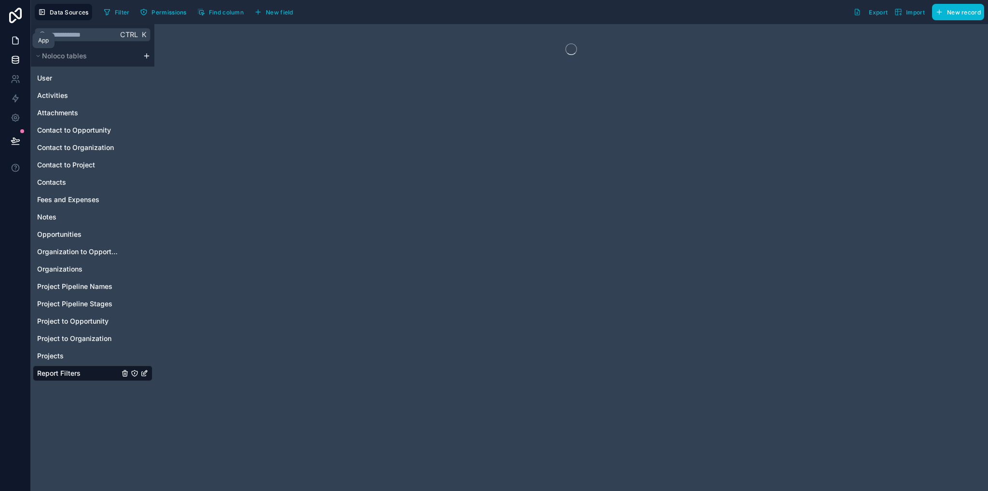
click at [10, 40] on link at bounding box center [15, 40] width 30 height 19
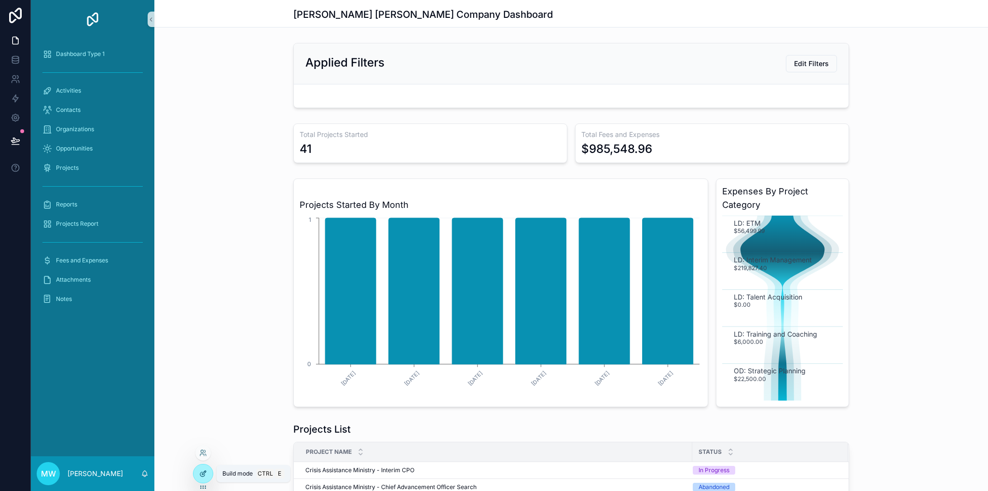
click at [197, 476] on div at bounding box center [202, 473] width 19 height 18
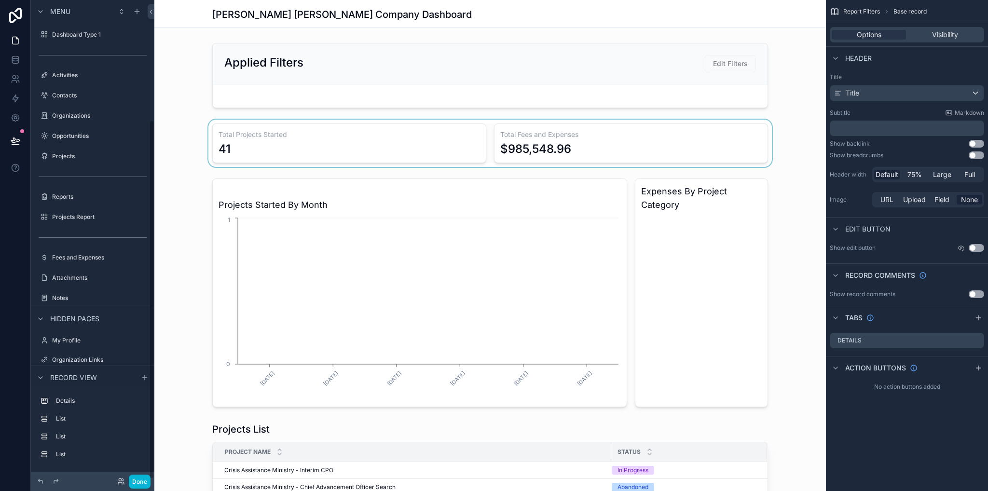
scroll to position [161, 0]
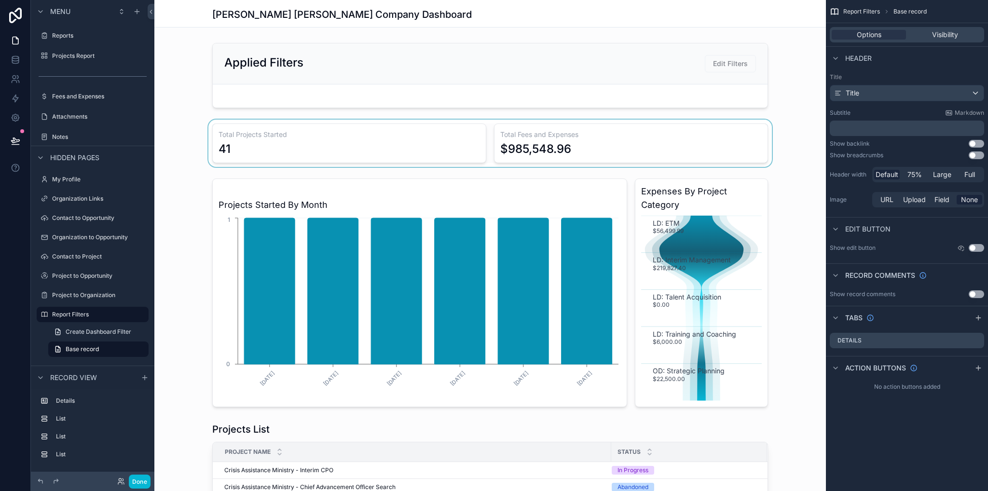
click at [764, 122] on div "scrollable content" at bounding box center [489, 143] width 671 height 47
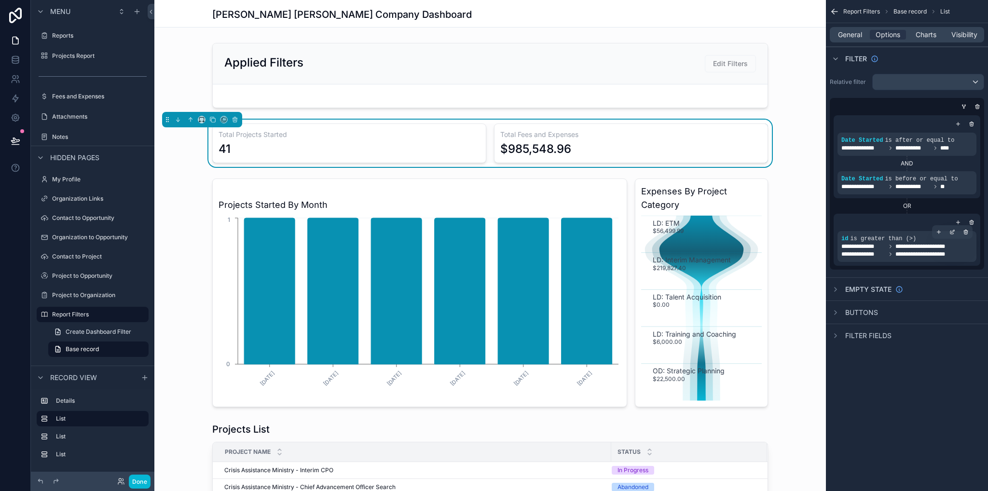
click at [907, 255] on span "**********" at bounding box center [928, 254] width 67 height 8
click at [952, 230] on icon "scrollable content" at bounding box center [952, 232] width 6 height 6
click at [968, 230] on icon "scrollable content" at bounding box center [966, 232] width 6 height 6
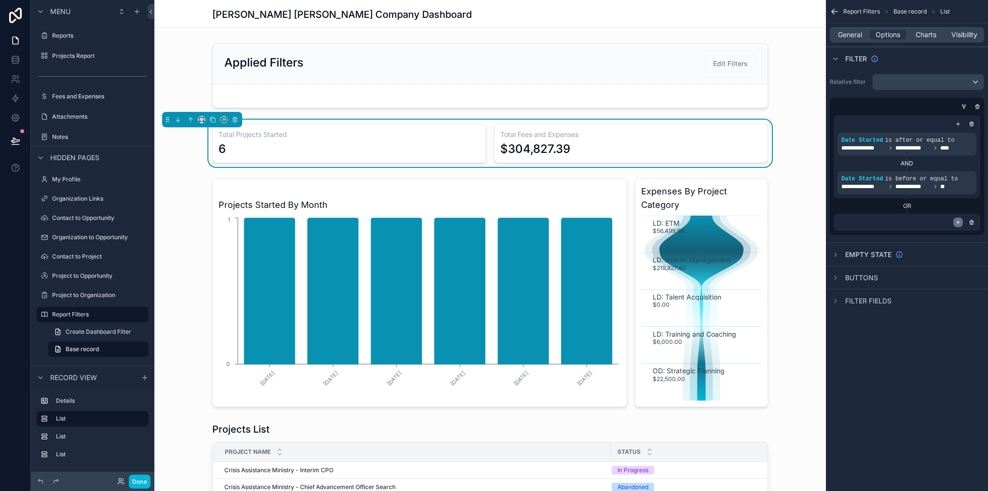
click at [959, 222] on icon "scrollable content" at bounding box center [958, 222] width 6 height 6
click at [864, 240] on span "Add a filter" at bounding box center [861, 239] width 41 height 8
click at [953, 232] on icon "scrollable content" at bounding box center [953, 231] width 3 height 3
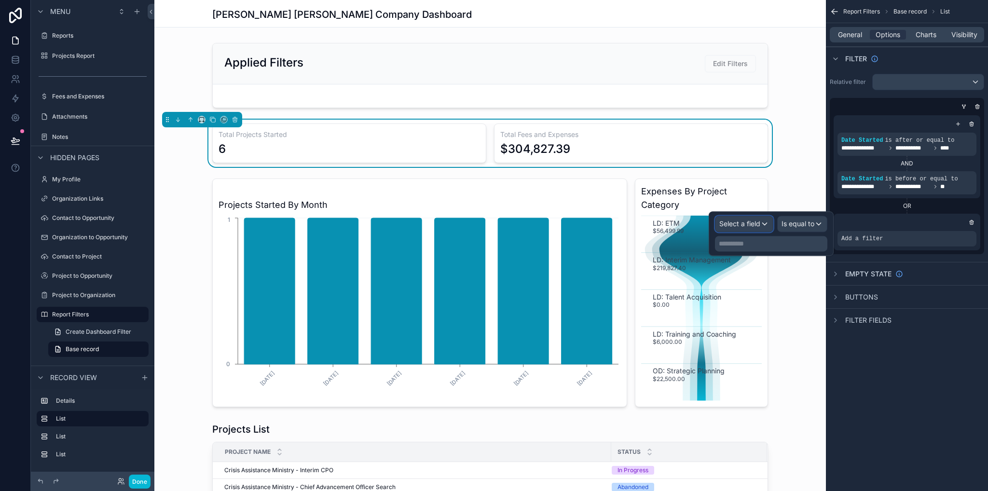
click at [760, 226] on div "Select a field" at bounding box center [743, 223] width 57 height 15
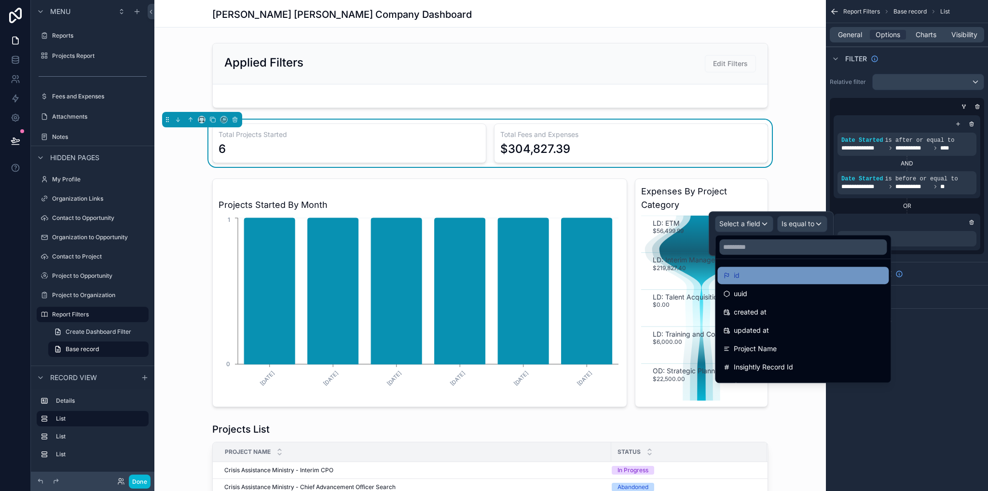
click at [752, 273] on div "id" at bounding box center [803, 276] width 160 height 12
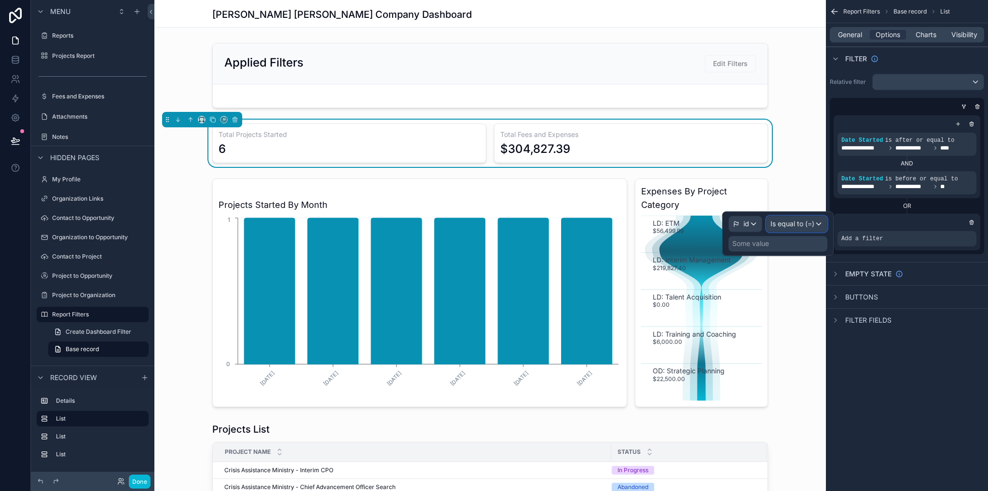
click at [791, 224] on span "Is equal to (=)" at bounding box center [792, 224] width 44 height 10
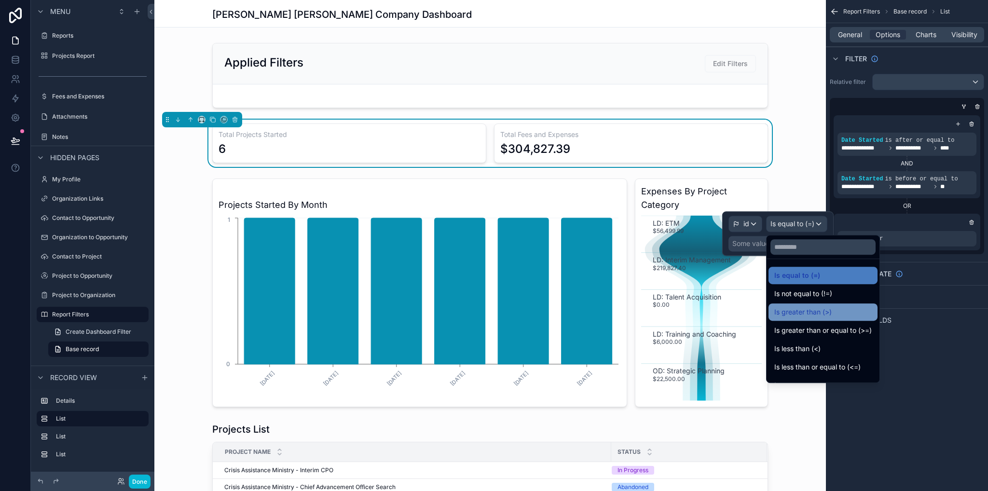
click at [807, 309] on span "Is greater than (>)" at bounding box center [802, 312] width 57 height 12
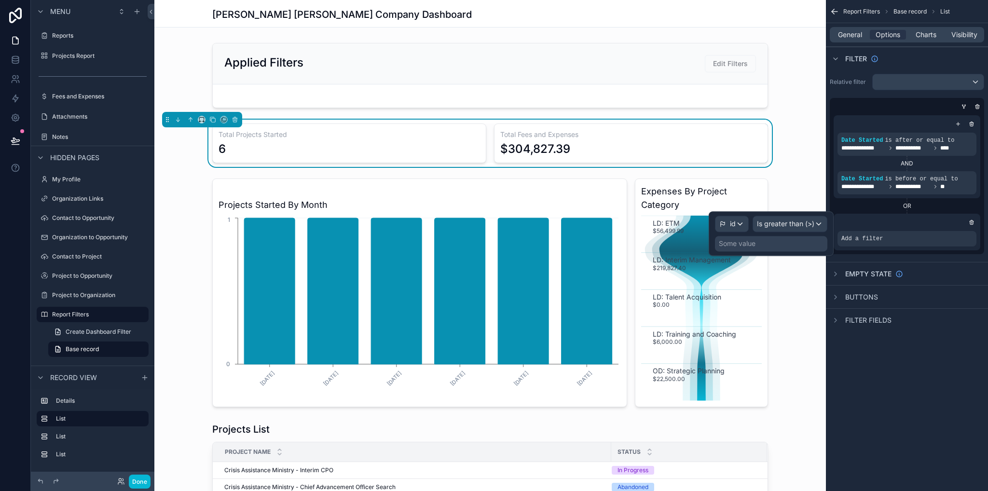
click at [766, 240] on div "Some value" at bounding box center [771, 243] width 112 height 15
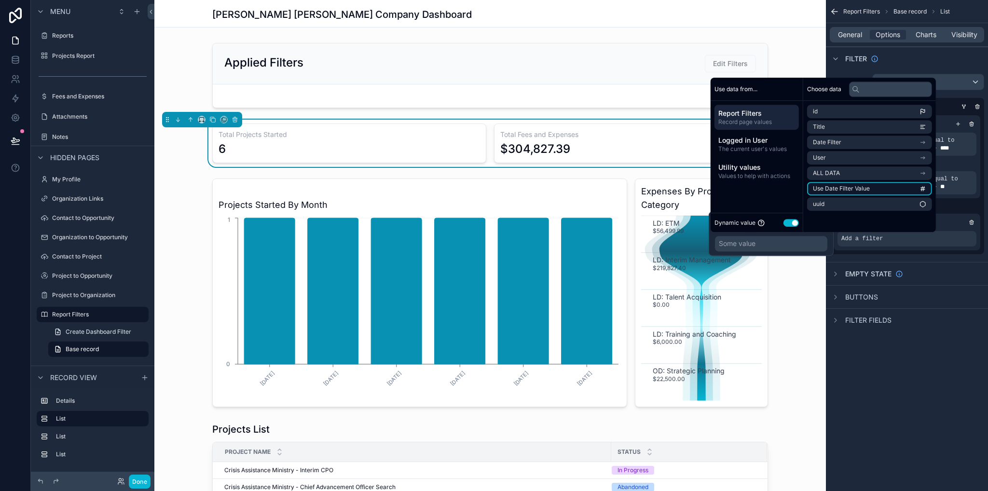
click at [841, 186] on span "Use Date Filter Value" at bounding box center [841, 189] width 57 height 8
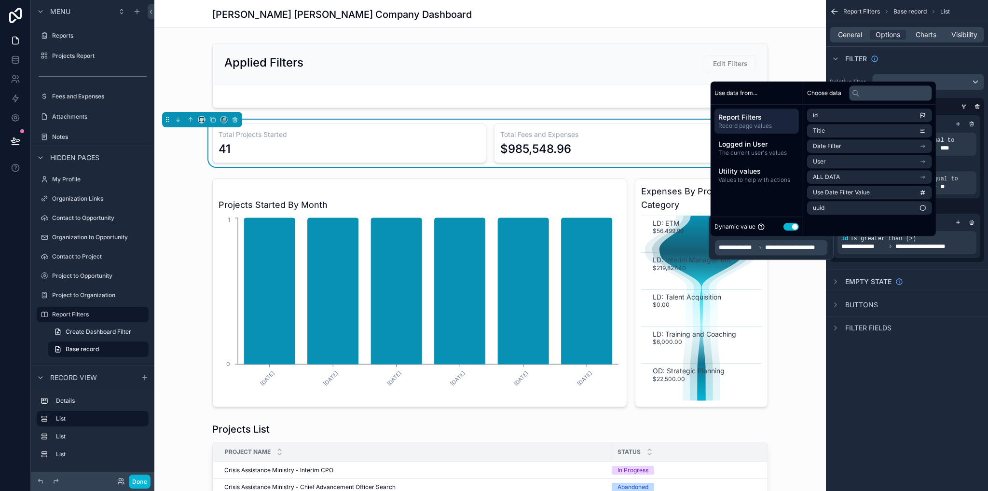
click at [899, 390] on div "**********" at bounding box center [907, 245] width 162 height 491
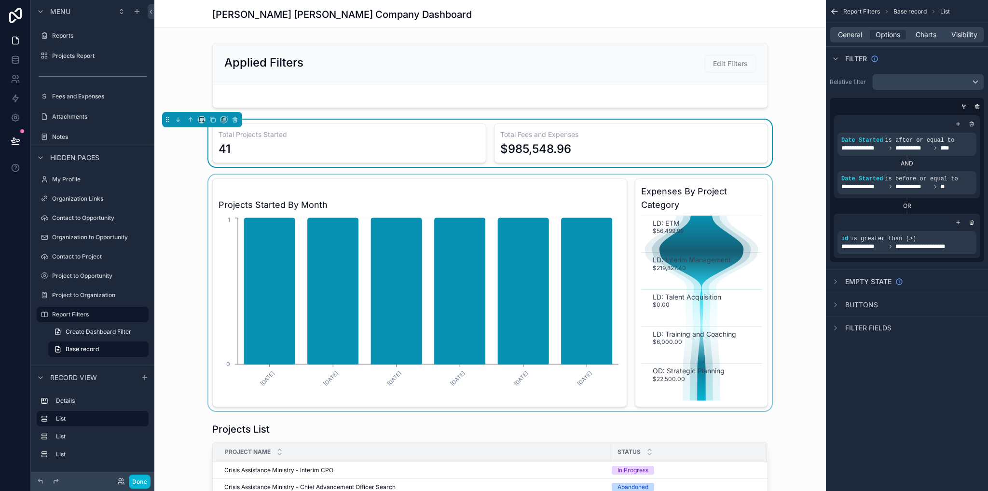
click at [764, 182] on div "scrollable content" at bounding box center [489, 293] width 671 height 236
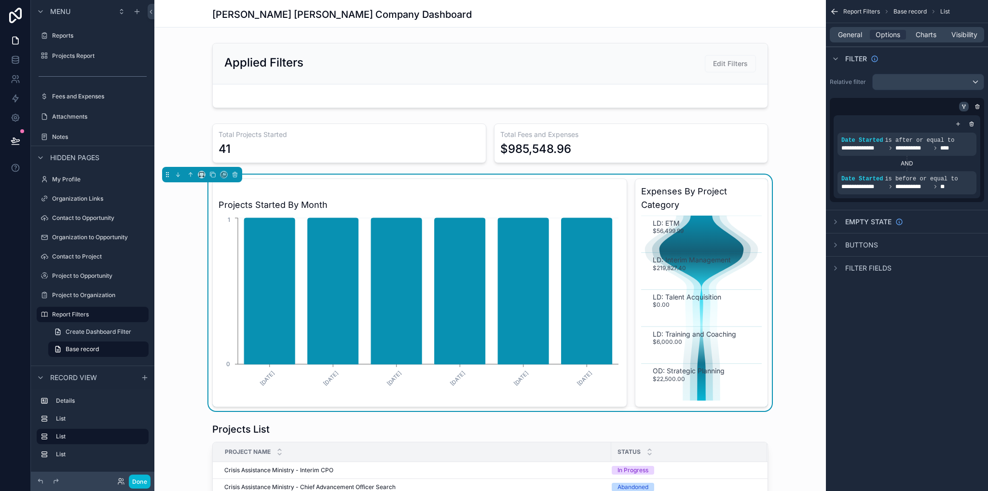
click at [963, 109] on icon "scrollable content" at bounding box center [964, 107] width 6 height 6
click at [972, 222] on icon "scrollable content" at bounding box center [971, 222] width 6 height 6
click at [962, 107] on icon "scrollable content" at bounding box center [964, 107] width 6 height 6
click at [892, 238] on div "Add a filter" at bounding box center [906, 238] width 139 height 15
click at [954, 233] on icon "scrollable content" at bounding box center [952, 232] width 6 height 6
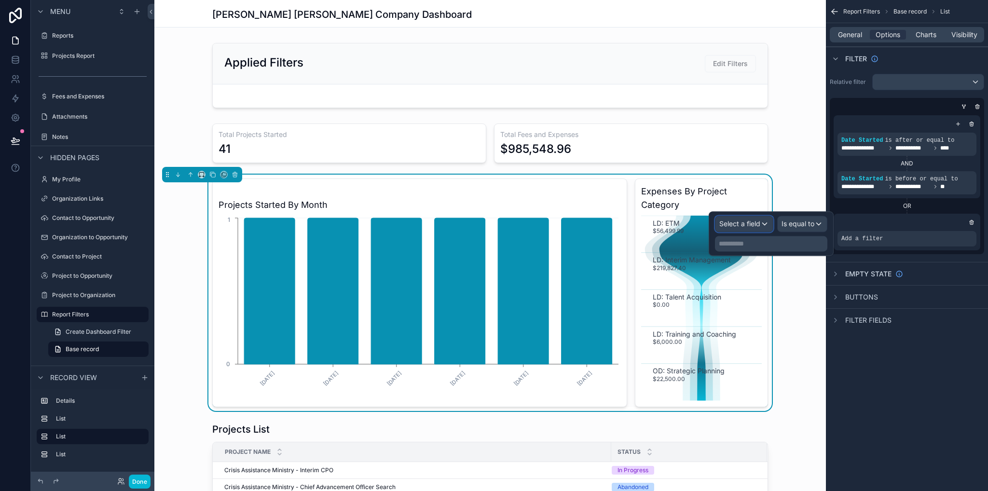
click at [750, 223] on span "Select a field" at bounding box center [739, 223] width 41 height 8
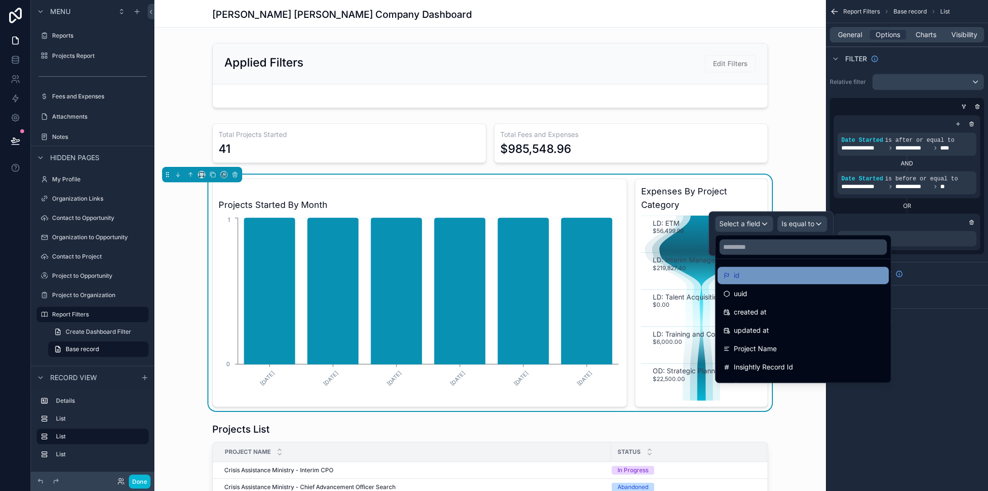
click at [742, 270] on div "id" at bounding box center [803, 276] width 160 height 12
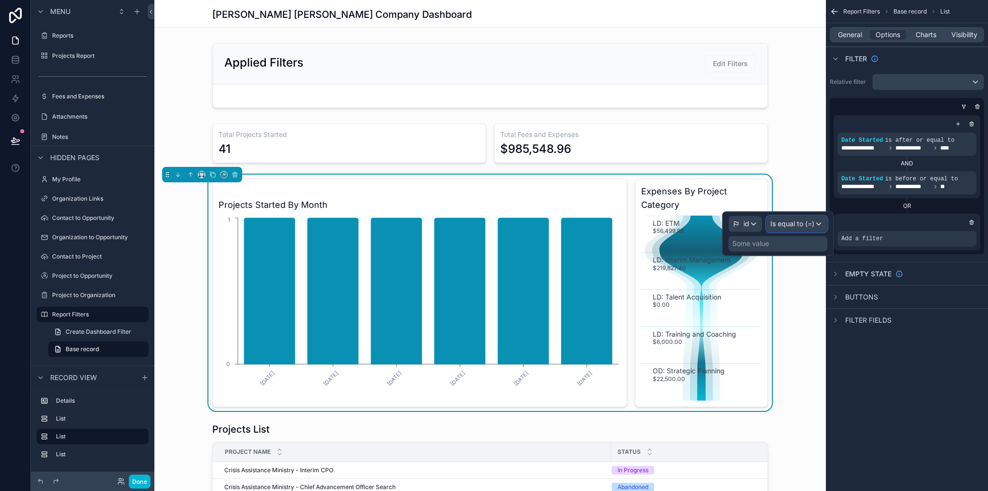
click at [793, 222] on span "Is equal to (=)" at bounding box center [792, 224] width 44 height 10
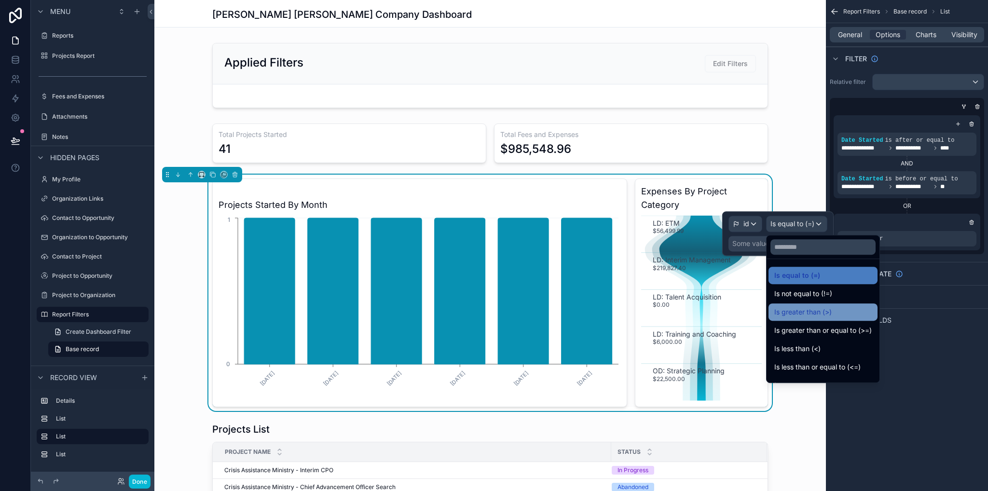
click at [816, 316] on span "Is greater than (>)" at bounding box center [802, 312] width 57 height 12
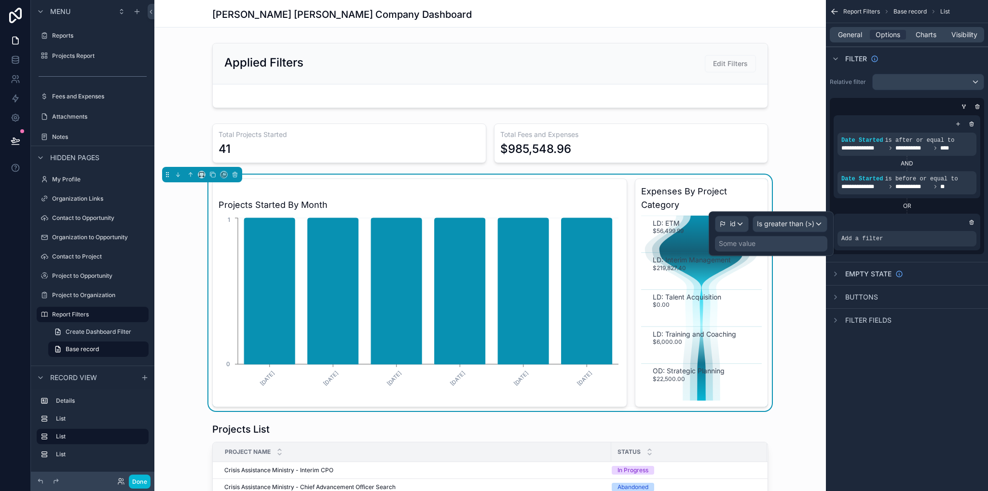
click at [770, 242] on div "Some value" at bounding box center [771, 243] width 112 height 15
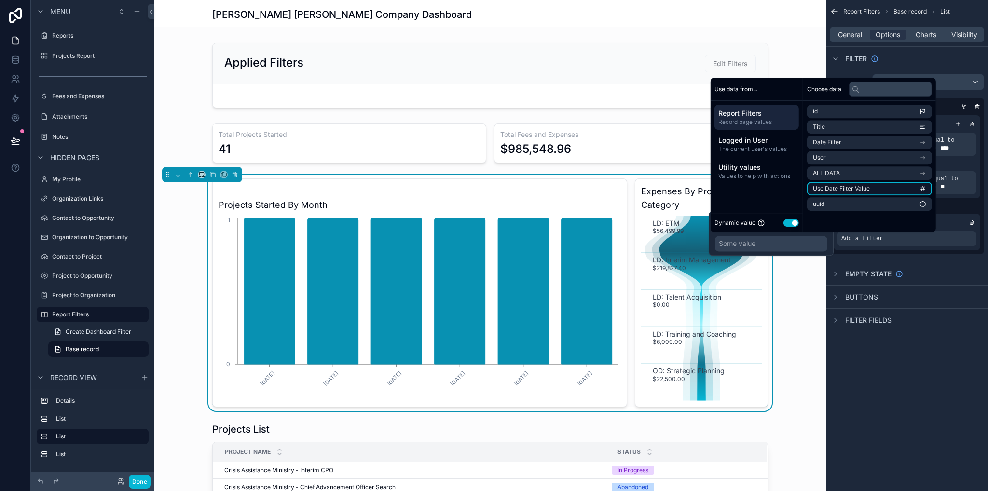
click at [829, 189] on span "Use Date Filter Value" at bounding box center [841, 189] width 57 height 8
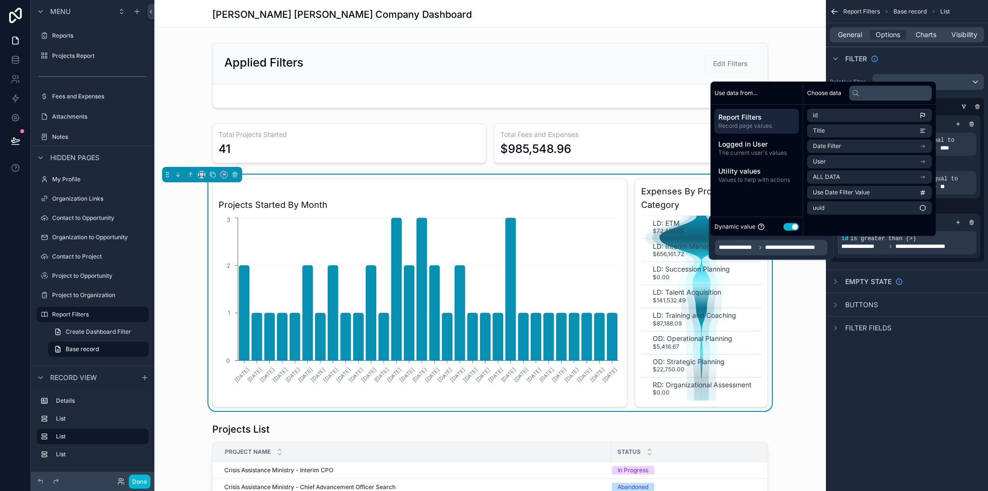
click at [907, 356] on div "**********" at bounding box center [907, 245] width 162 height 491
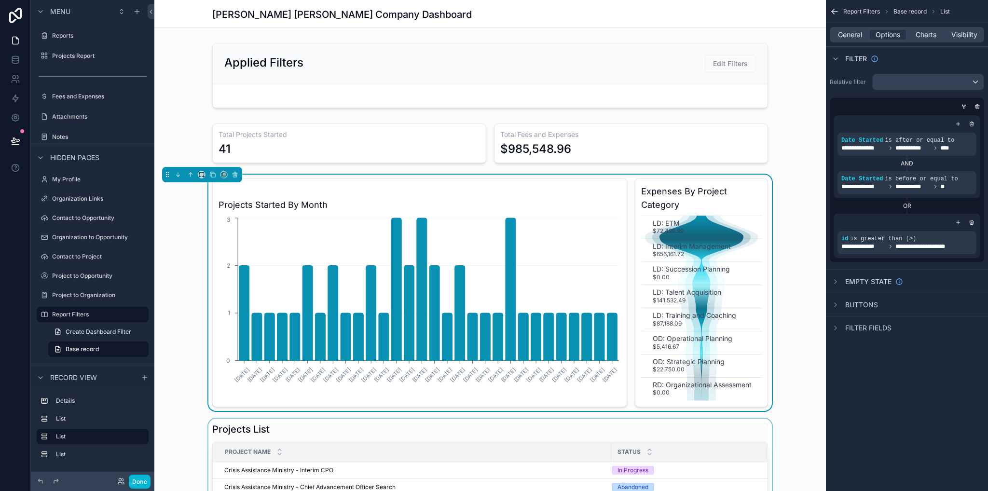
scroll to position [193, 0]
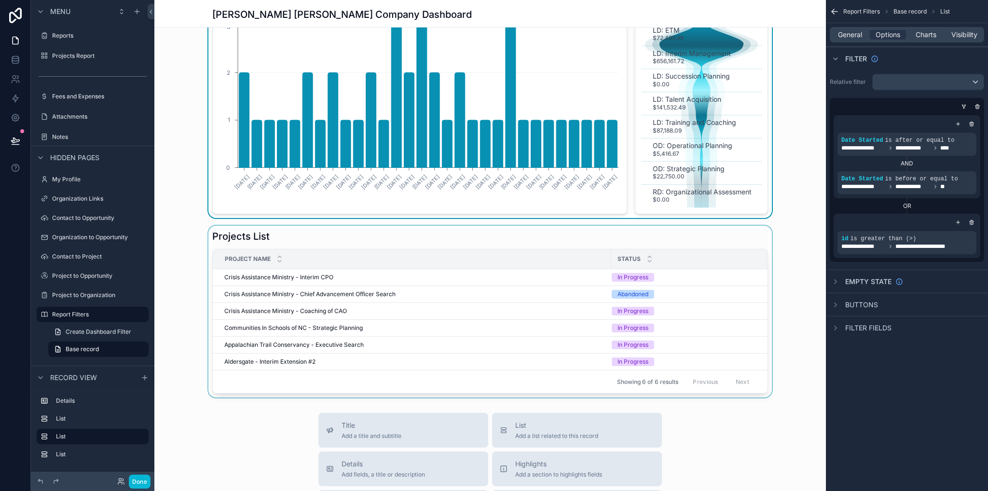
click at [757, 234] on div "scrollable content" at bounding box center [489, 312] width 671 height 172
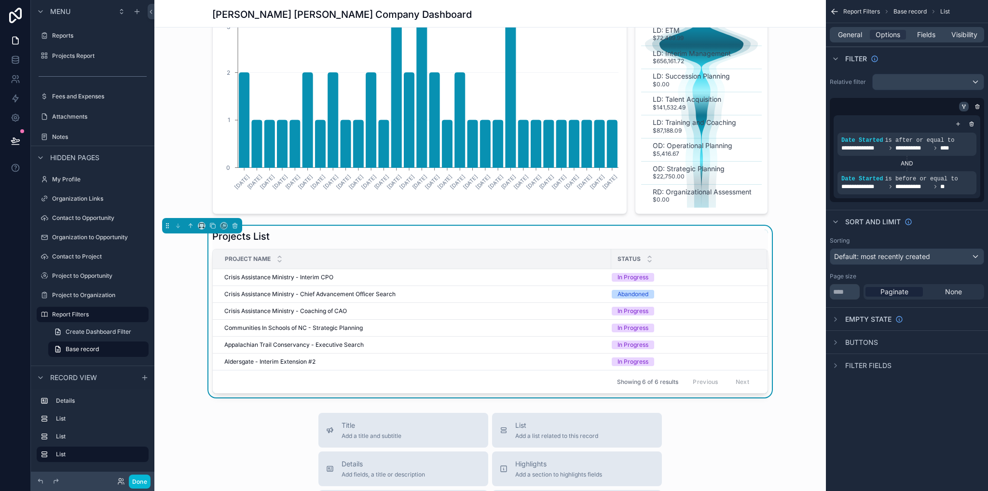
click at [967, 108] on div "scrollable content" at bounding box center [964, 107] width 10 height 10
click at [962, 108] on icon "scrollable content" at bounding box center [964, 107] width 6 height 6
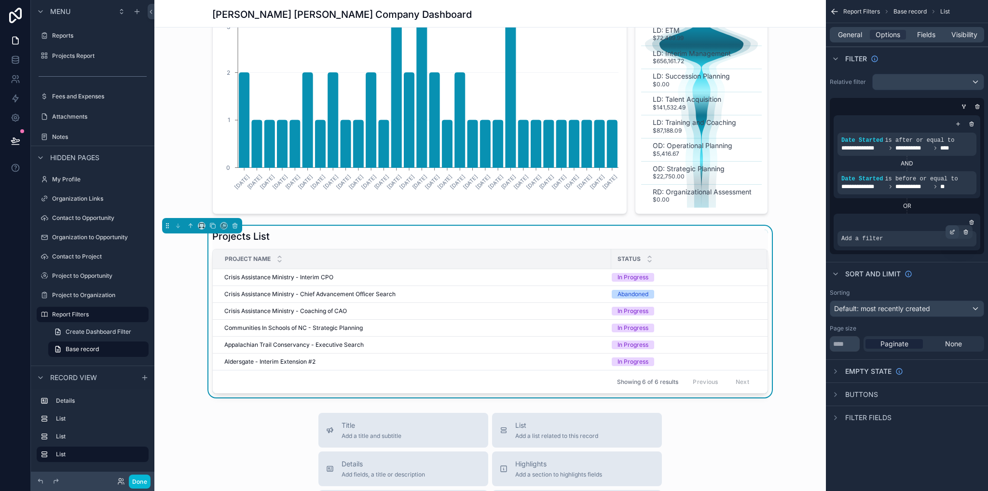
click at [949, 238] on div "Add a filter" at bounding box center [906, 238] width 139 height 15
click at [952, 231] on icon "scrollable content" at bounding box center [953, 231] width 3 height 3
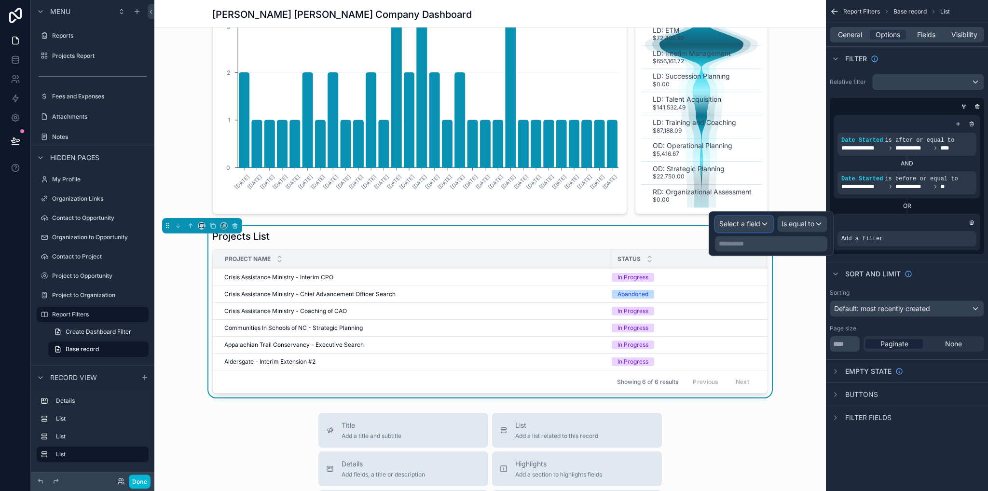
click at [743, 229] on div "Select a field" at bounding box center [743, 223] width 57 height 15
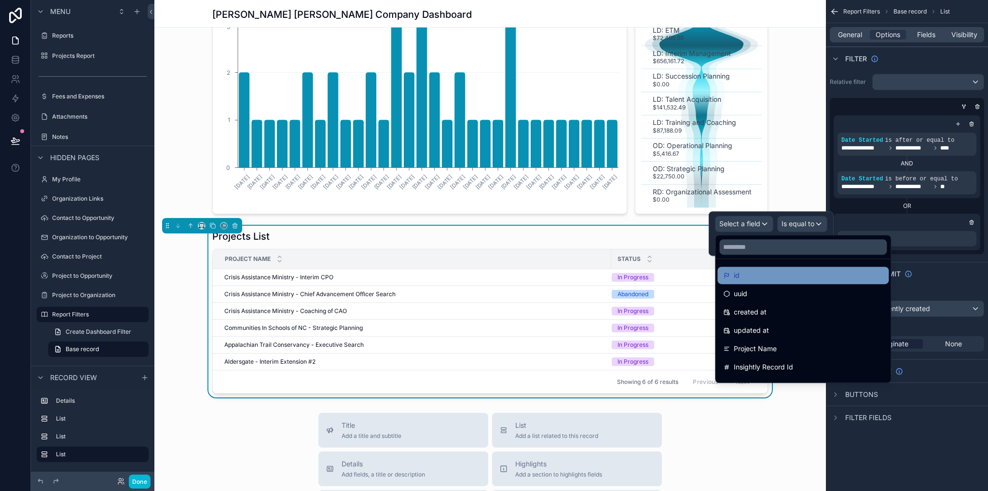
drag, startPoint x: 759, startPoint y: 285, endPoint x: 754, endPoint y: 277, distance: 9.4
click at [757, 283] on ul "id uuid created at updated at Project Name Insightly Record Id Status Details D…" at bounding box center [802, 320] width 175 height 123
click at [754, 276] on div "id" at bounding box center [803, 276] width 160 height 12
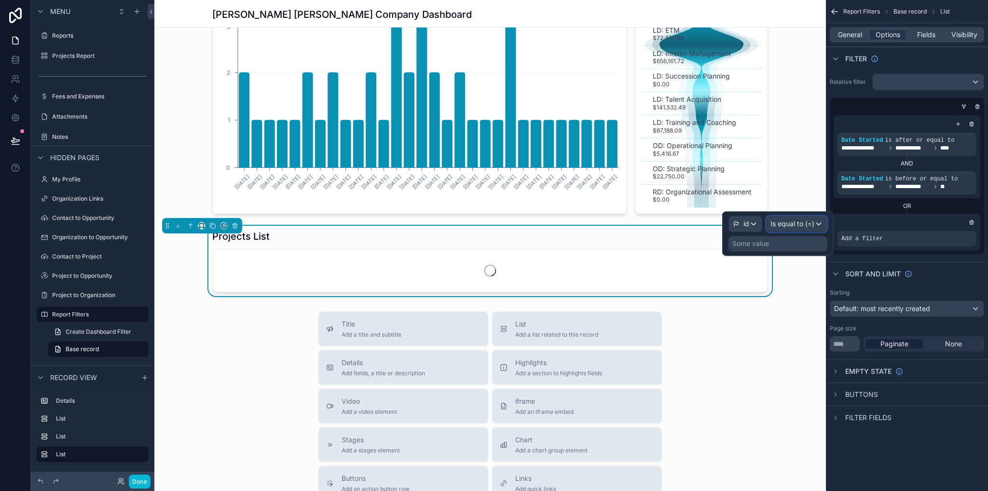
click at [788, 219] on span "Is equal to (=)" at bounding box center [792, 224] width 44 height 10
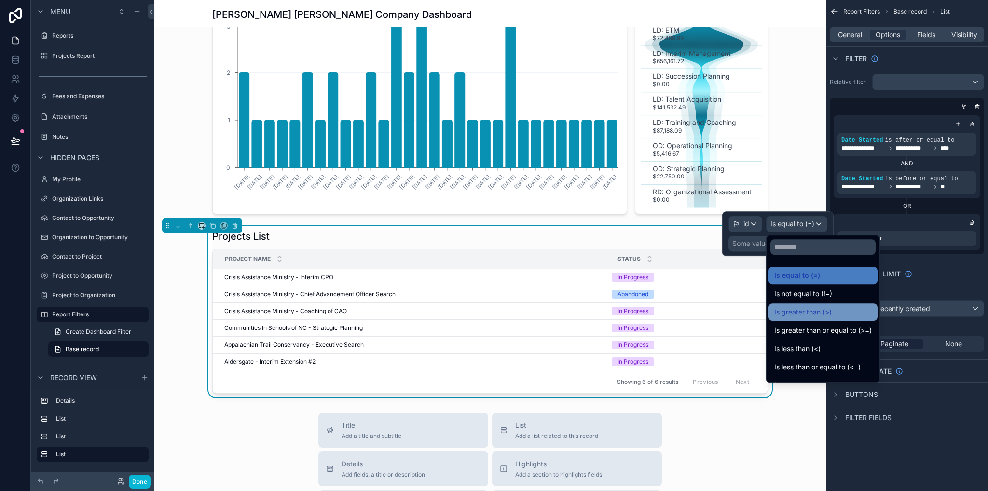
click at [813, 307] on span "Is greater than (>)" at bounding box center [802, 312] width 57 height 12
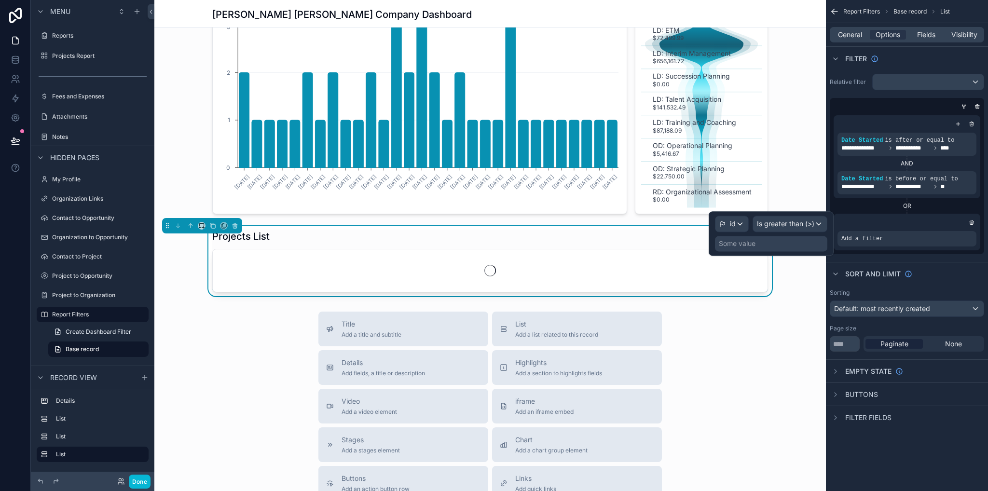
click at [756, 238] on div "Some value" at bounding box center [771, 243] width 112 height 15
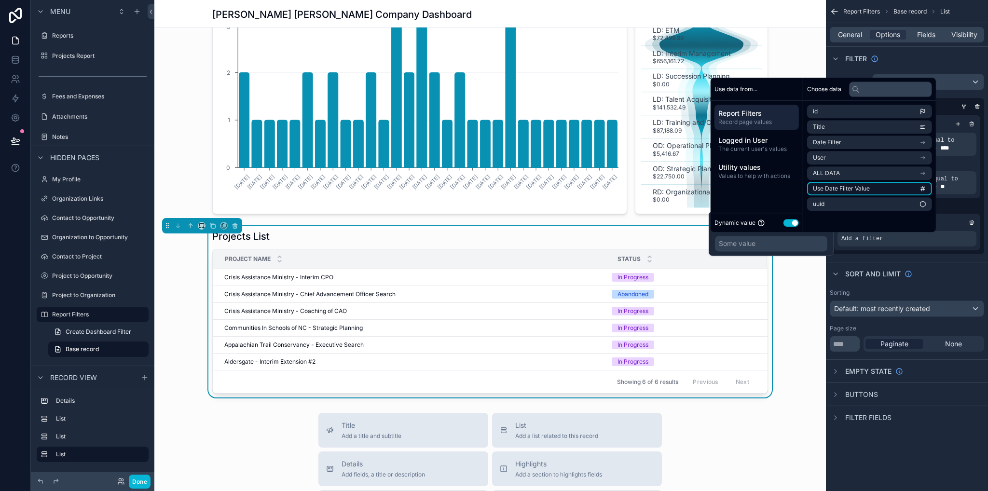
click at [847, 188] on span "Use Date Filter Value" at bounding box center [841, 189] width 57 height 8
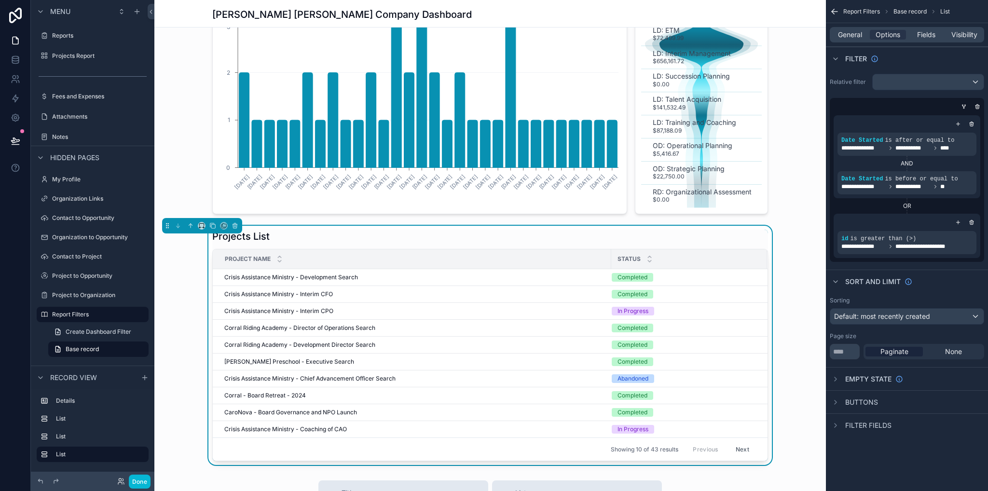
click at [930, 423] on div "Filter fields" at bounding box center [907, 424] width 162 height 23
click at [142, 478] on button "Done" at bounding box center [140, 482] width 22 height 14
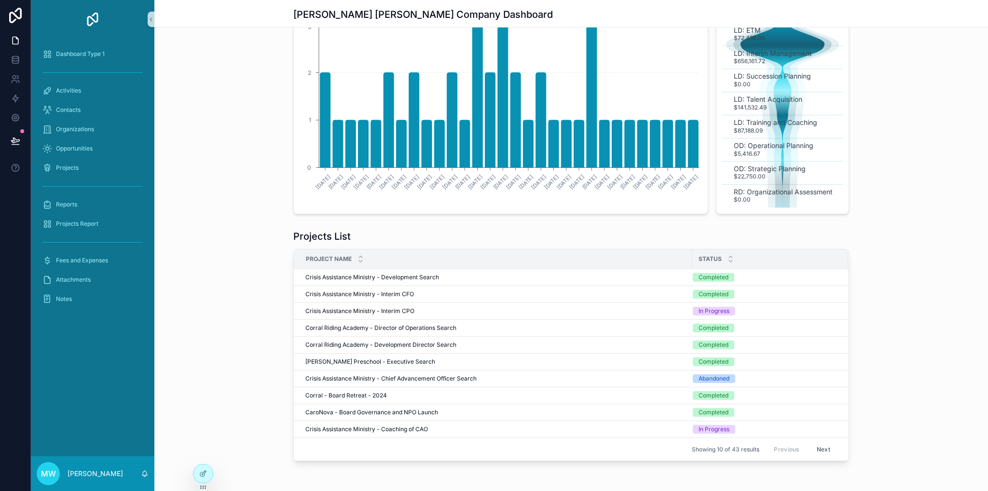
scroll to position [0, 0]
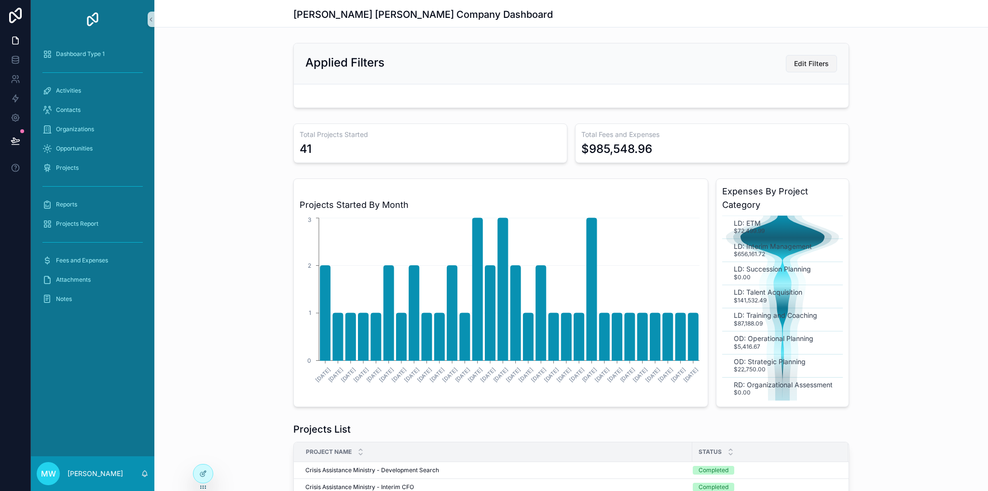
click at [807, 68] on span "Edit Filters" at bounding box center [811, 64] width 35 height 10
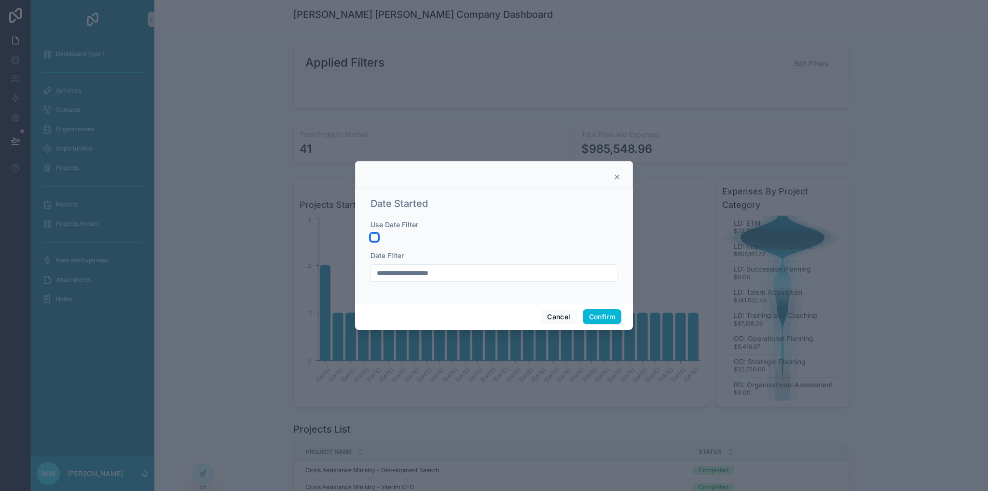
click at [375, 238] on button "button" at bounding box center [374, 237] width 8 height 8
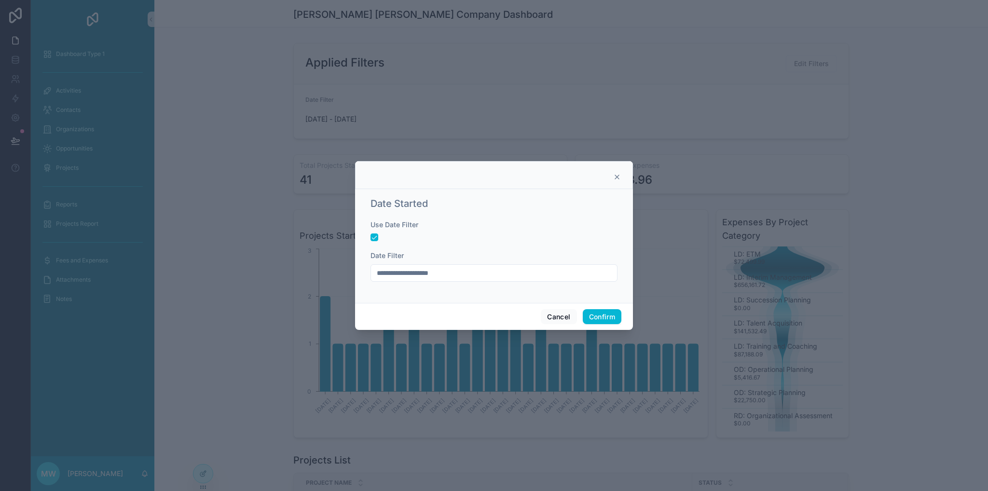
click at [464, 276] on input "**********" at bounding box center [494, 273] width 246 height 14
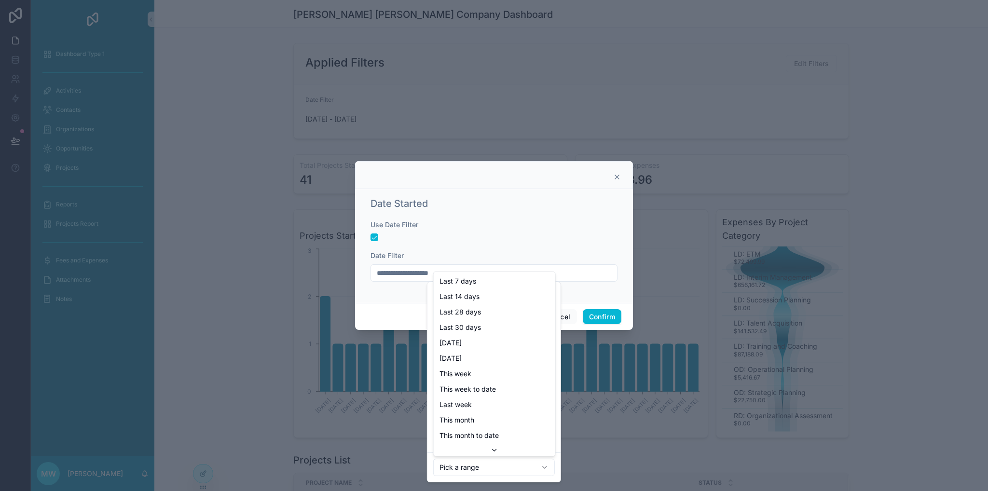
click at [478, 461] on html "Dashboard Type 1 Activities Contacts Organizations Opportunities Projects Repor…" at bounding box center [494, 245] width 988 height 491
type input "**********"
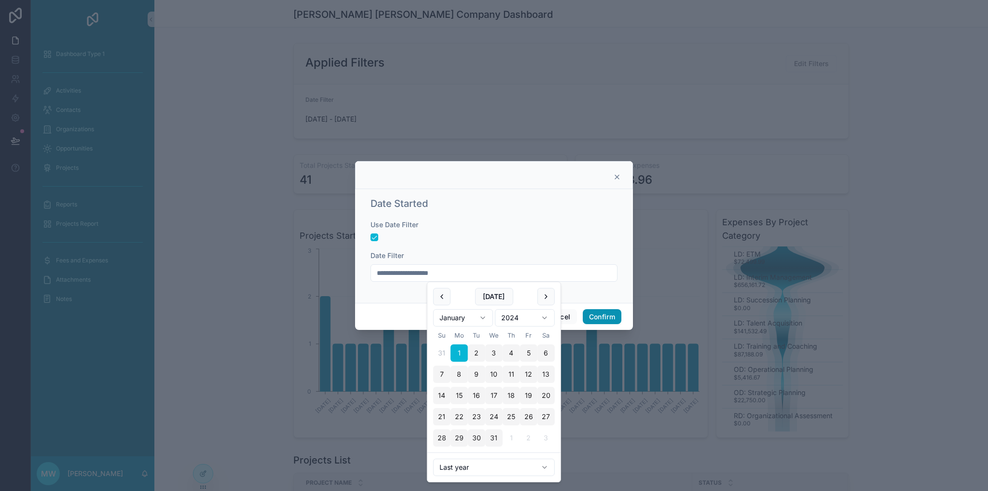
click at [590, 315] on button "Confirm" at bounding box center [602, 316] width 39 height 15
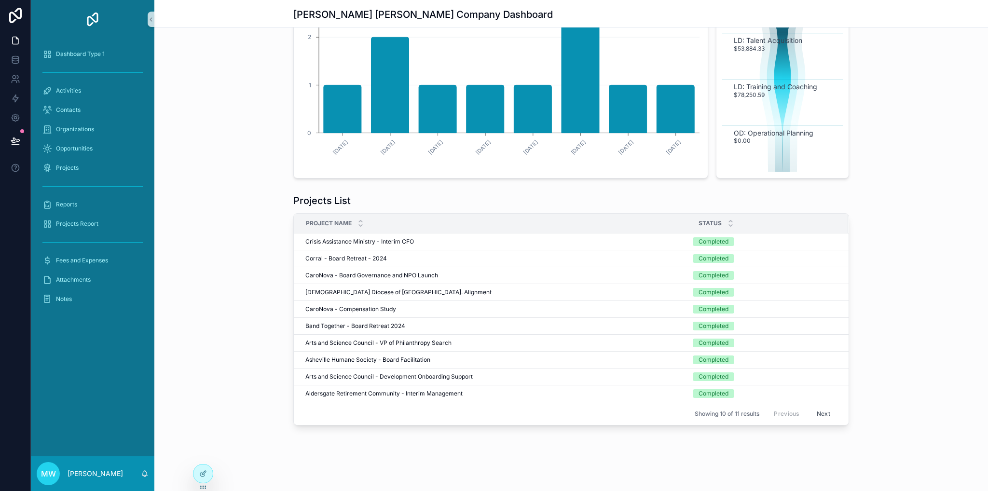
scroll to position [23, 0]
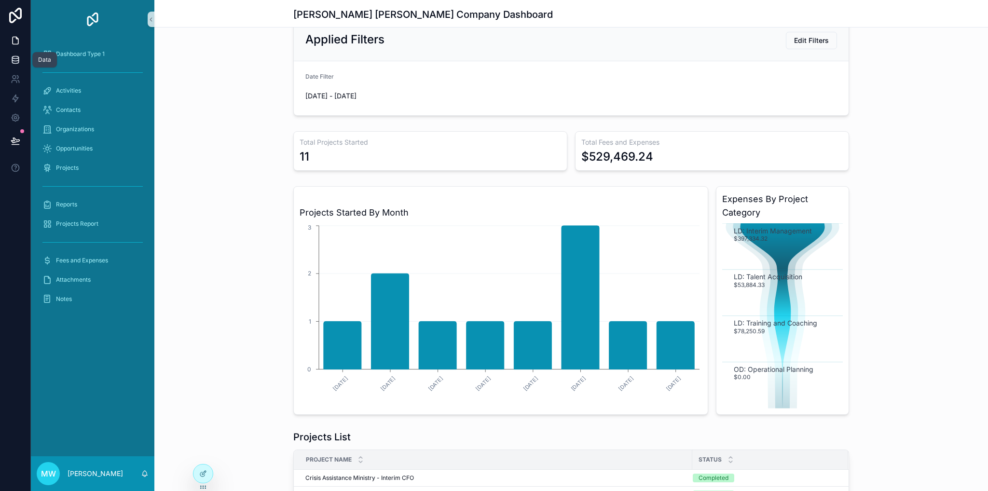
click at [14, 60] on icon at bounding box center [16, 60] width 10 height 10
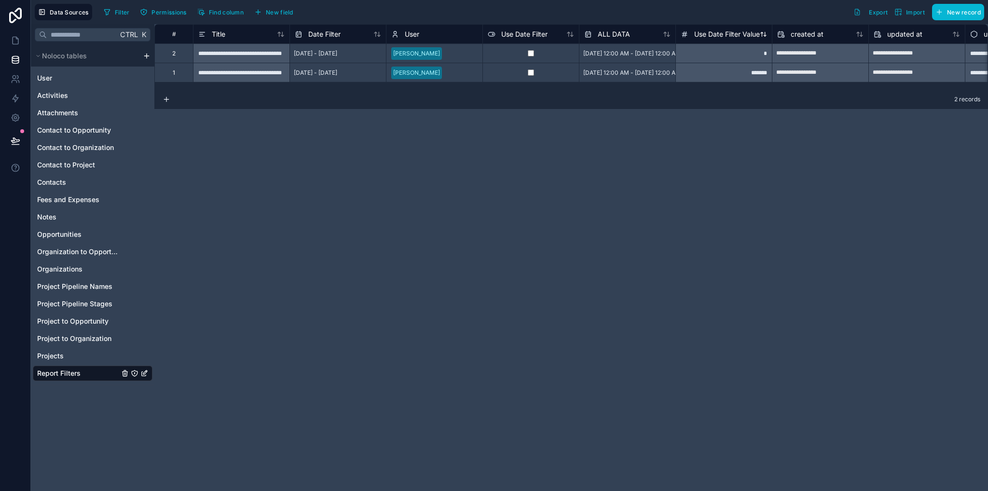
click at [727, 37] on span "Use Date Filter Value" at bounding box center [727, 34] width 66 height 10
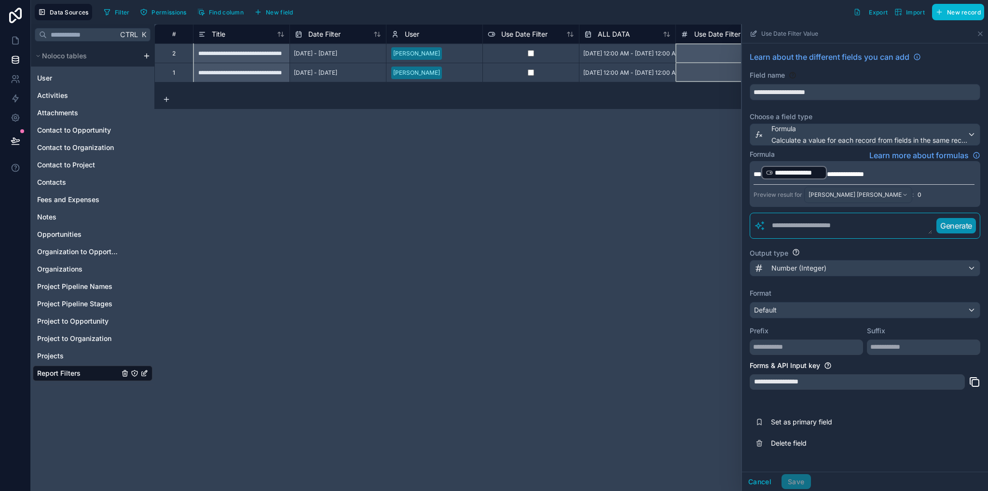
click at [864, 174] on span "**********" at bounding box center [845, 174] width 37 height 7
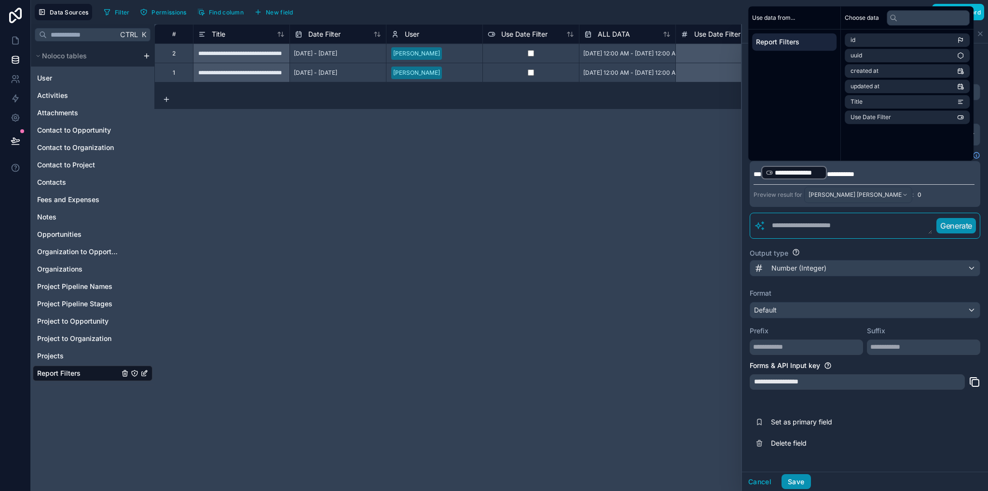
click at [793, 481] on button "Save" at bounding box center [795, 481] width 29 height 15
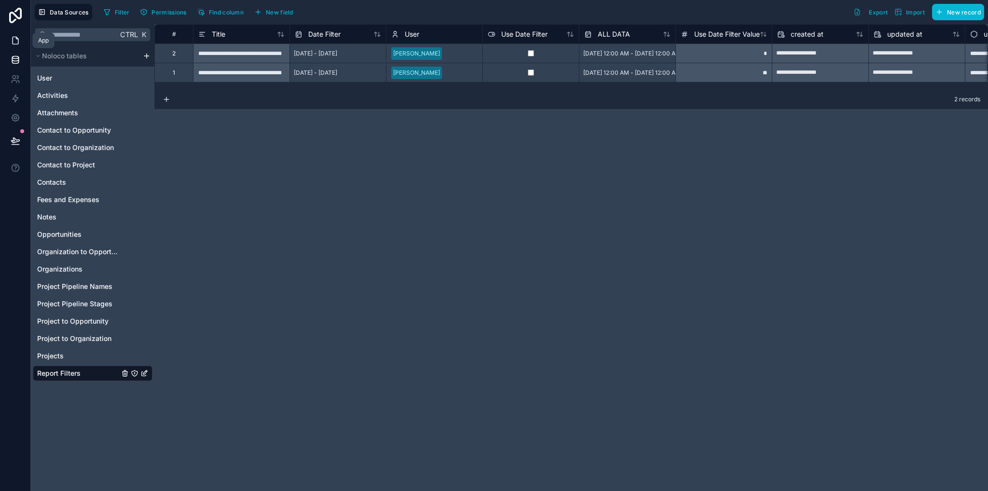
click at [18, 42] on icon at bounding box center [16, 40] width 6 height 7
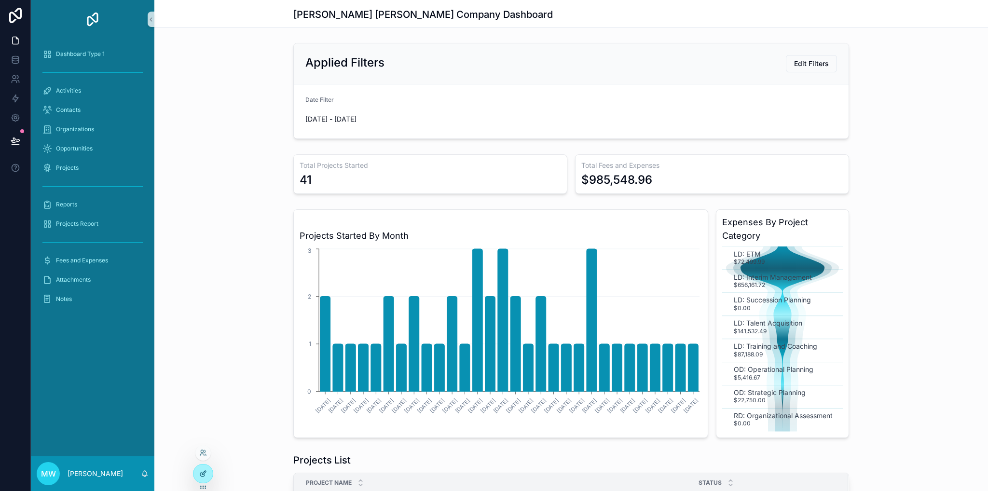
click at [206, 475] on icon at bounding box center [203, 474] width 8 height 8
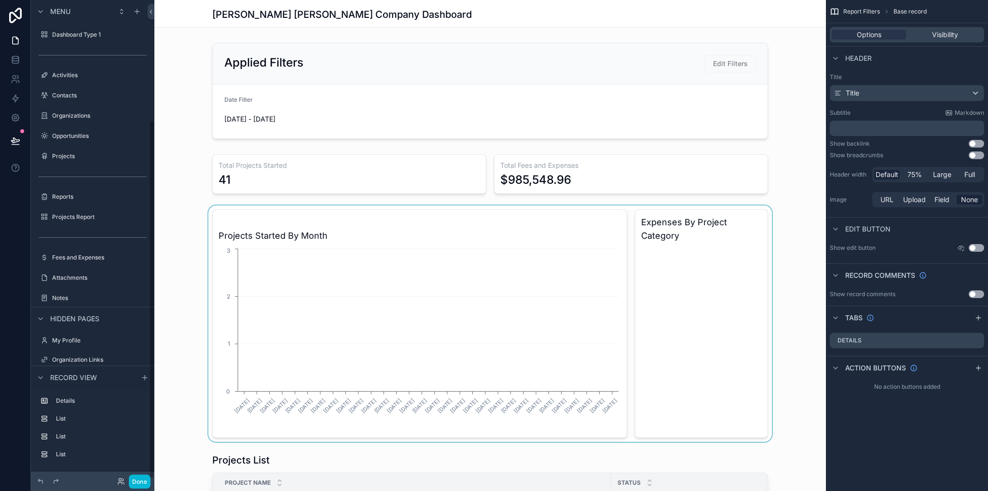
scroll to position [161, 0]
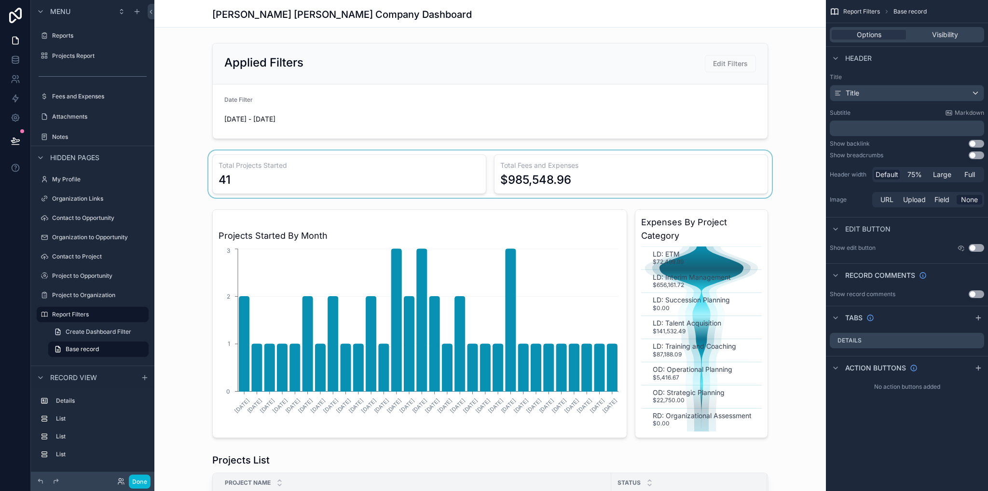
click at [752, 154] on div "scrollable content" at bounding box center [489, 173] width 671 height 47
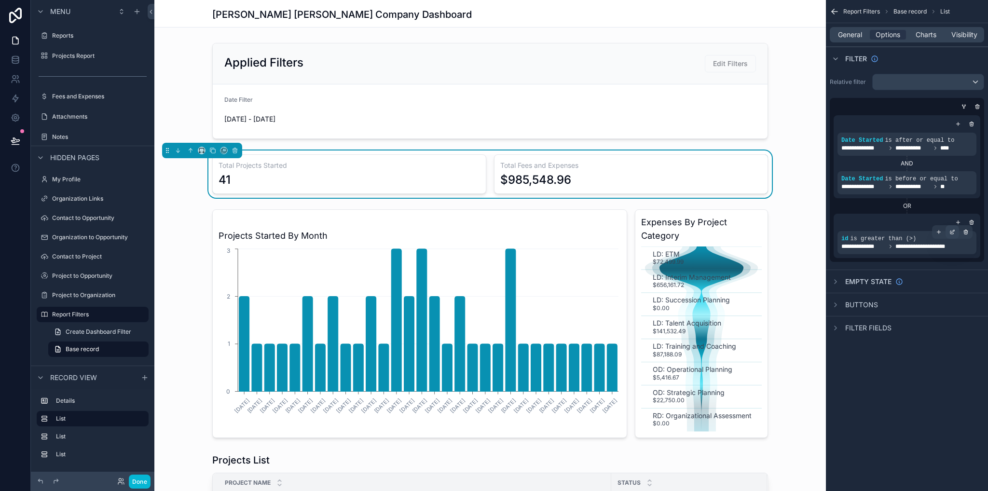
click at [953, 233] on icon "scrollable content" at bounding box center [951, 232] width 3 height 3
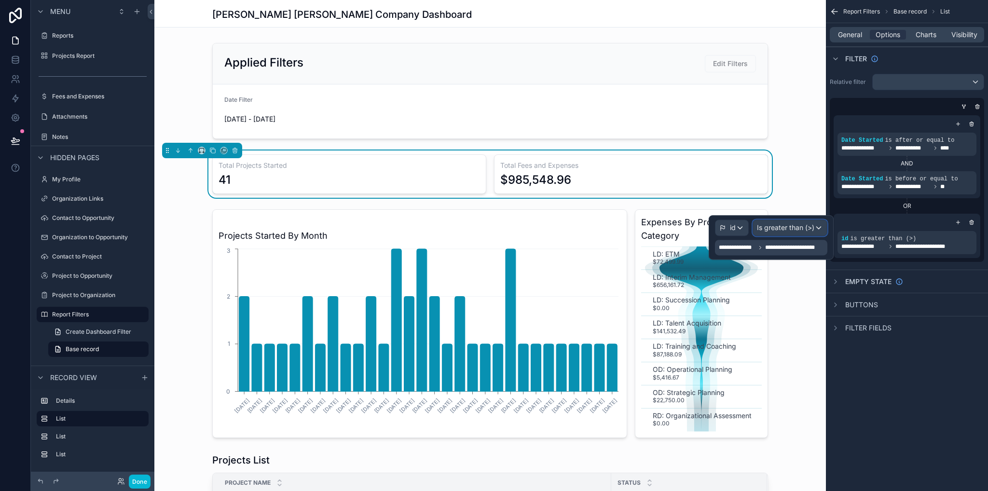
click at [795, 224] on span "Is greater than (>)" at bounding box center [785, 228] width 57 height 10
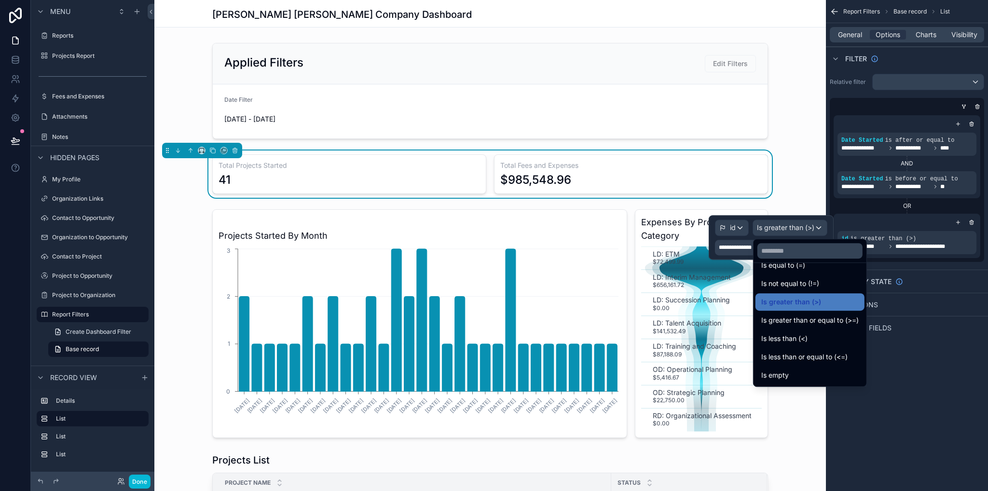
scroll to position [0, 0]
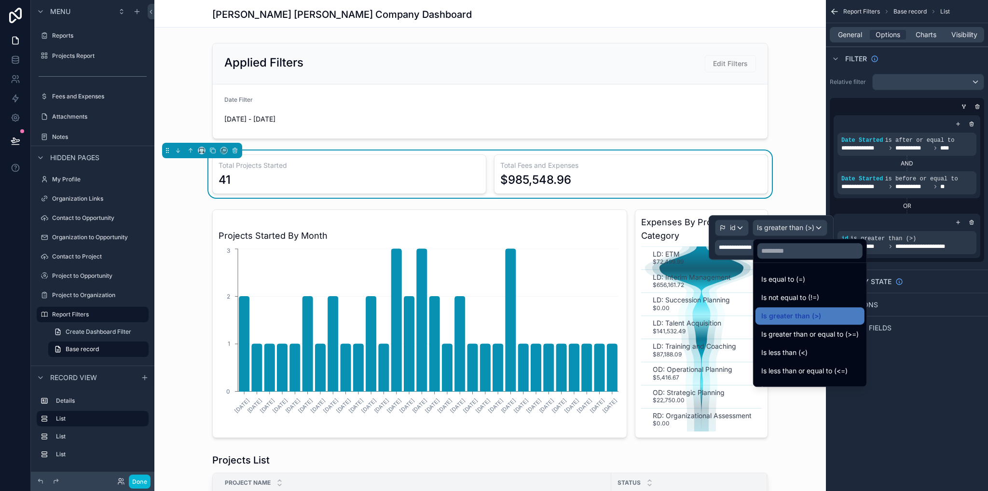
click at [914, 433] on div "**********" at bounding box center [907, 245] width 162 height 491
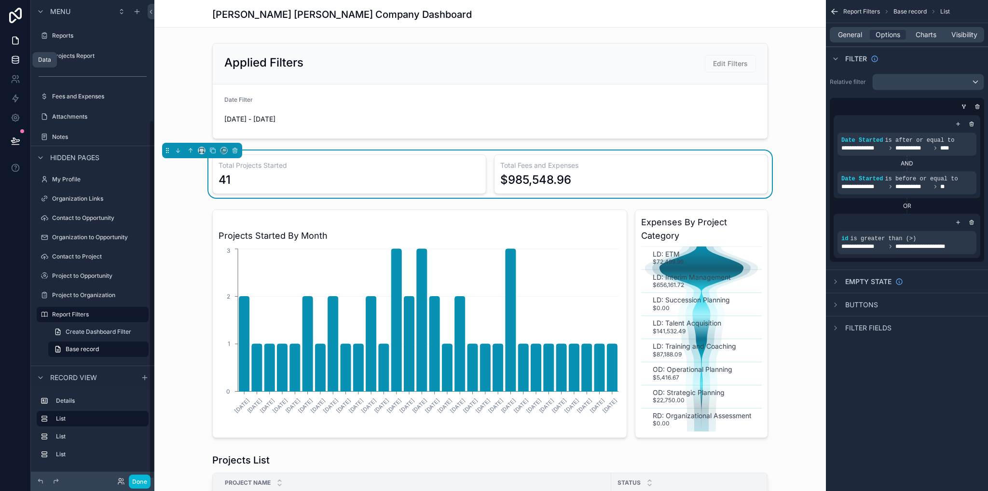
click at [20, 58] on link at bounding box center [15, 59] width 30 height 19
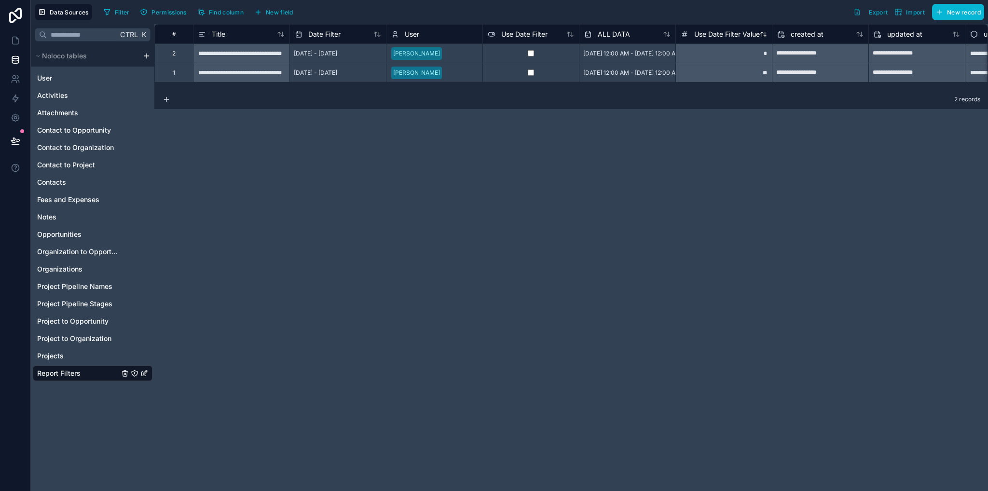
click at [728, 33] on span "Use Date Filter Value" at bounding box center [727, 34] width 66 height 10
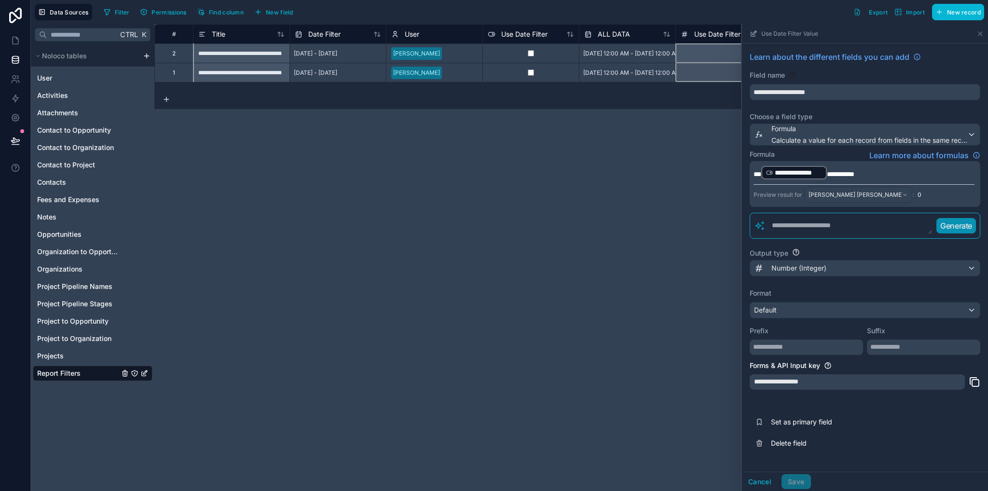
click at [854, 173] on span "**********" at bounding box center [840, 174] width 27 height 7
click at [790, 483] on button "Save" at bounding box center [795, 481] width 29 height 15
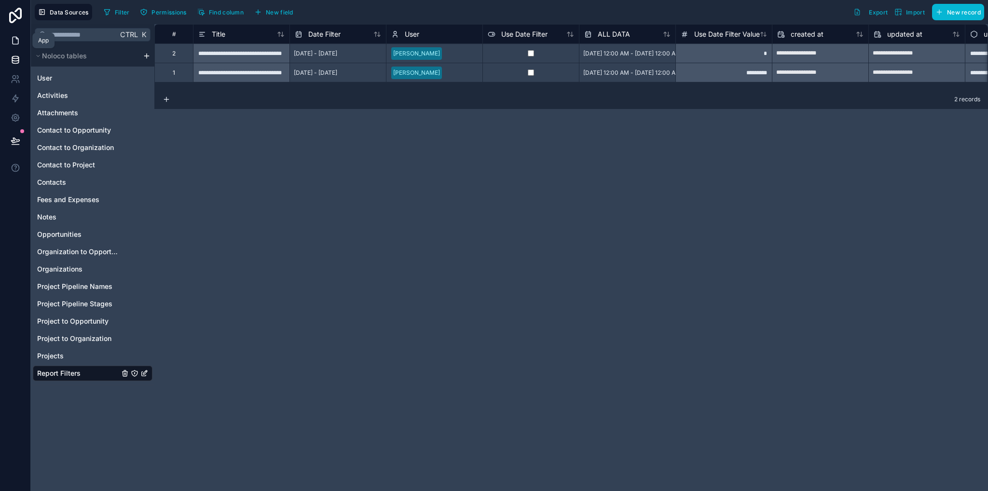
click at [17, 42] on icon at bounding box center [16, 41] width 10 height 10
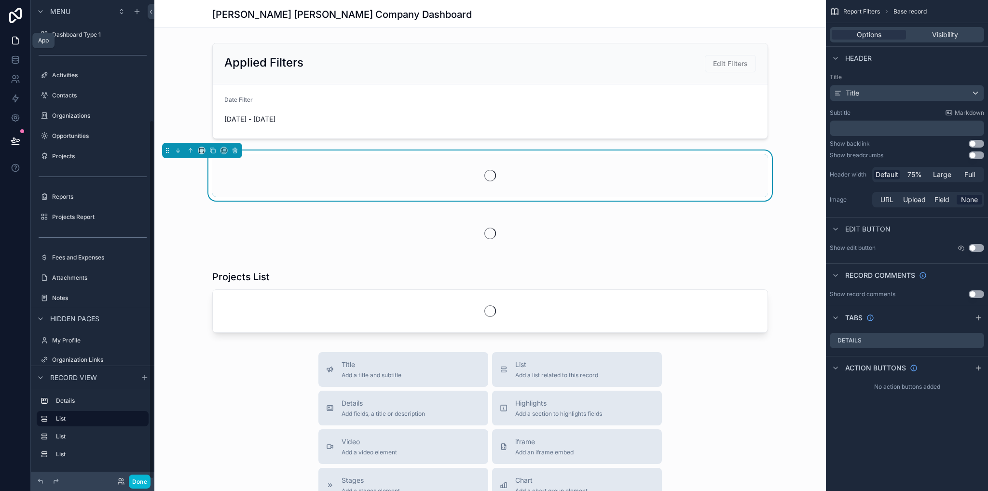
scroll to position [161, 0]
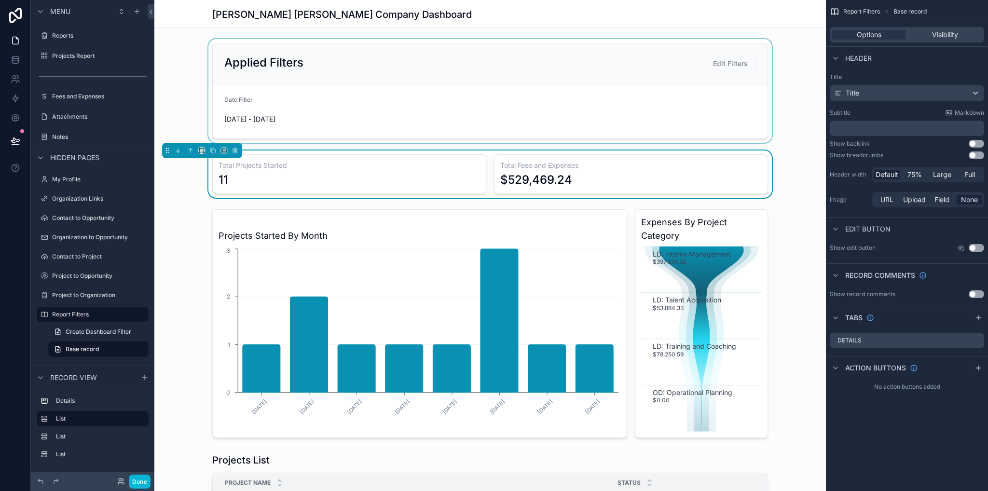
click at [744, 67] on div "scrollable content" at bounding box center [489, 91] width 671 height 104
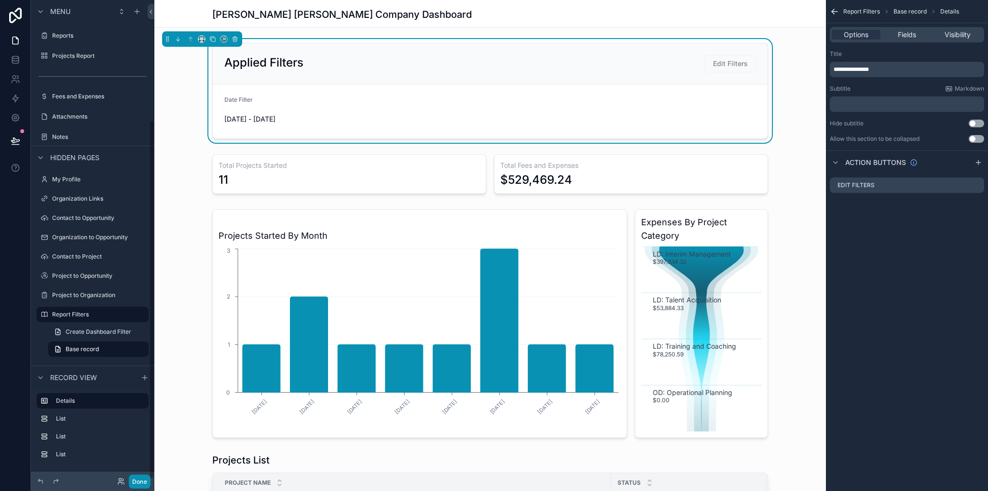
click at [139, 484] on button "Done" at bounding box center [140, 482] width 22 height 14
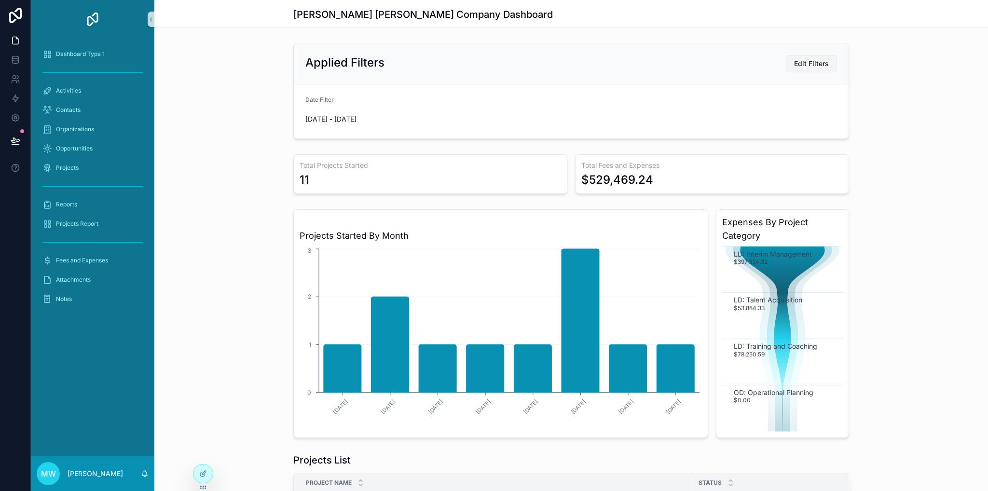
click at [800, 68] on span "Edit Filters" at bounding box center [811, 64] width 35 height 10
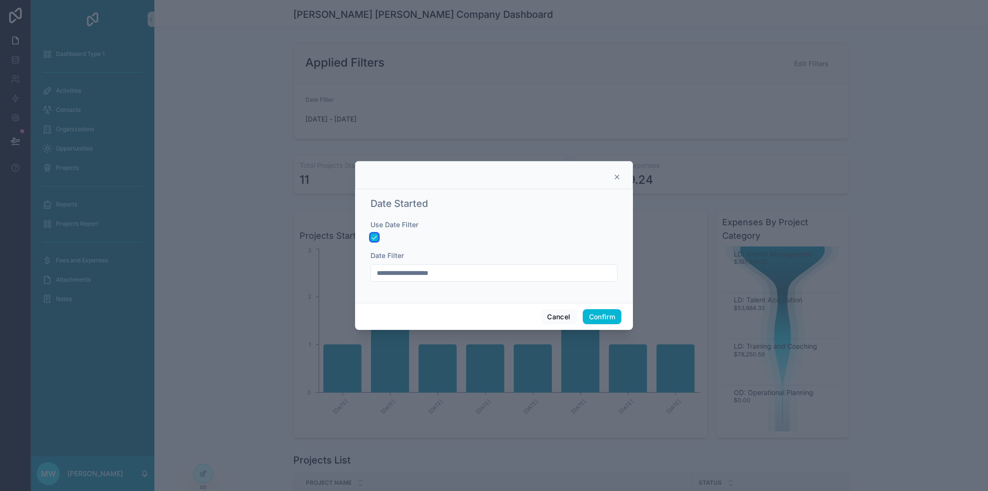
click at [371, 236] on button "button" at bounding box center [374, 237] width 8 height 8
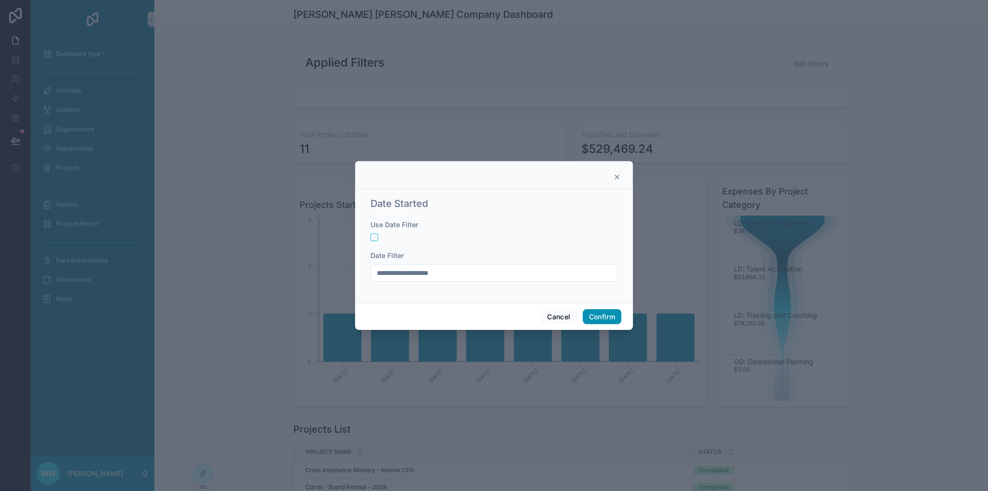
click at [600, 316] on button "Confirm" at bounding box center [602, 316] width 39 height 15
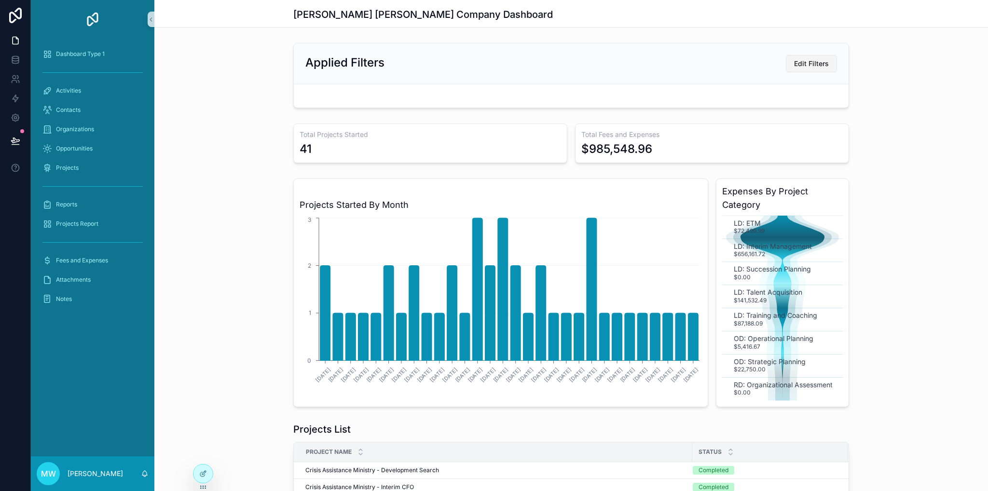
click at [817, 60] on span "Edit Filters" at bounding box center [811, 64] width 35 height 10
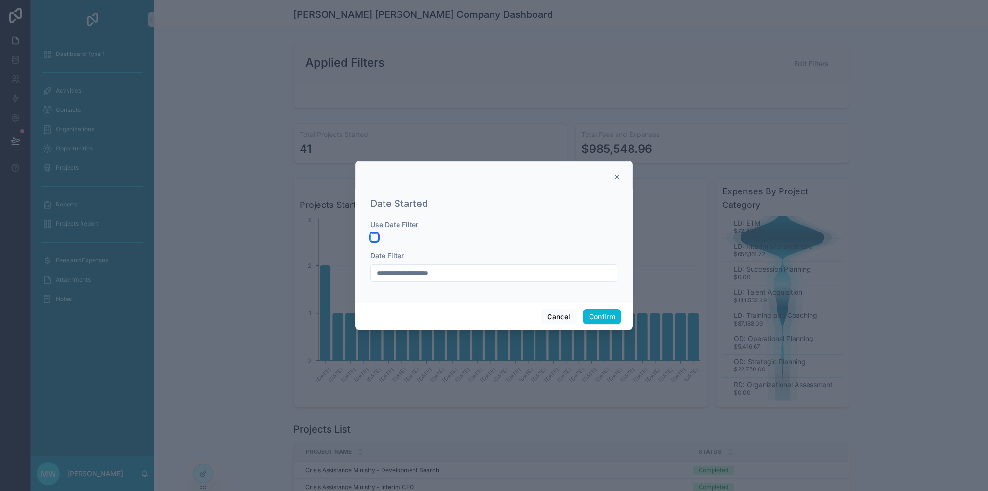
click at [372, 240] on button "button" at bounding box center [374, 237] width 8 height 8
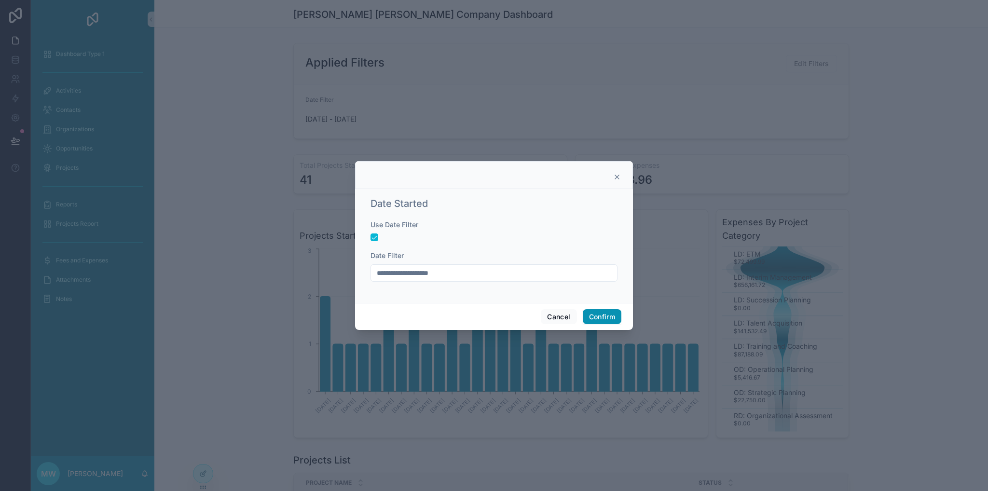
click at [612, 316] on button "Confirm" at bounding box center [602, 316] width 39 height 15
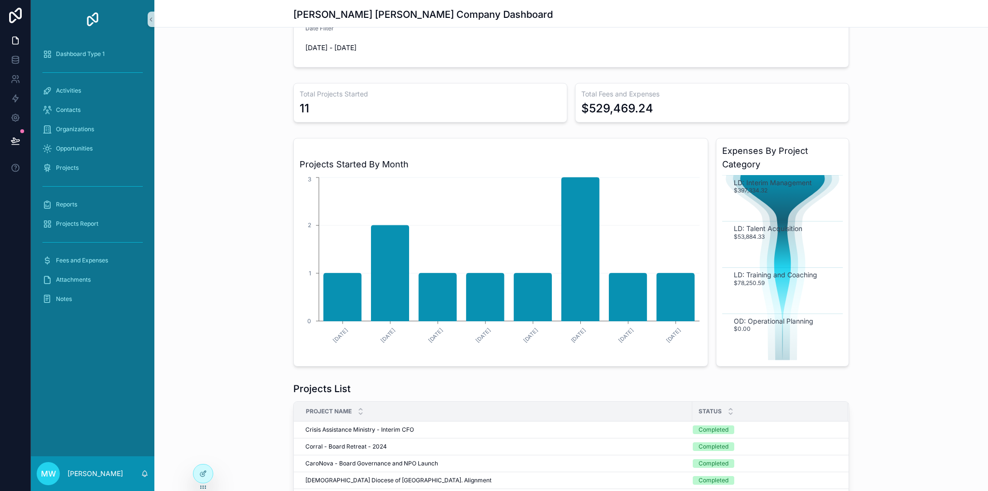
scroll to position [0, 0]
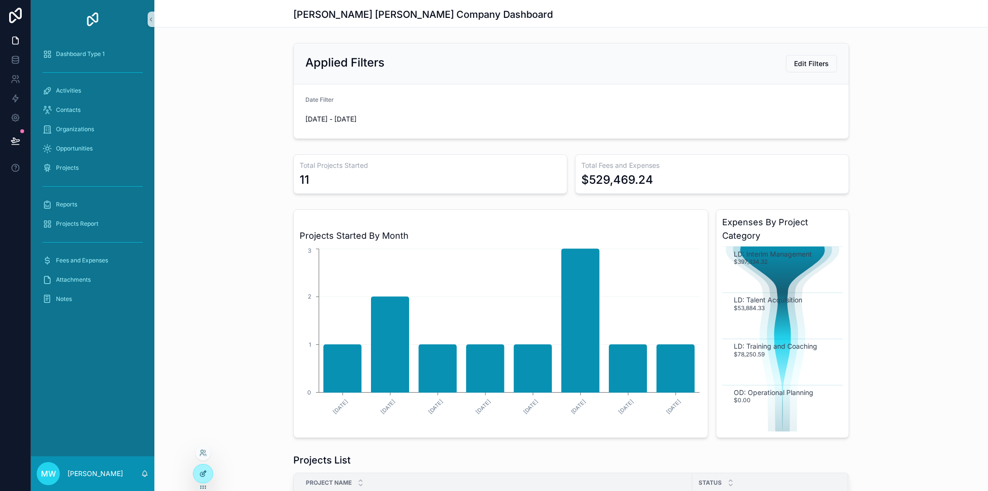
click at [204, 471] on icon at bounding box center [204, 473] width 4 height 4
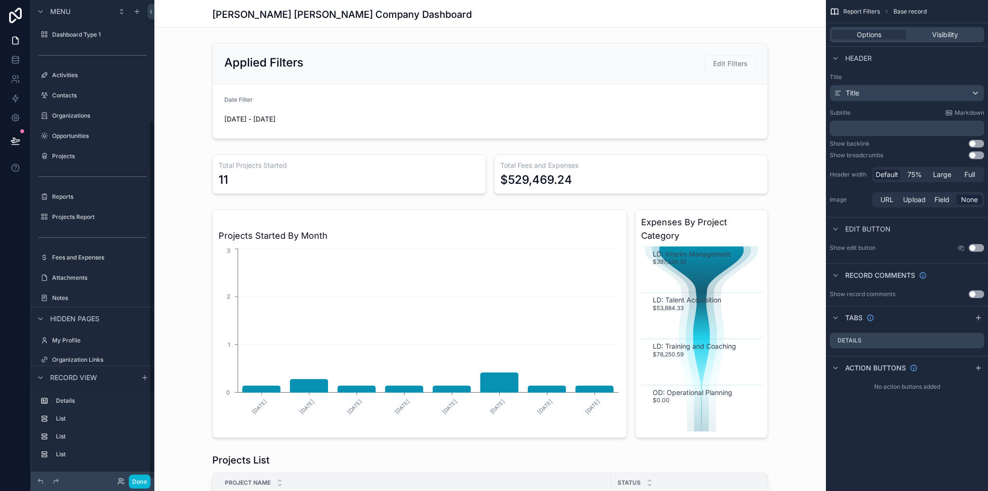
scroll to position [161, 0]
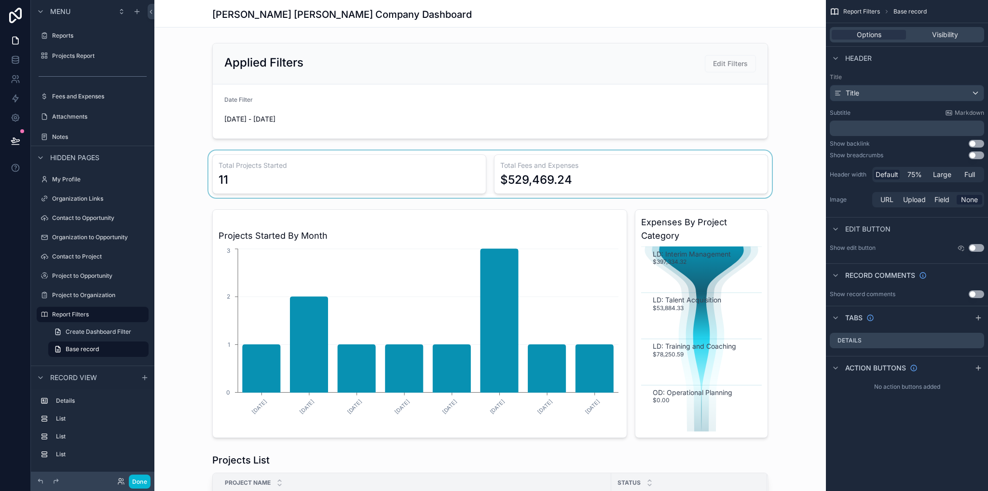
click at [700, 155] on div "scrollable content" at bounding box center [489, 173] width 671 height 47
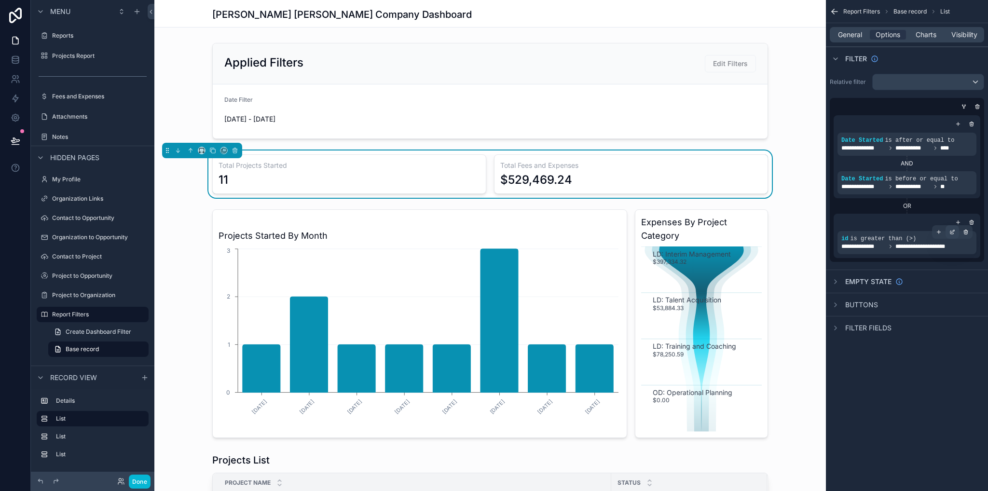
click at [952, 232] on icon "scrollable content" at bounding box center [952, 232] width 6 height 6
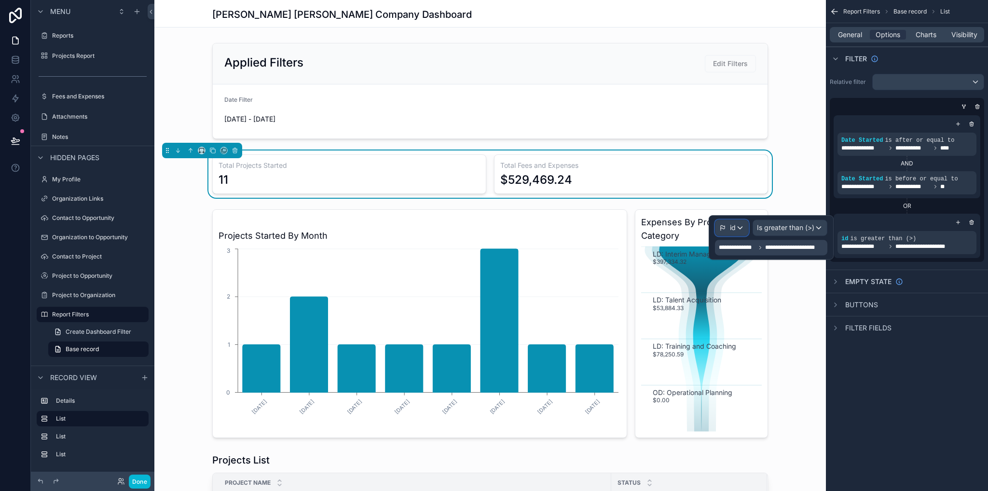
click at [741, 225] on div "id" at bounding box center [731, 227] width 33 height 15
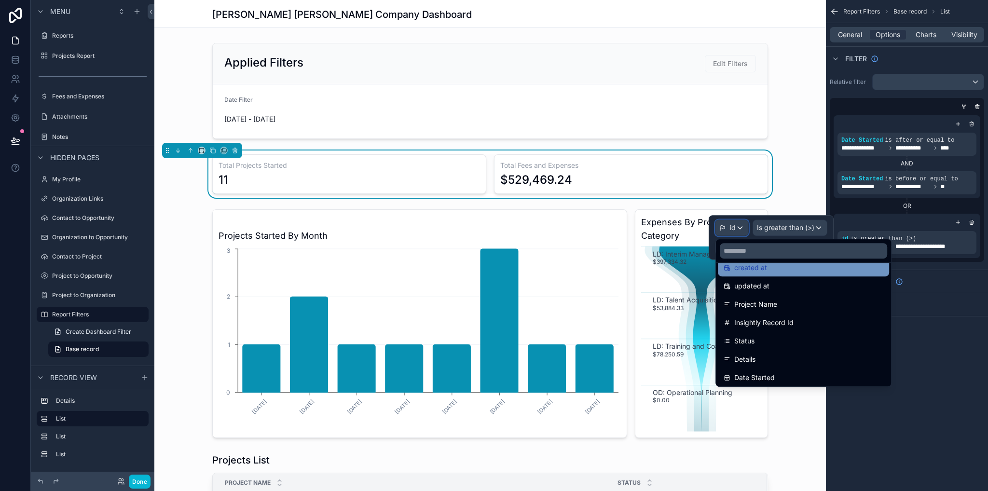
scroll to position [96, 0]
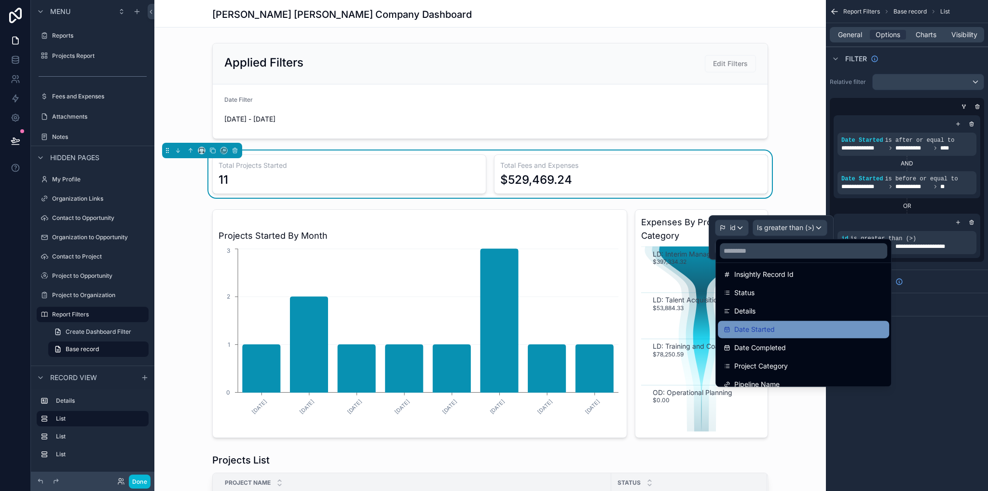
click at [791, 327] on div "Date Started" at bounding box center [803, 330] width 160 height 12
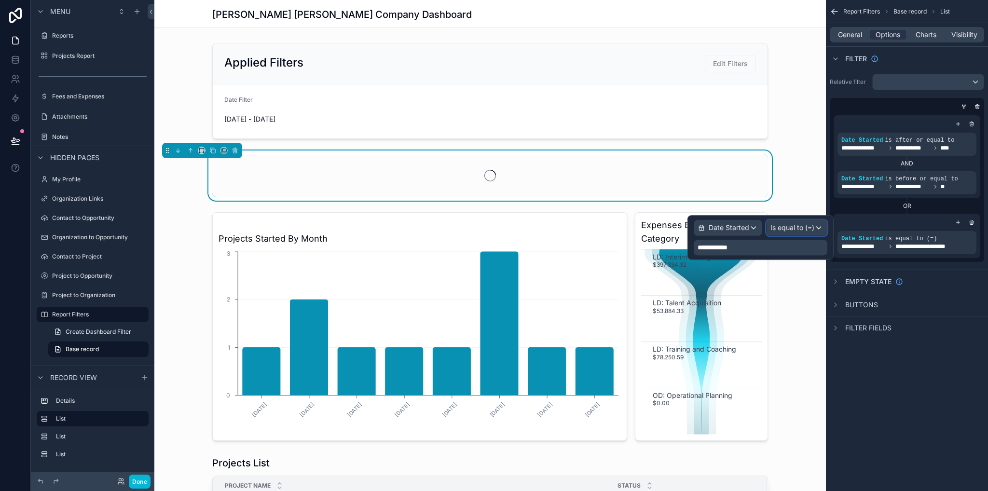
click at [784, 229] on span "Is equal to (=)" at bounding box center [792, 228] width 44 height 10
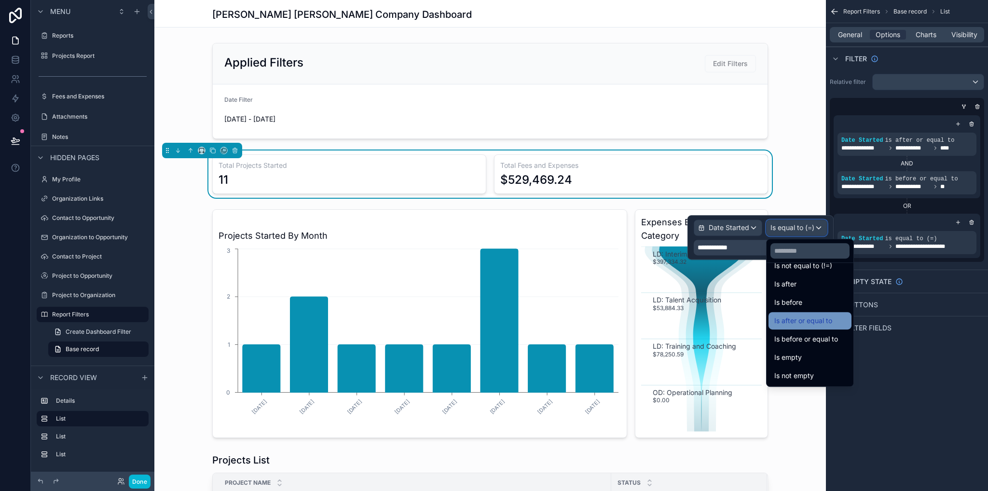
scroll to position [0, 0]
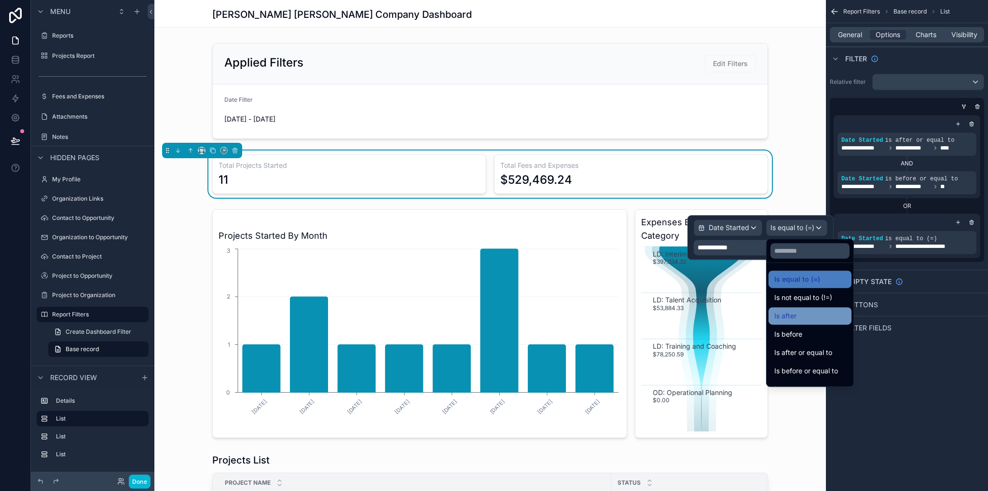
click at [804, 319] on div "Is after" at bounding box center [809, 316] width 71 height 12
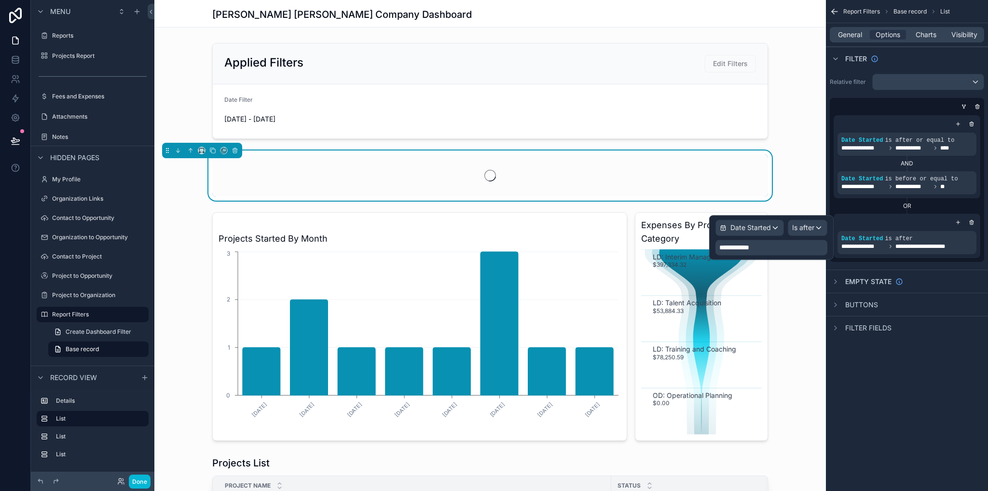
click at [758, 250] on div "**********" at bounding box center [771, 247] width 112 height 15
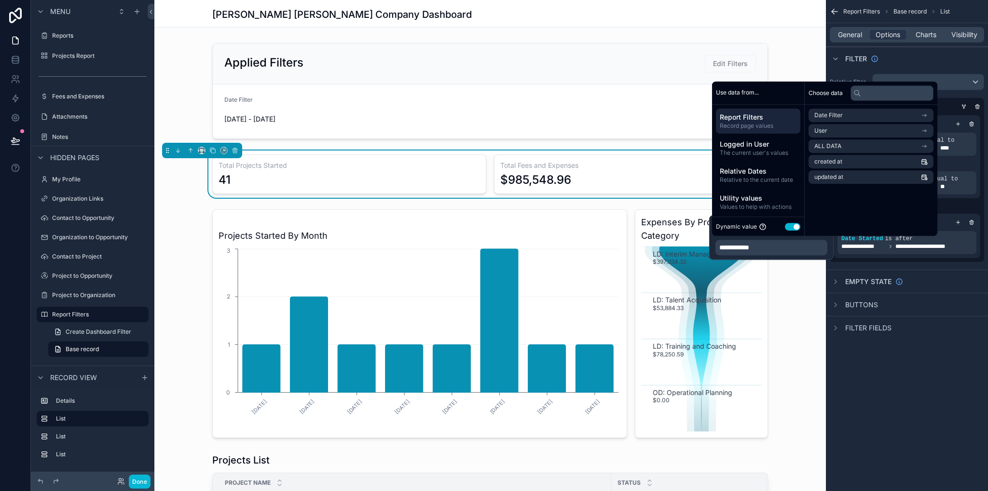
click at [874, 215] on div "Choose data Date Filter User ALL DATA created at updated at" at bounding box center [870, 159] width 133 height 154
click at [782, 251] on div "**********" at bounding box center [771, 247] width 112 height 15
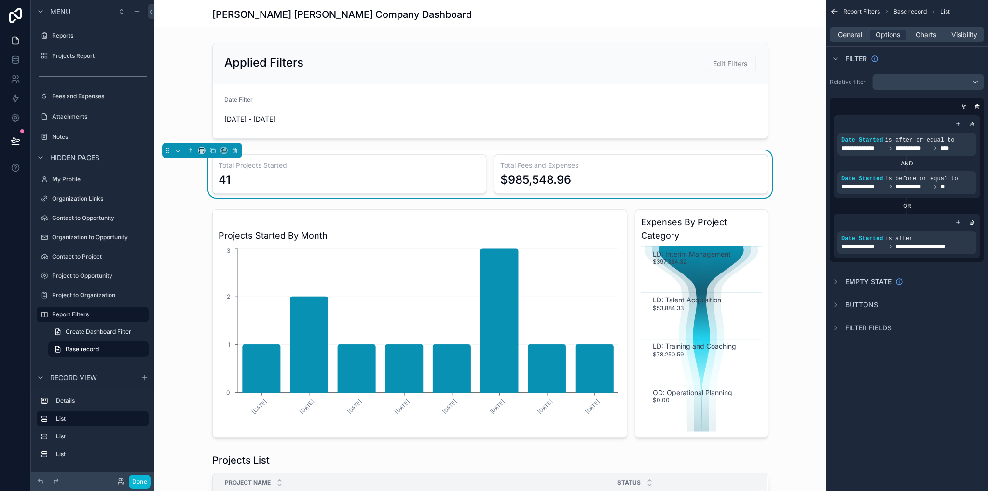
click at [895, 323] on div "Filter fields" at bounding box center [907, 327] width 162 height 23
click at [952, 236] on div "scrollable content" at bounding box center [952, 232] width 14 height 14
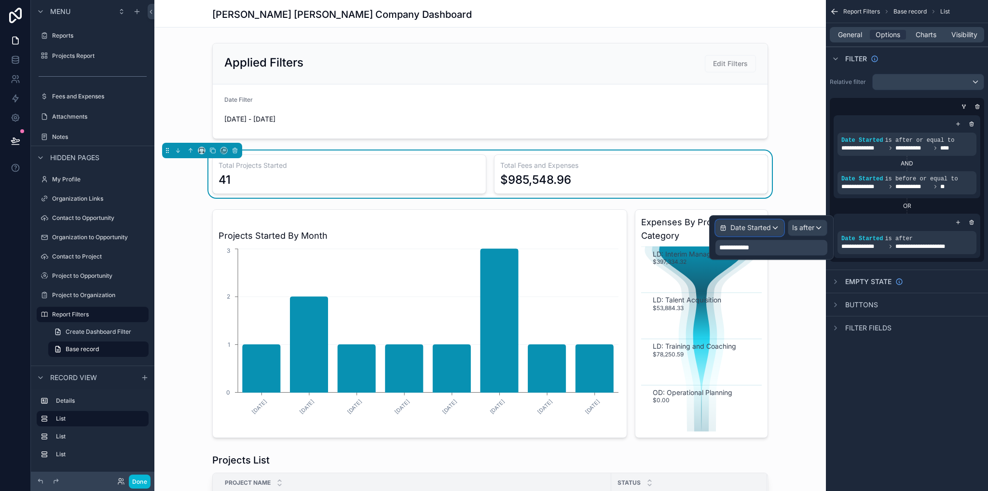
click at [773, 227] on div "Date Started" at bounding box center [750, 227] width 68 height 15
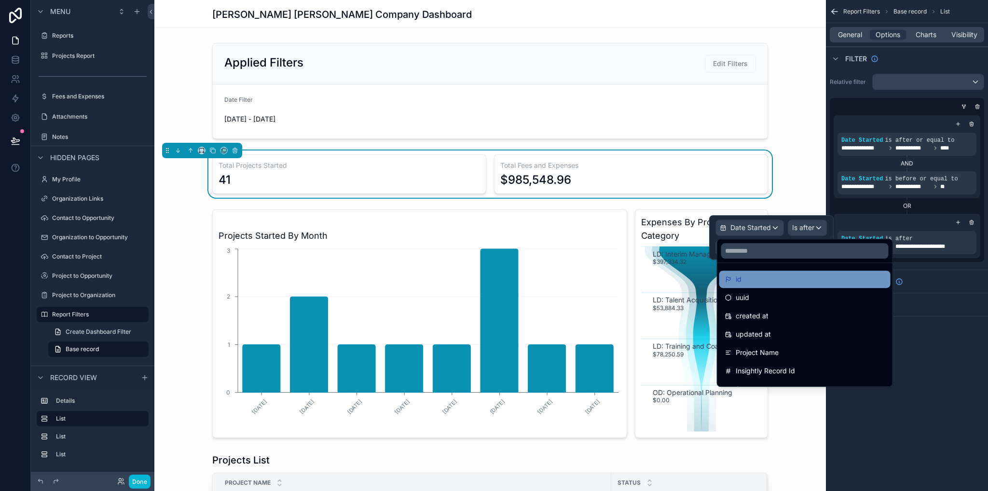
click at [793, 286] on ul "id uuid created at updated at Project Name Insightly Record Id Status Details D…" at bounding box center [804, 324] width 175 height 123
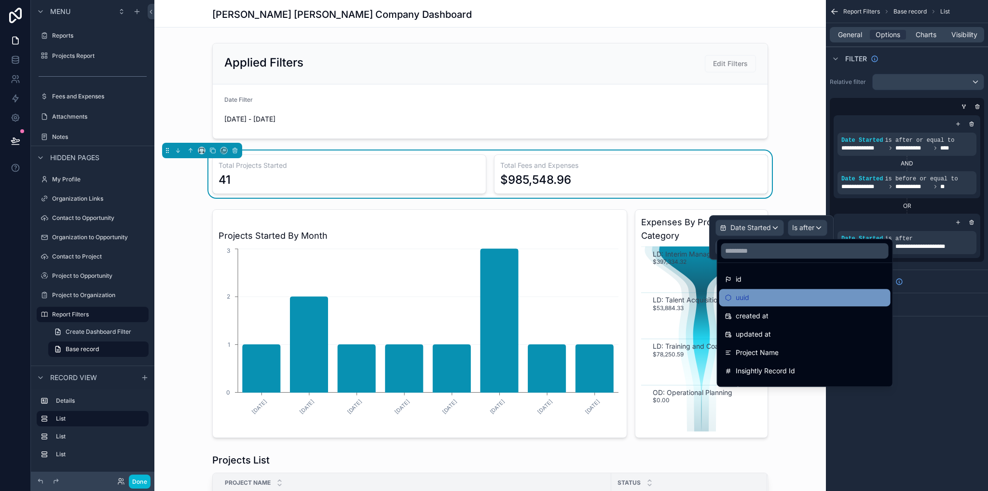
click at [787, 296] on div "uuid" at bounding box center [805, 298] width 160 height 12
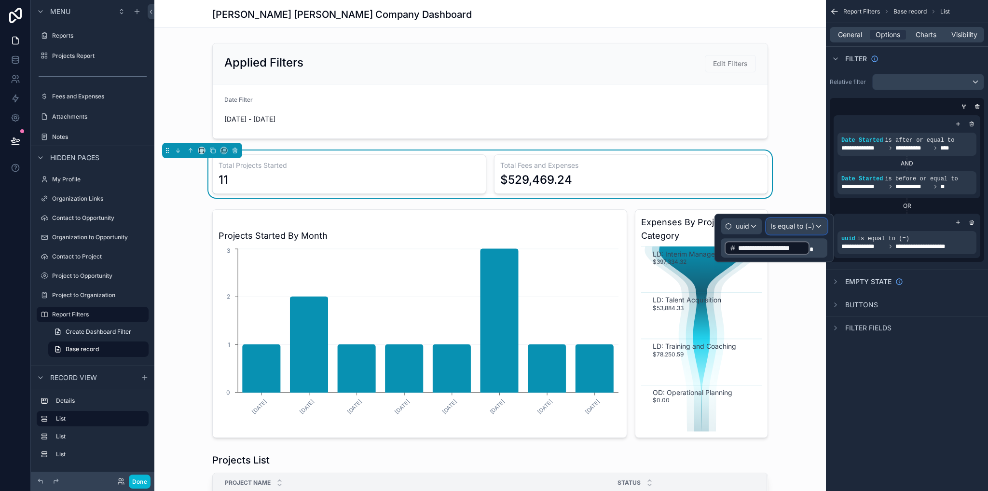
click at [795, 228] on span "Is equal to (=)" at bounding box center [792, 226] width 44 height 10
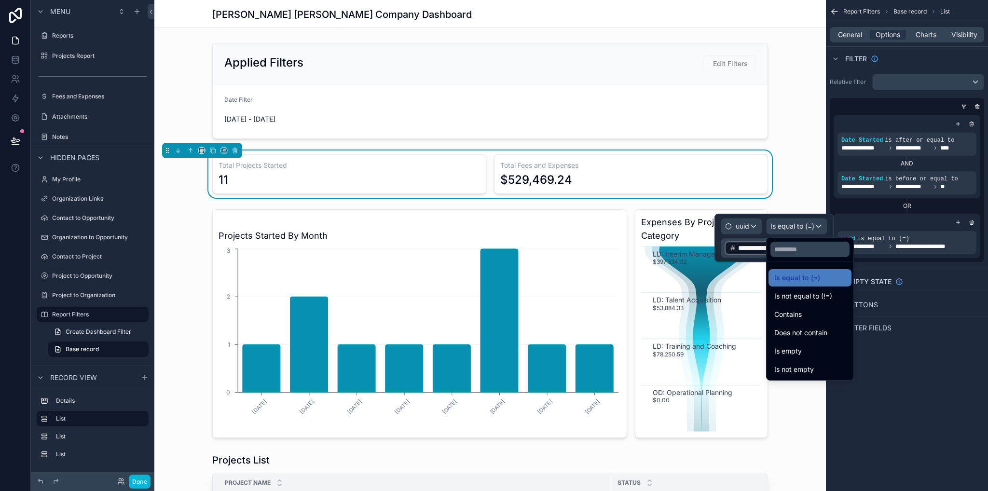
click at [745, 246] on div at bounding box center [773, 238] width 119 height 48
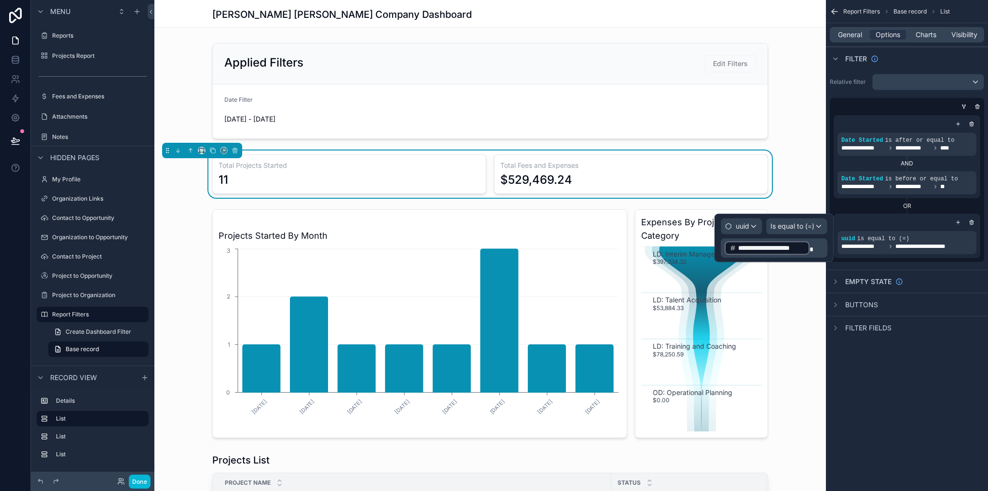
click at [813, 245] on p "**********" at bounding box center [774, 247] width 101 height 15
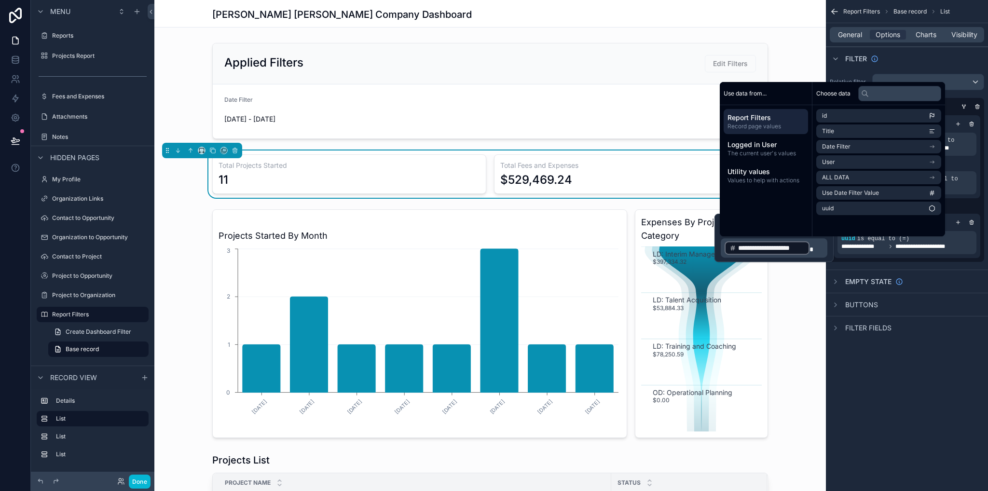
click at [816, 246] on p "**********" at bounding box center [774, 247] width 101 height 15
click at [718, 235] on div "**********" at bounding box center [773, 238] width 119 height 48
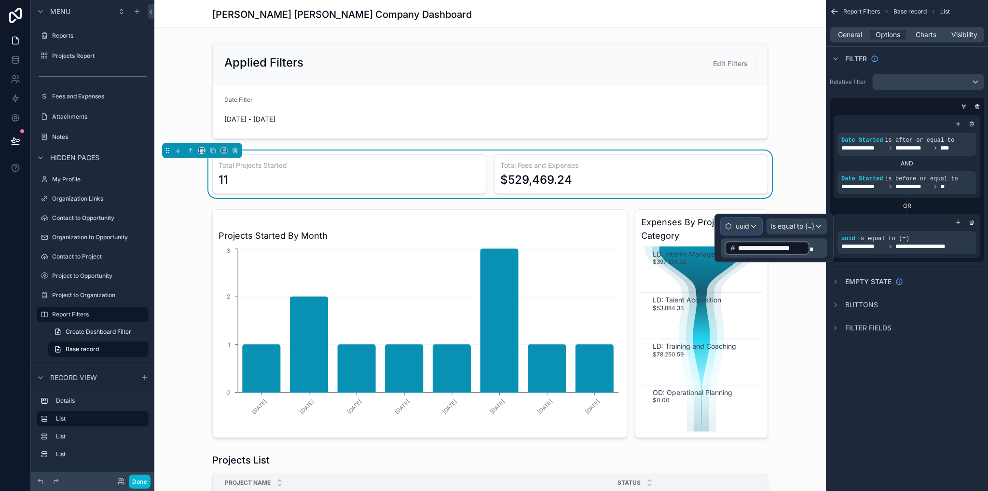
click at [736, 230] on span "uuid" at bounding box center [743, 226] width 14 height 10
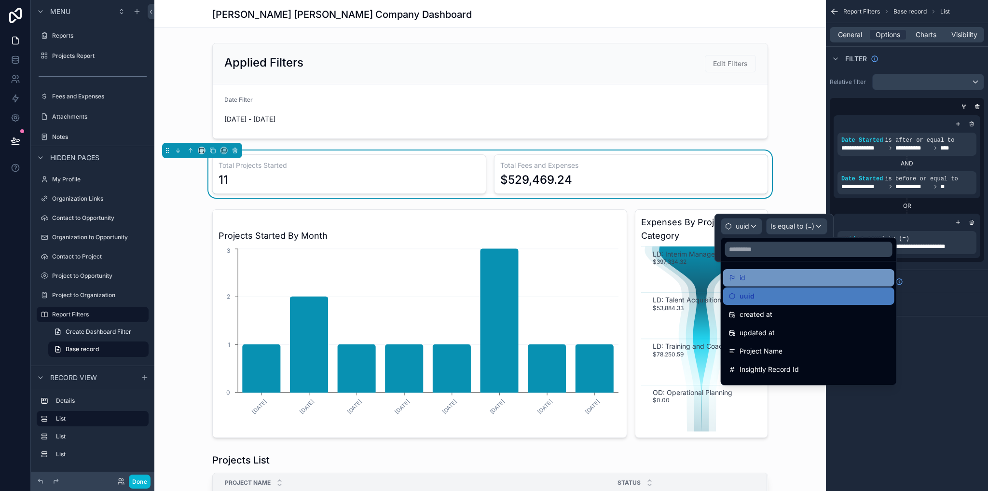
click at [762, 278] on div "id" at bounding box center [809, 278] width 160 height 12
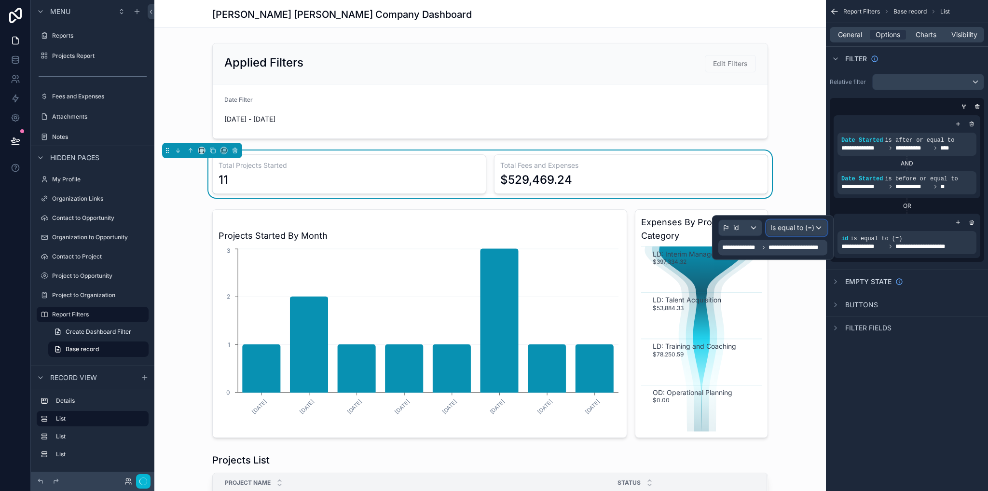
click at [782, 230] on span "Is equal to (=)" at bounding box center [792, 228] width 44 height 10
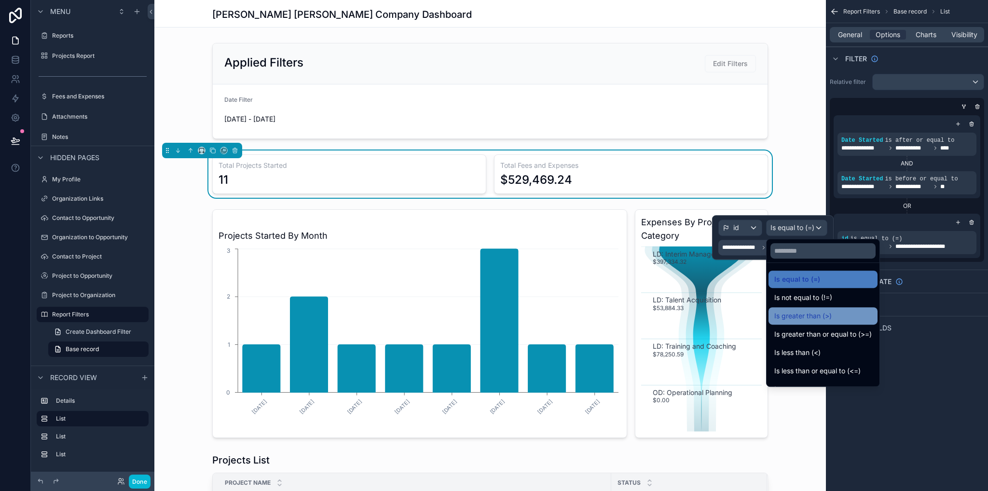
click at [819, 317] on span "Is greater than (>)" at bounding box center [802, 316] width 57 height 12
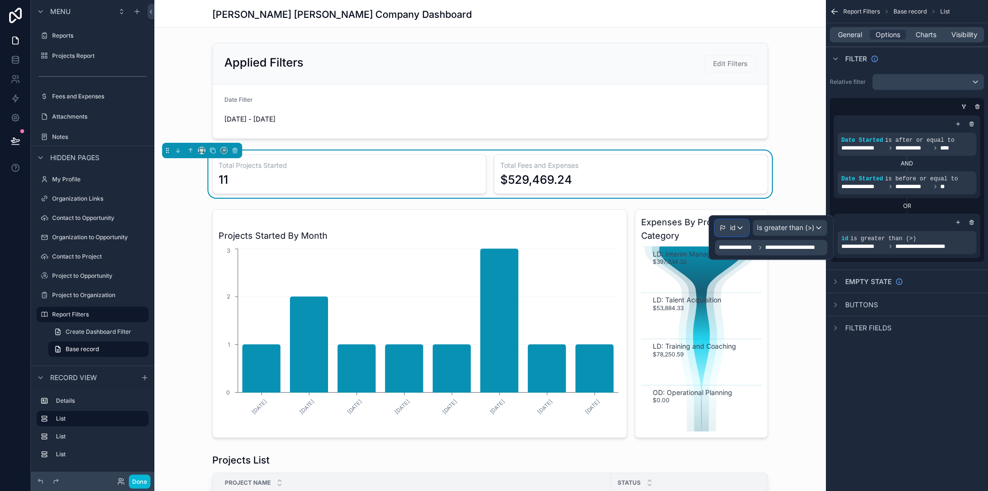
click at [743, 230] on div "id" at bounding box center [731, 227] width 33 height 15
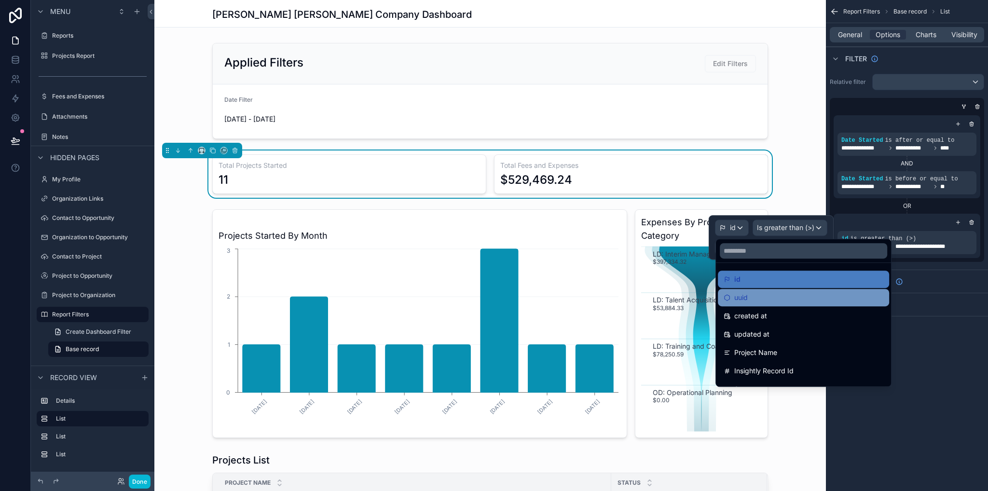
click at [728, 297] on icon at bounding box center [726, 297] width 7 height 7
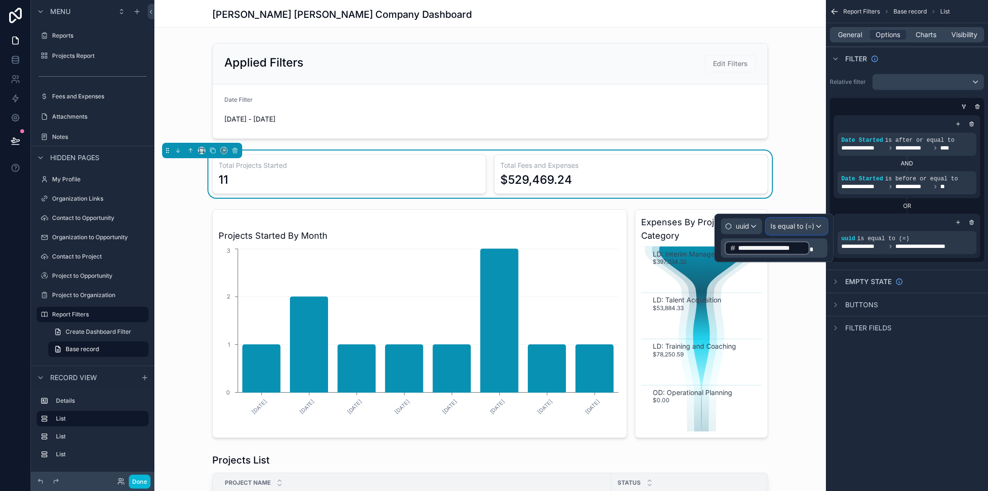
click at [802, 227] on span "Is equal to (=)" at bounding box center [792, 226] width 44 height 10
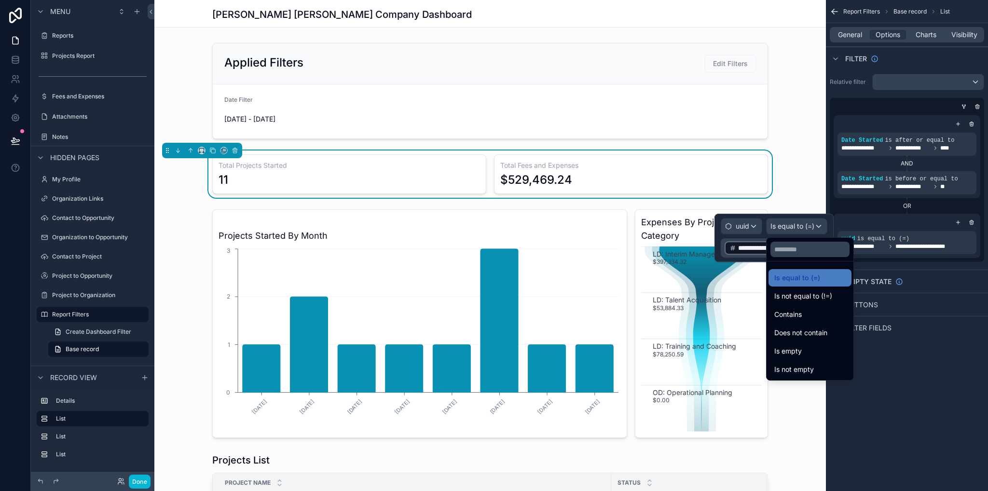
click at [796, 234] on div at bounding box center [773, 238] width 119 height 48
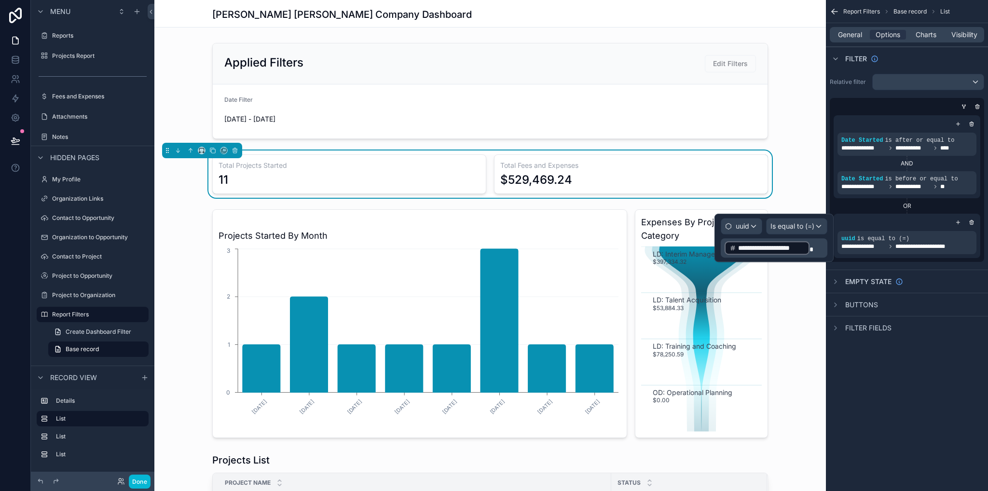
click at [815, 245] on p "**********" at bounding box center [774, 247] width 101 height 15
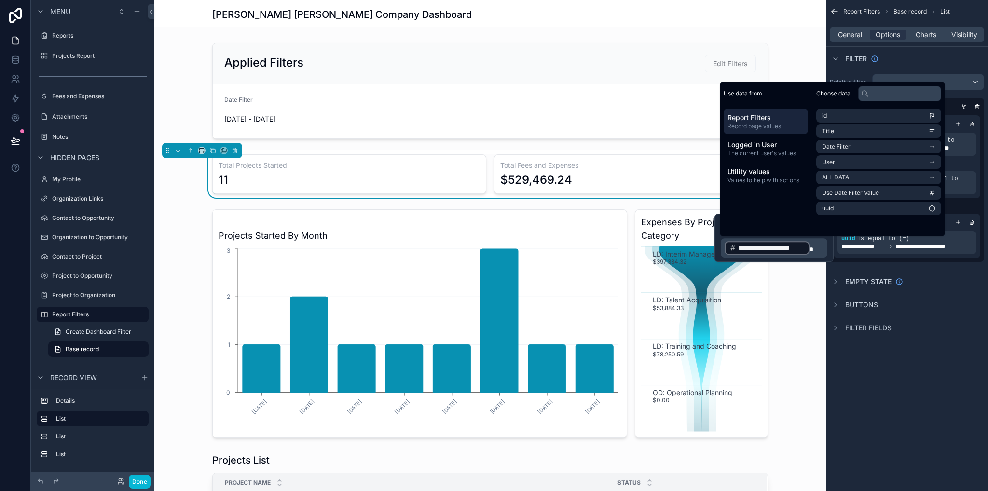
click at [814, 246] on p "**********" at bounding box center [774, 247] width 101 height 15
click at [719, 244] on div "**********" at bounding box center [773, 238] width 119 height 48
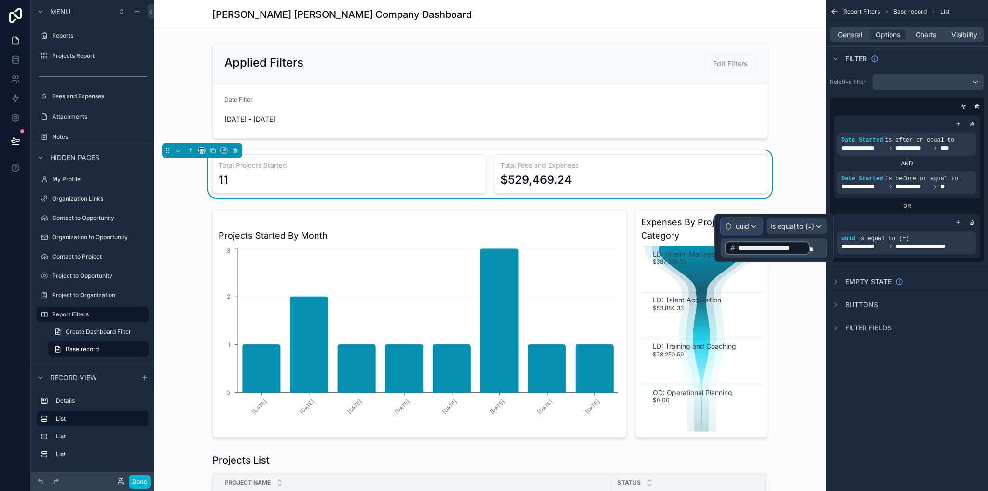
click at [743, 232] on div "uuid" at bounding box center [741, 225] width 41 height 15
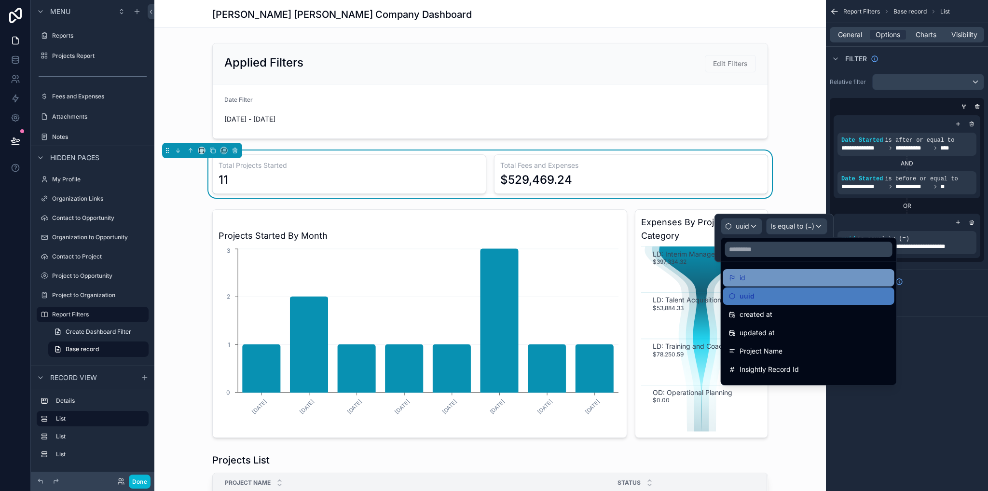
click at [754, 274] on div "id" at bounding box center [809, 278] width 160 height 12
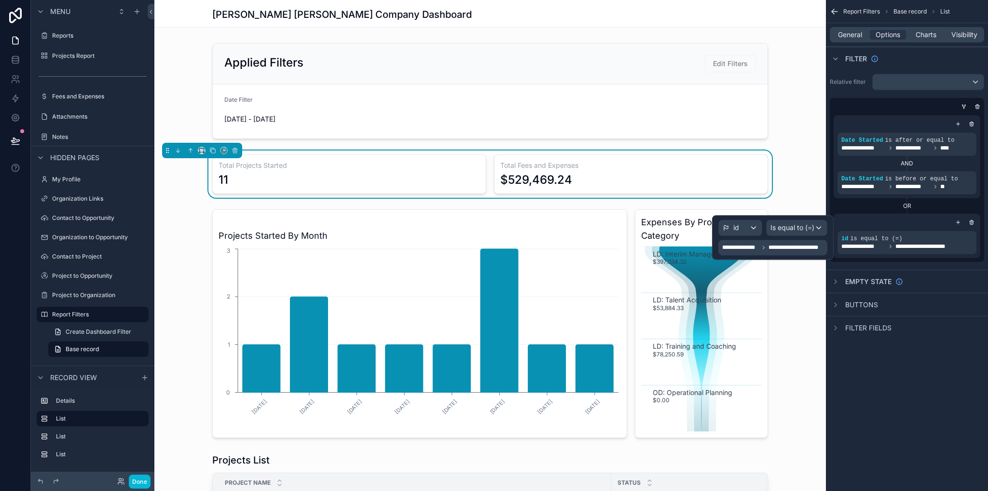
click at [953, 425] on div "**********" at bounding box center [907, 245] width 162 height 491
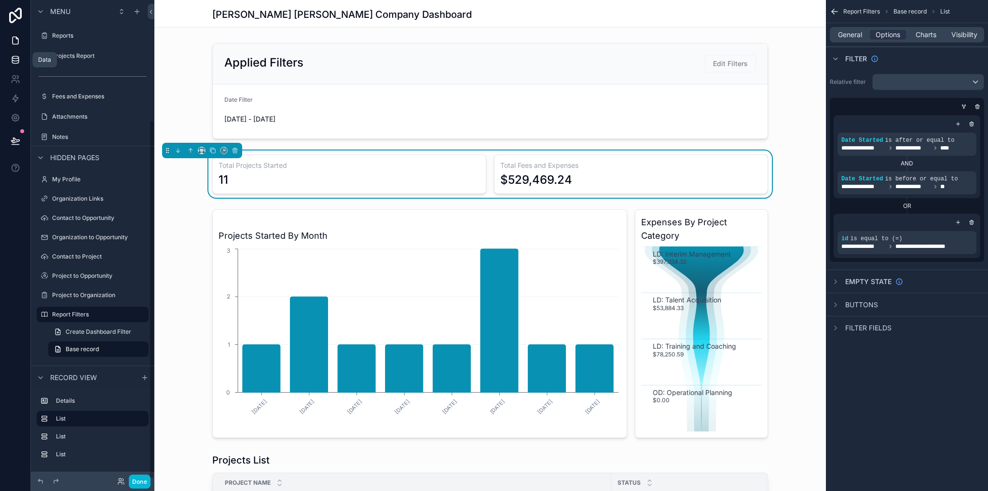
click at [16, 62] on icon at bounding box center [16, 60] width 10 height 10
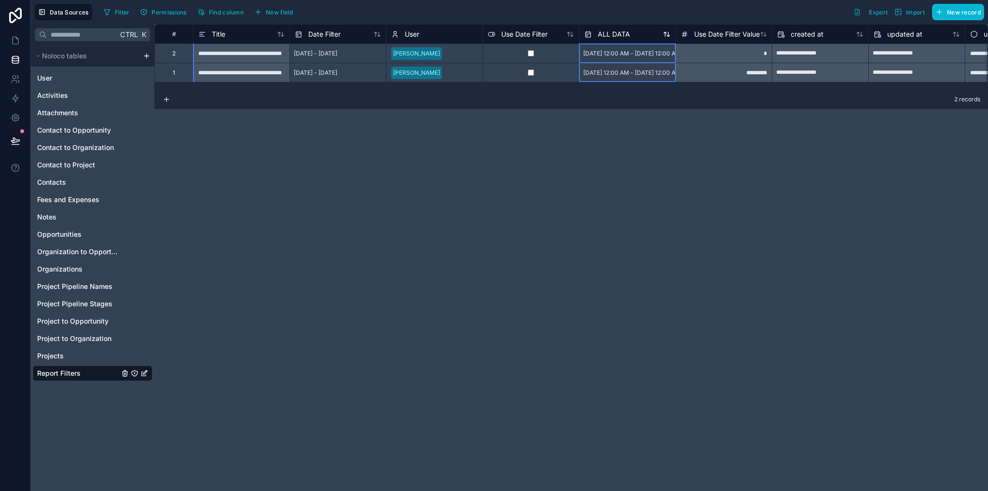
click at [607, 36] on span "ALL DATA" at bounding box center [614, 34] width 32 height 10
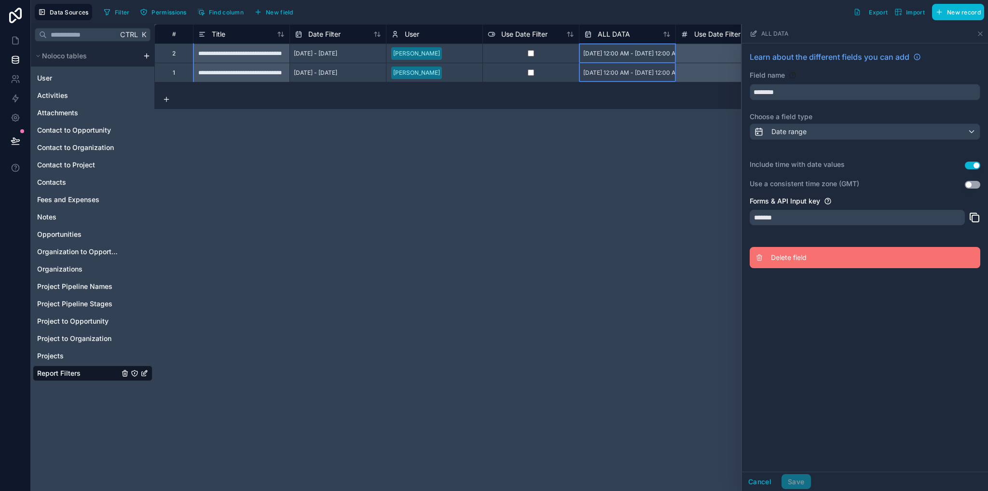
click at [793, 263] on button "Delete field" at bounding box center [865, 257] width 231 height 21
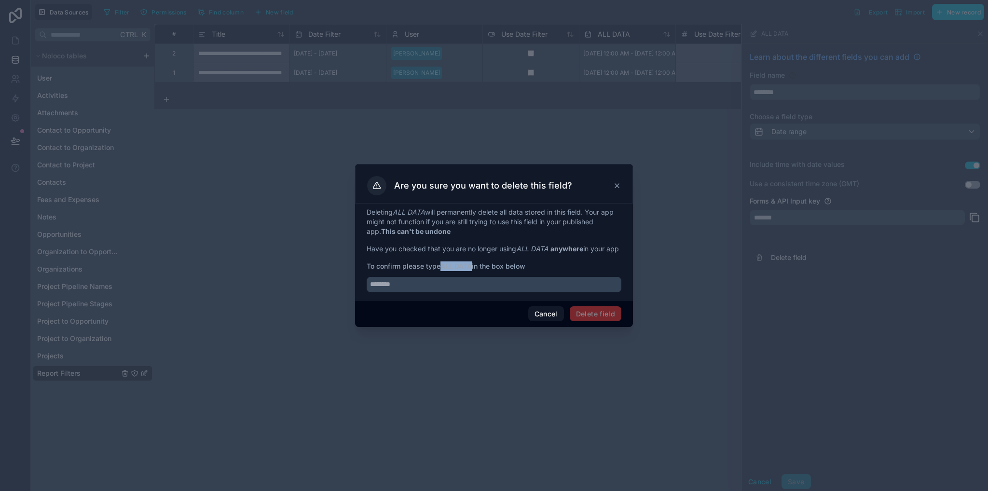
drag, startPoint x: 441, startPoint y: 273, endPoint x: 474, endPoint y: 275, distance: 32.4
click at [474, 271] on span "To confirm please type ALL DATA in the box below" at bounding box center [494, 266] width 255 height 10
copy span "ALL DATA"
click at [471, 290] on input "text" at bounding box center [494, 284] width 255 height 15
paste input "********"
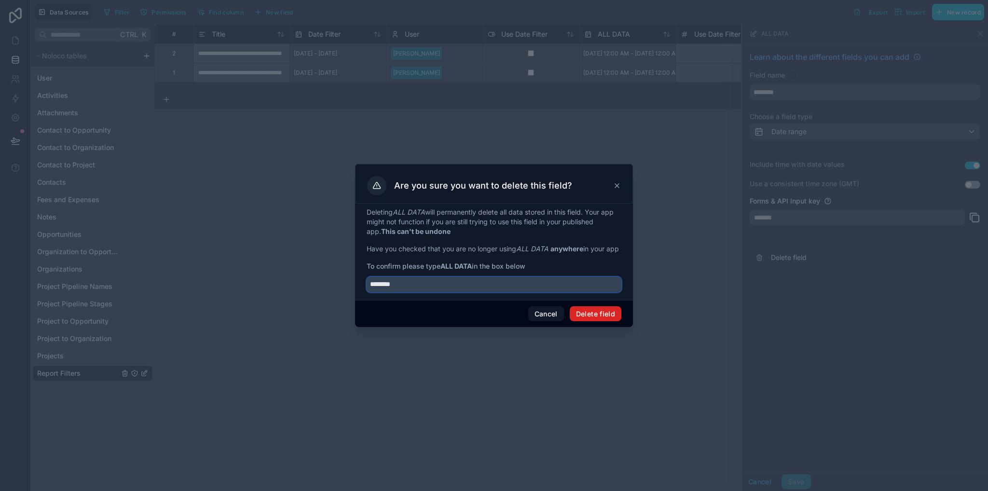
type input "********"
click at [592, 316] on button "Delete field" at bounding box center [596, 313] width 52 height 15
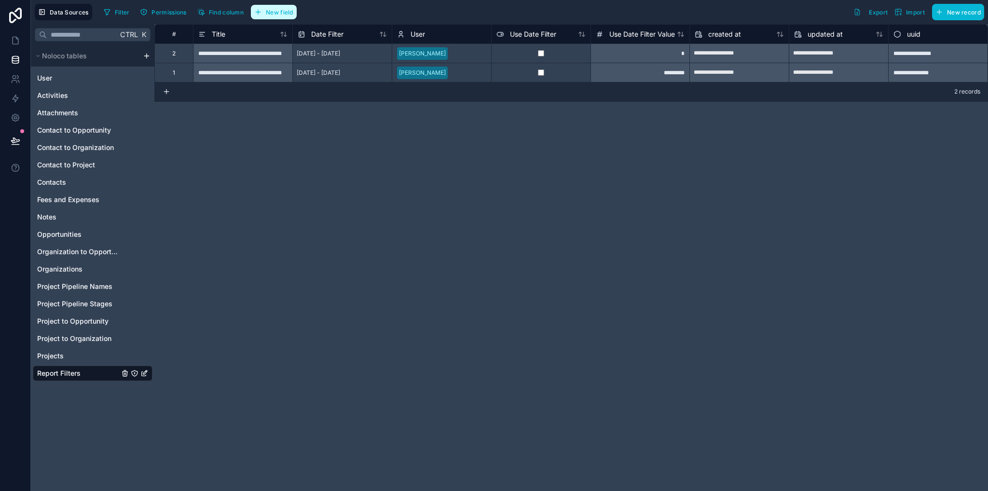
click at [293, 11] on button "New field" at bounding box center [274, 12] width 46 height 14
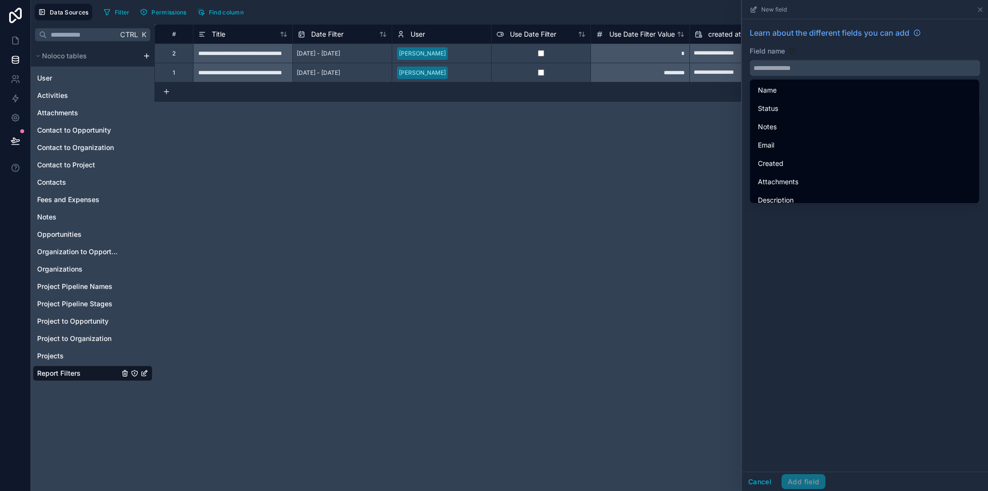
click at [773, 70] on input "text" at bounding box center [865, 67] width 230 height 15
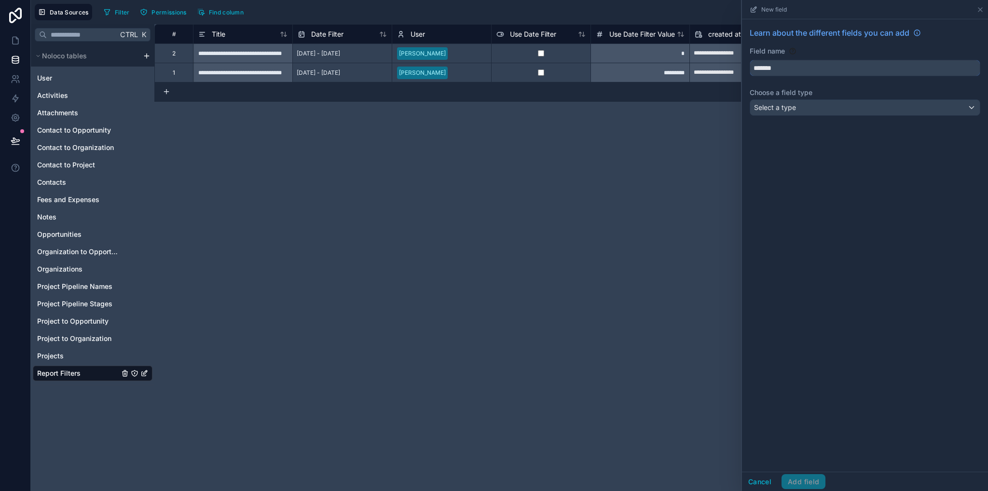
click at [750, 60] on button "********" at bounding box center [865, 68] width 231 height 16
type input "**********"
click at [772, 113] on div "Select a type" at bounding box center [865, 107] width 230 height 15
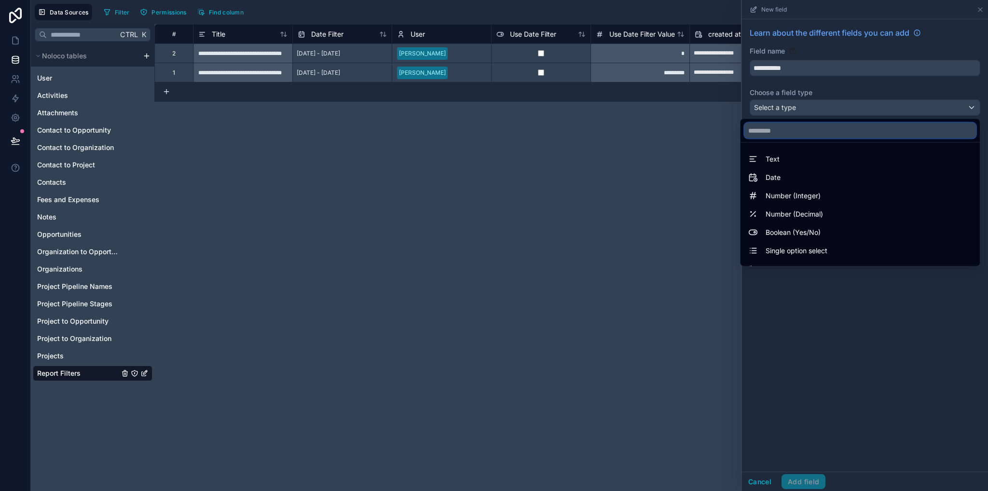
click at [783, 126] on input "text" at bounding box center [860, 130] width 232 height 15
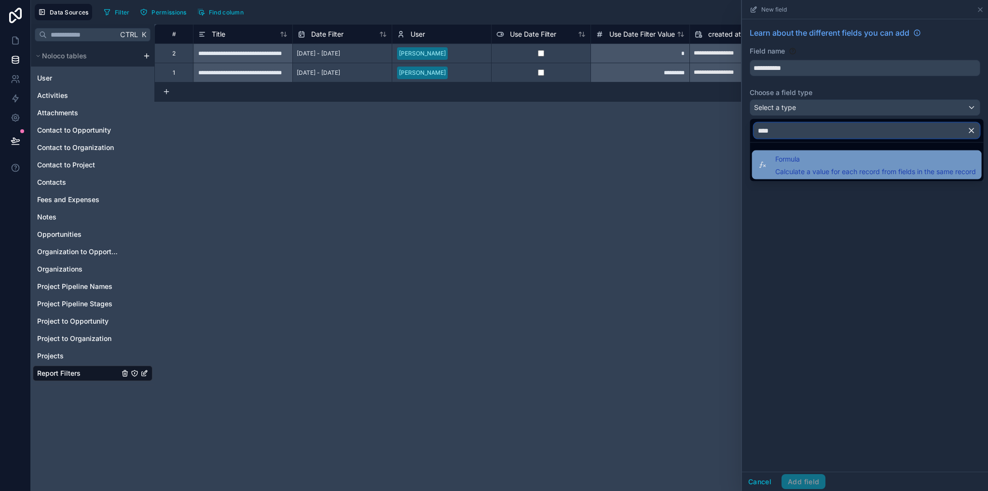
type input "****"
click at [798, 159] on span "Formula" at bounding box center [875, 159] width 201 height 12
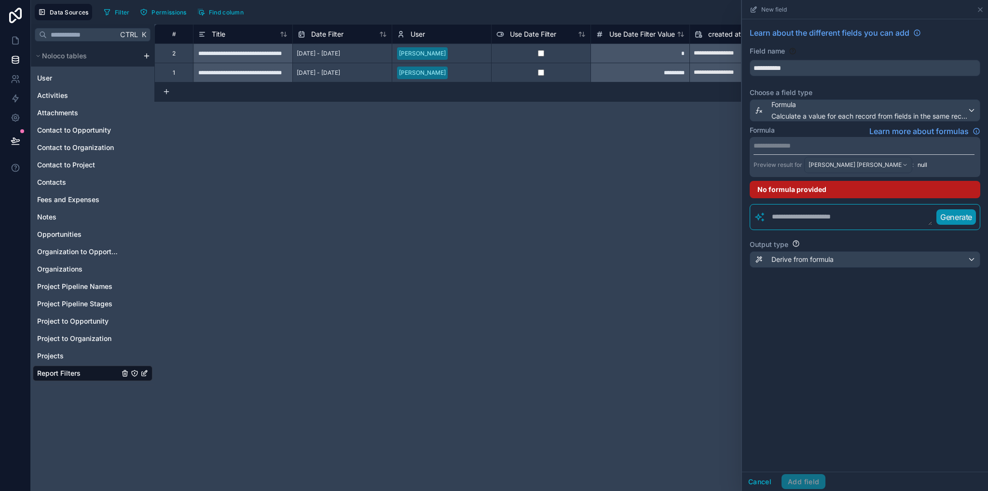
click at [779, 150] on div "**********" at bounding box center [865, 157] width 231 height 40
click at [779, 147] on p "**********" at bounding box center [863, 146] width 221 height 10
click at [799, 145] on p "**********" at bounding box center [863, 146] width 221 height 10
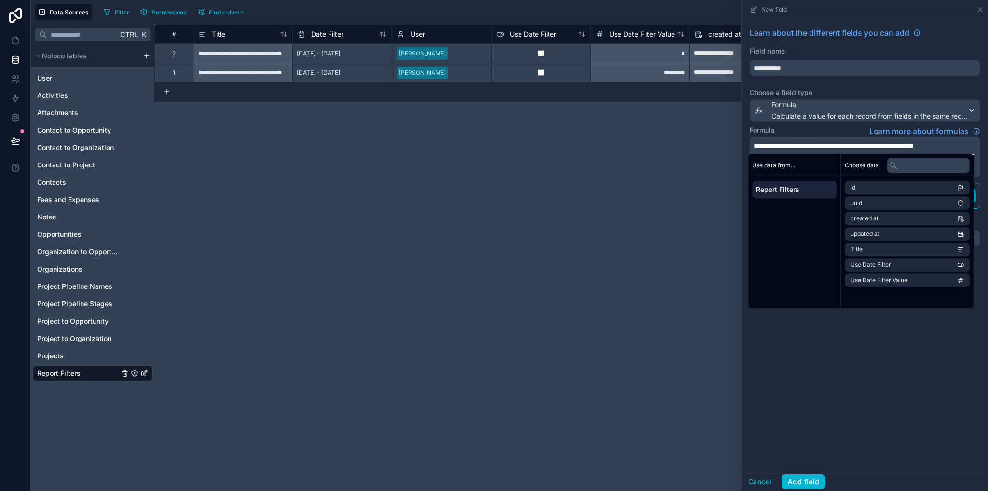
drag, startPoint x: 903, startPoint y: 375, endPoint x: 788, endPoint y: 186, distance: 221.2
click at [902, 374] on div "**********" at bounding box center [865, 245] width 246 height 452
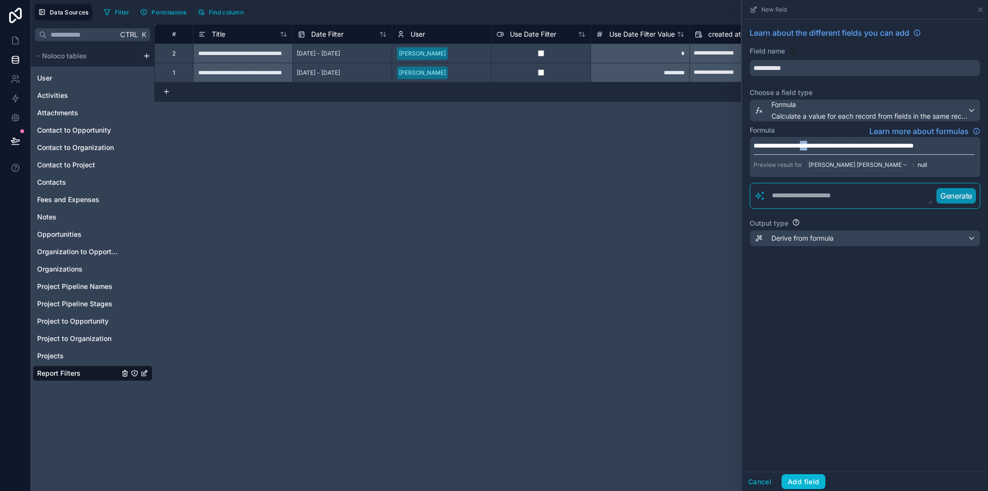
drag, startPoint x: 820, startPoint y: 146, endPoint x: 812, endPoint y: 147, distance: 7.9
click at [812, 147] on span "**********" at bounding box center [833, 145] width 160 height 7
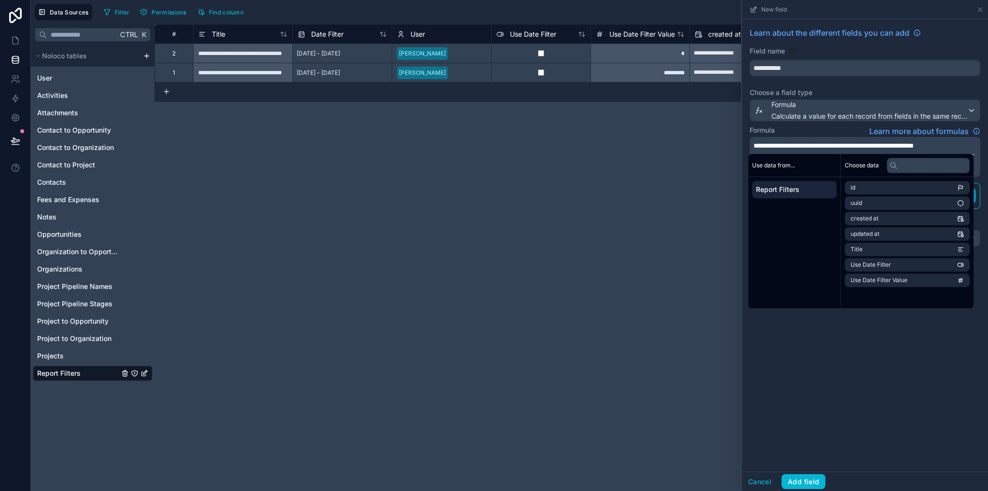
click at [856, 367] on div "**********" at bounding box center [865, 245] width 246 height 452
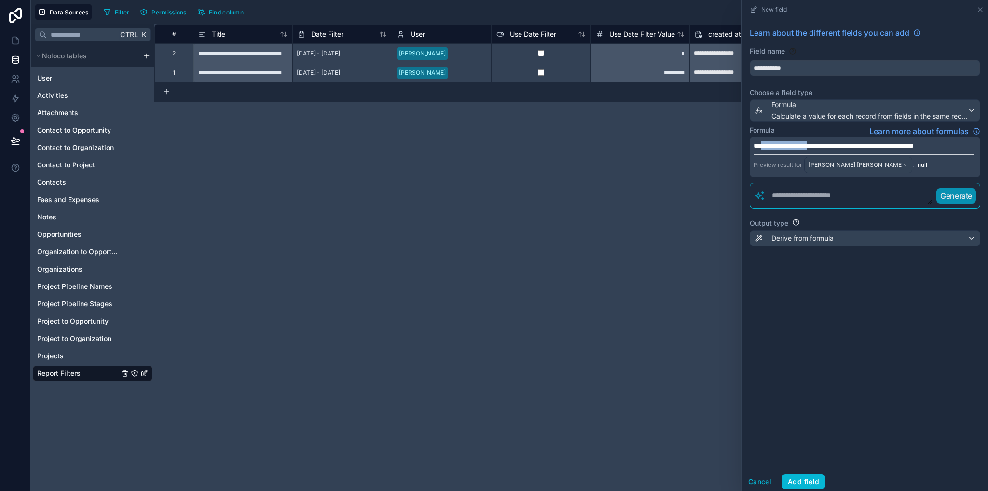
drag, startPoint x: 819, startPoint y: 146, endPoint x: 762, endPoint y: 146, distance: 57.4
click at [762, 146] on span "**********" at bounding box center [833, 145] width 160 height 7
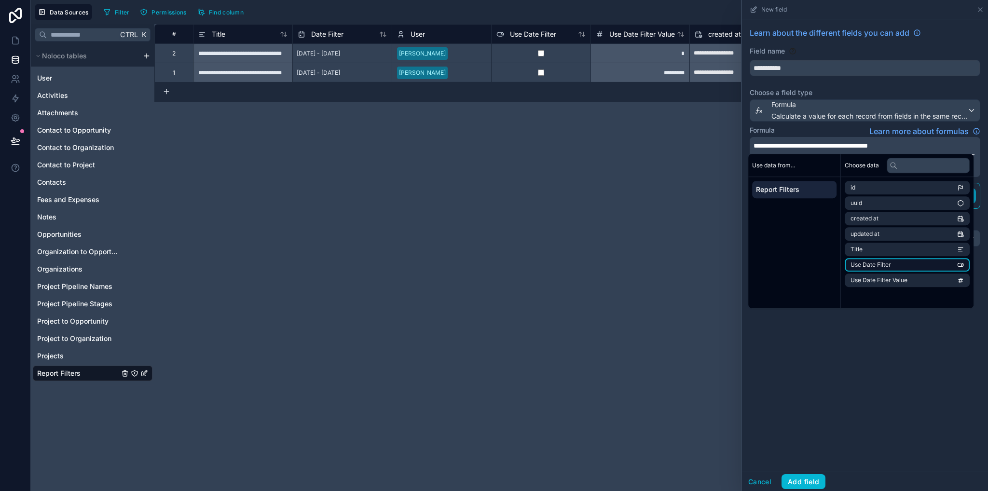
click at [883, 269] on span "Use Date Filter" at bounding box center [870, 265] width 41 height 8
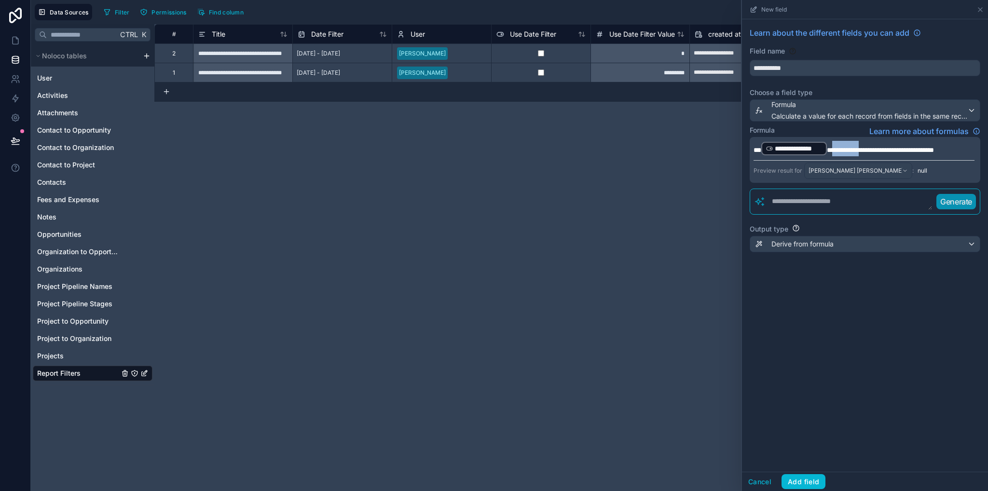
drag, startPoint x: 869, startPoint y: 150, endPoint x: 831, endPoint y: 150, distance: 38.1
click at [831, 150] on span "**********" at bounding box center [880, 150] width 107 height 7
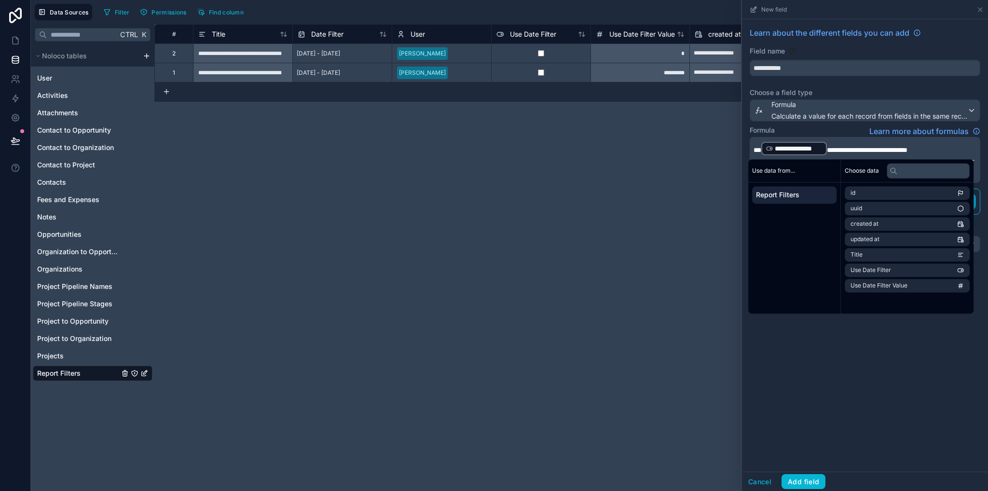
click at [873, 335] on div "**********" at bounding box center [865, 245] width 246 height 452
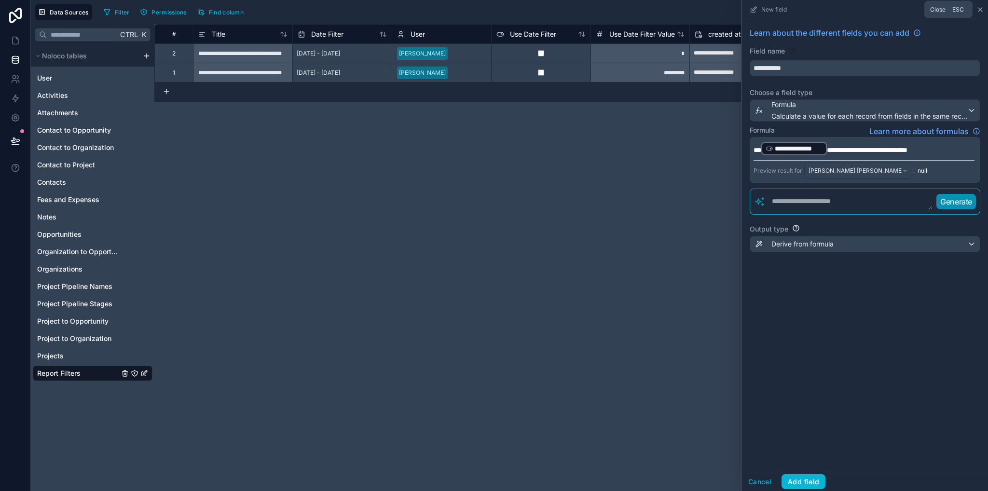
click at [979, 10] on icon at bounding box center [980, 10] width 4 height 4
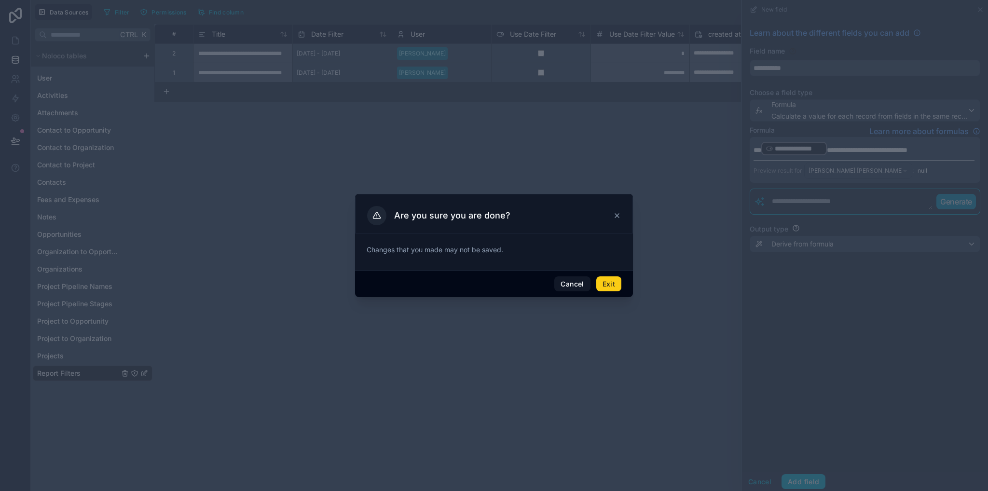
click at [609, 288] on button "Exit" at bounding box center [608, 283] width 25 height 15
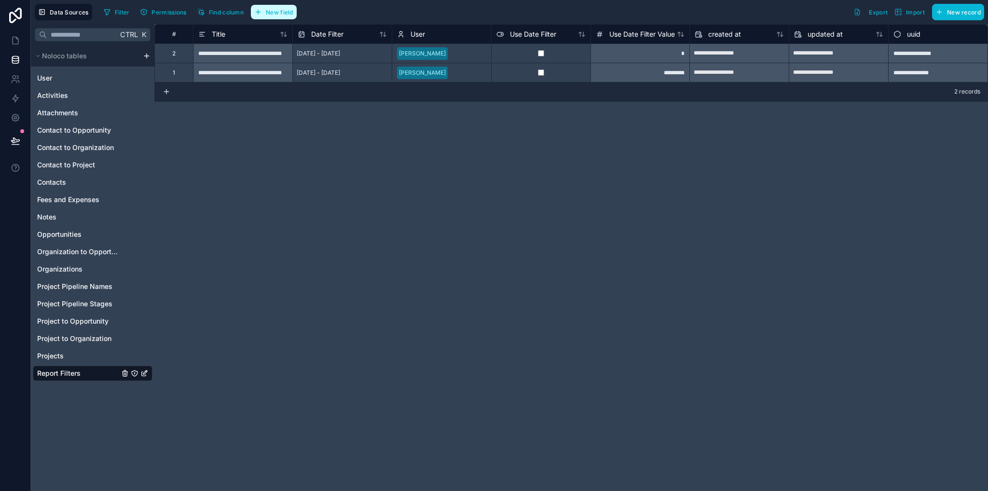
click at [271, 10] on span "New field" at bounding box center [279, 12] width 27 height 7
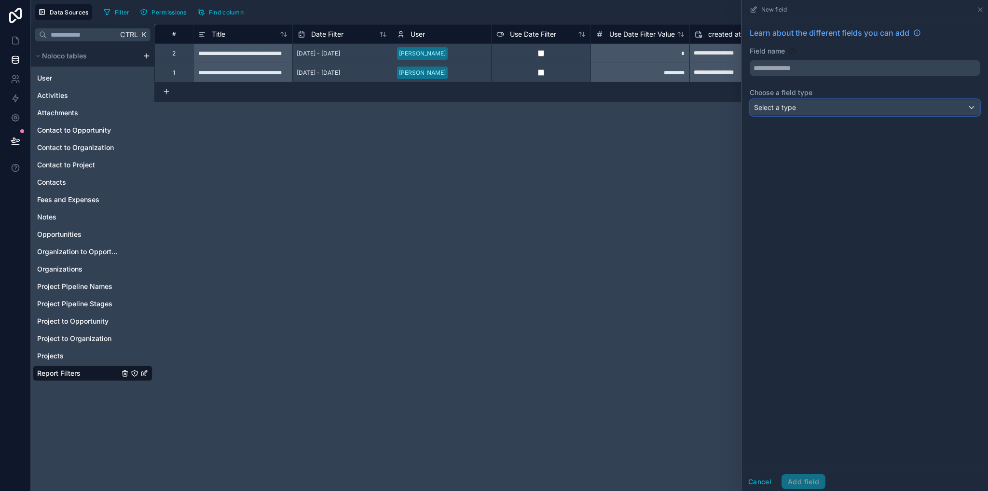
click at [792, 105] on span "Select a type" at bounding box center [775, 107] width 42 height 8
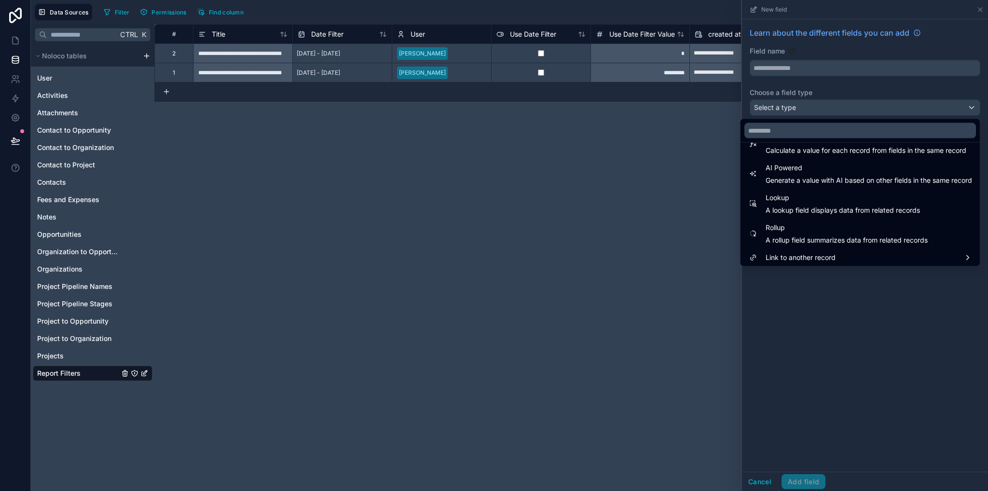
scroll to position [280, 0]
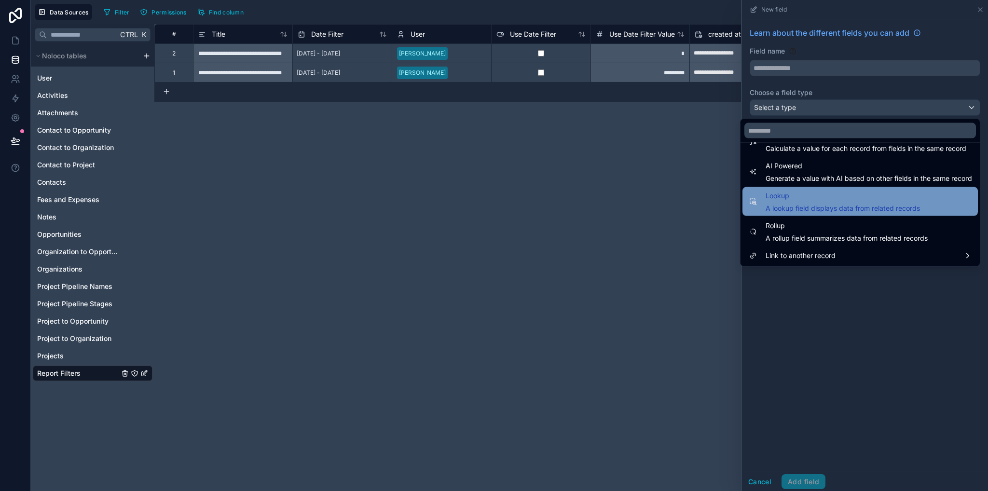
click at [765, 206] on span "A lookup field displays data from related records" at bounding box center [842, 209] width 154 height 10
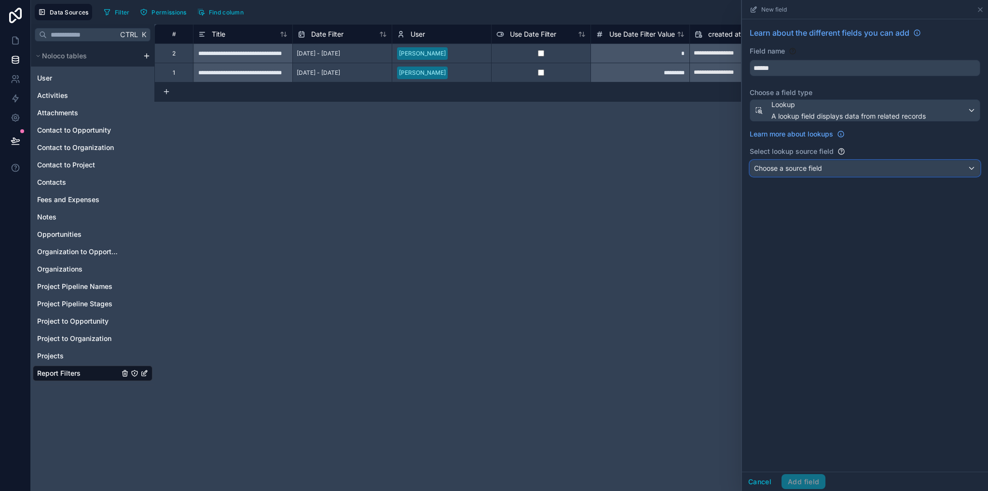
click at [785, 164] on span "Choose a source field" at bounding box center [788, 168] width 68 height 8
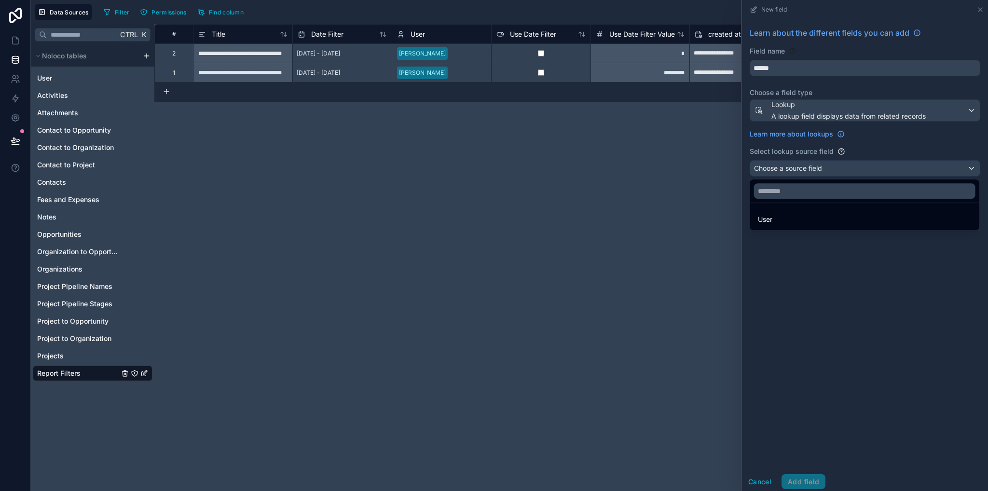
click at [842, 120] on div at bounding box center [865, 245] width 246 height 491
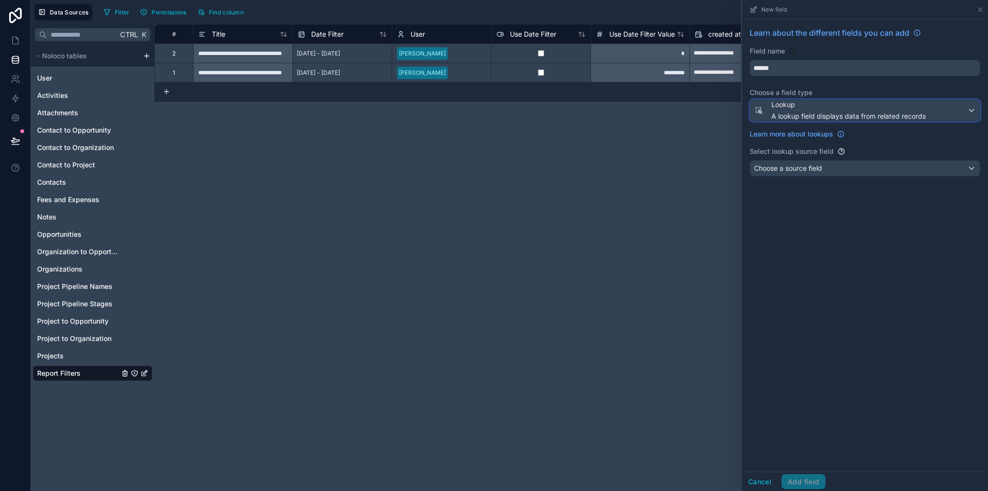
click at [837, 109] on div "Lookup A lookup field displays data from related records" at bounding box center [848, 110] width 154 height 21
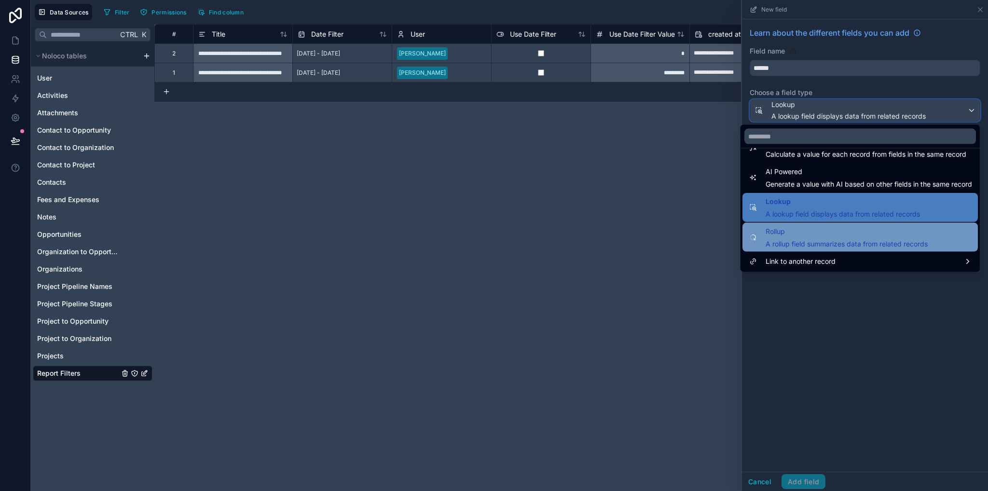
scroll to position [232, 0]
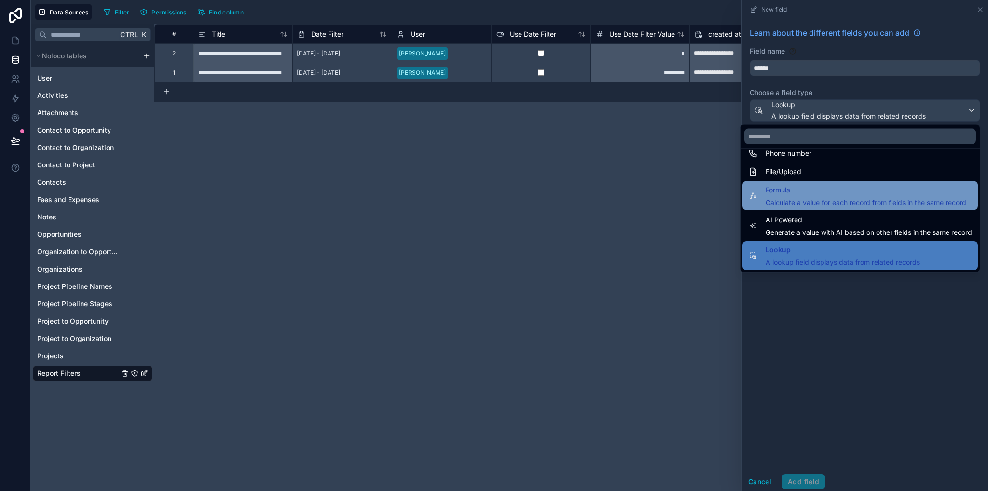
click at [788, 202] on span "Calculate a value for each record from fields in the same record" at bounding box center [865, 203] width 201 height 10
type input "*******"
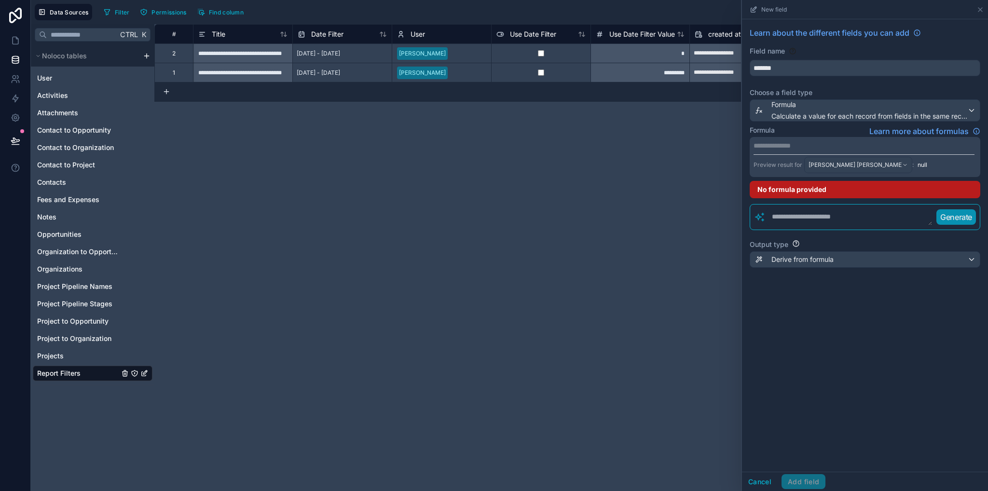
click at [814, 219] on textarea at bounding box center [848, 216] width 167 height 17
type textarea "**********"
click at [953, 216] on p "Generate" at bounding box center [956, 217] width 32 height 12
click at [14, 46] on link at bounding box center [15, 40] width 30 height 19
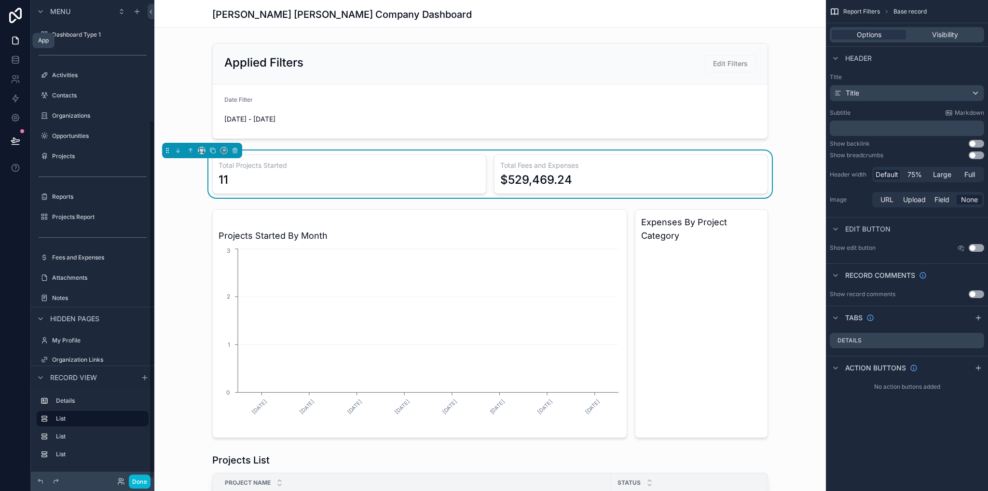
scroll to position [161, 0]
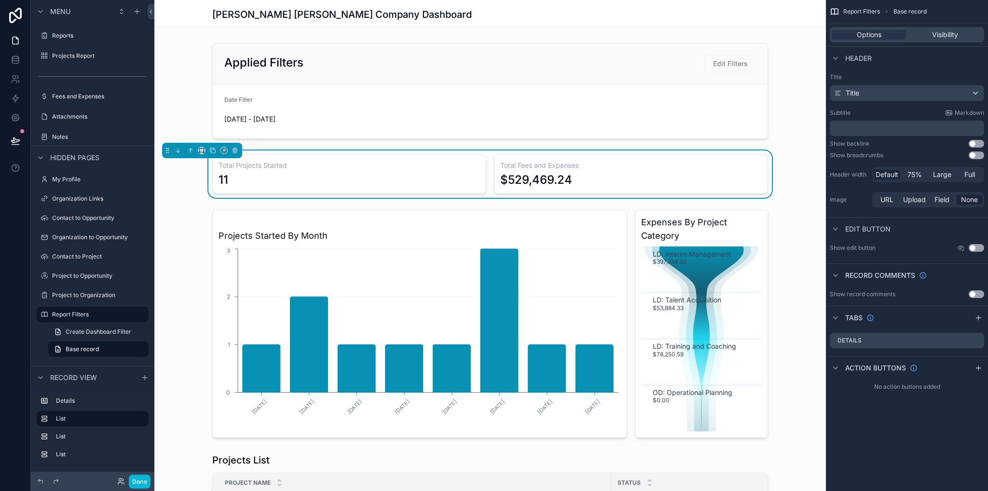
click at [763, 158] on div "Total Fees and Expenses $529,469.24" at bounding box center [631, 174] width 274 height 40
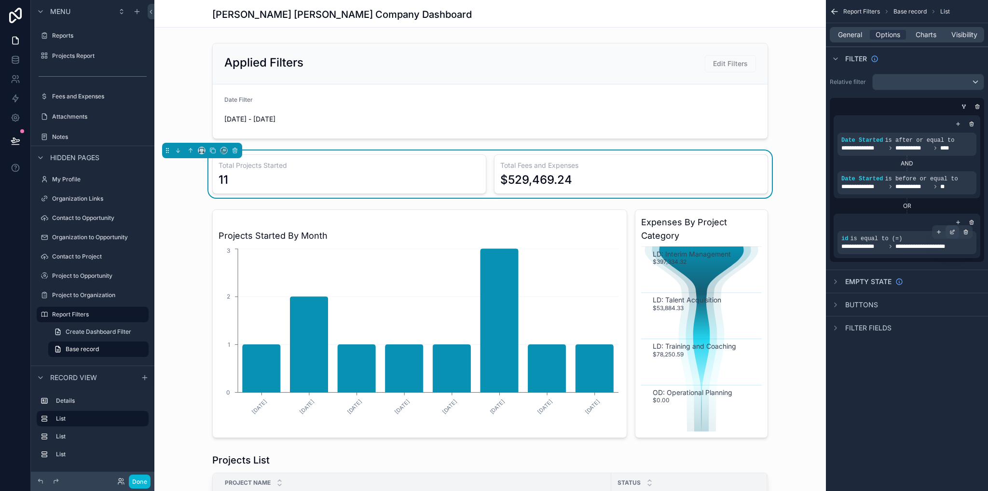
click at [952, 232] on icon "scrollable content" at bounding box center [953, 231] width 3 height 3
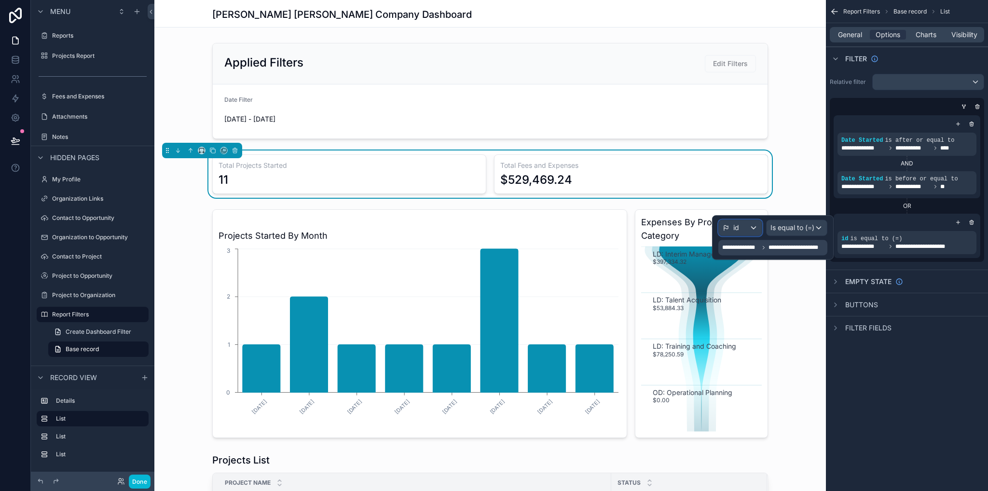
click at [751, 230] on div "id" at bounding box center [740, 227] width 43 height 15
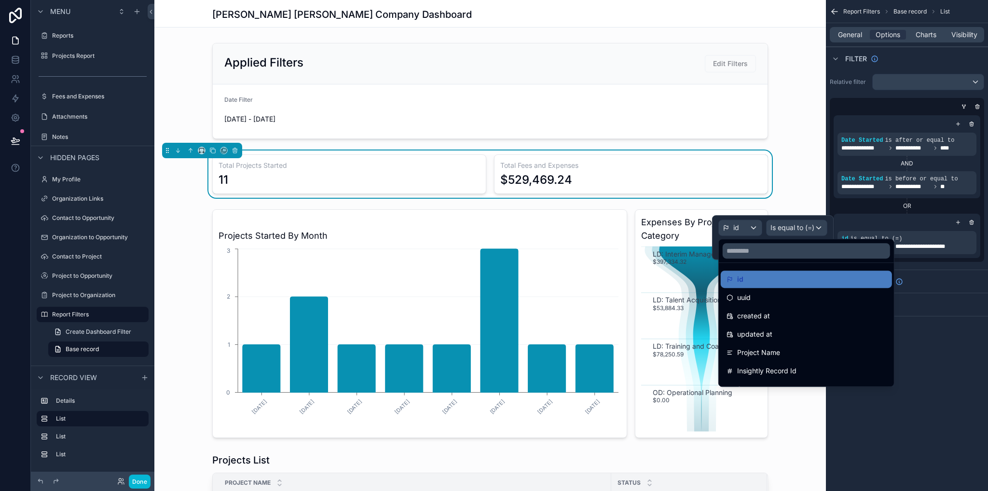
click at [764, 222] on div at bounding box center [773, 237] width 122 height 44
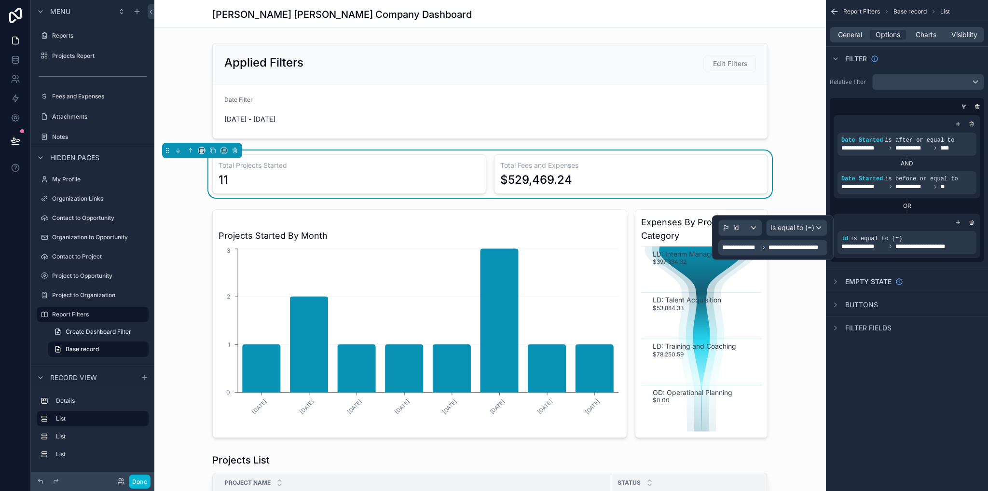
click at [775, 246] on span "**********" at bounding box center [796, 248] width 57 height 8
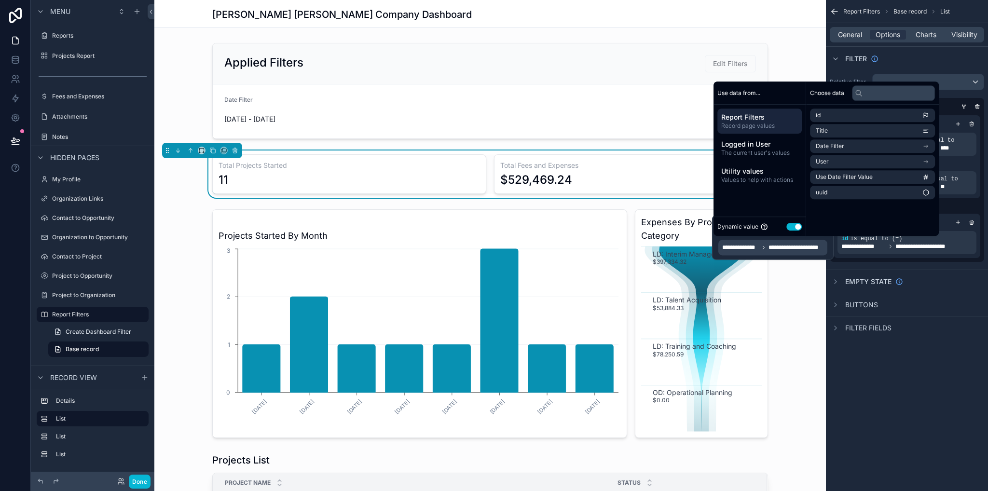
click at [834, 216] on div "Choose data id Title Date Filter User Use Date Filter Value uuid" at bounding box center [872, 159] width 133 height 154
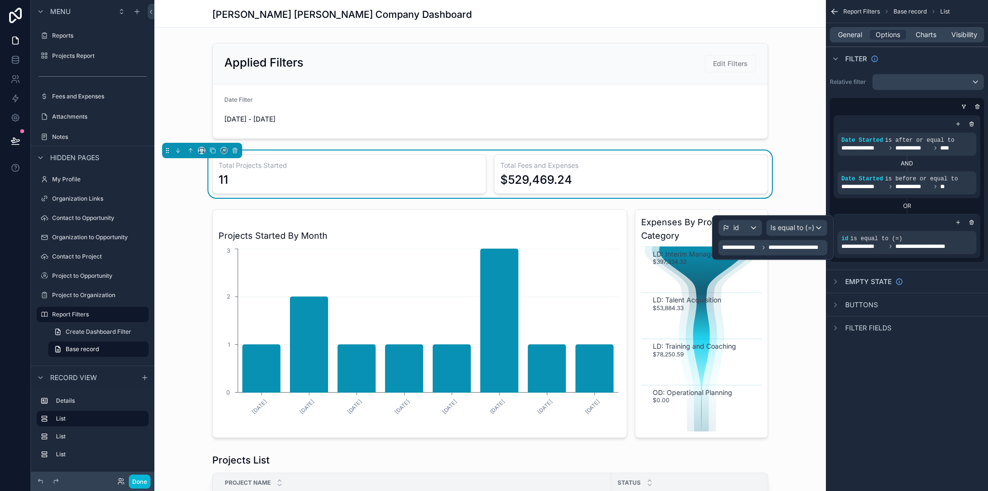
click at [788, 245] on span "**********" at bounding box center [796, 248] width 57 height 8
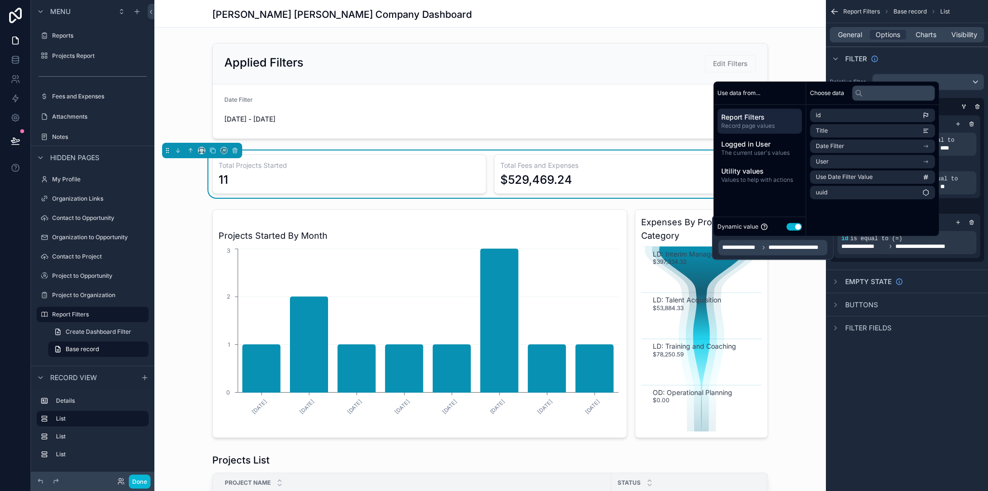
click at [717, 243] on div "**********" at bounding box center [773, 237] width 122 height 44
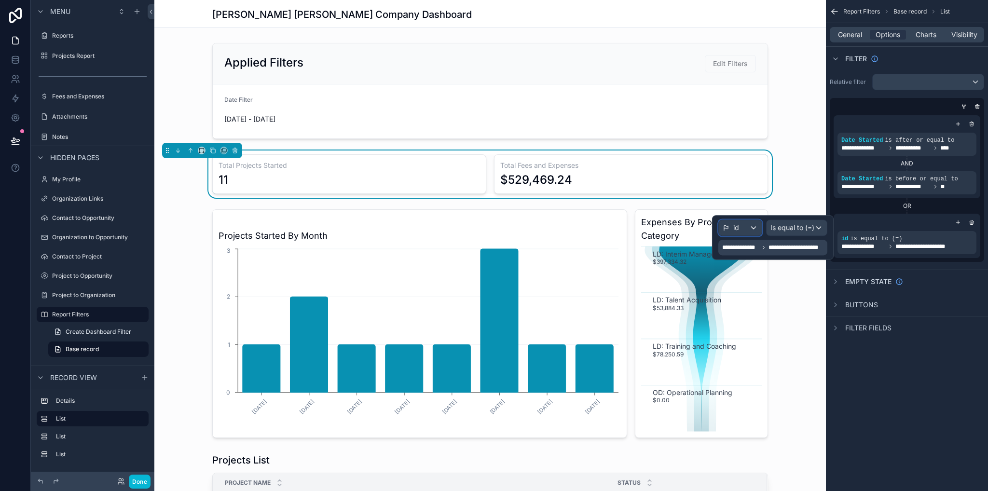
click at [727, 230] on icon at bounding box center [725, 227] width 7 height 7
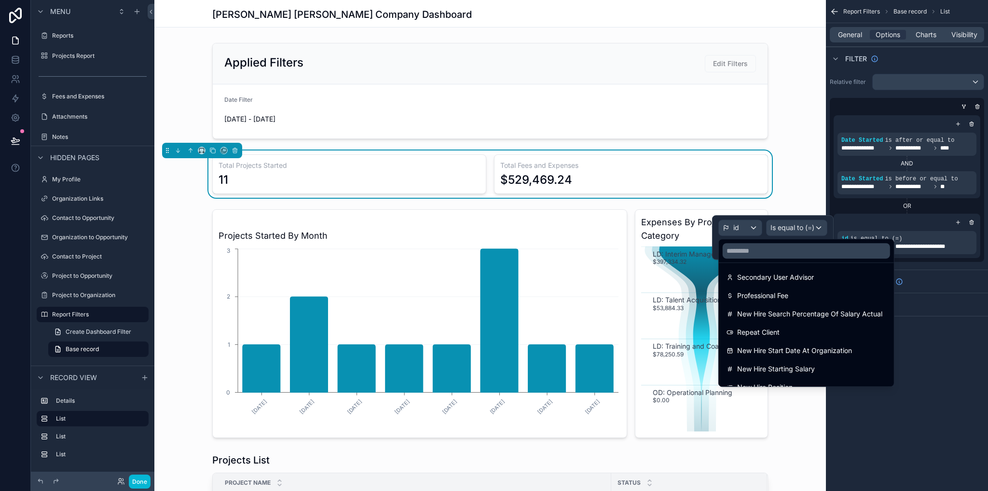
scroll to position [402, 0]
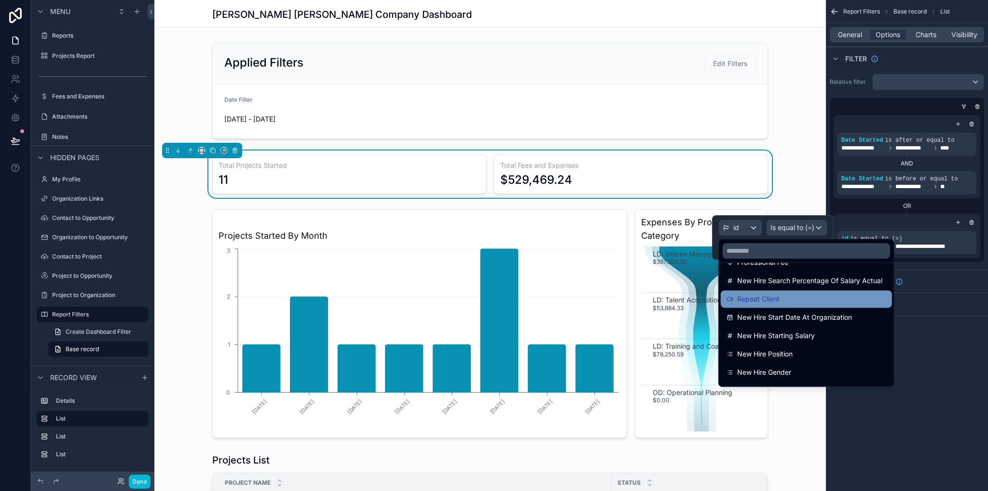
click at [781, 301] on div "Repeat Client" at bounding box center [806, 299] width 160 height 12
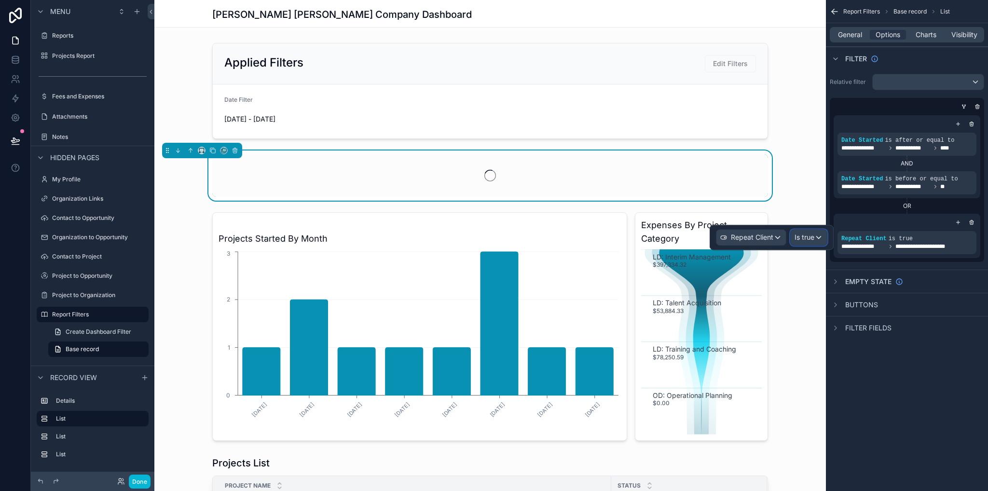
click at [808, 237] on span "Is true" at bounding box center [804, 237] width 20 height 10
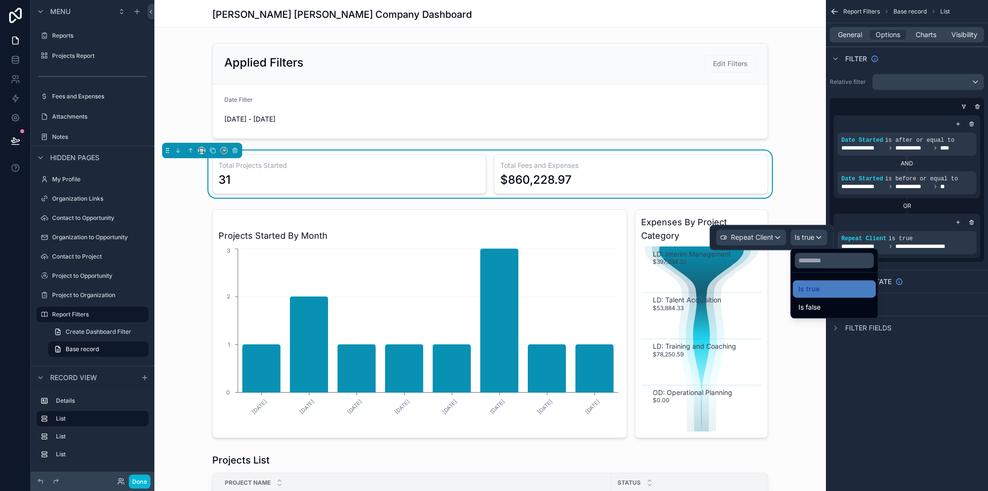
click at [765, 235] on div at bounding box center [771, 237] width 124 height 25
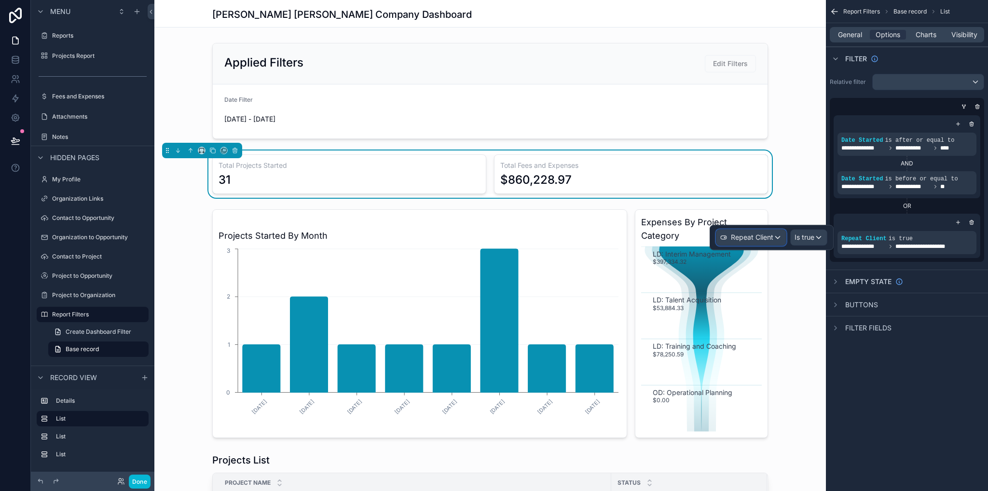
click at [774, 235] on div "Repeat Client" at bounding box center [750, 237] width 69 height 15
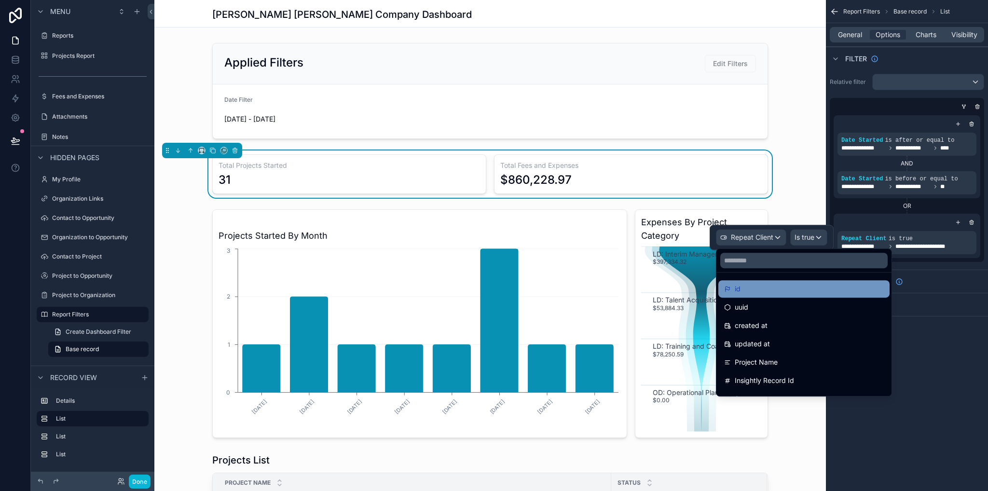
click at [771, 284] on div "id" at bounding box center [804, 289] width 160 height 12
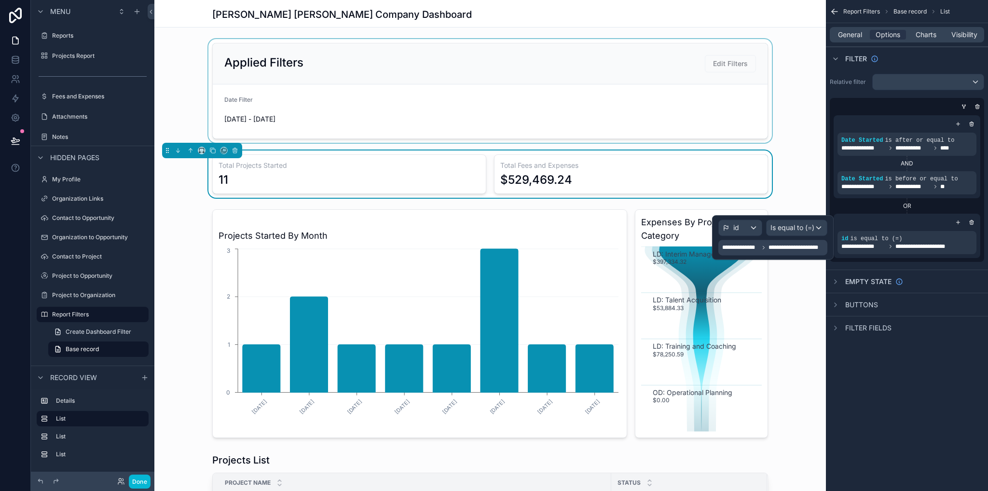
click at [669, 121] on div "scrollable content" at bounding box center [489, 91] width 671 height 104
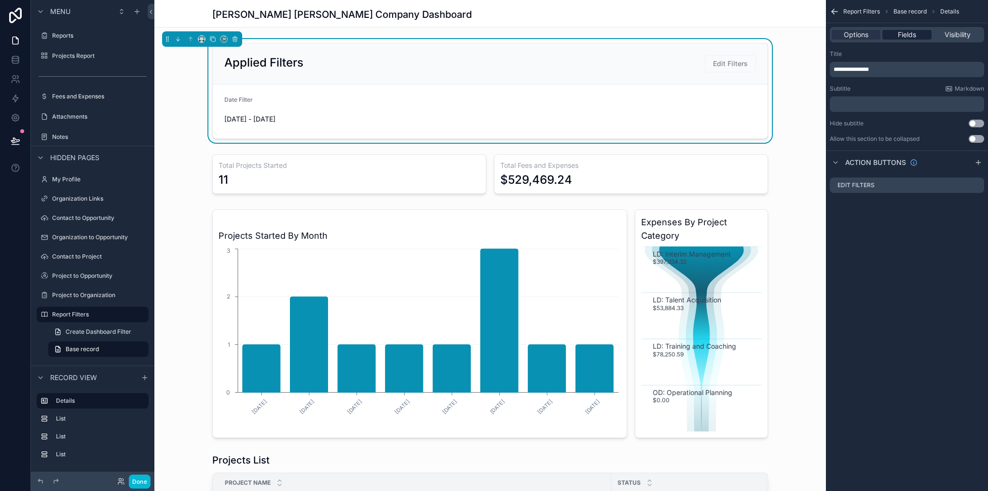
click at [906, 37] on span "Fields" at bounding box center [907, 35] width 18 height 10
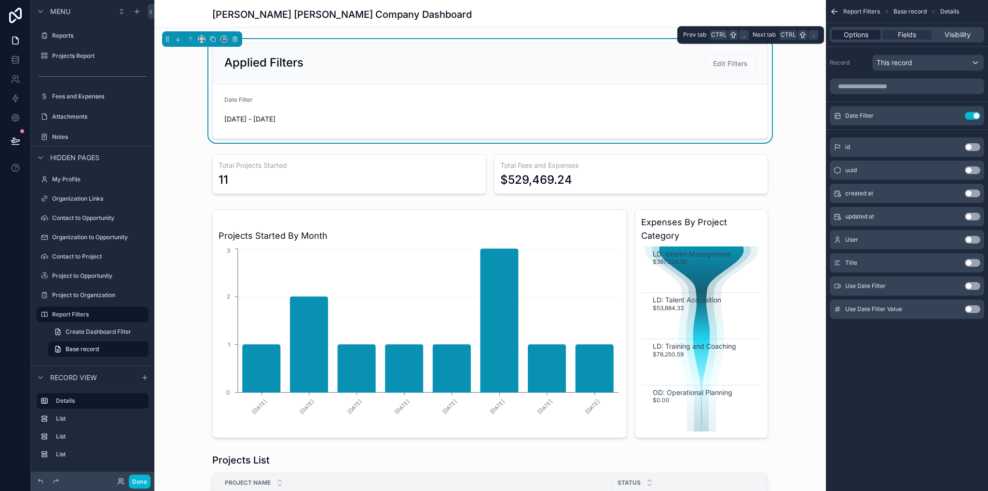
click at [861, 35] on span "Options" at bounding box center [856, 35] width 25 height 10
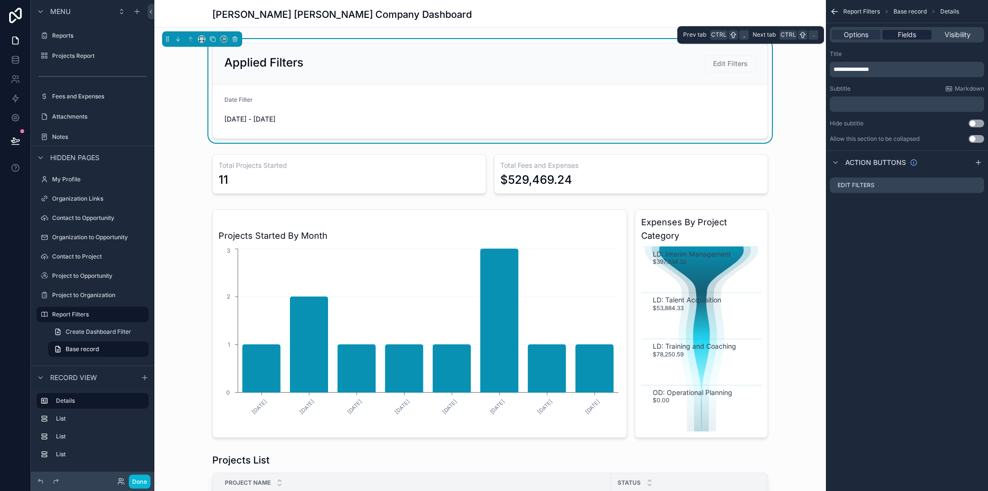
click at [906, 36] on span "Fields" at bounding box center [907, 35] width 18 height 10
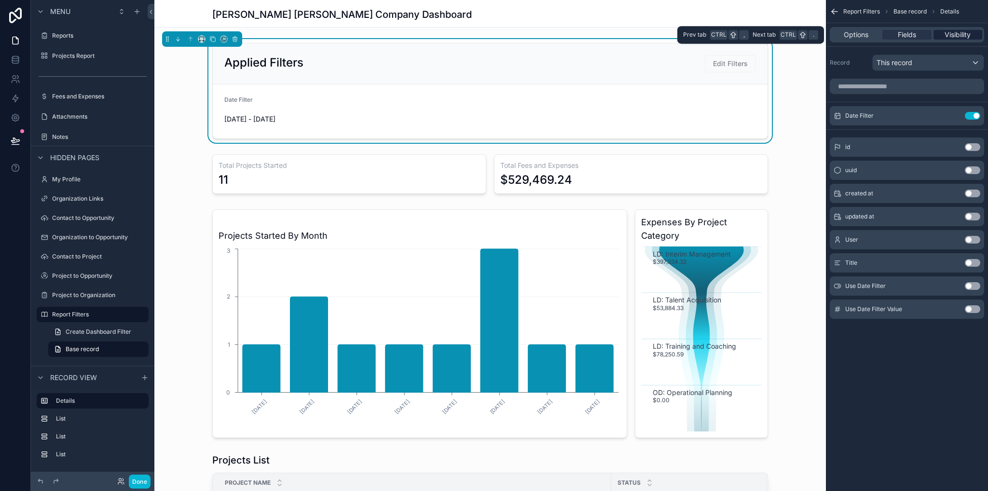
click at [945, 33] on span "Visibility" at bounding box center [957, 35] width 26 height 10
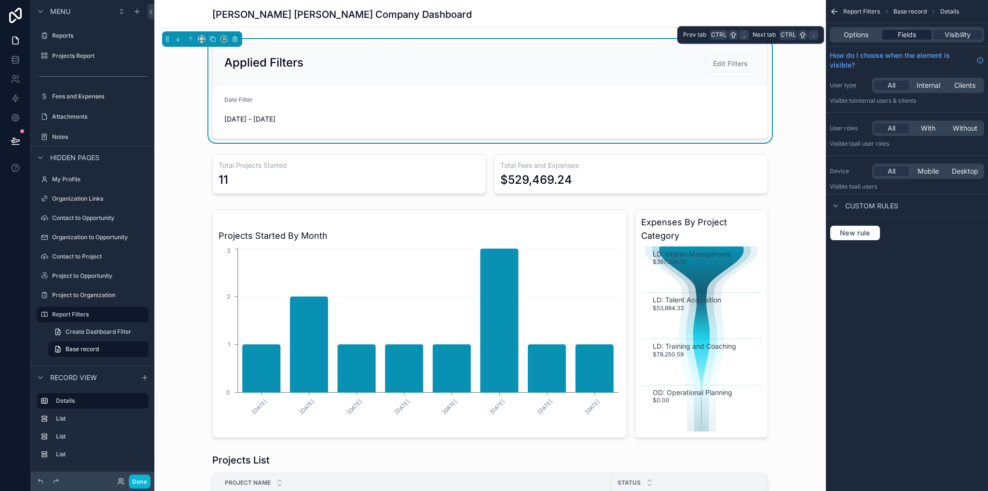
click at [901, 34] on span "Fields" at bounding box center [907, 35] width 18 height 10
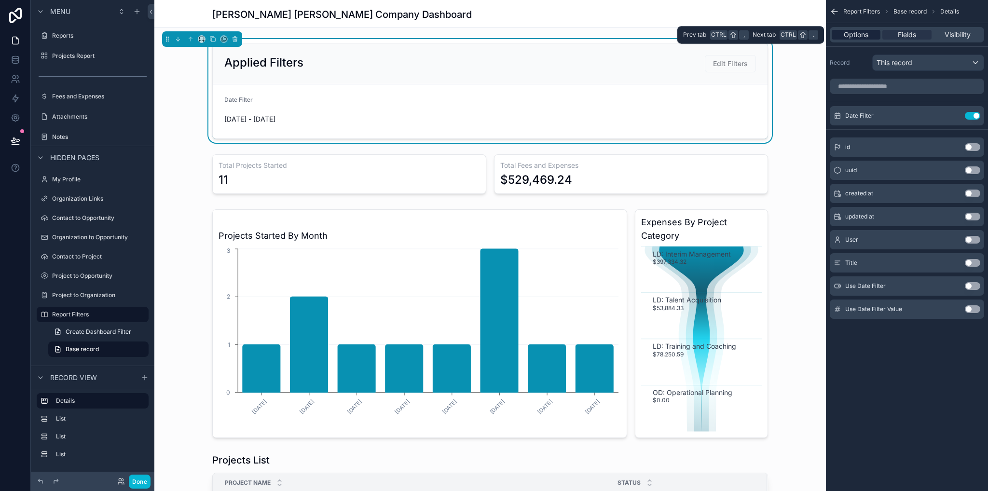
click at [862, 33] on span "Options" at bounding box center [856, 35] width 25 height 10
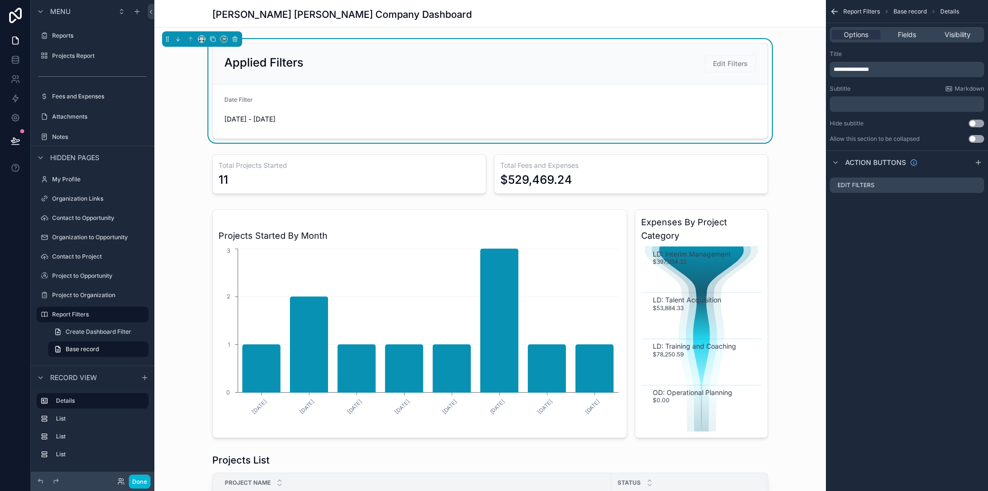
click at [978, 139] on button "Use setting" at bounding box center [975, 139] width 15 height 8
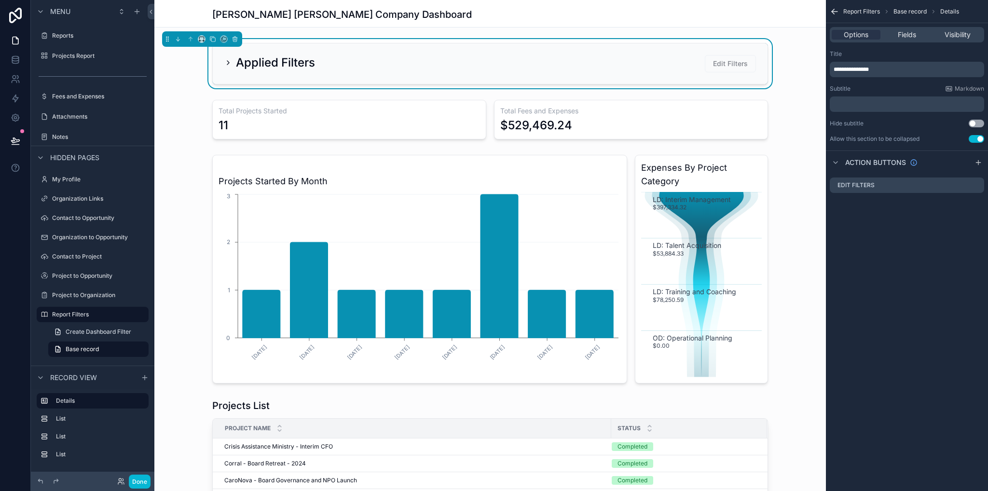
click at [979, 140] on button "Use setting" at bounding box center [975, 139] width 15 height 8
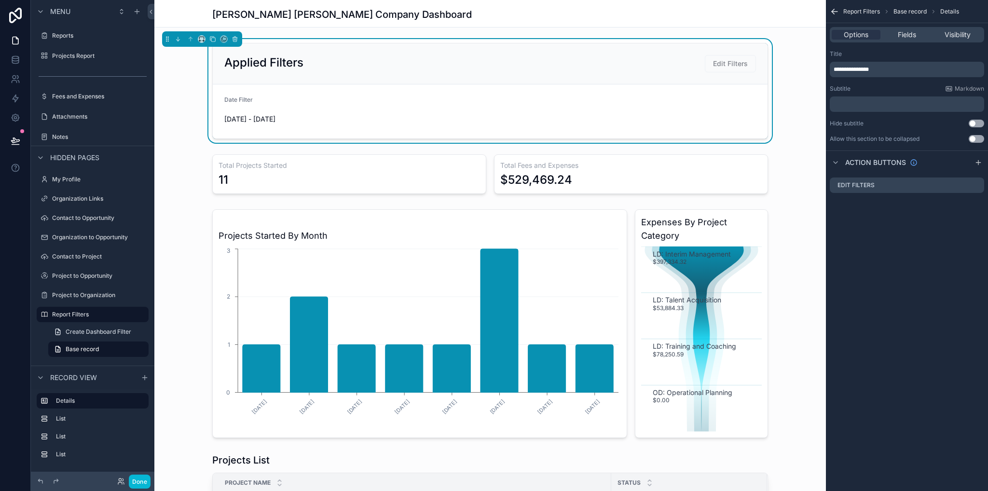
click at [979, 140] on button "Use setting" at bounding box center [975, 139] width 15 height 8
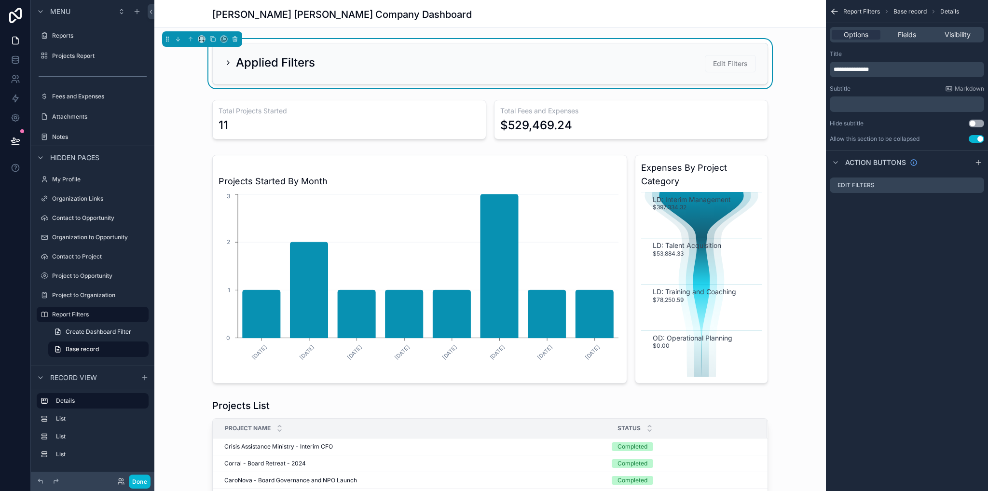
click at [979, 140] on button "Use setting" at bounding box center [975, 139] width 15 height 8
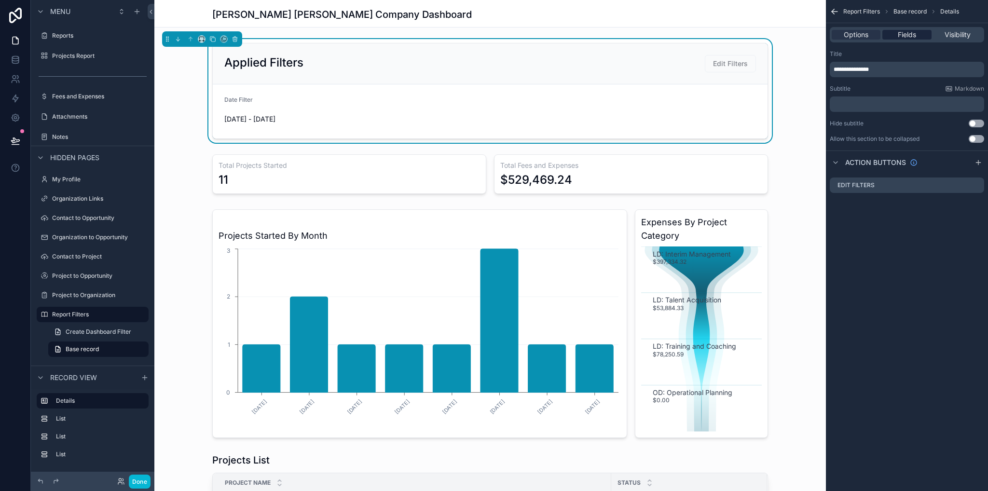
click at [906, 36] on span "Fields" at bounding box center [907, 35] width 18 height 10
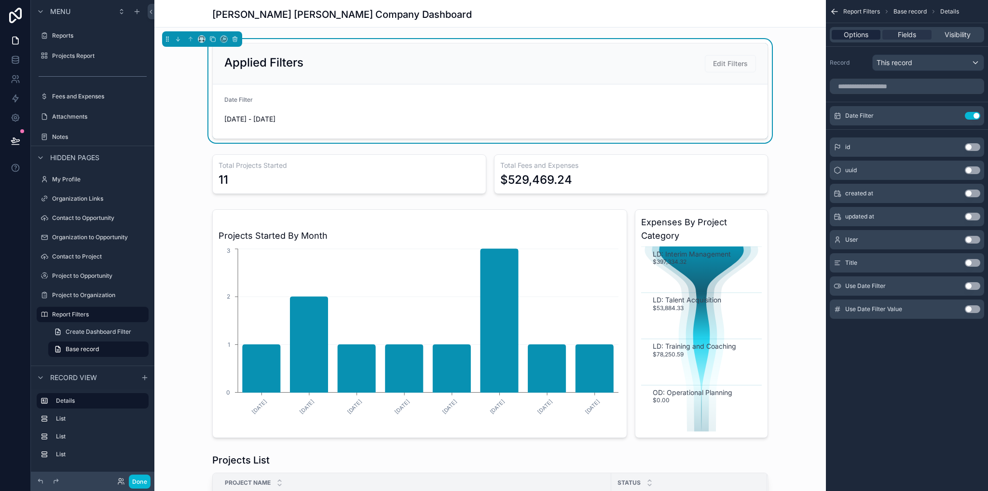
click at [860, 30] on span "Options" at bounding box center [856, 35] width 25 height 10
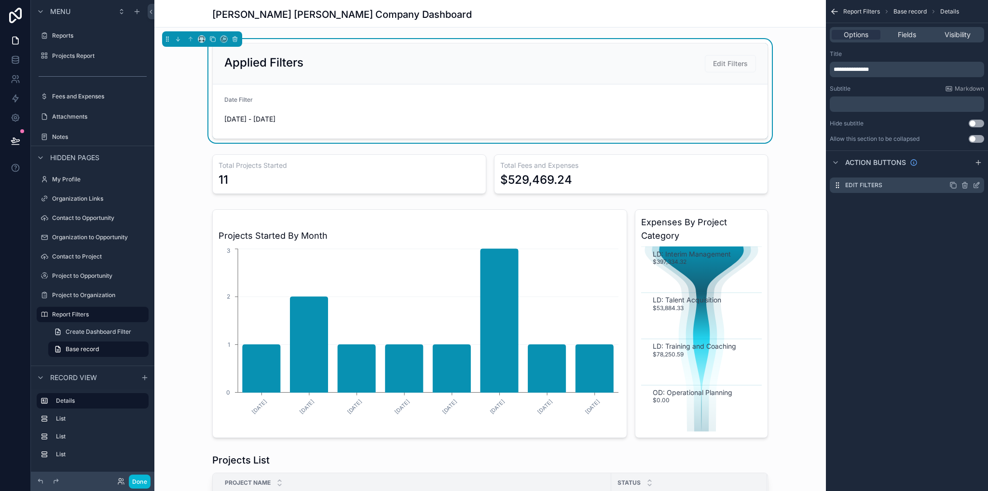
click at [975, 186] on icon "scrollable content" at bounding box center [977, 184] width 4 height 4
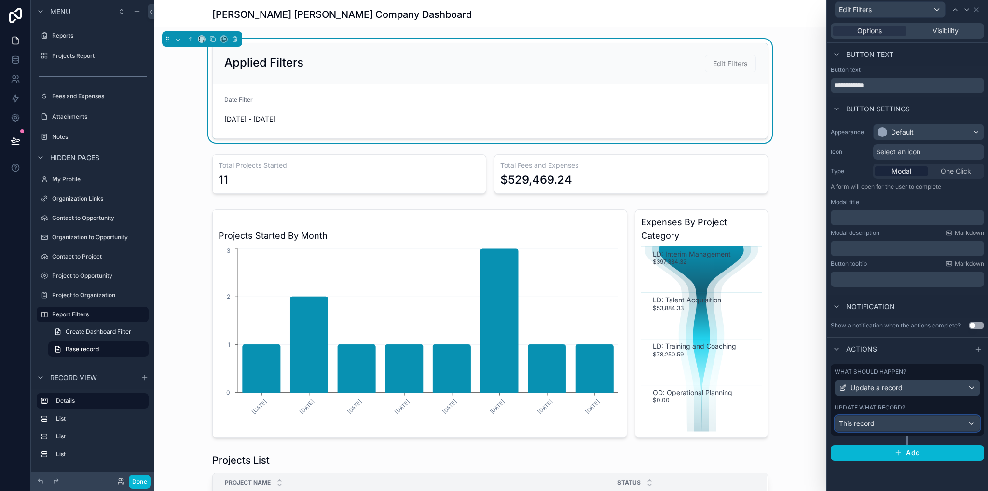
click at [974, 422] on div "This record" at bounding box center [907, 423] width 145 height 15
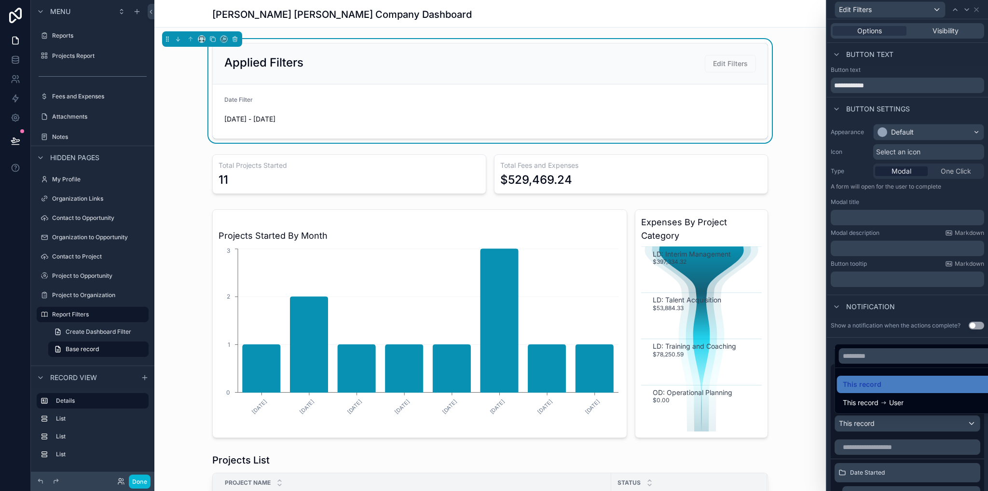
click at [974, 422] on div at bounding box center [907, 245] width 161 height 491
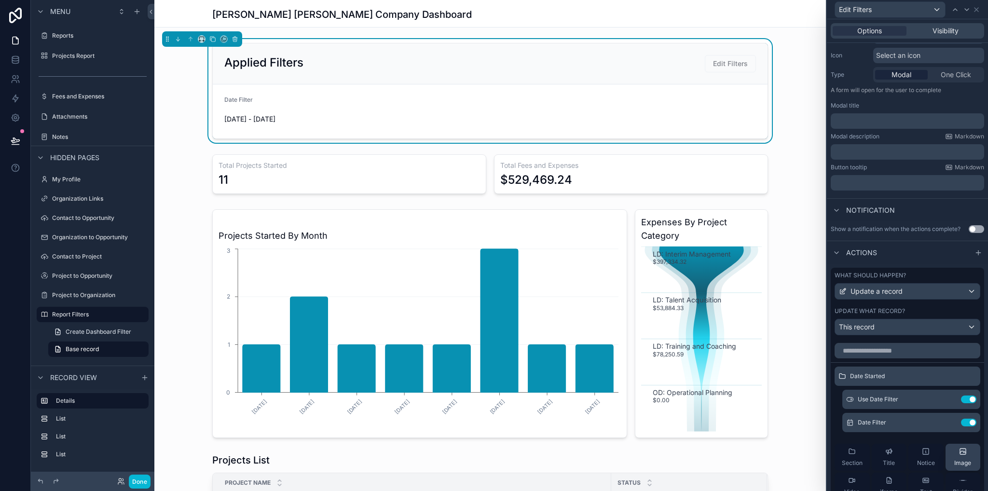
scroll to position [145, 0]
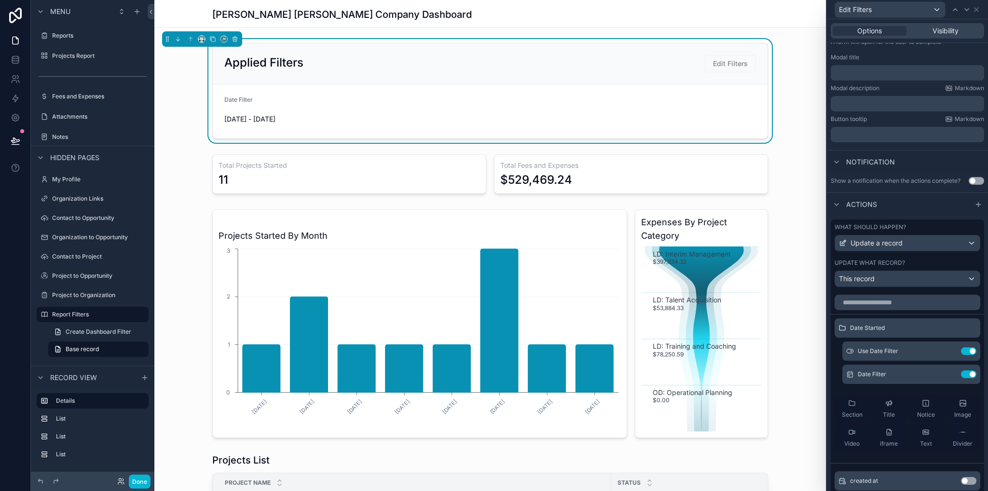
click at [838, 455] on div "Section Title Notice Image Video iframe Text Divider" at bounding box center [907, 423] width 146 height 71
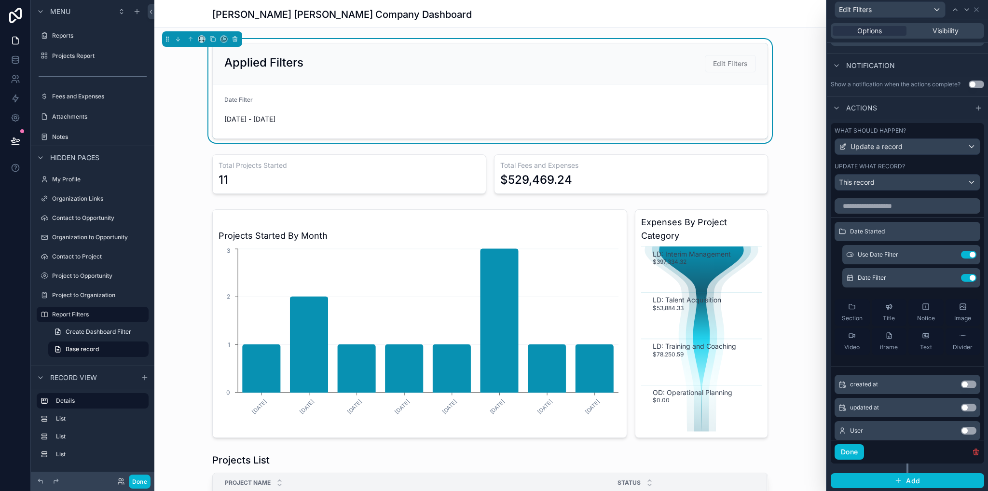
scroll to position [48, 0]
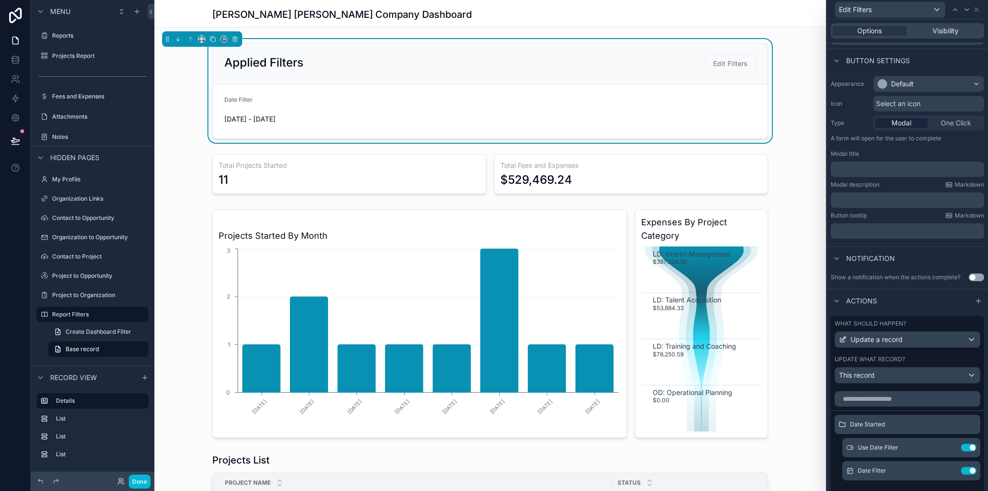
click at [955, 320] on div "What should happen?" at bounding box center [907, 324] width 146 height 8
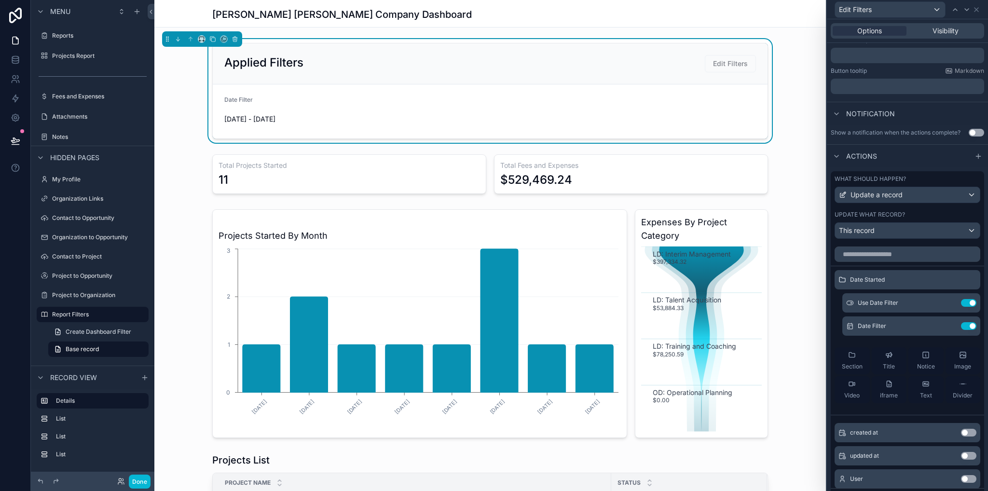
scroll to position [241, 0]
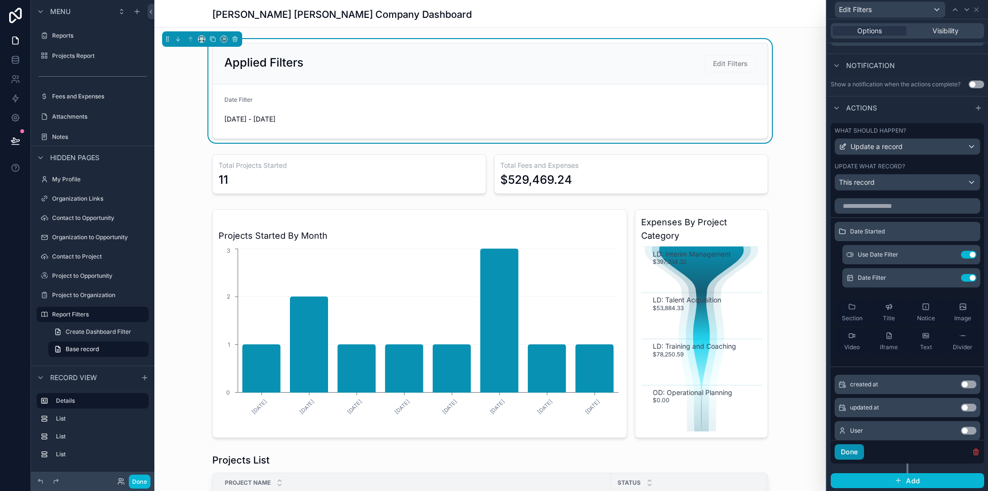
click at [853, 451] on button "Done" at bounding box center [848, 451] width 29 height 15
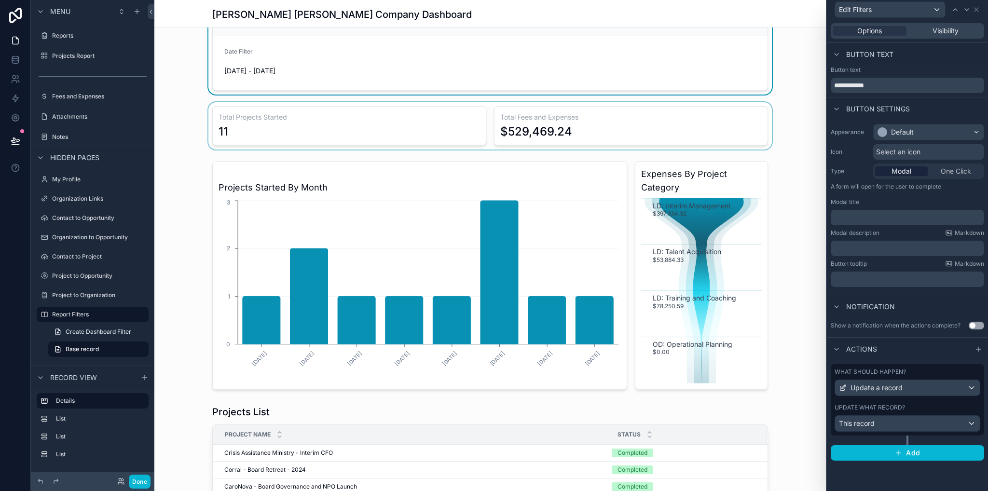
scroll to position [0, 0]
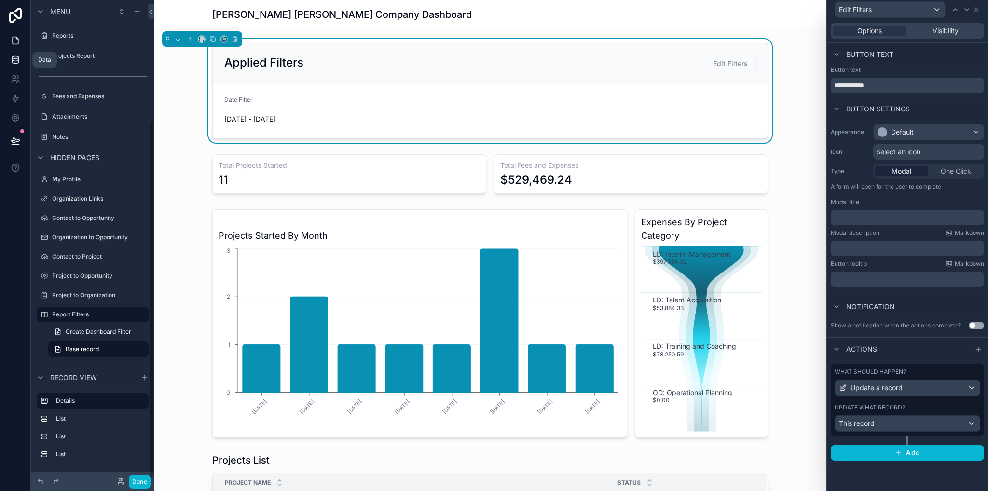
click at [10, 66] on link at bounding box center [15, 59] width 30 height 19
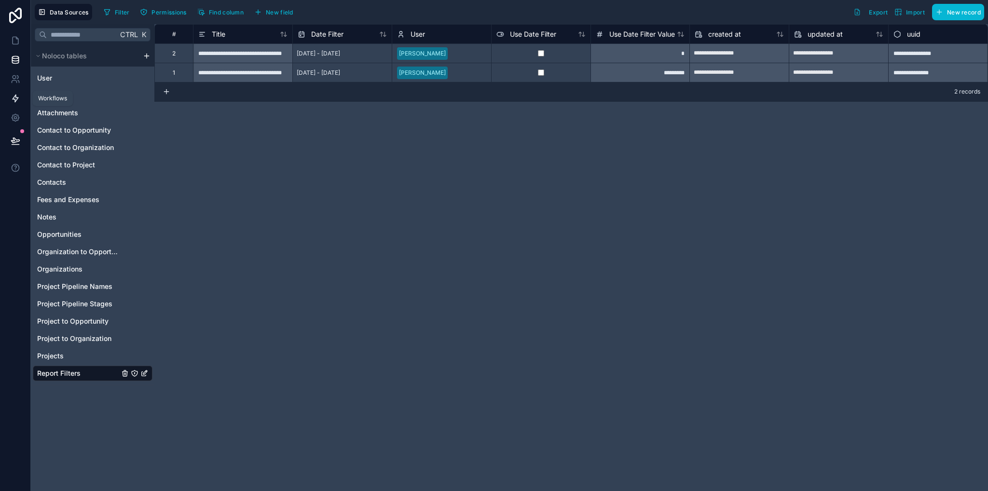
click at [15, 99] on icon at bounding box center [16, 99] width 10 height 10
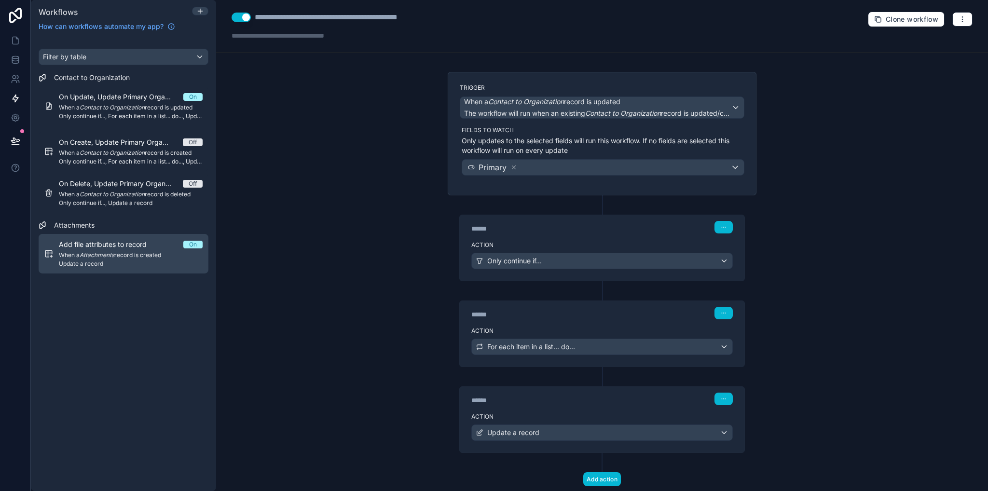
click at [102, 255] on em "Attachments" at bounding box center [97, 254] width 35 height 7
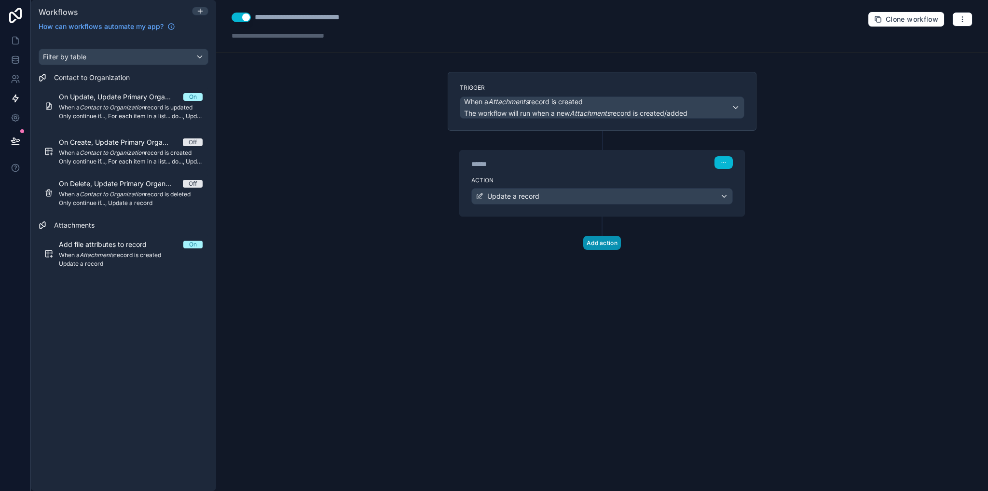
click at [598, 243] on button "Add action" at bounding box center [602, 243] width 38 height 14
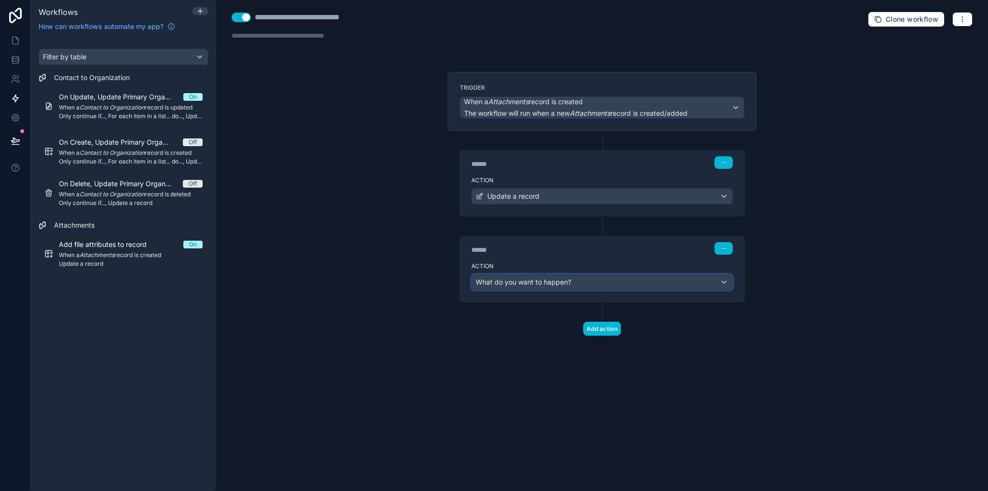
click at [547, 282] on span "What do you want to happen?" at bounding box center [523, 282] width 95 height 8
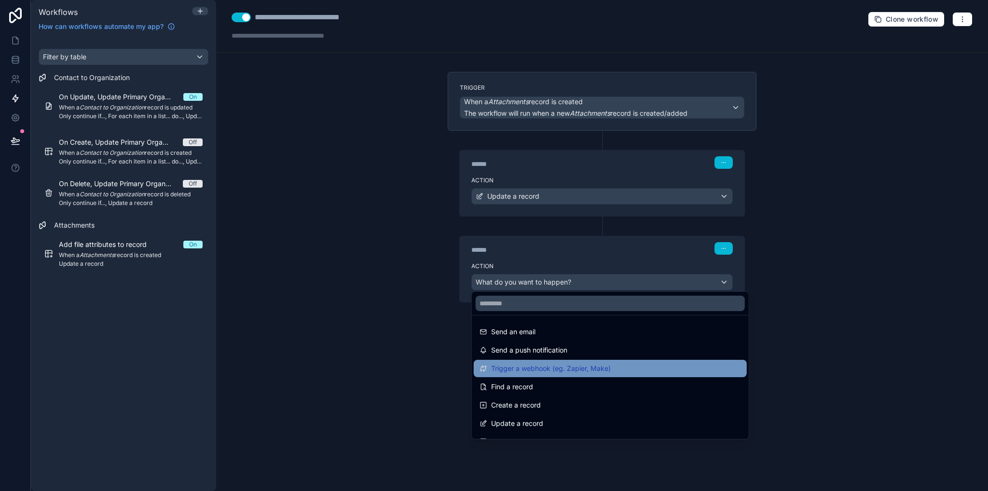
click at [571, 368] on span "Trigger a webhook (eg. Zapier, Make)" at bounding box center [551, 369] width 120 height 12
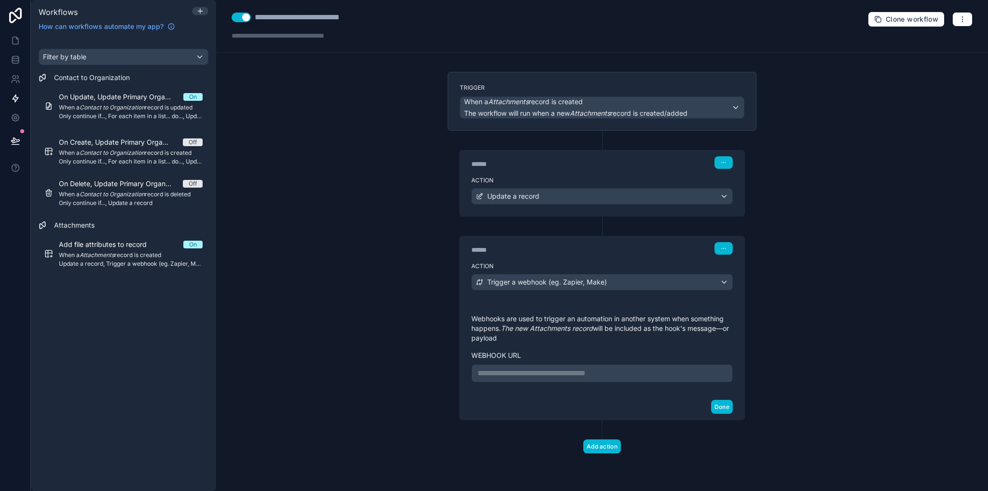
click at [524, 371] on p "**********" at bounding box center [601, 374] width 249 height 12
click at [798, 363] on div "**********" at bounding box center [602, 245] width 772 height 491
click at [644, 373] on p "**********" at bounding box center [601, 374] width 249 height 12
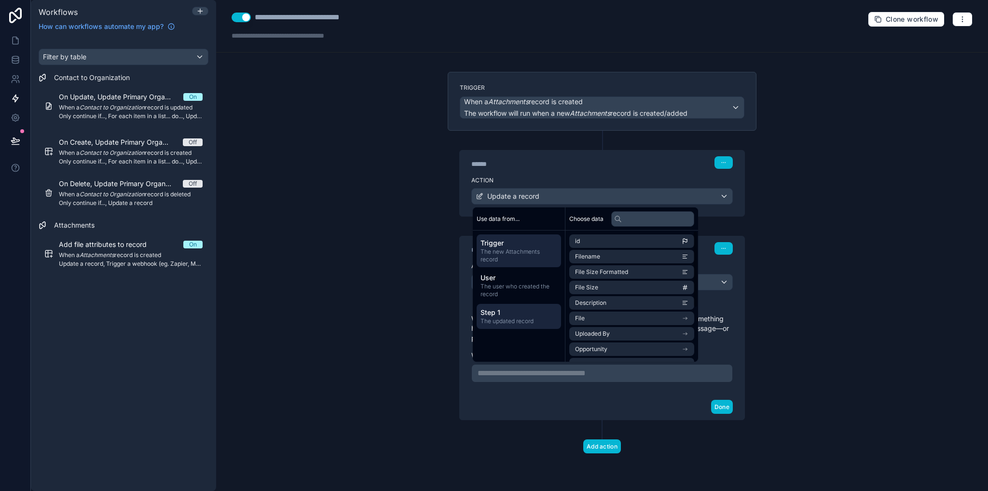
click at [521, 313] on span "Step 1" at bounding box center [518, 313] width 77 height 10
click at [845, 226] on div "**********" at bounding box center [602, 245] width 772 height 491
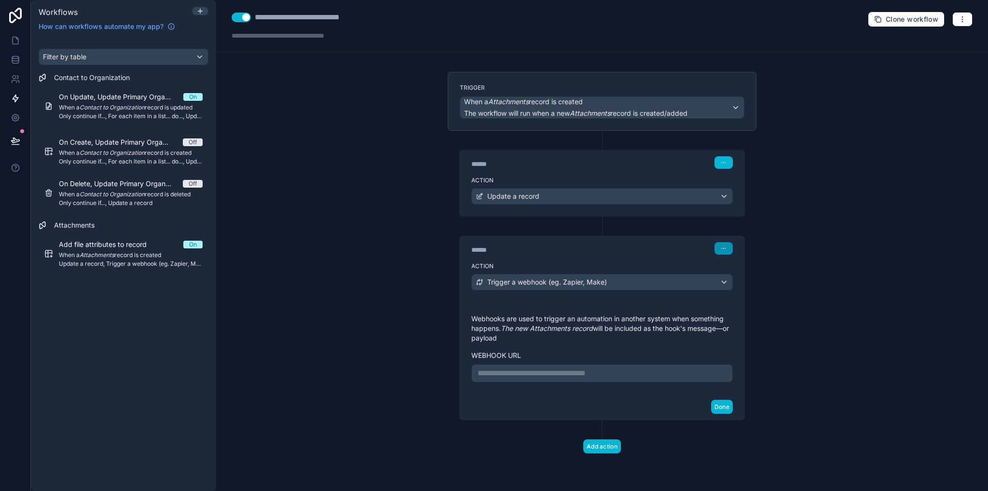
click at [722, 246] on icon "button" at bounding box center [724, 248] width 6 height 6
drag, startPoint x: 594, startPoint y: 290, endPoint x: 592, endPoint y: 285, distance: 5.5
click at [593, 290] on div "Action Trigger a webhook (eg. Zapier, Make)" at bounding box center [602, 280] width 285 height 43
click at [592, 284] on span "Trigger a webhook (eg. Zapier, Make)" at bounding box center [547, 282] width 120 height 10
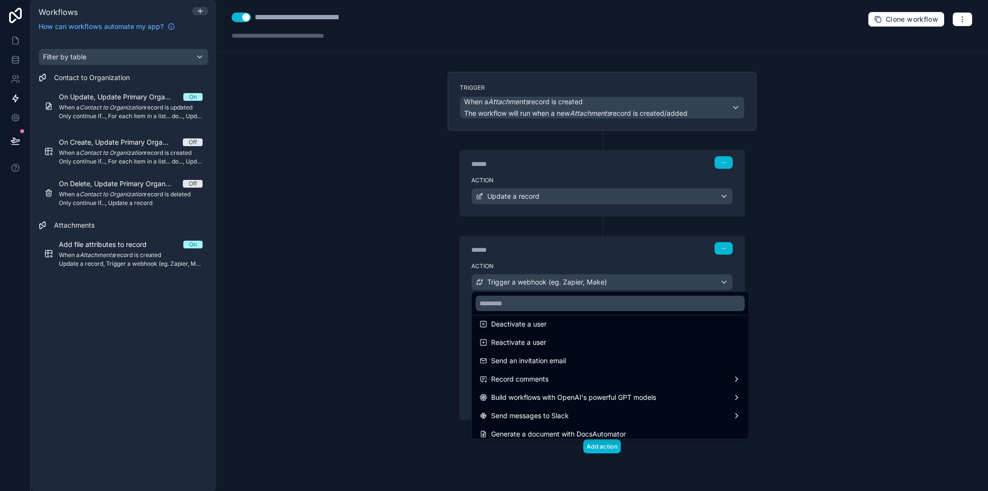
scroll to position [178, 0]
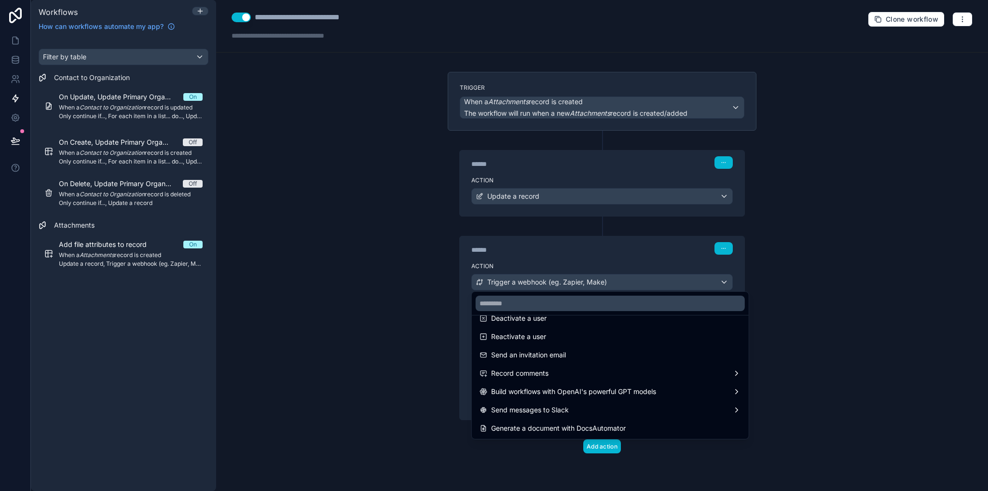
click at [621, 423] on span "Generate a document with DocsAutomator" at bounding box center [558, 429] width 135 height 12
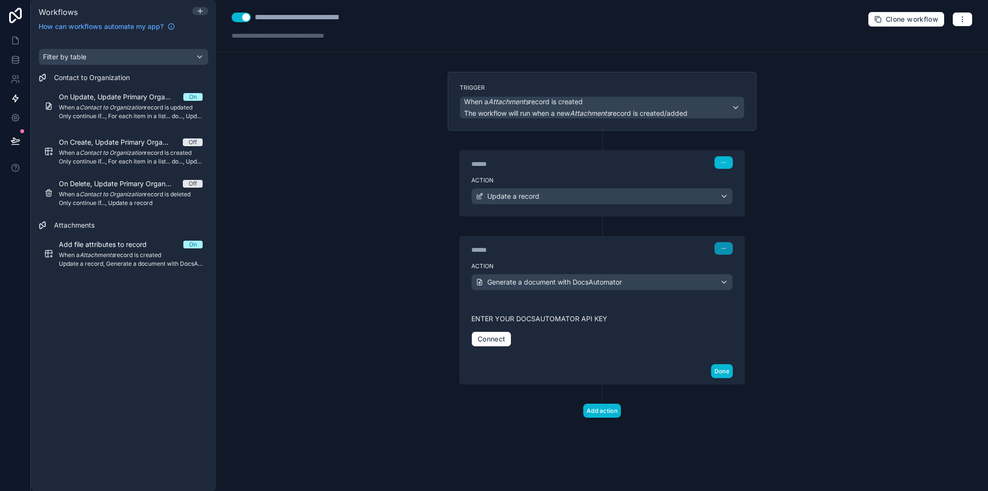
click at [725, 246] on icon "button" at bounding box center [724, 248] width 6 height 6
click at [747, 286] on span "Delete" at bounding box center [742, 284] width 18 height 8
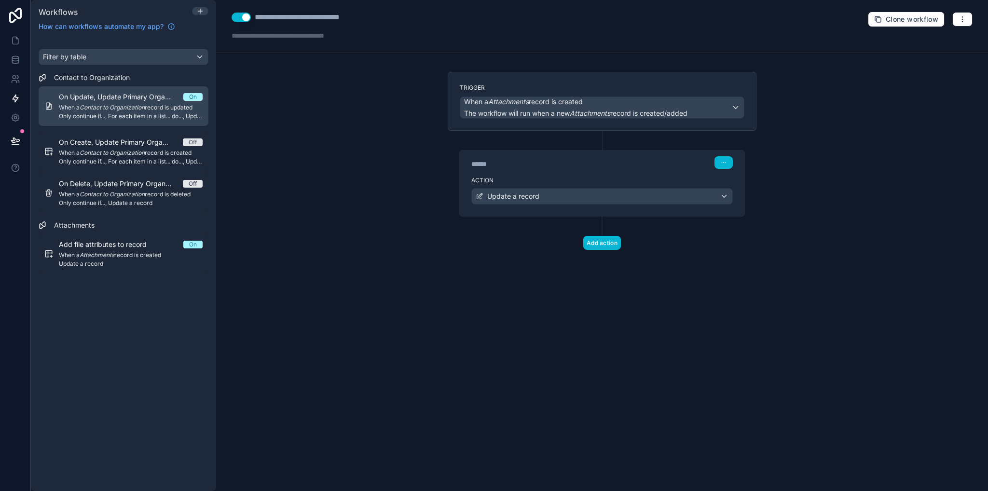
click at [104, 100] on span "On Update, Update Primary Organization in Contact" at bounding box center [121, 97] width 124 height 10
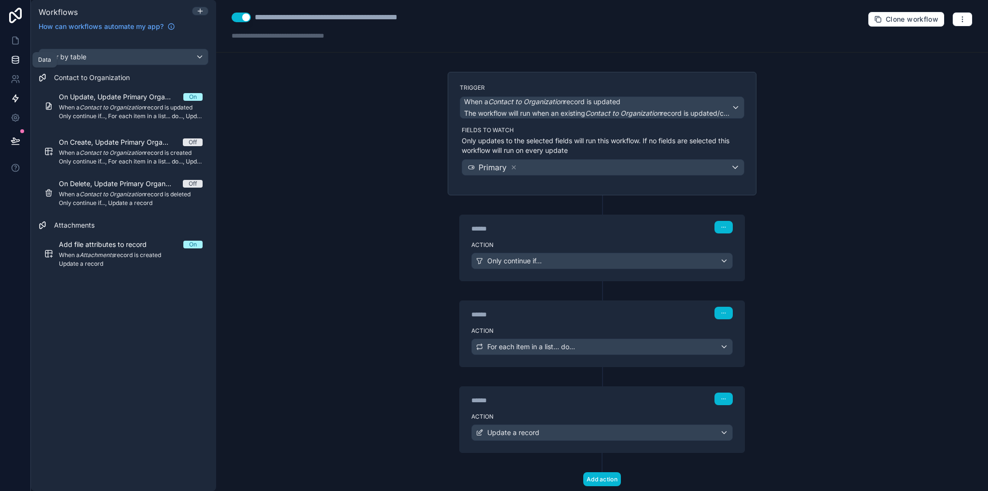
click at [18, 62] on icon at bounding box center [15, 62] width 6 height 4
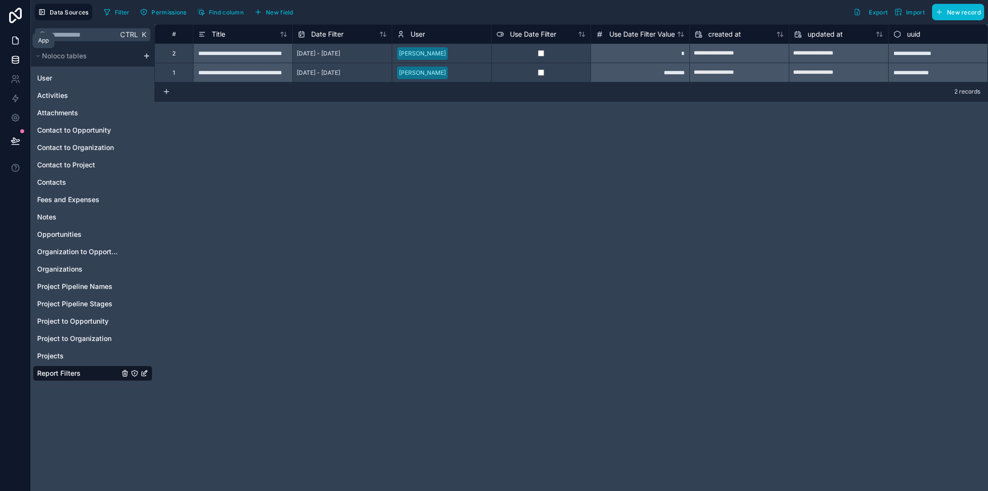
click at [9, 41] on link at bounding box center [15, 40] width 30 height 19
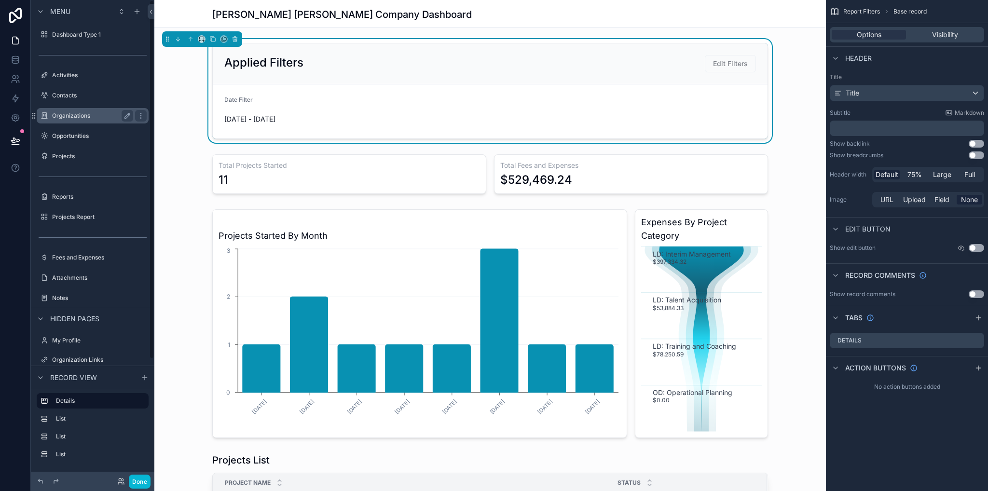
click at [66, 116] on label "Organizations" at bounding box center [90, 116] width 77 height 8
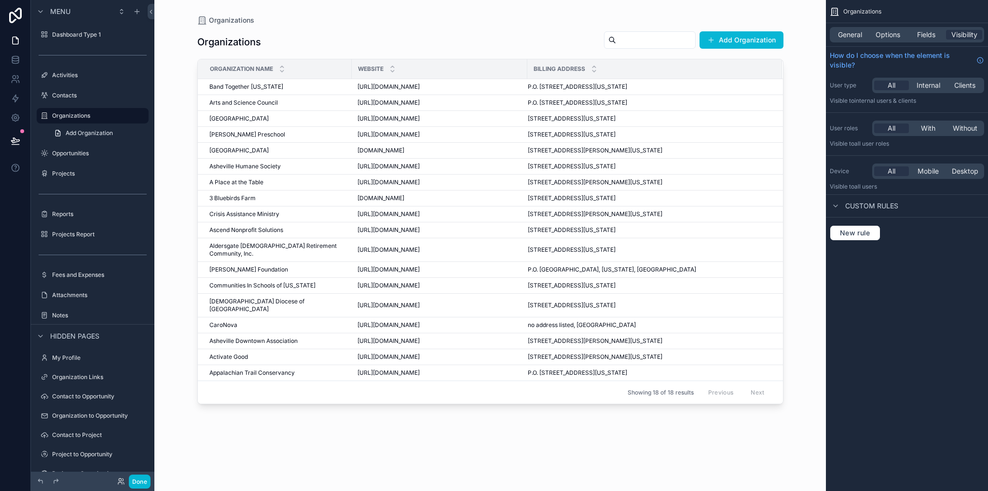
click at [244, 88] on div "scrollable content" at bounding box center [490, 239] width 617 height 479
click at [245, 87] on span "Band Together [US_STATE]" at bounding box center [246, 87] width 74 height 8
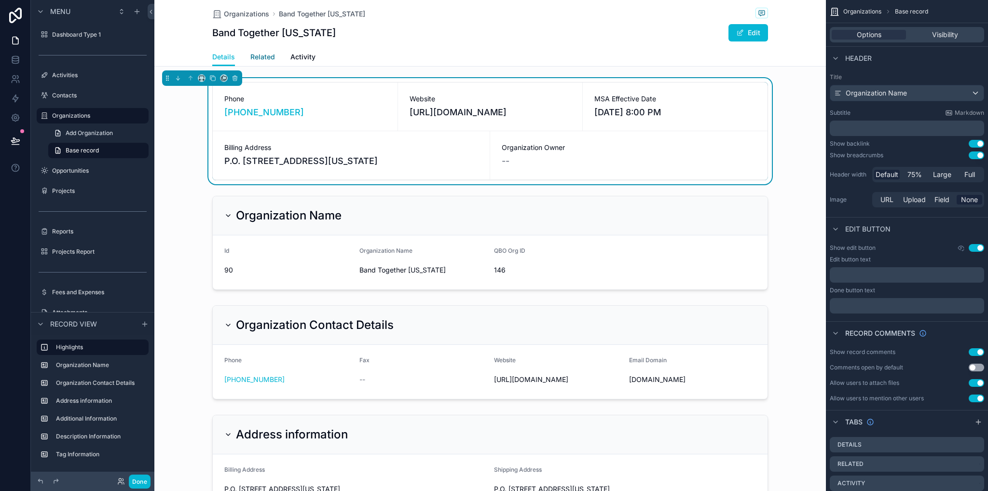
click at [259, 60] on span "Related" at bounding box center [262, 57] width 25 height 10
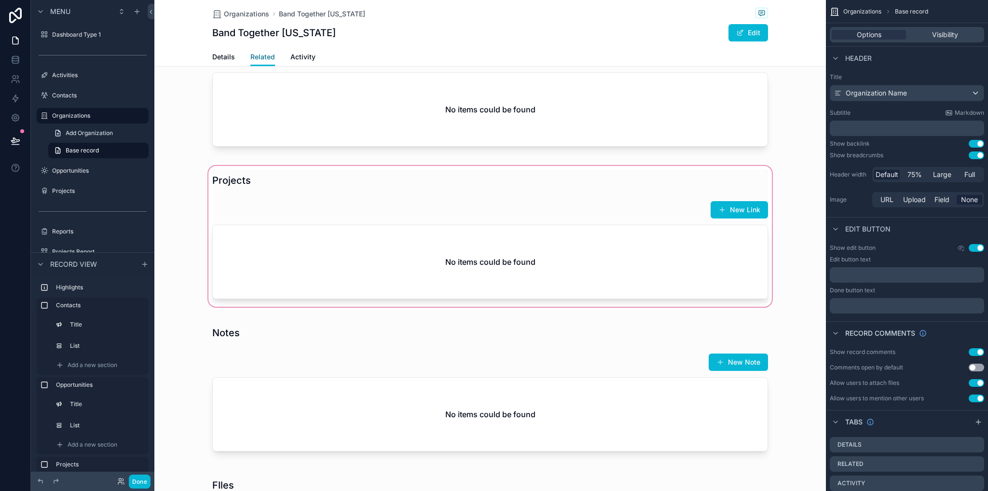
scroll to position [531, 0]
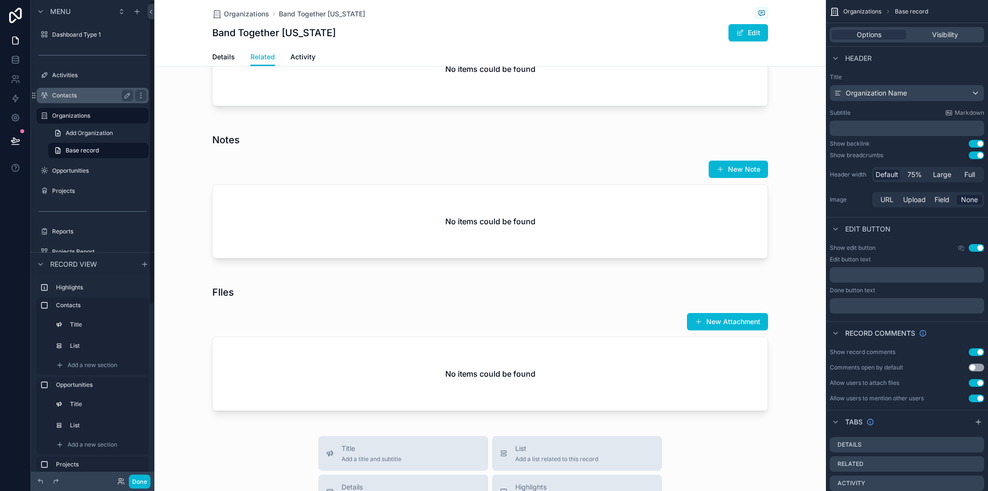
click at [69, 101] on div "Contacts" at bounding box center [92, 96] width 81 height 12
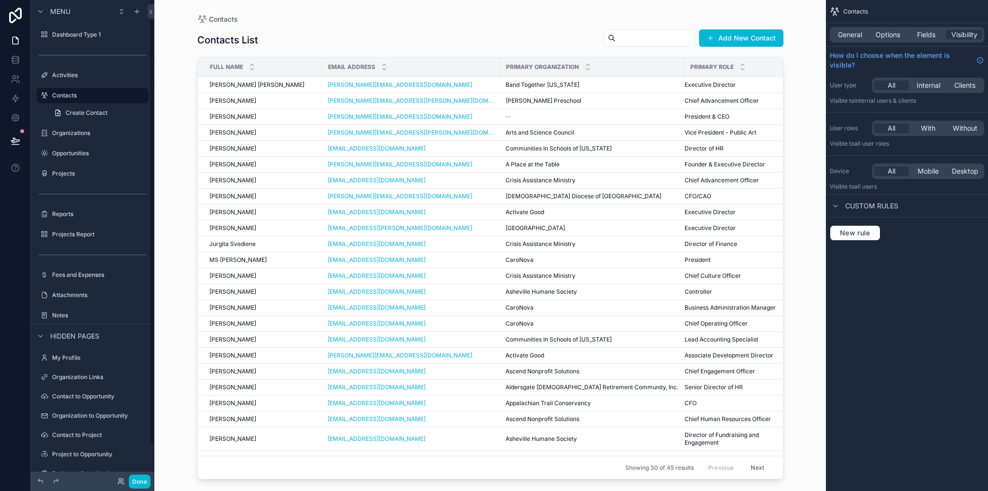
click at [234, 83] on div "scrollable content" at bounding box center [490, 239] width 617 height 479
click at [237, 86] on span "[PERSON_NAME] [PERSON_NAME]" at bounding box center [256, 85] width 95 height 8
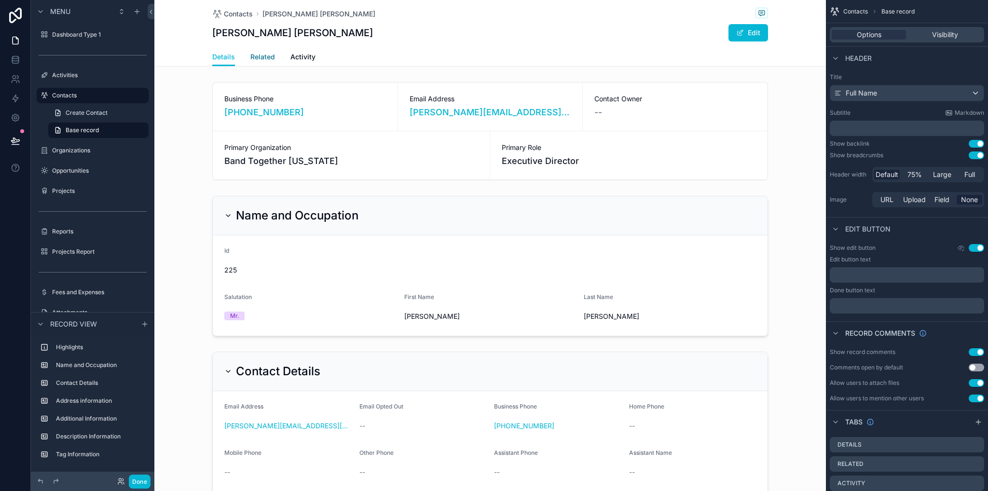
click at [254, 60] on span "Related" at bounding box center [262, 57] width 25 height 10
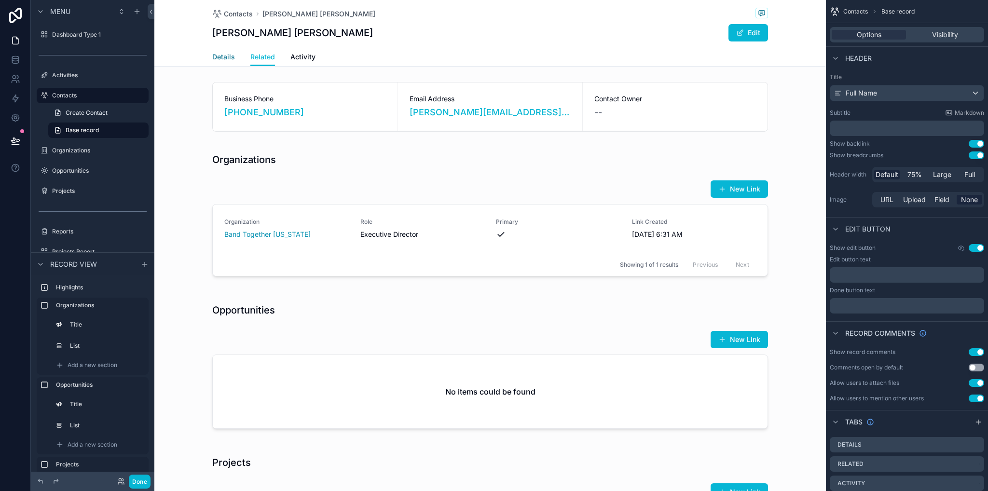
click at [226, 59] on span "Details" at bounding box center [223, 57] width 23 height 10
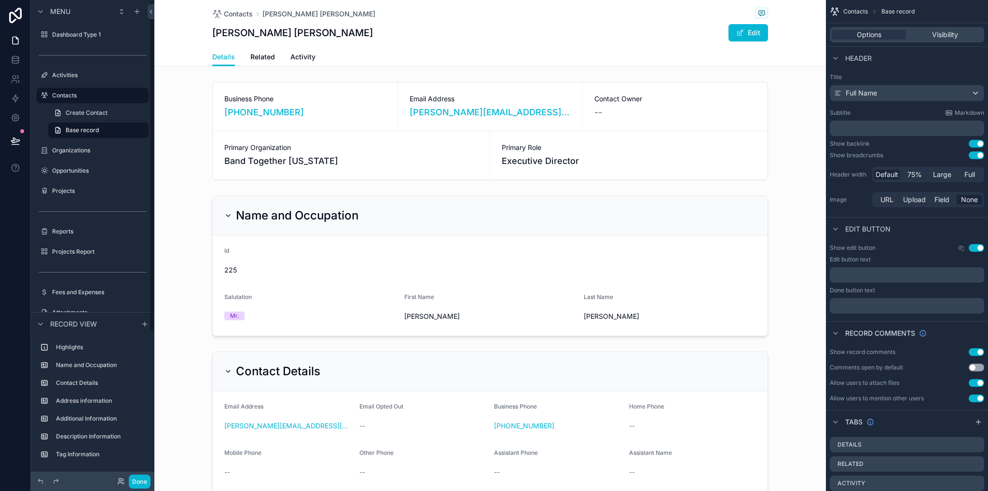
drag, startPoint x: 62, startPoint y: 253, endPoint x: 124, endPoint y: 264, distance: 63.3
click at [62, 253] on label "Projects Report" at bounding box center [99, 252] width 95 height 8
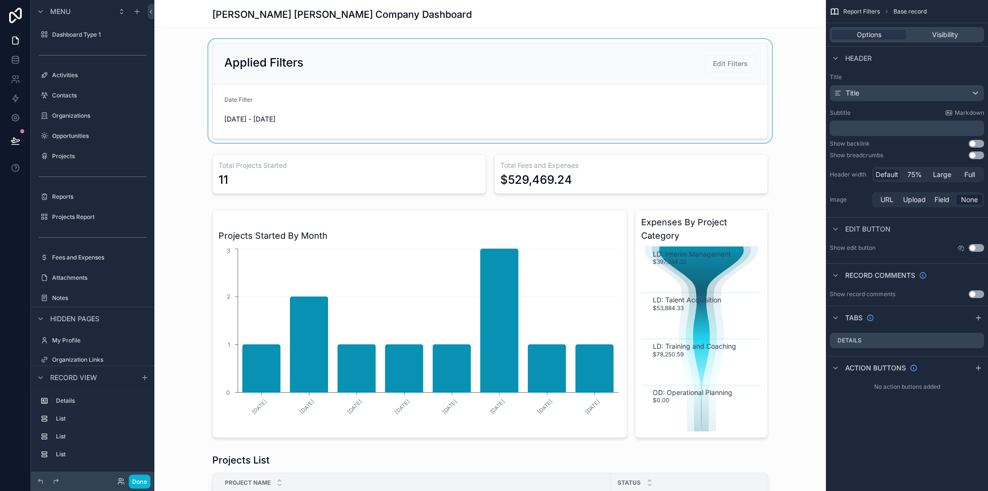
click at [635, 83] on div "scrollable content" at bounding box center [489, 91] width 671 height 104
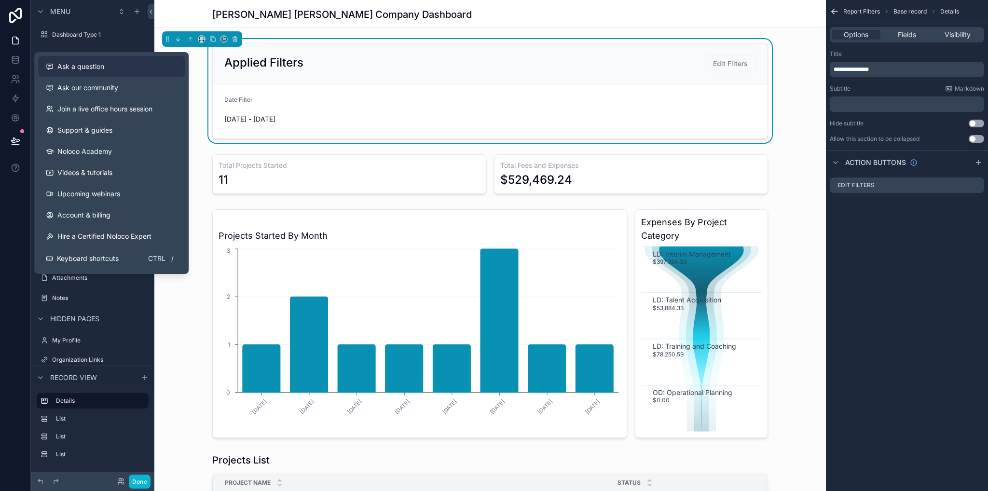
click at [102, 71] on span "Ask a question" at bounding box center [80, 67] width 47 height 10
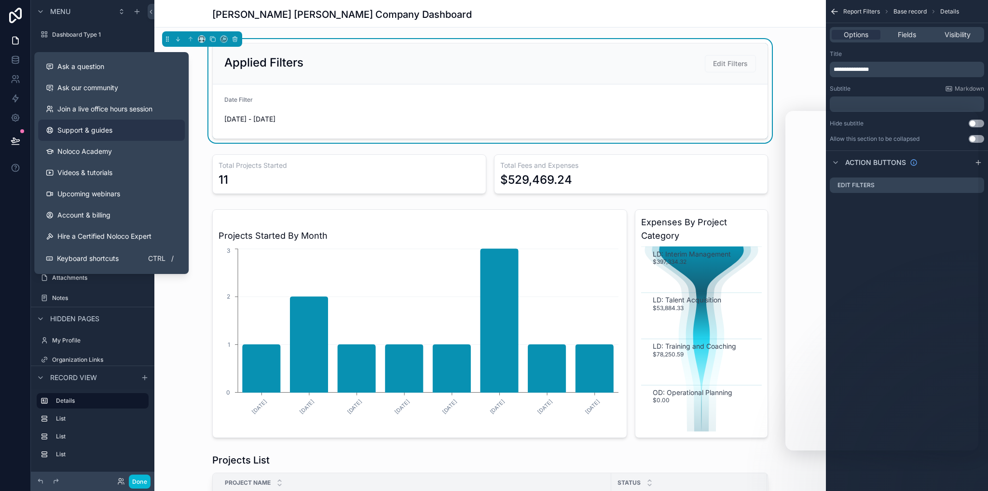
click at [11, 55] on link at bounding box center [15, 59] width 30 height 19
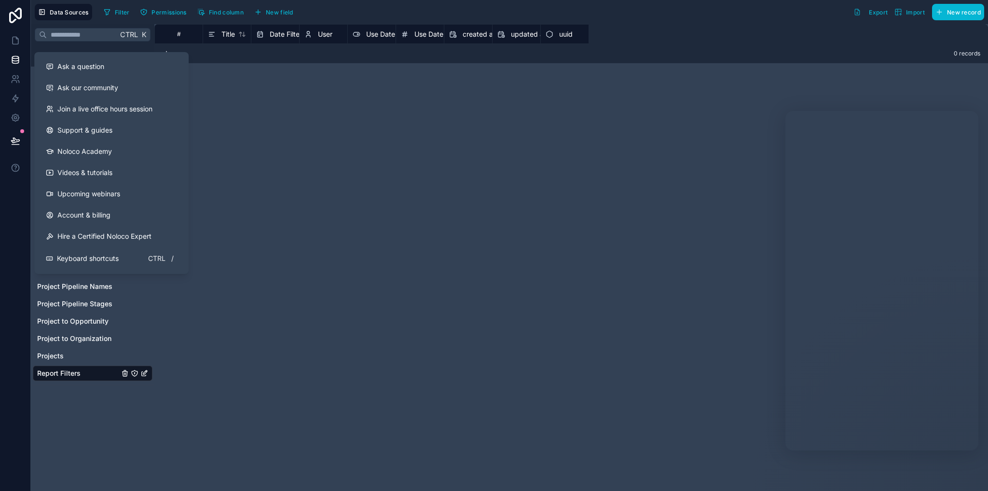
click at [275, 83] on div "# Title Date Filter User Use Date Filter Use Date Filter Value created at updat…" at bounding box center [570, 257] width 833 height 467
drag, startPoint x: 54, startPoint y: 351, endPoint x: 62, endPoint y: 371, distance: 21.7
click at [54, 351] on span "Projects" at bounding box center [50, 356] width 27 height 10
click at [63, 371] on span "Report Filters" at bounding box center [58, 373] width 43 height 10
click at [329, 86] on div "# Title Date Filter User Use Date Filter Use Date Filter Value created at updat…" at bounding box center [570, 257] width 833 height 467
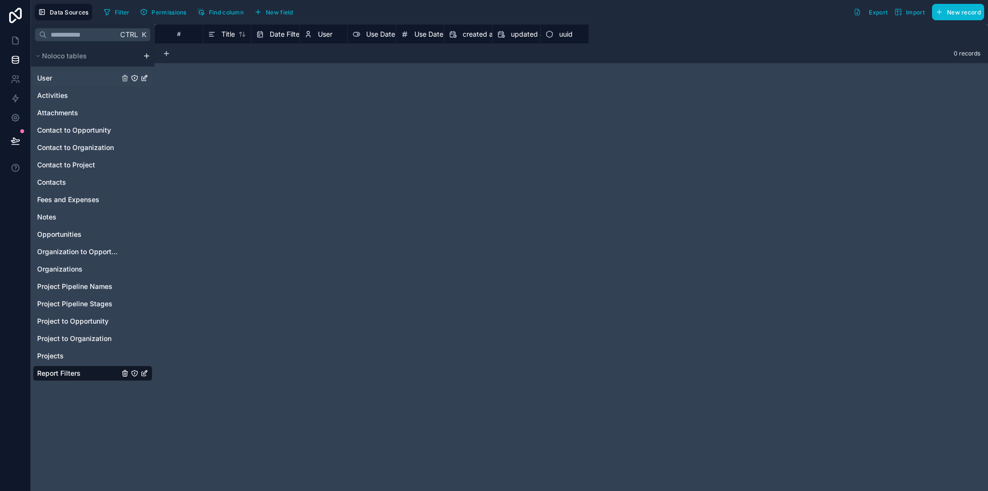
click at [60, 78] on link "User" at bounding box center [78, 78] width 82 height 10
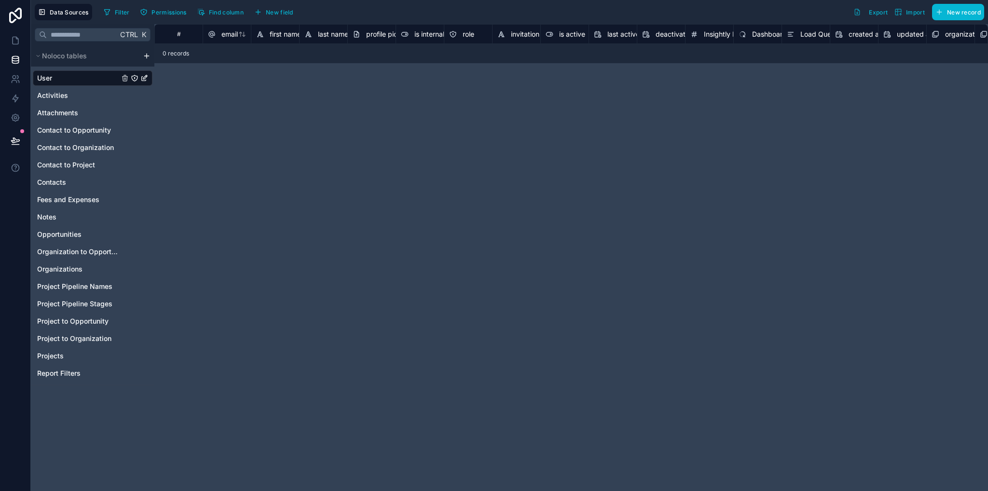
click at [434, 152] on div "# email first name last name profile picture is internal role invitation token …" at bounding box center [570, 257] width 833 height 467
